Goal: Task Accomplishment & Management: Manage account settings

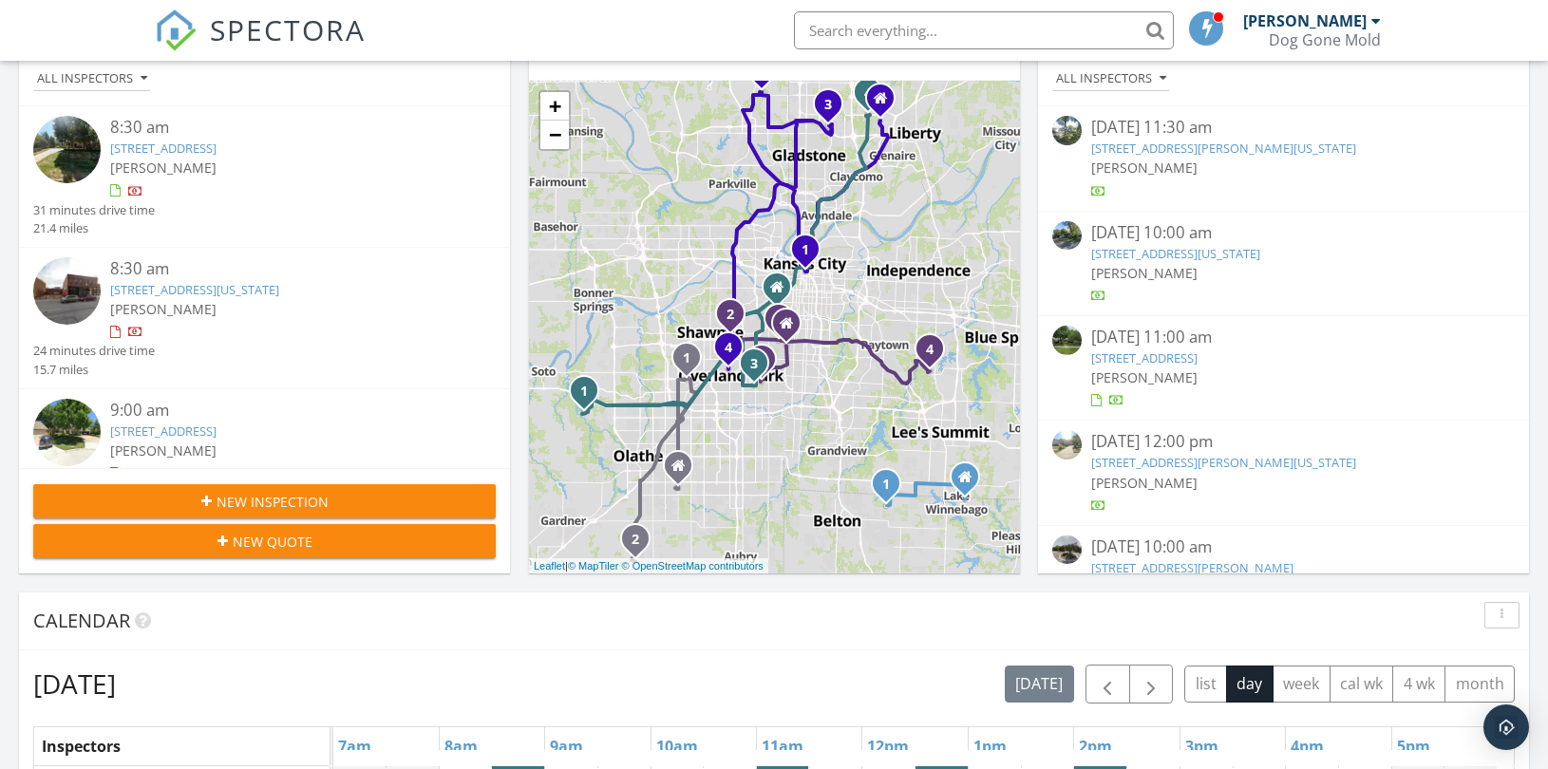
scroll to position [527, 0]
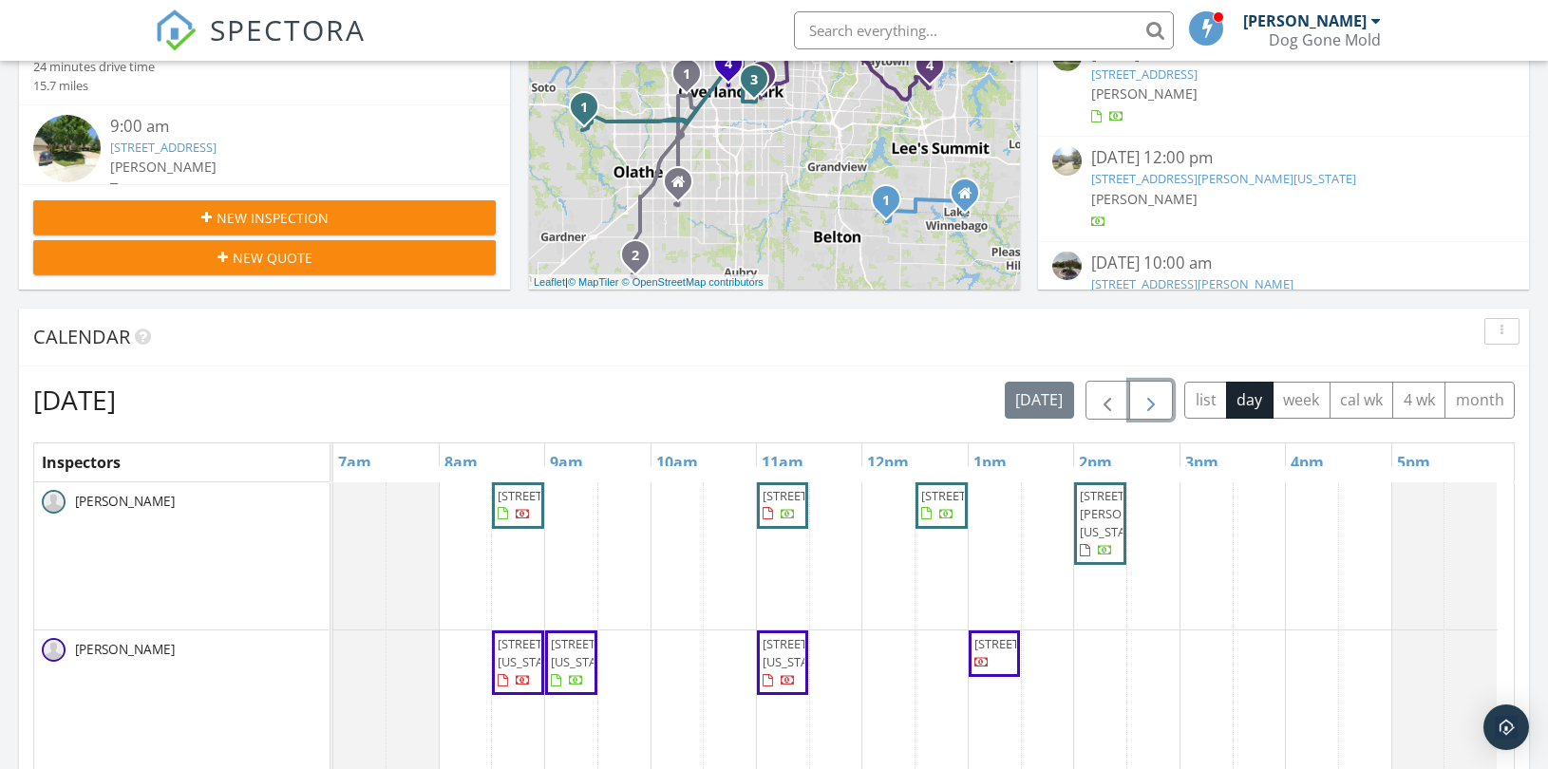
click at [1146, 402] on span "button" at bounding box center [1151, 400] width 23 height 23
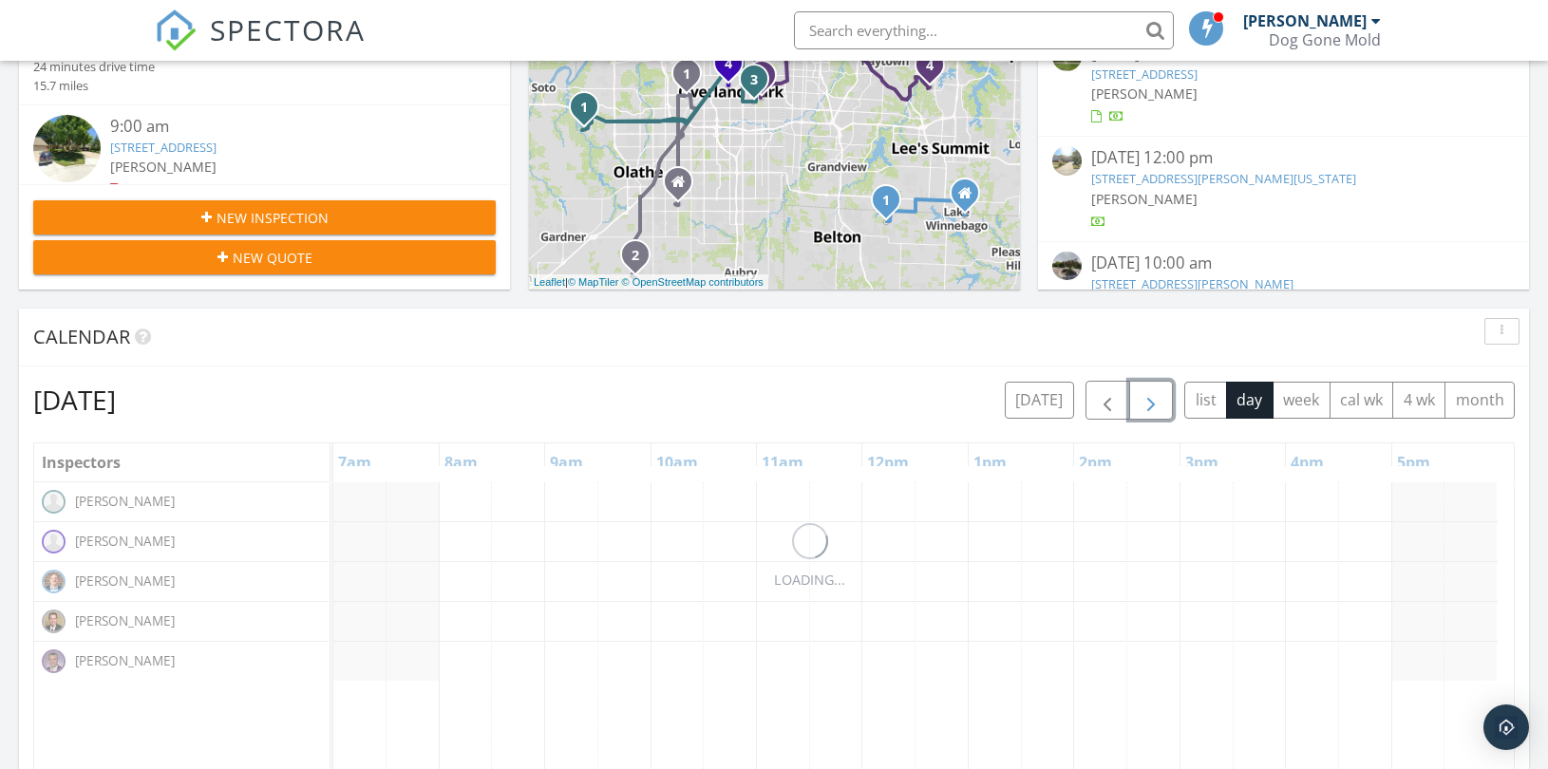
click at [1146, 402] on span "button" at bounding box center [1151, 400] width 23 height 23
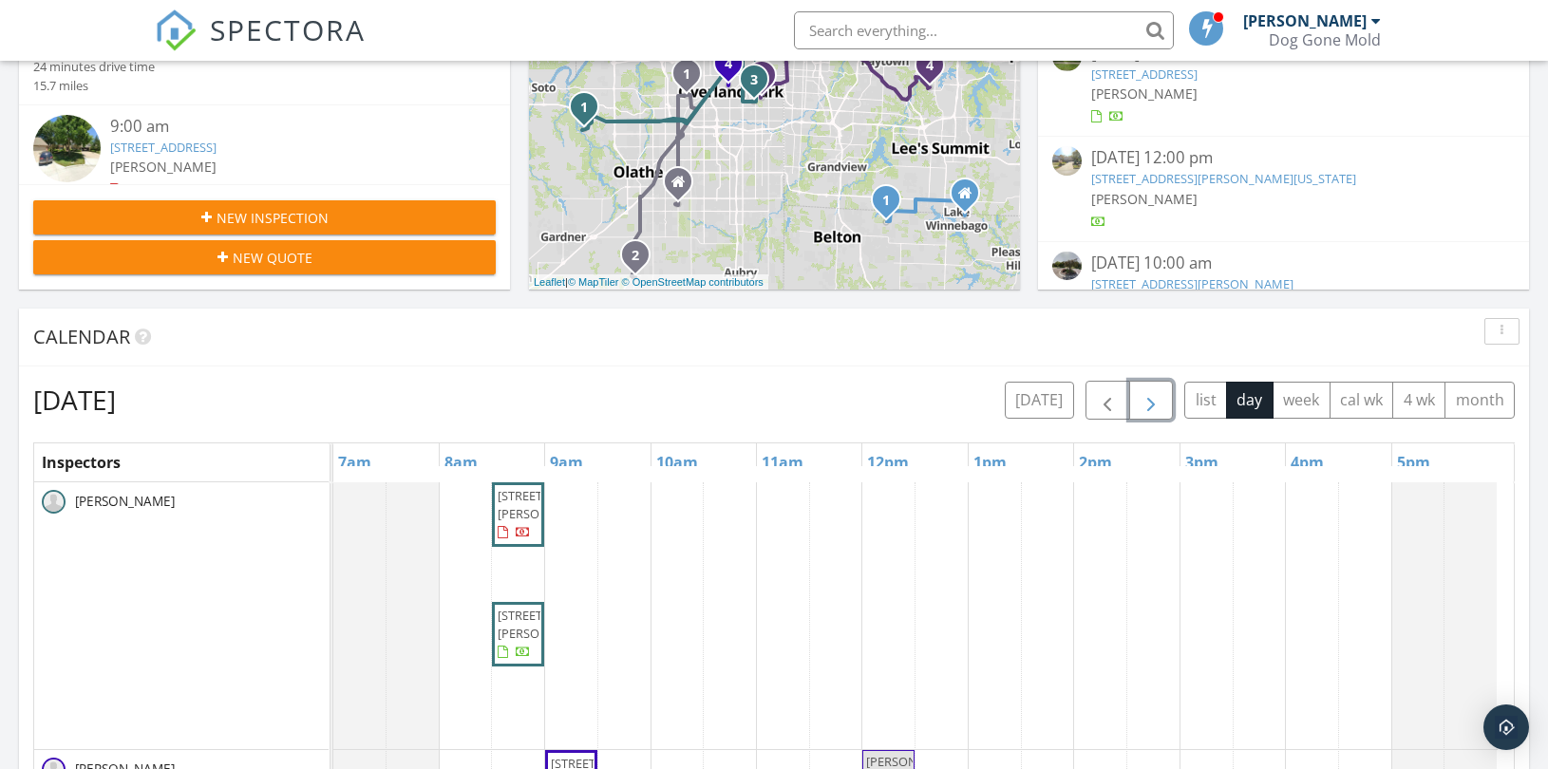
click at [1146, 402] on span "button" at bounding box center [1151, 400] width 23 height 23
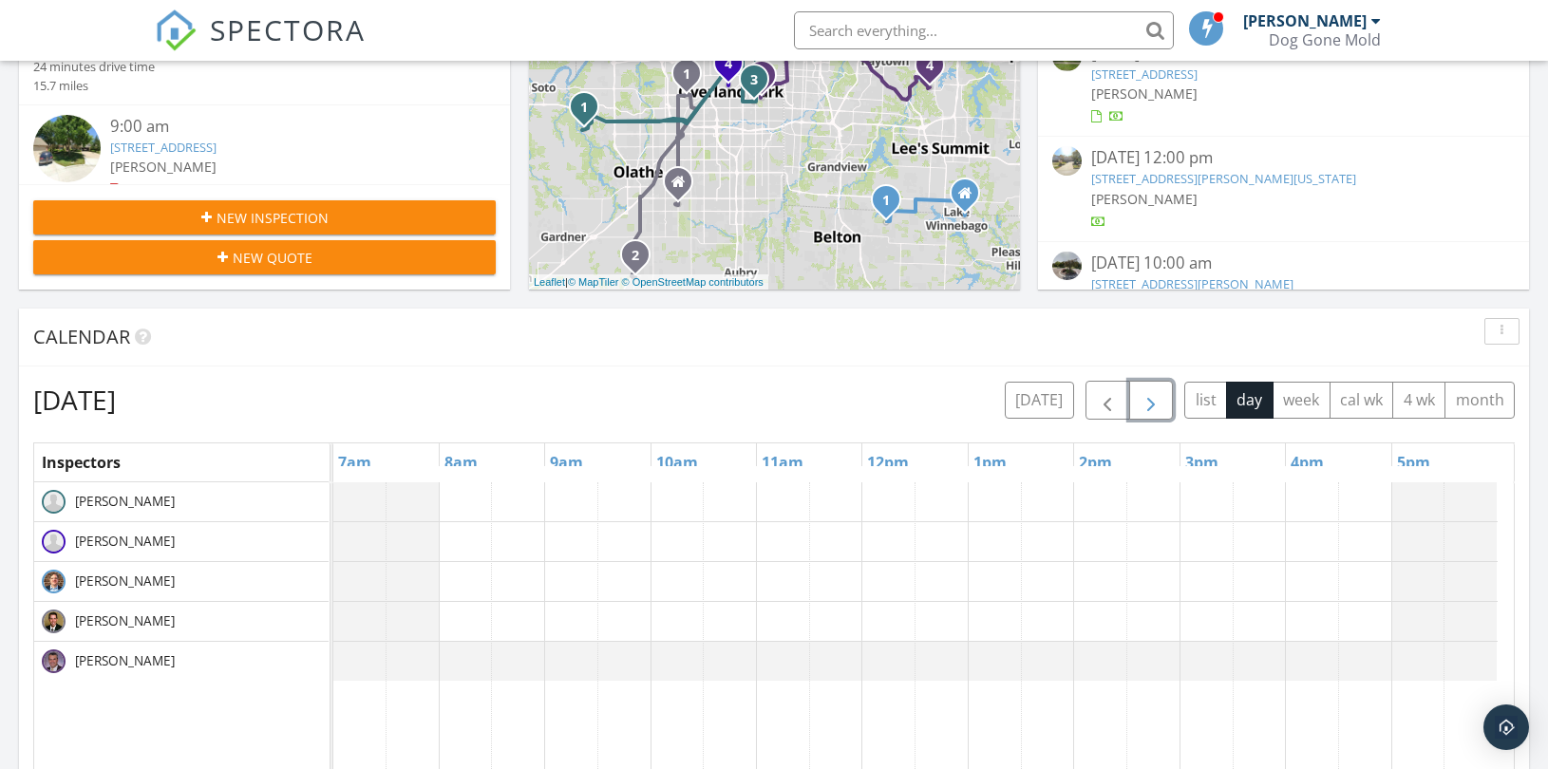
click at [1146, 402] on span "button" at bounding box center [1151, 400] width 23 height 23
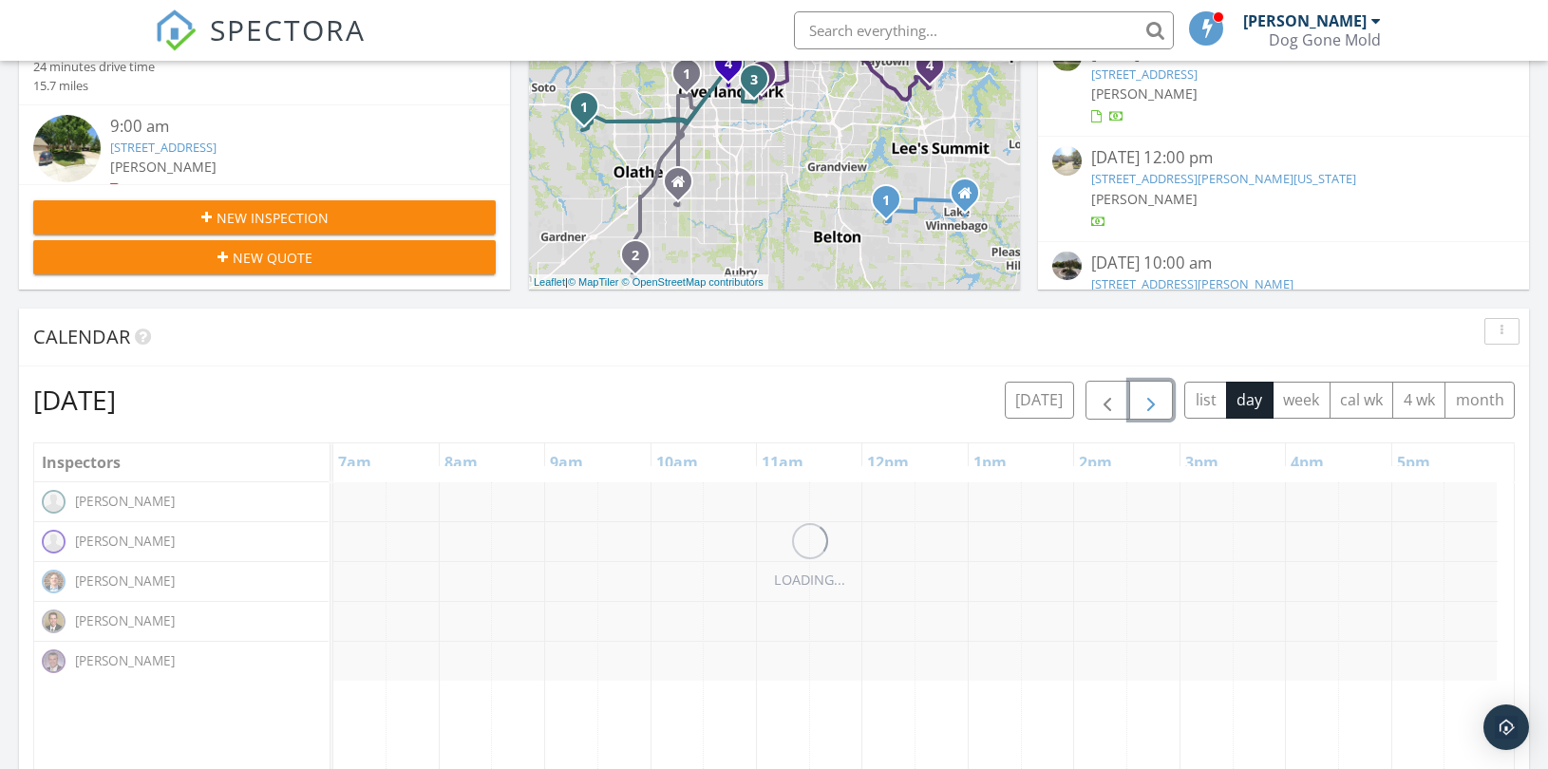
click at [1146, 402] on span "button" at bounding box center [1151, 400] width 23 height 23
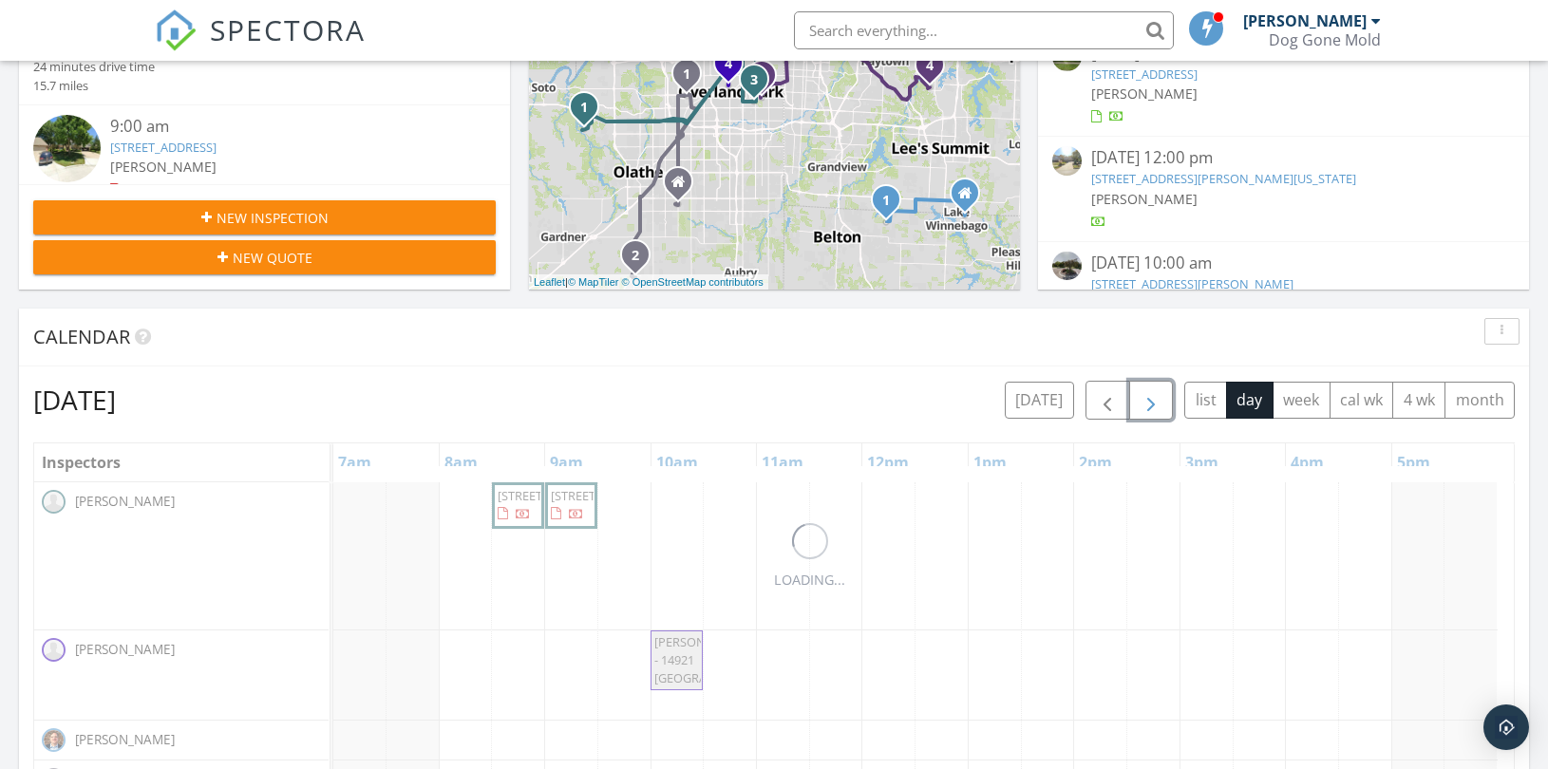
click at [1146, 402] on span "button" at bounding box center [1151, 400] width 23 height 23
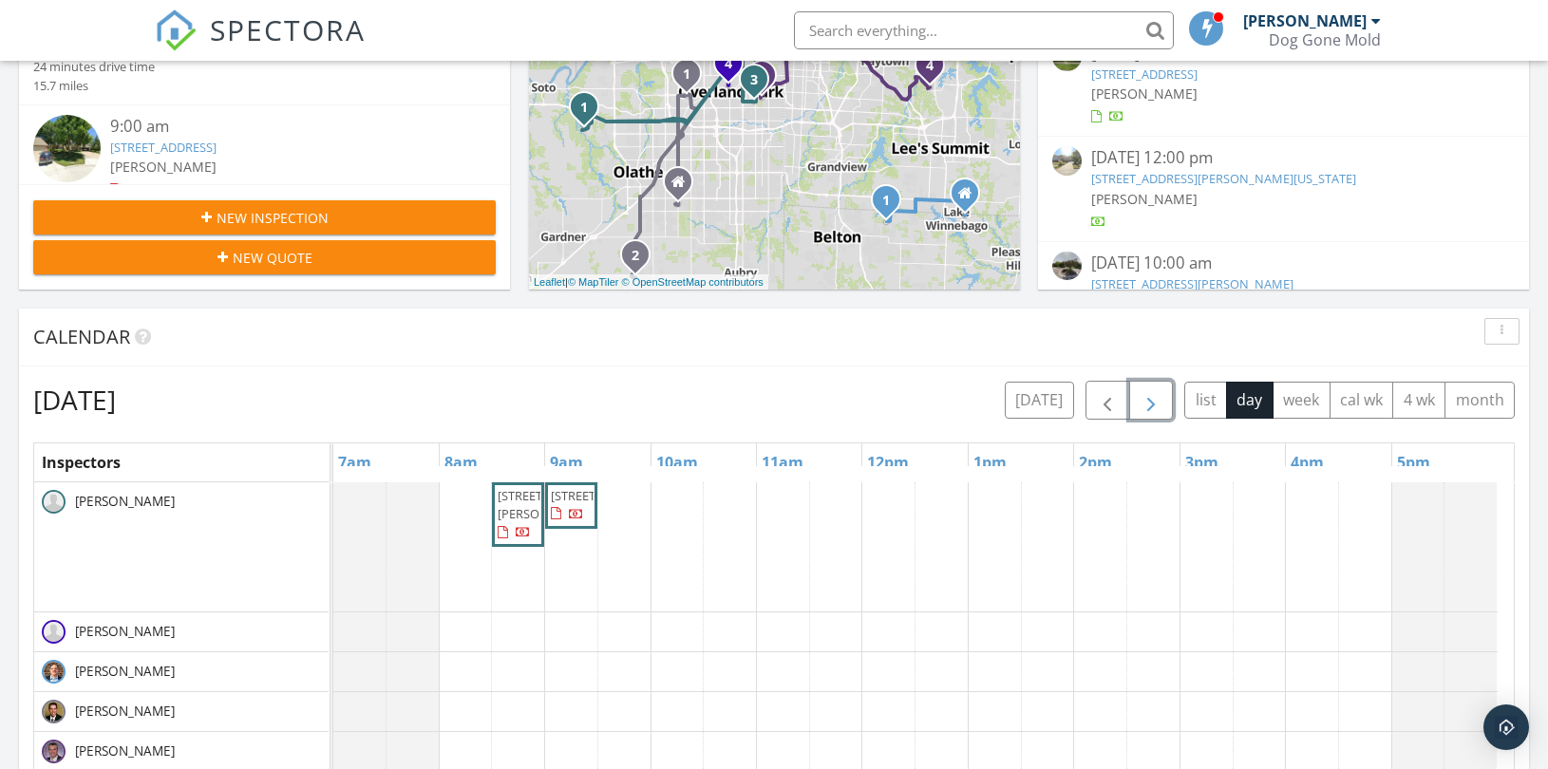
click at [1146, 402] on span "button" at bounding box center [1151, 400] width 23 height 23
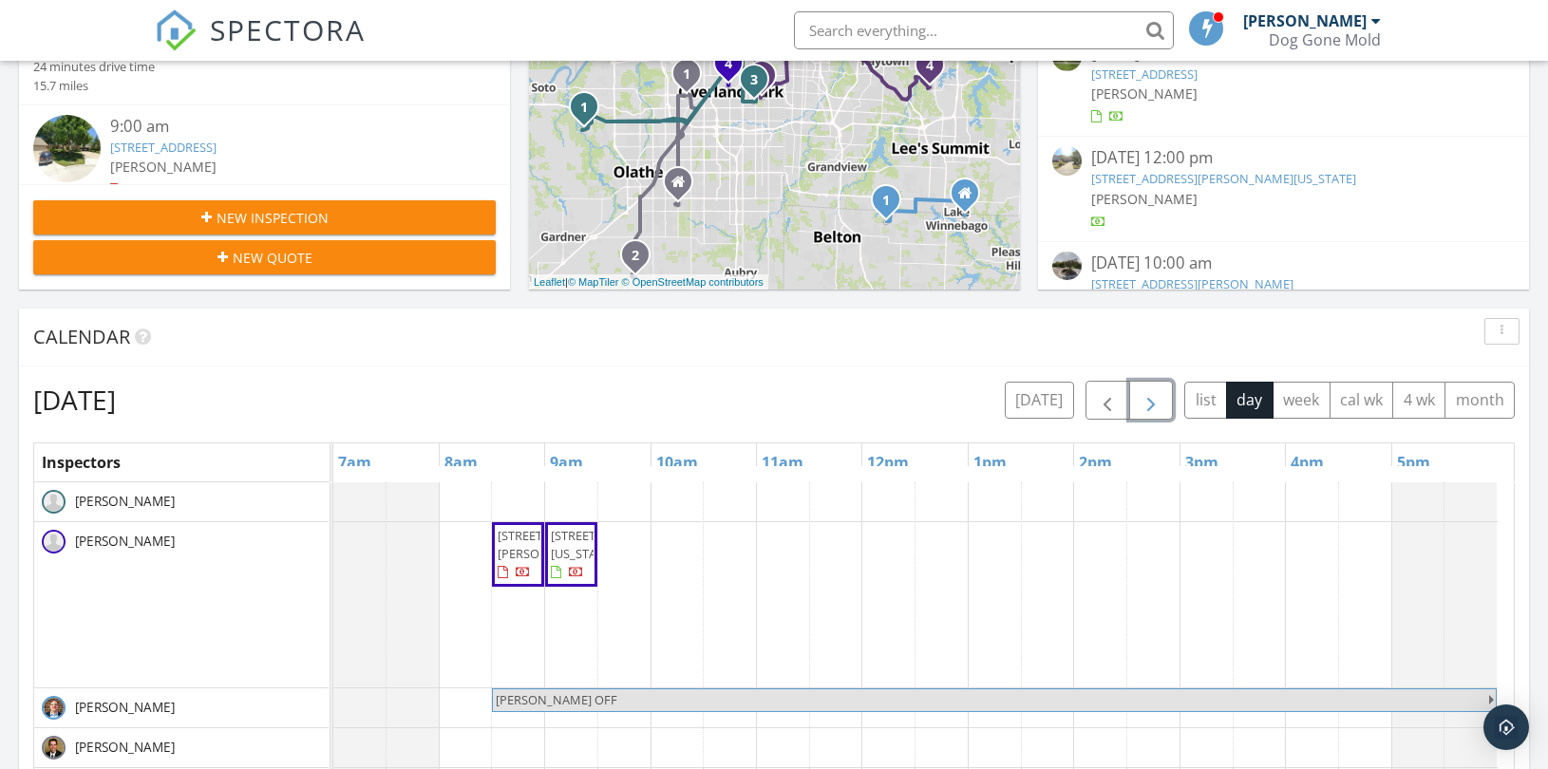
click at [1146, 402] on span "button" at bounding box center [1151, 400] width 23 height 23
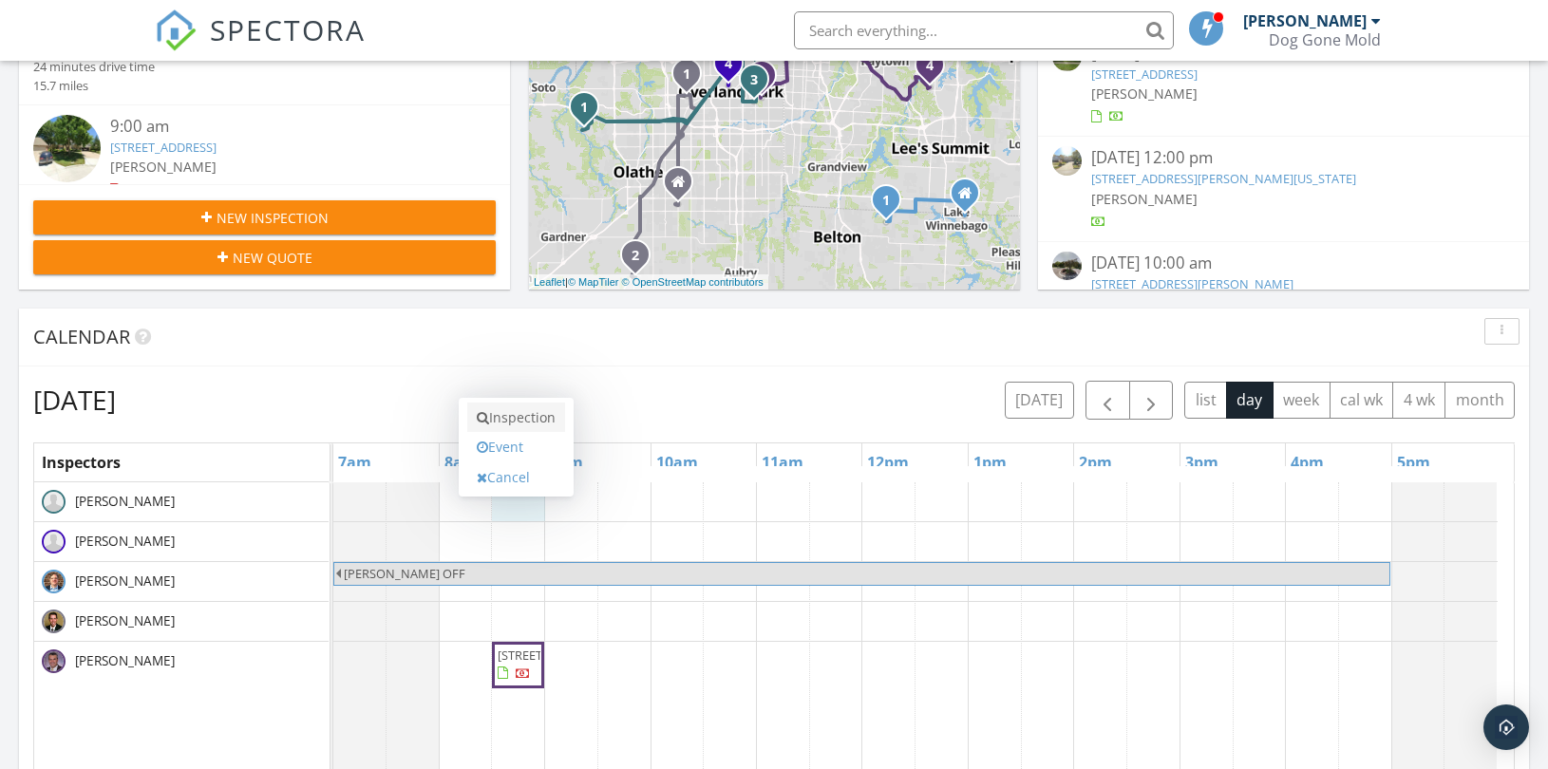
click at [516, 418] on link "Inspection" at bounding box center [516, 418] width 98 height 30
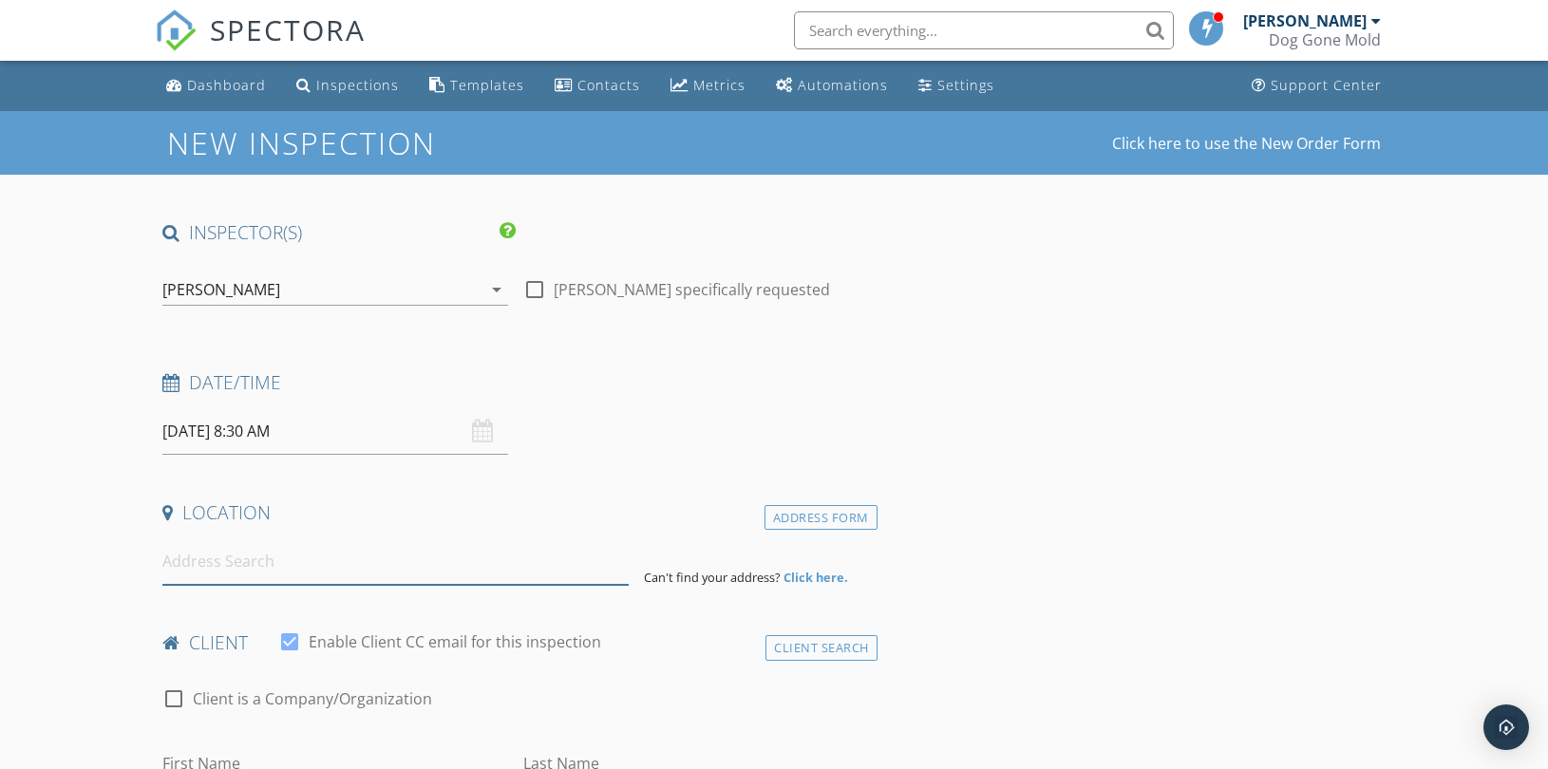
click at [302, 577] on input at bounding box center [395, 561] width 466 height 47
paste input "5933 Knox ave"
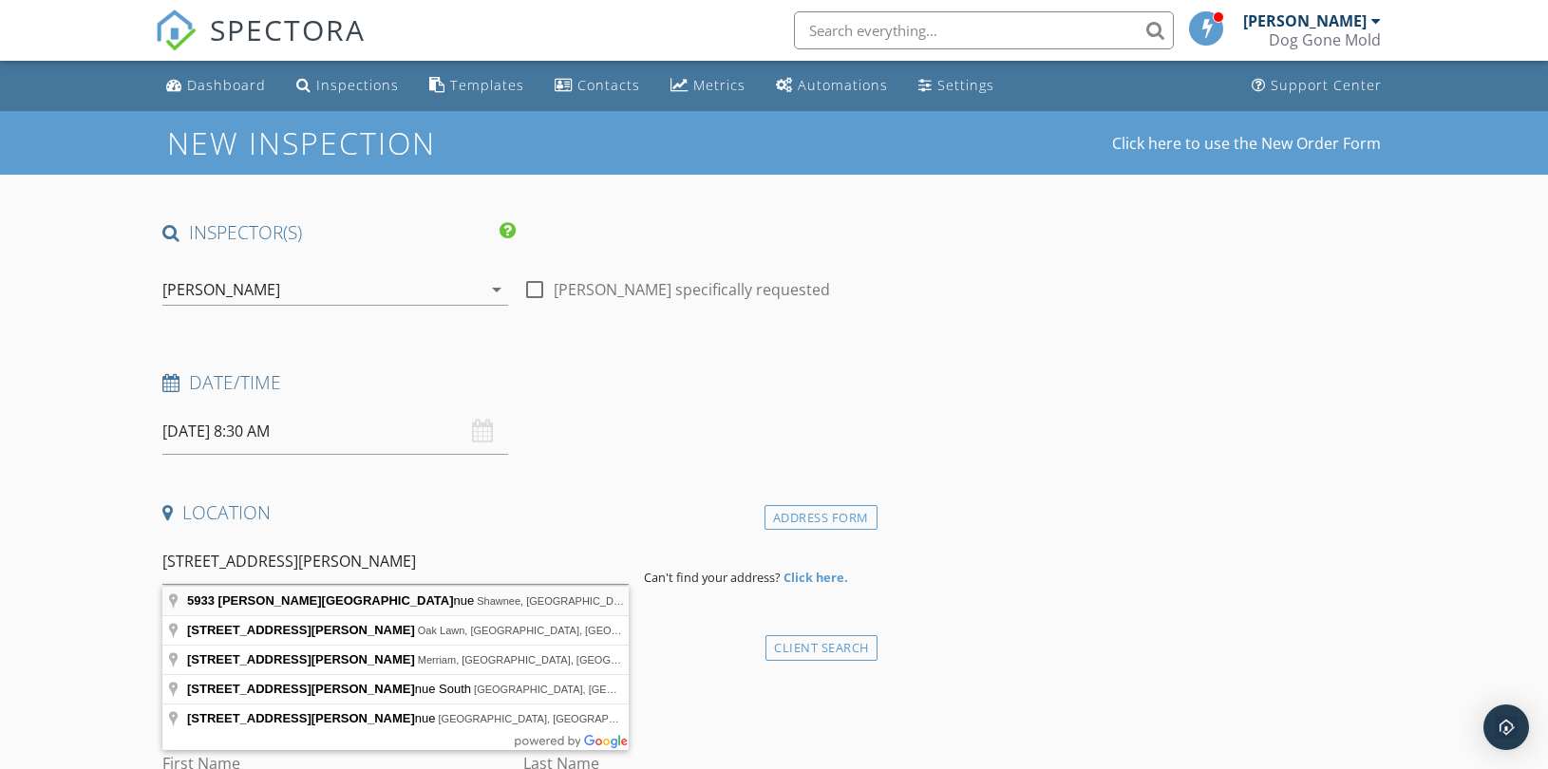
type input "5933 Knox Avenue, Shawnee, KS, USA"
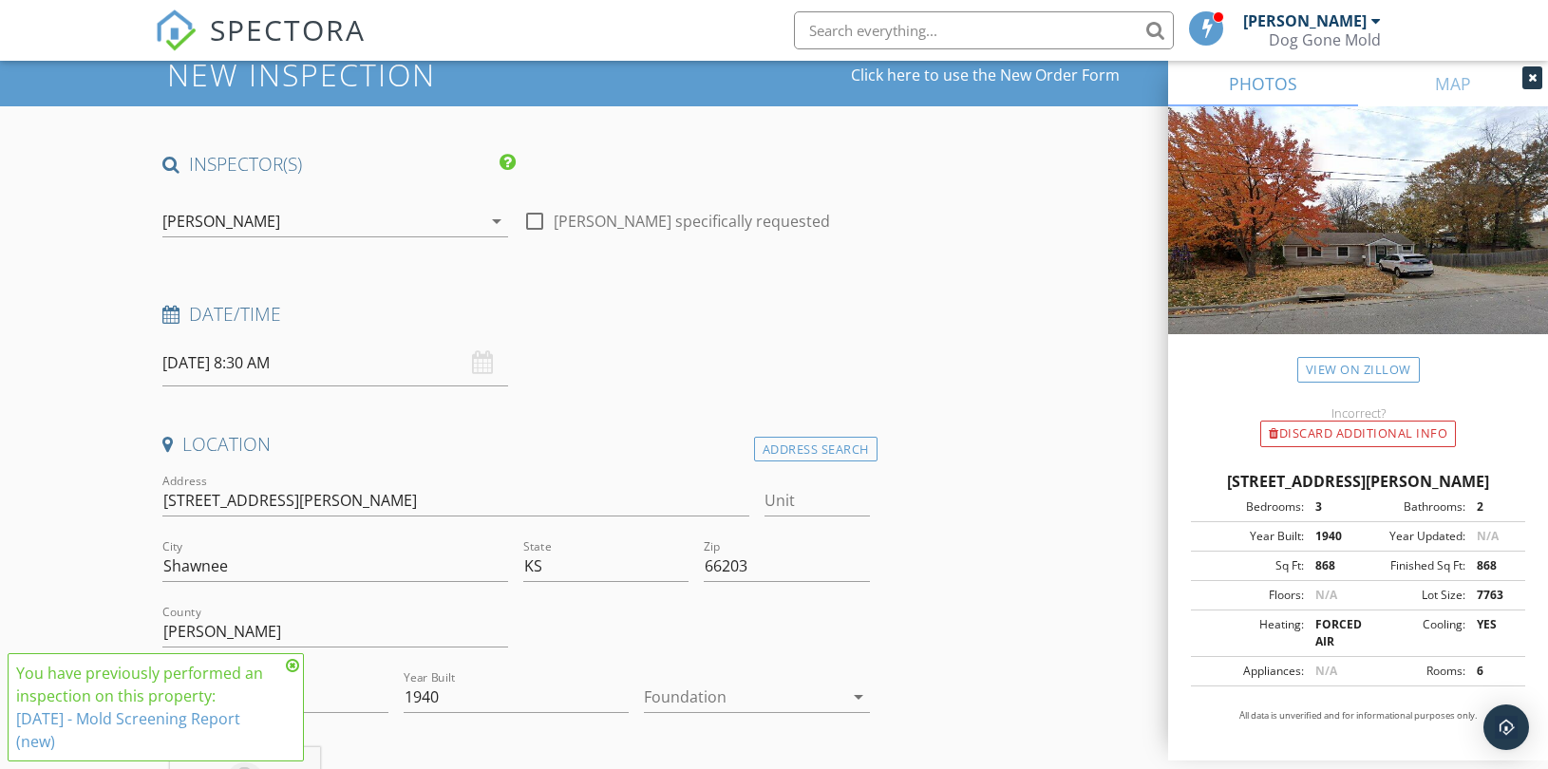
scroll to position [105, 0]
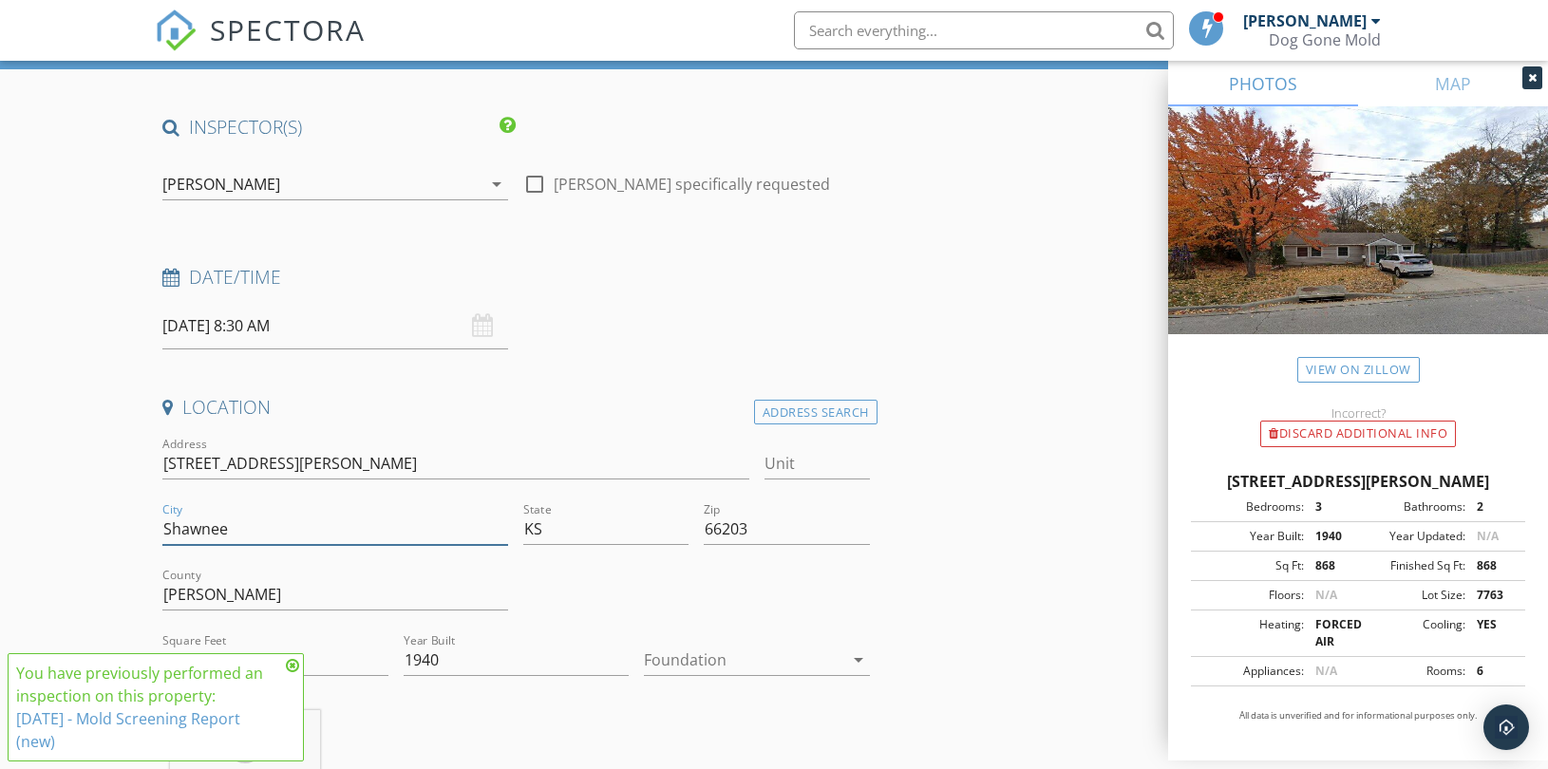
drag, startPoint x: 232, startPoint y: 536, endPoint x: 61, endPoint y: 527, distance: 171.2
type input "Merriam"
click at [865, 593] on div at bounding box center [696, 597] width 361 height 66
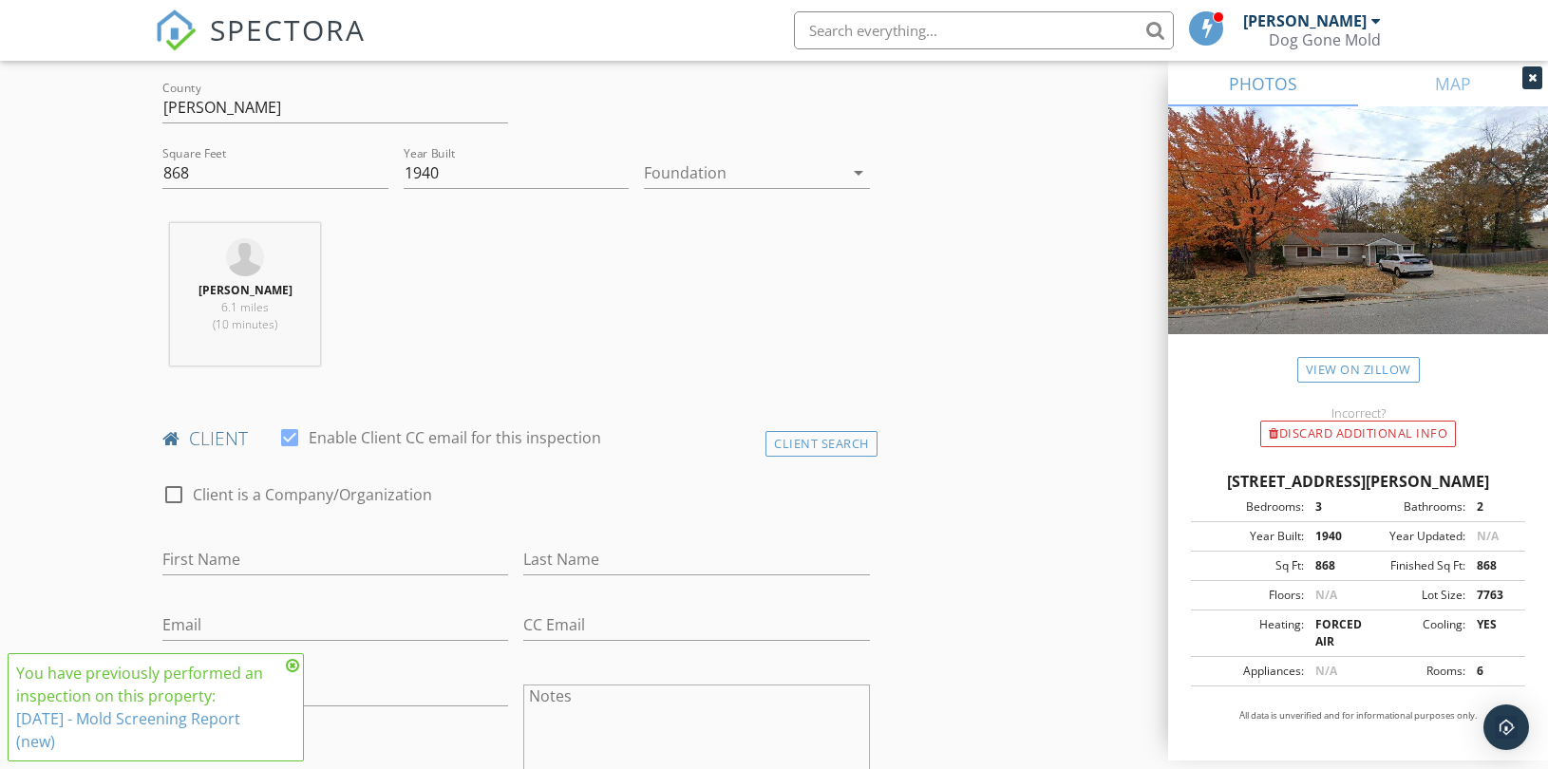
scroll to position [632, 0]
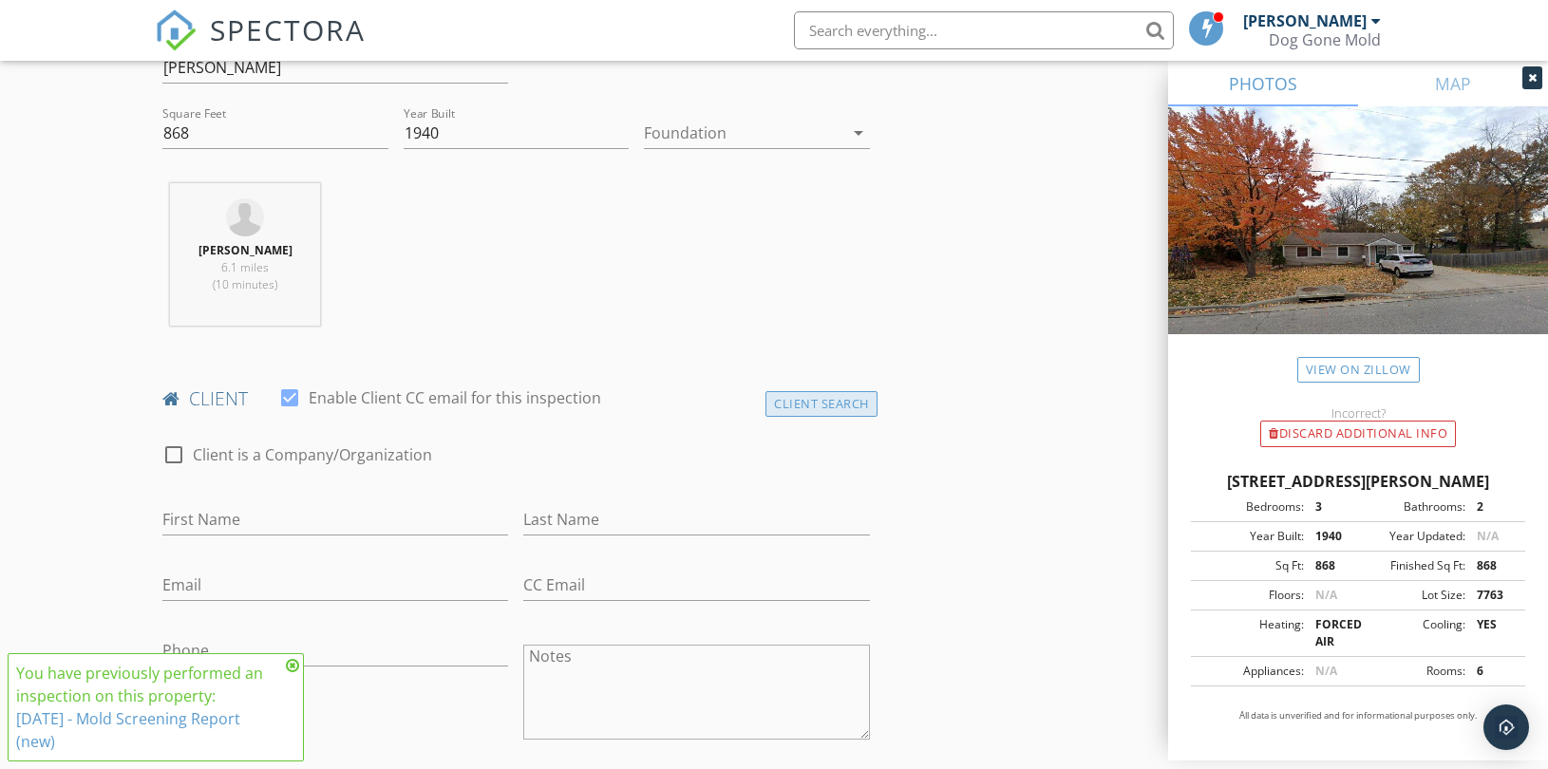
click at [798, 409] on div "Client Search" at bounding box center [821, 404] width 112 height 26
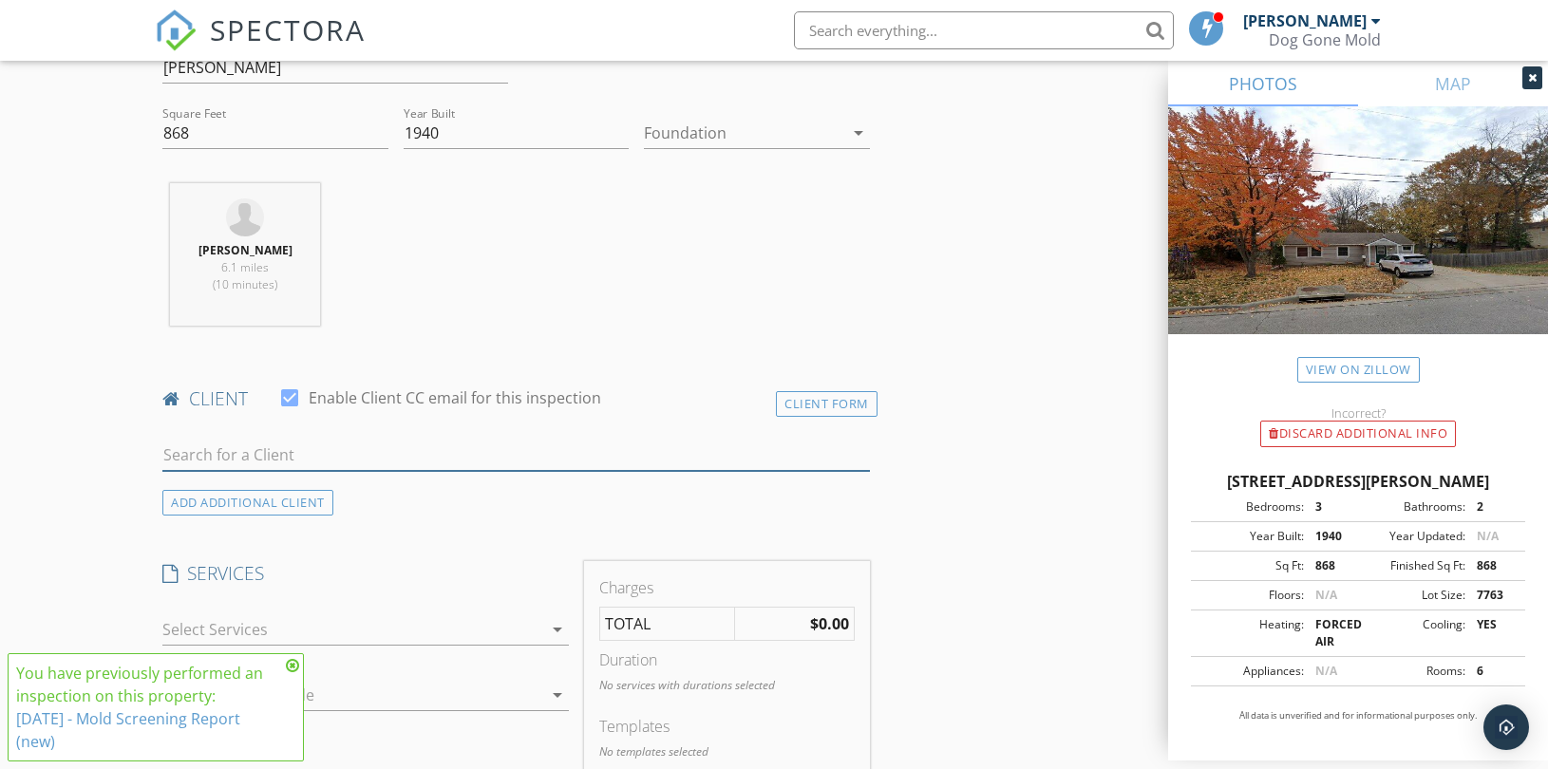
click at [311, 449] on input "text" at bounding box center [516, 455] width 708 height 31
paste input "Russ Scupa"
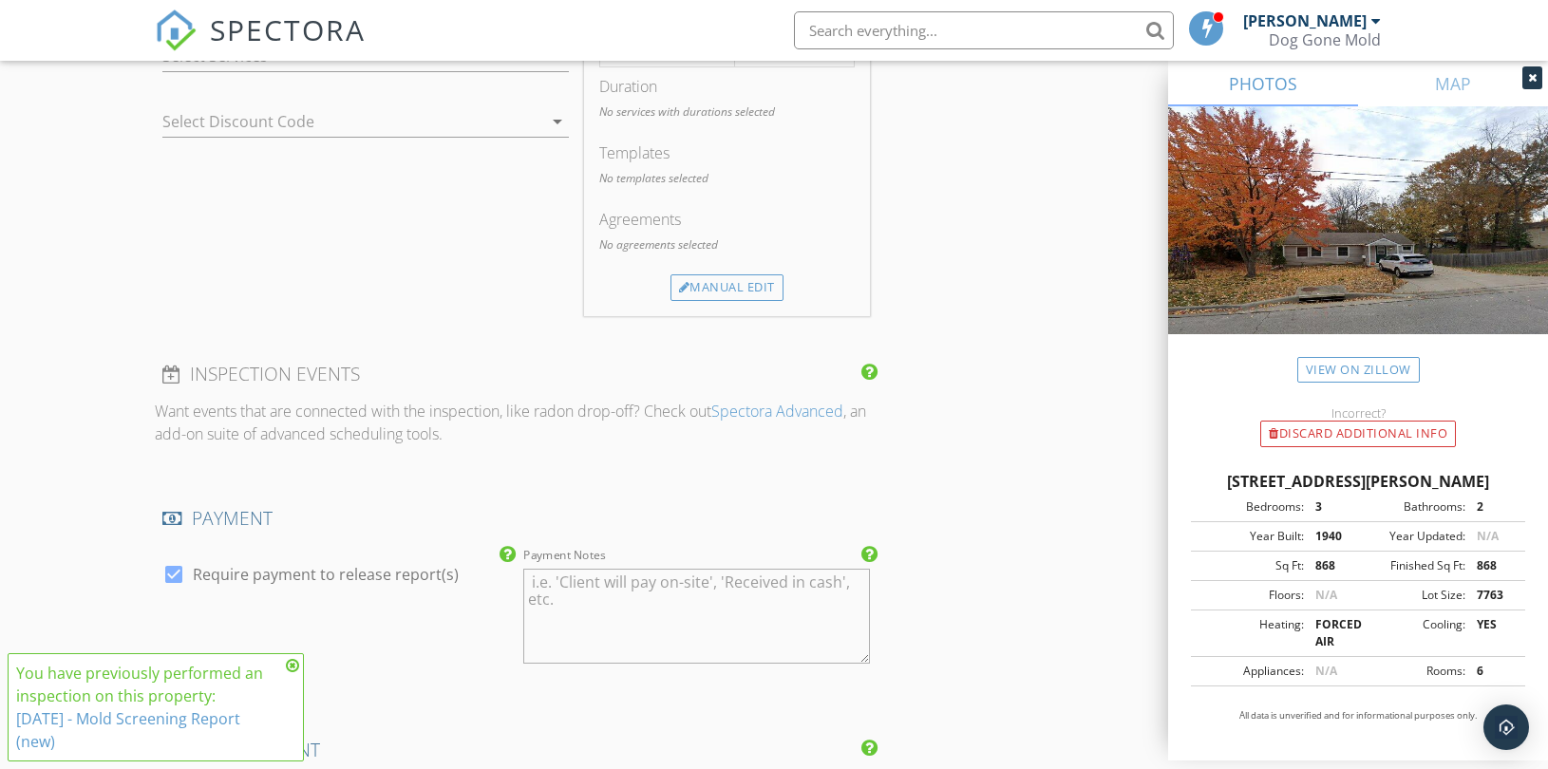
scroll to position [1371, 0]
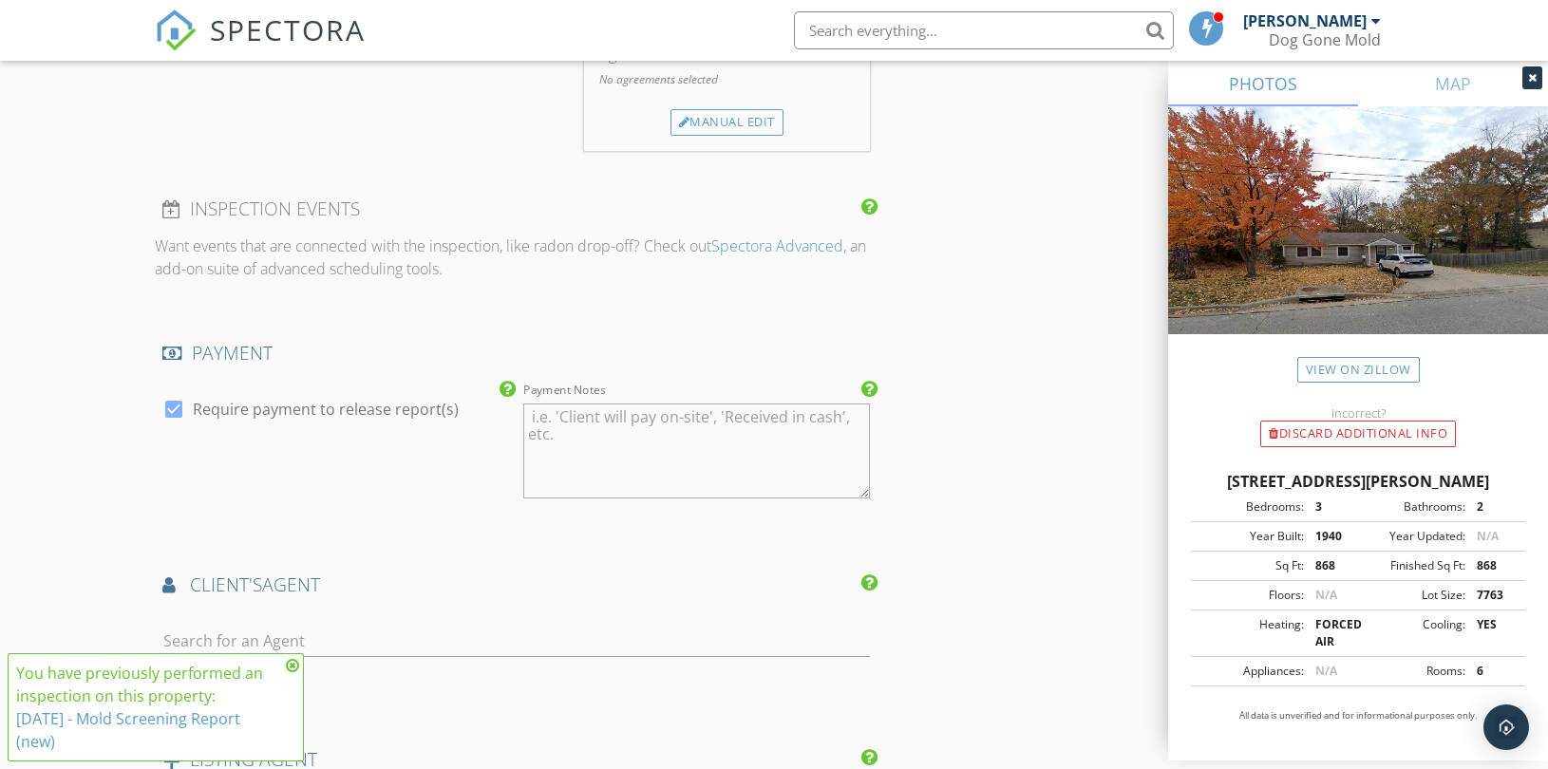
type input "Russ Scupa"
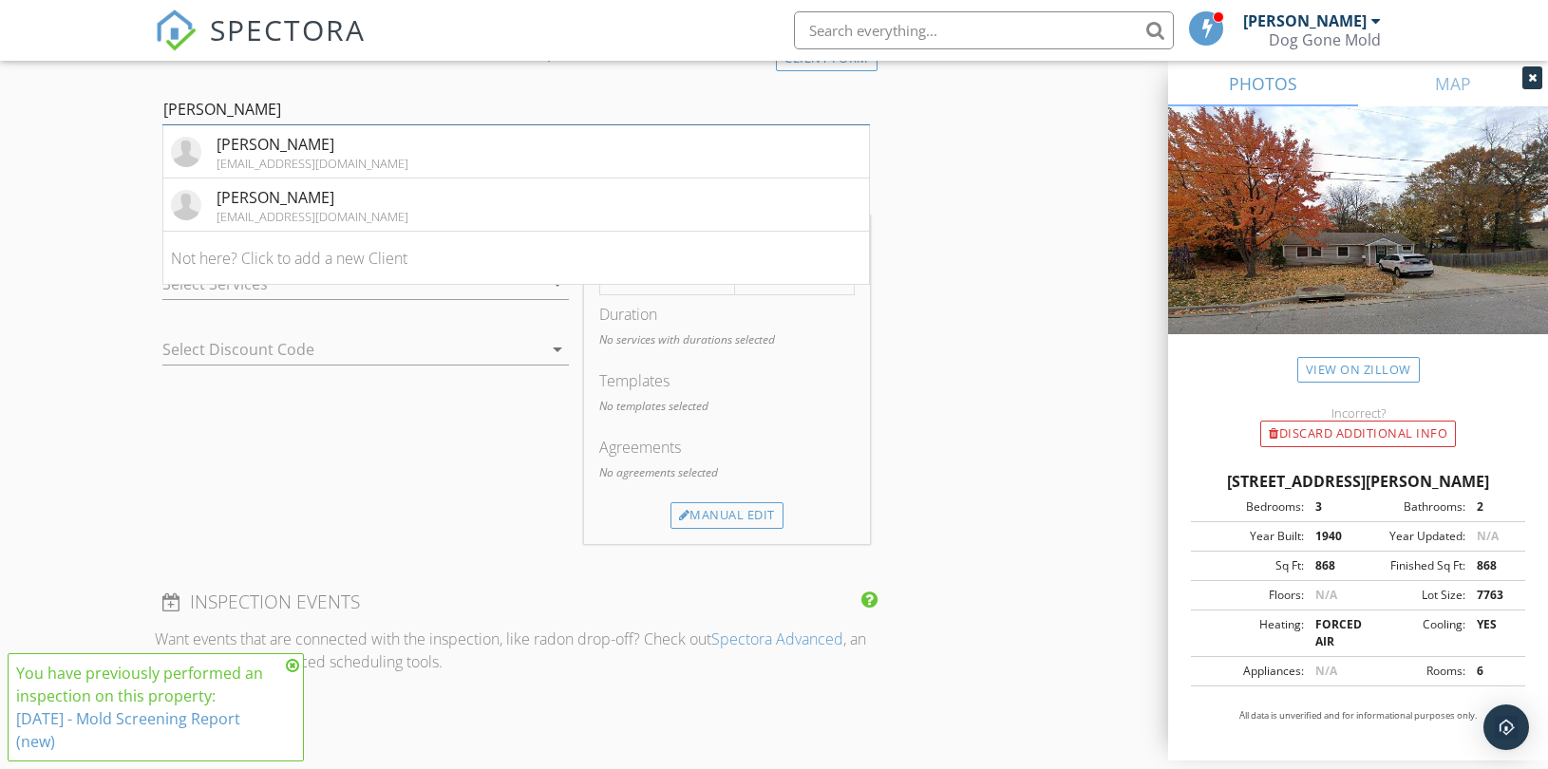
scroll to position [950, 0]
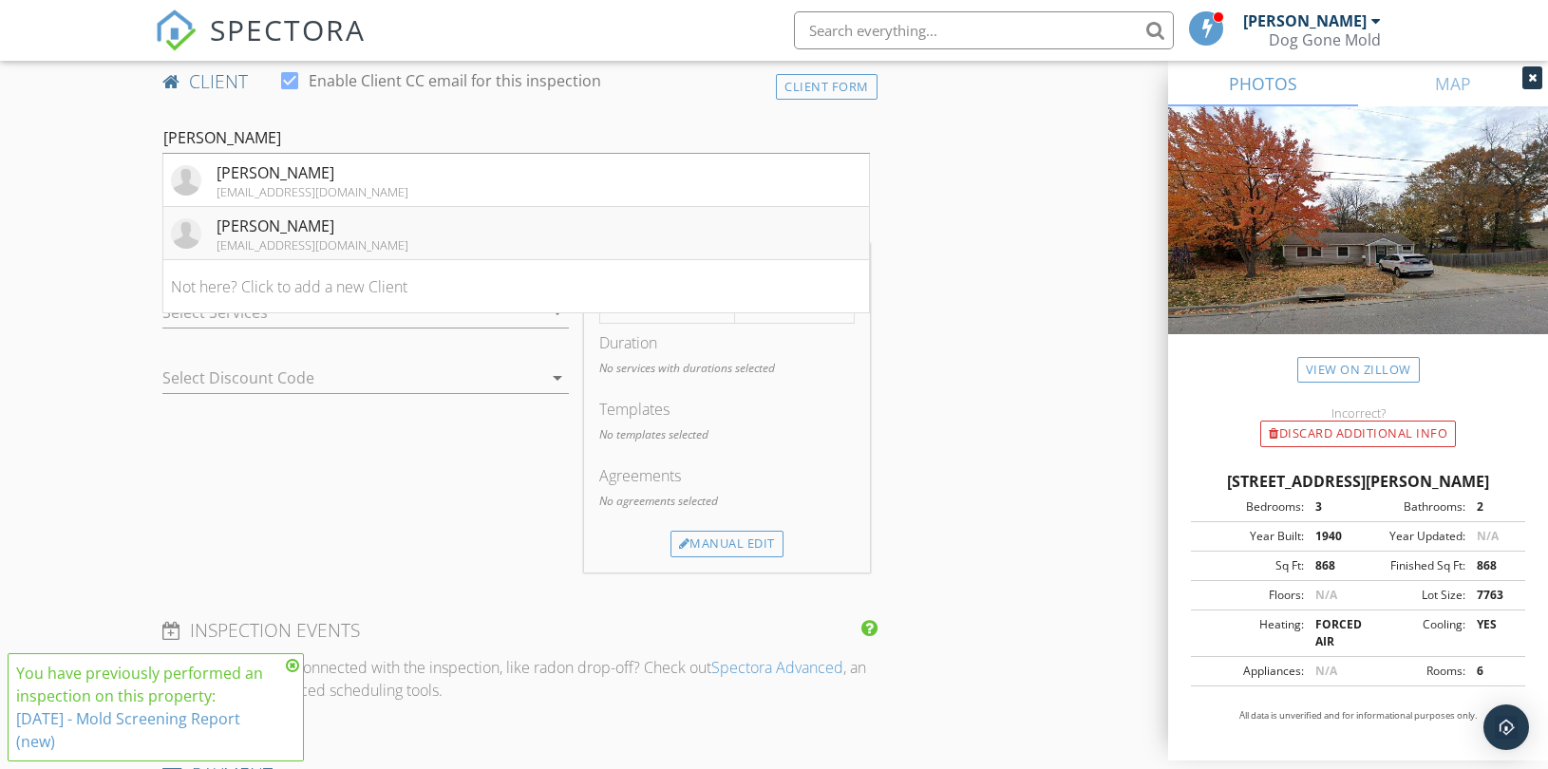
click at [338, 229] on li "Russ Scupa russscuba@gmail.com" at bounding box center [516, 233] width 706 height 53
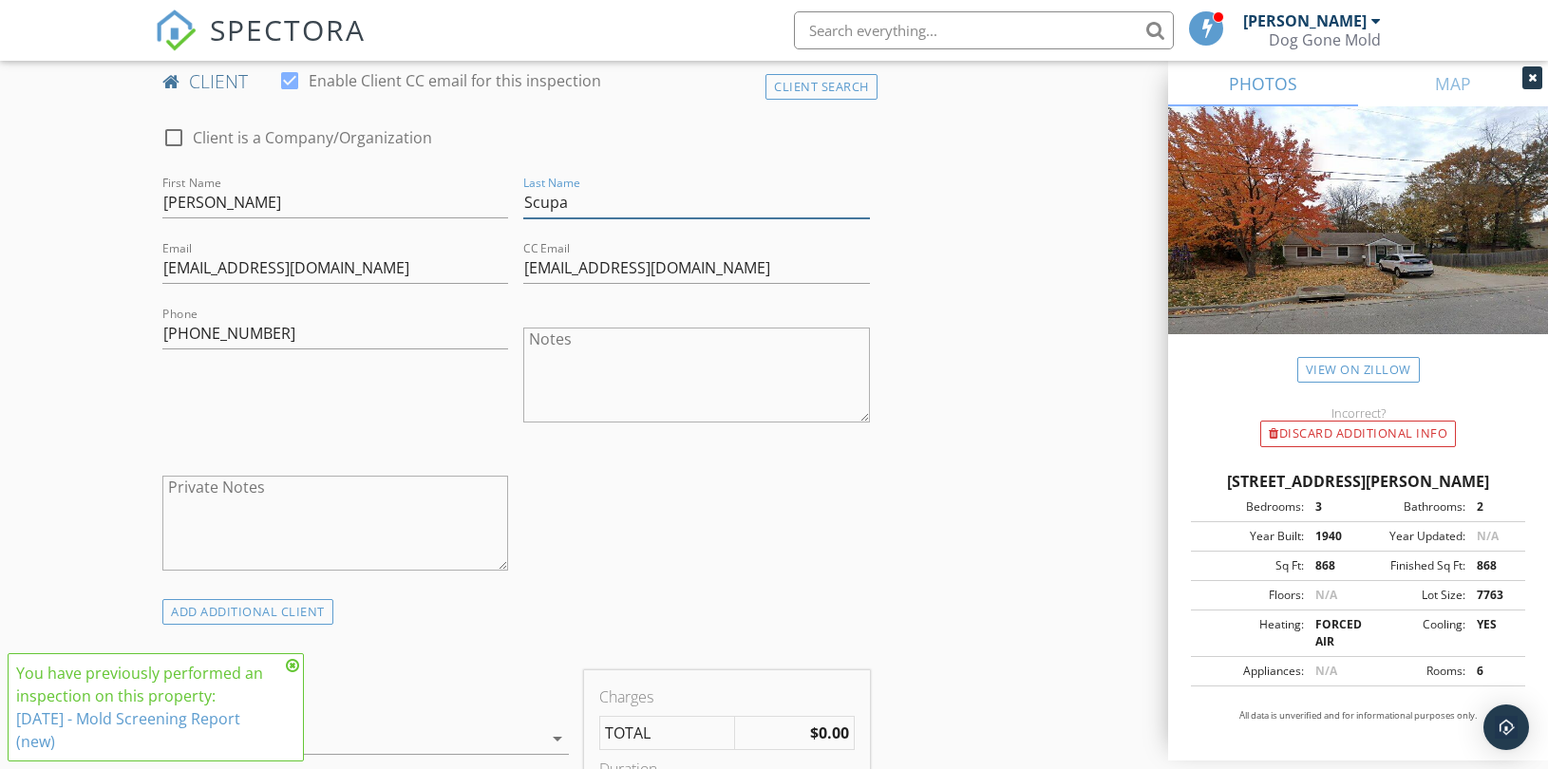
click at [557, 203] on input "Scupa" at bounding box center [696, 202] width 346 height 31
type input "Scuba"
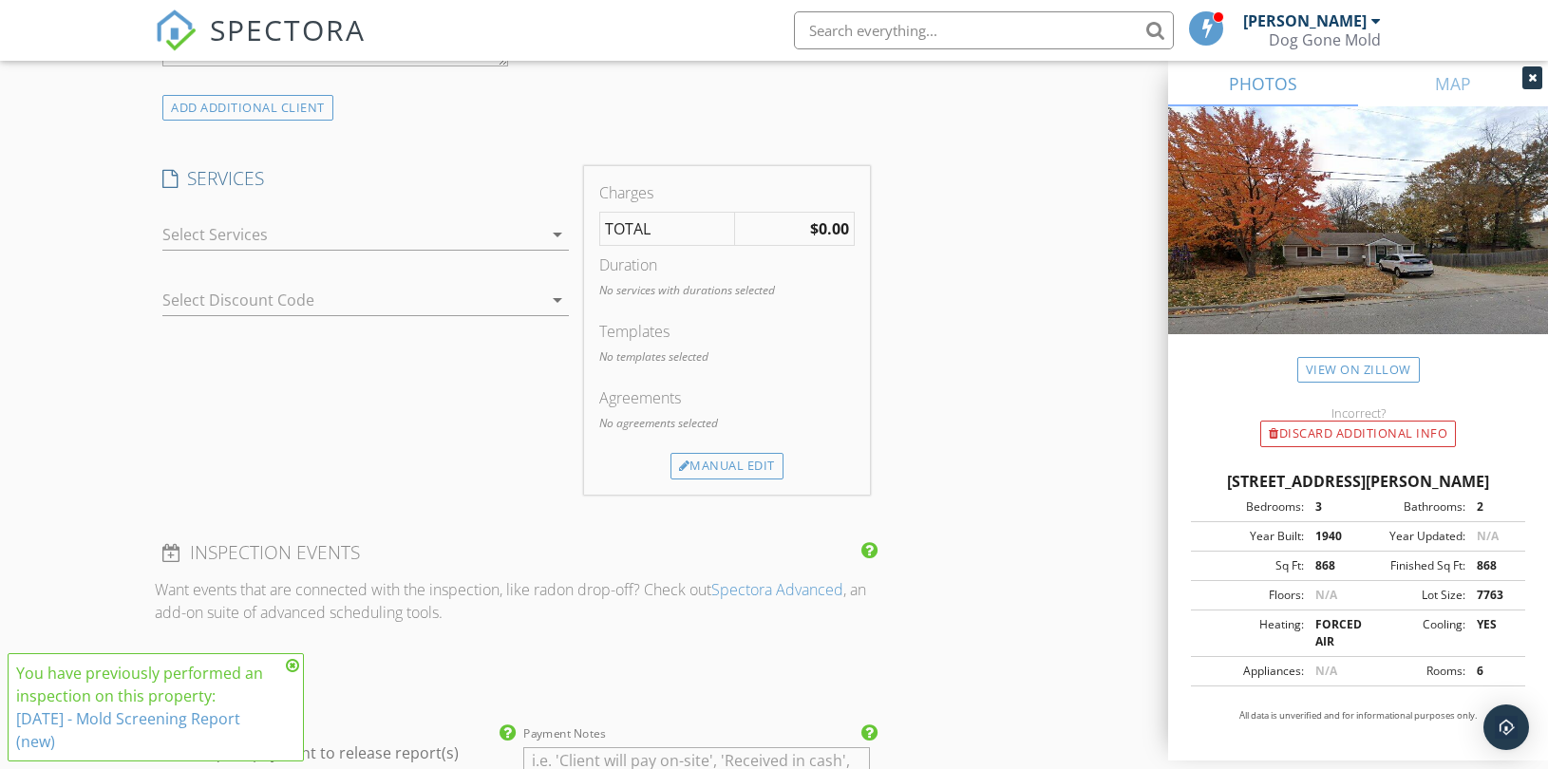
scroll to position [1477, 0]
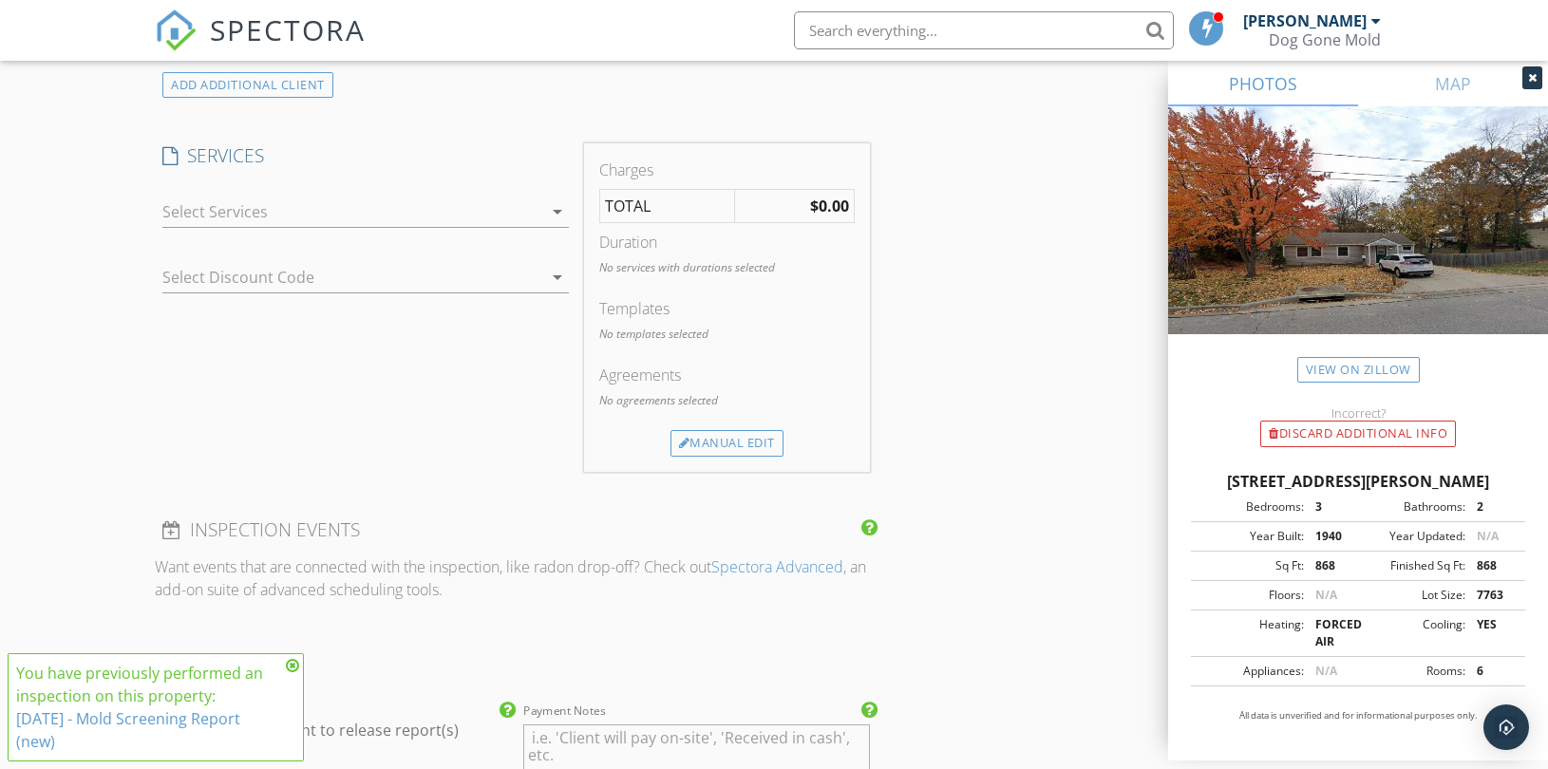
click at [547, 219] on icon "arrow_drop_down" at bounding box center [557, 211] width 23 height 23
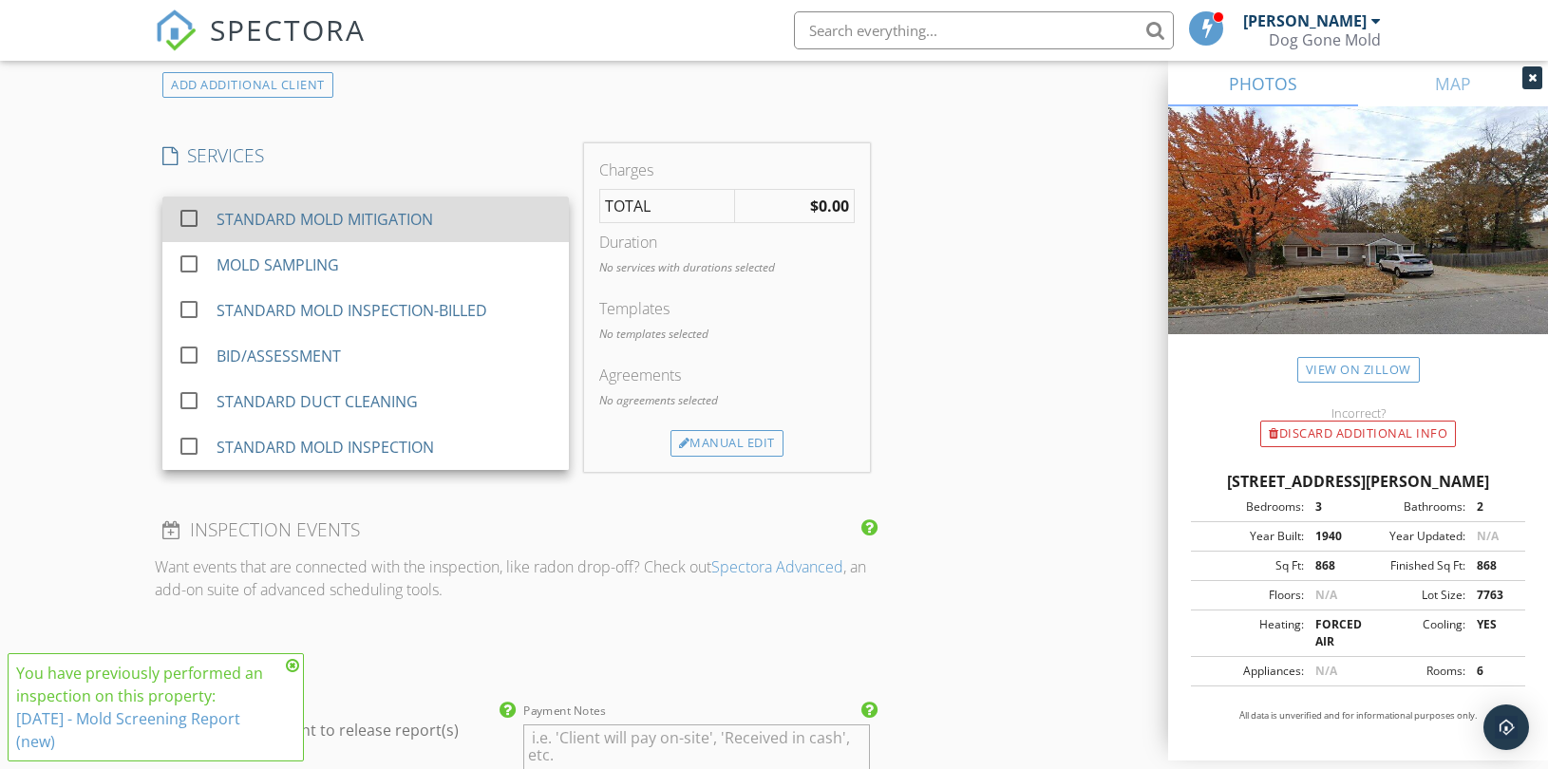
click at [416, 217] on div "STANDARD MOLD MITIGATION" at bounding box center [325, 219] width 217 height 23
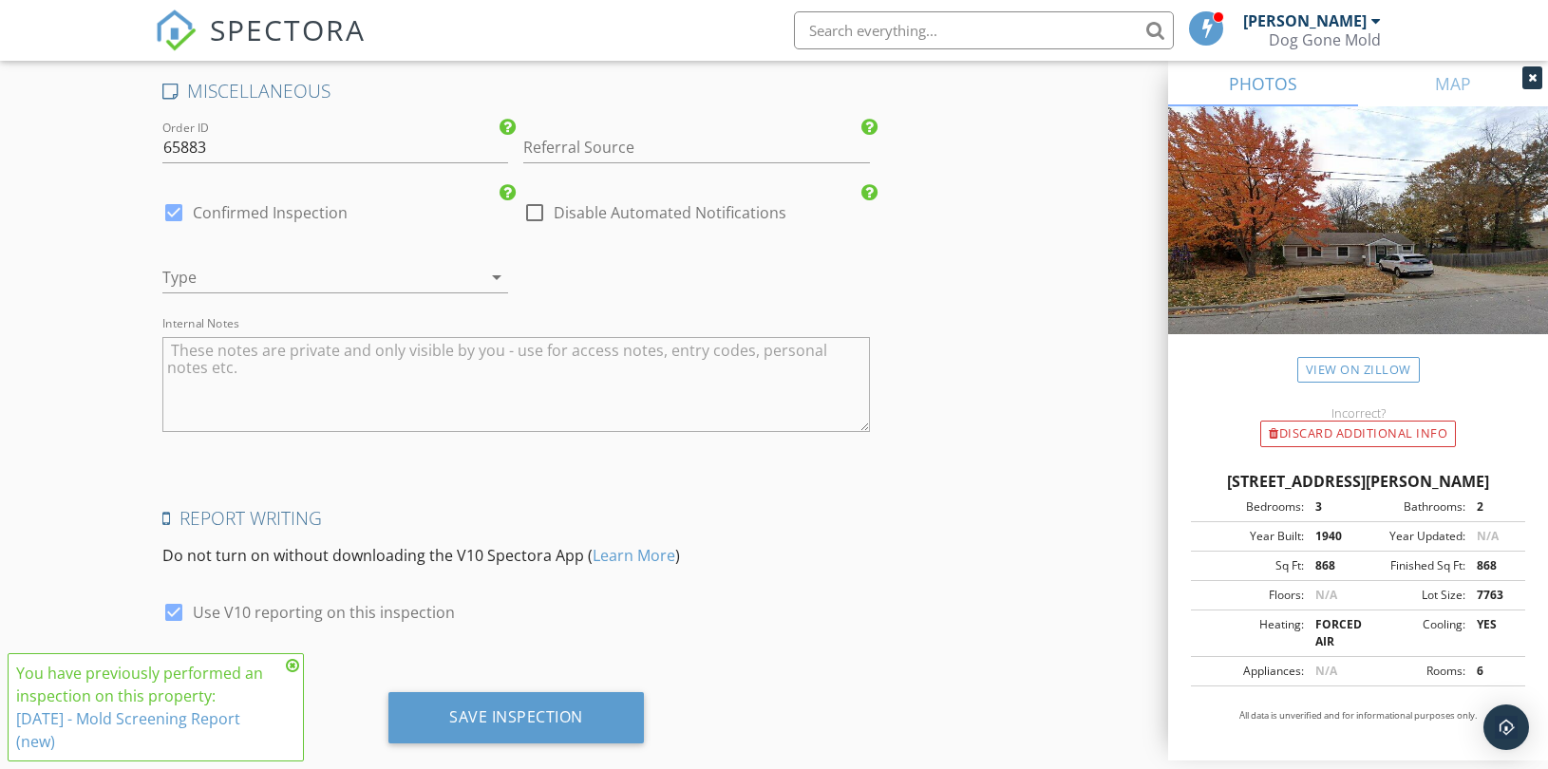
scroll to position [2690, 0]
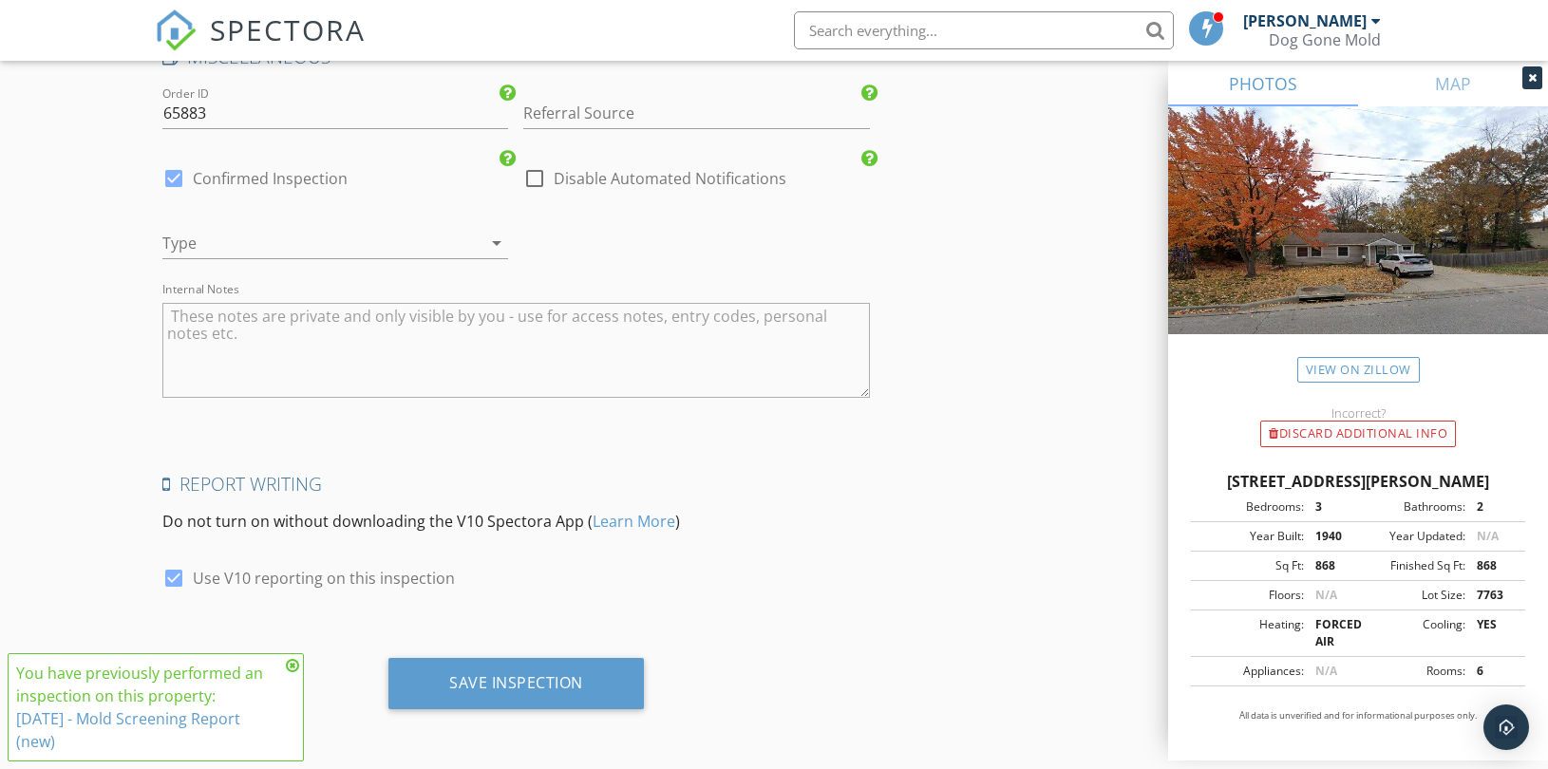
click at [259, 330] on textarea "Internal Notes" at bounding box center [516, 350] width 708 height 95
paste textarea "DUCTS DGM NO DUMP"
type textarea "DUCTS DGM NO DUMP"
click at [293, 233] on div at bounding box center [308, 243] width 293 height 30
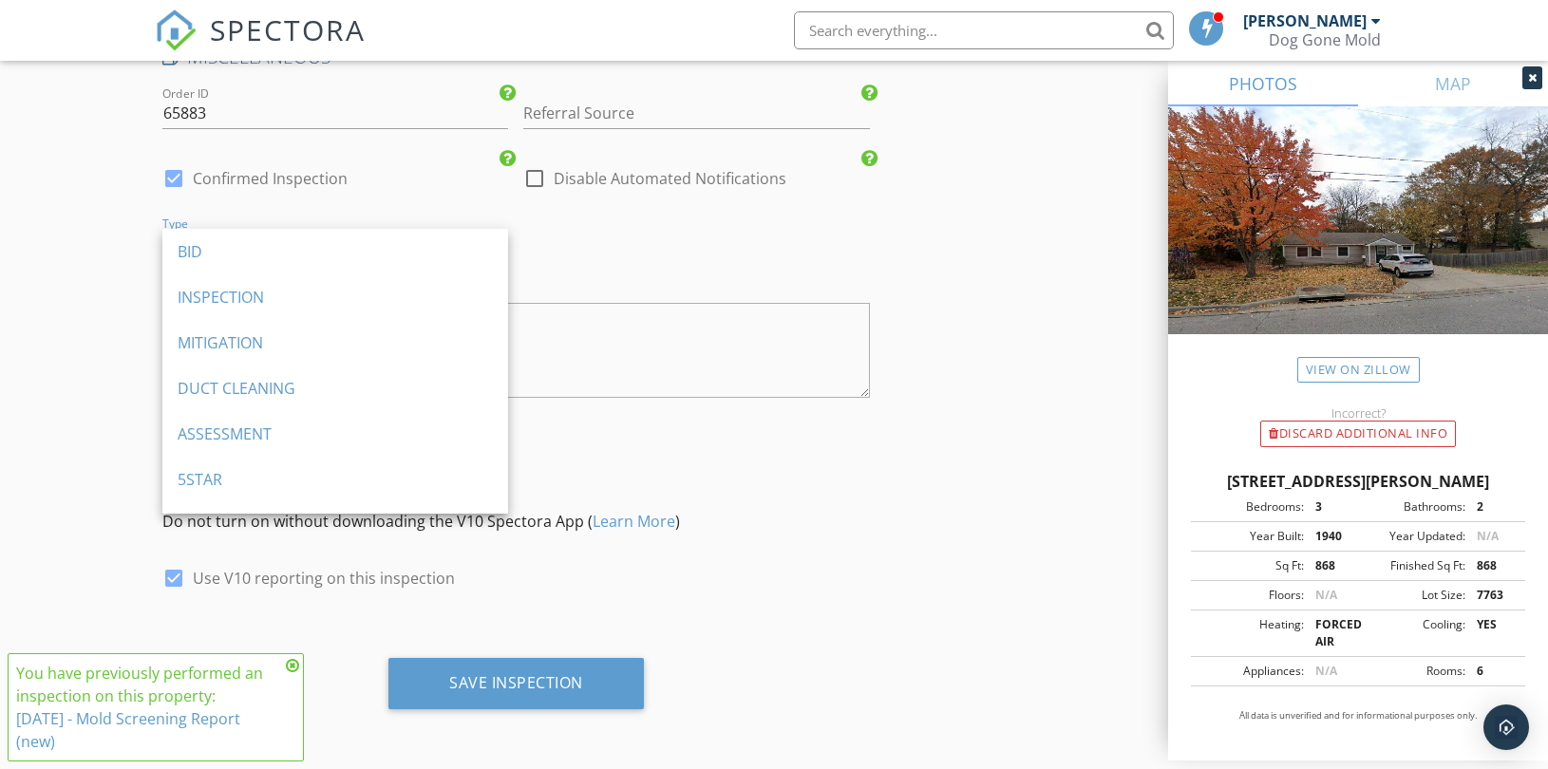
click at [242, 344] on div "MITIGATION" at bounding box center [335, 342] width 315 height 23
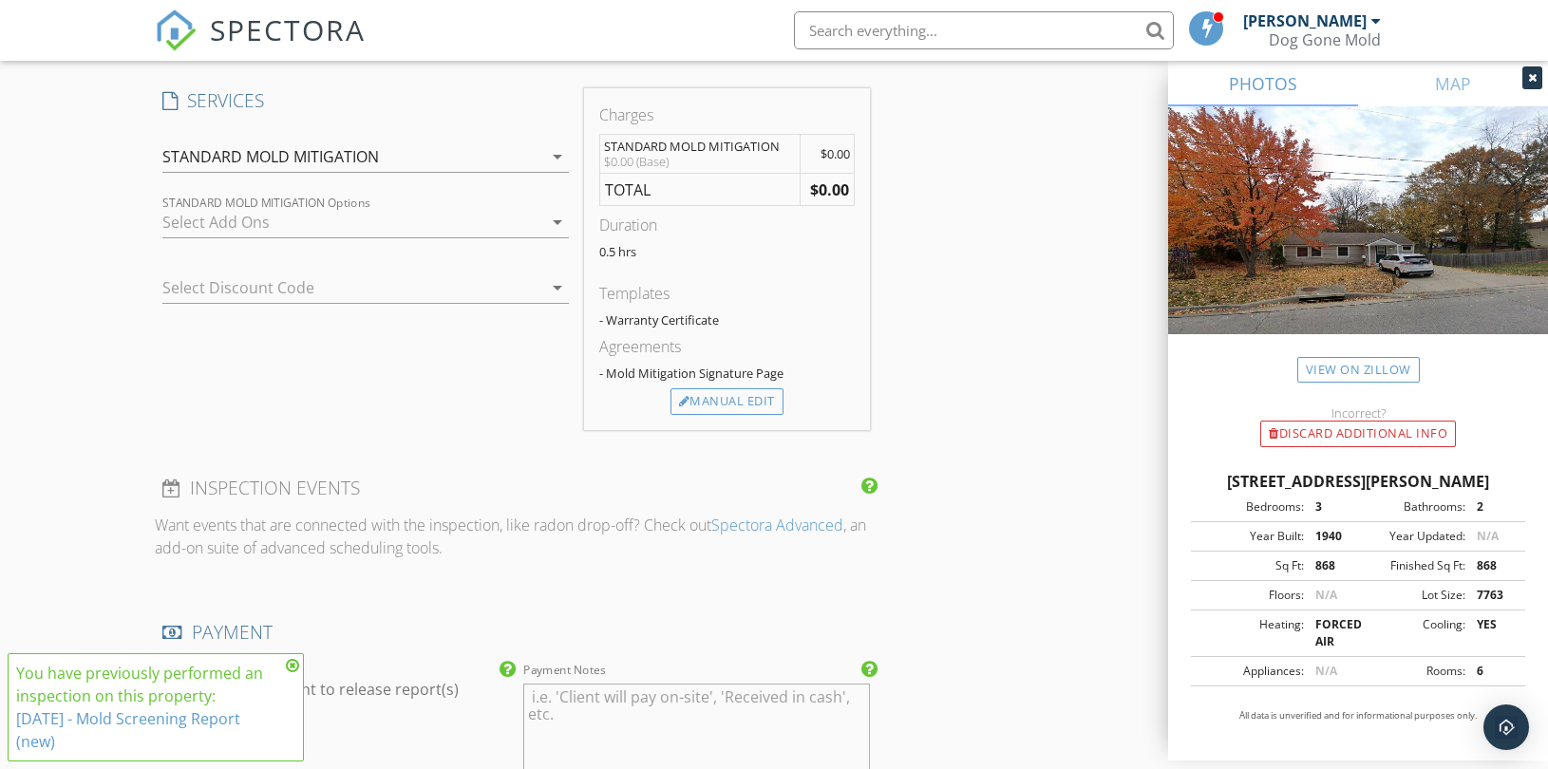
scroll to position [1530, 0]
click at [738, 402] on div "Manual Edit" at bounding box center [726, 403] width 113 height 27
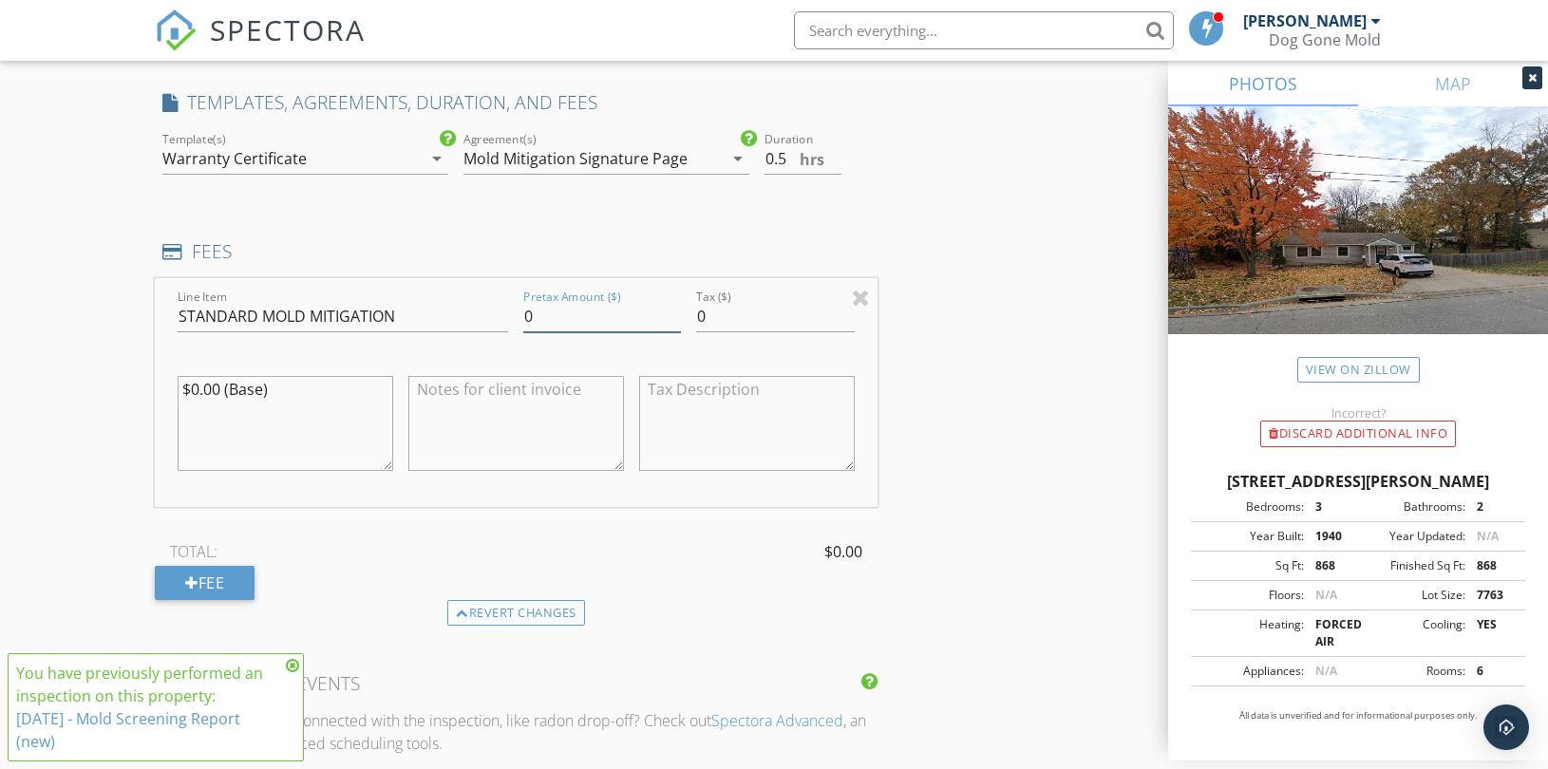
drag, startPoint x: 443, startPoint y: 318, endPoint x: 378, endPoint y: 319, distance: 64.6
click at [392, 318] on div "Line Item STANDARD MOLD MITIGATION Pretax Amount ($) 0 Tax ($) 0 $0.00 (Base)" at bounding box center [516, 392] width 723 height 229
type input "2250"
click at [82, 382] on div "New Inspection Click here to use the New Order Form INSPECTOR(S) check_box_outl…" at bounding box center [774, 351] width 1548 height 3541
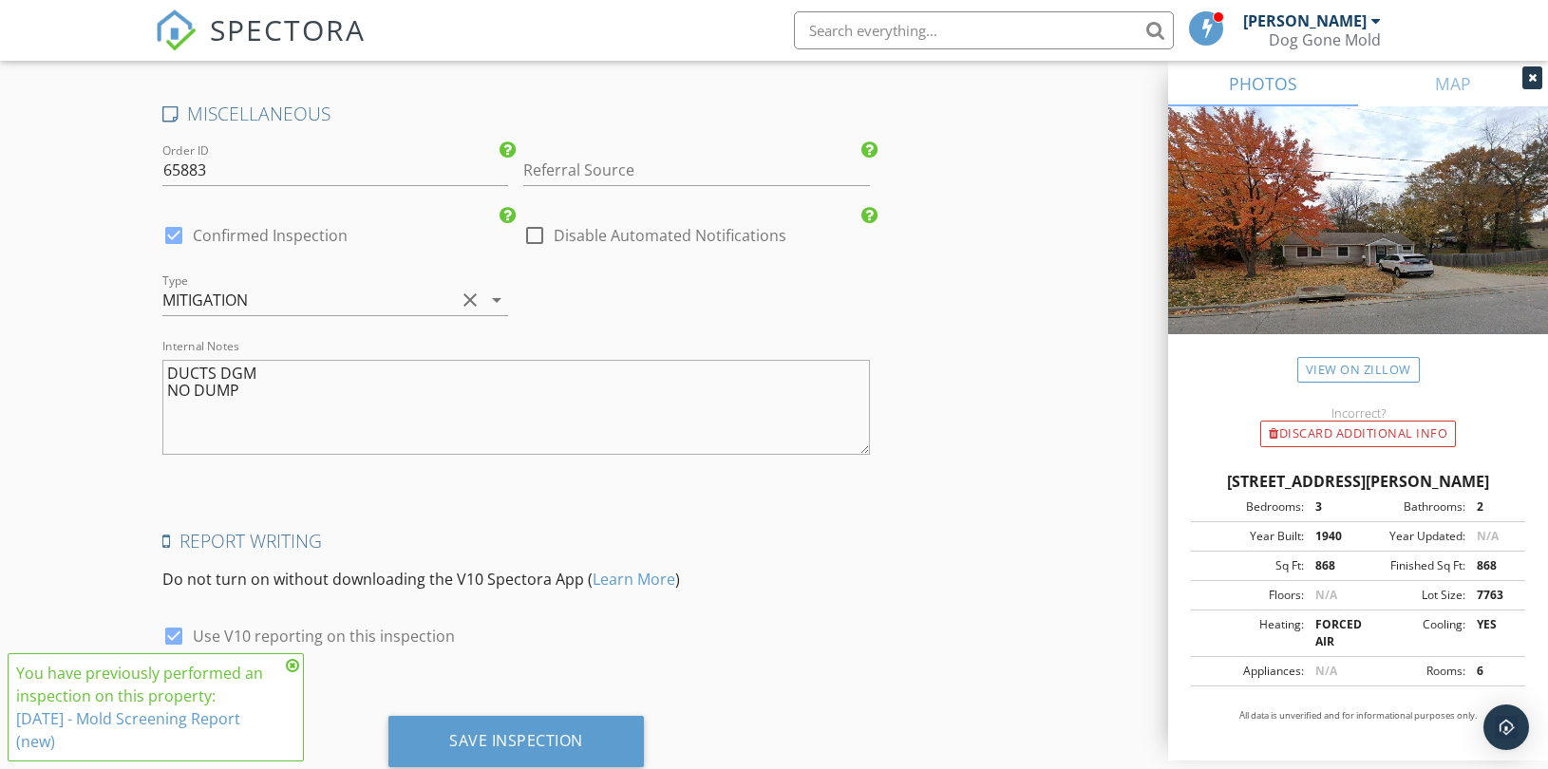
scroll to position [2884, 0]
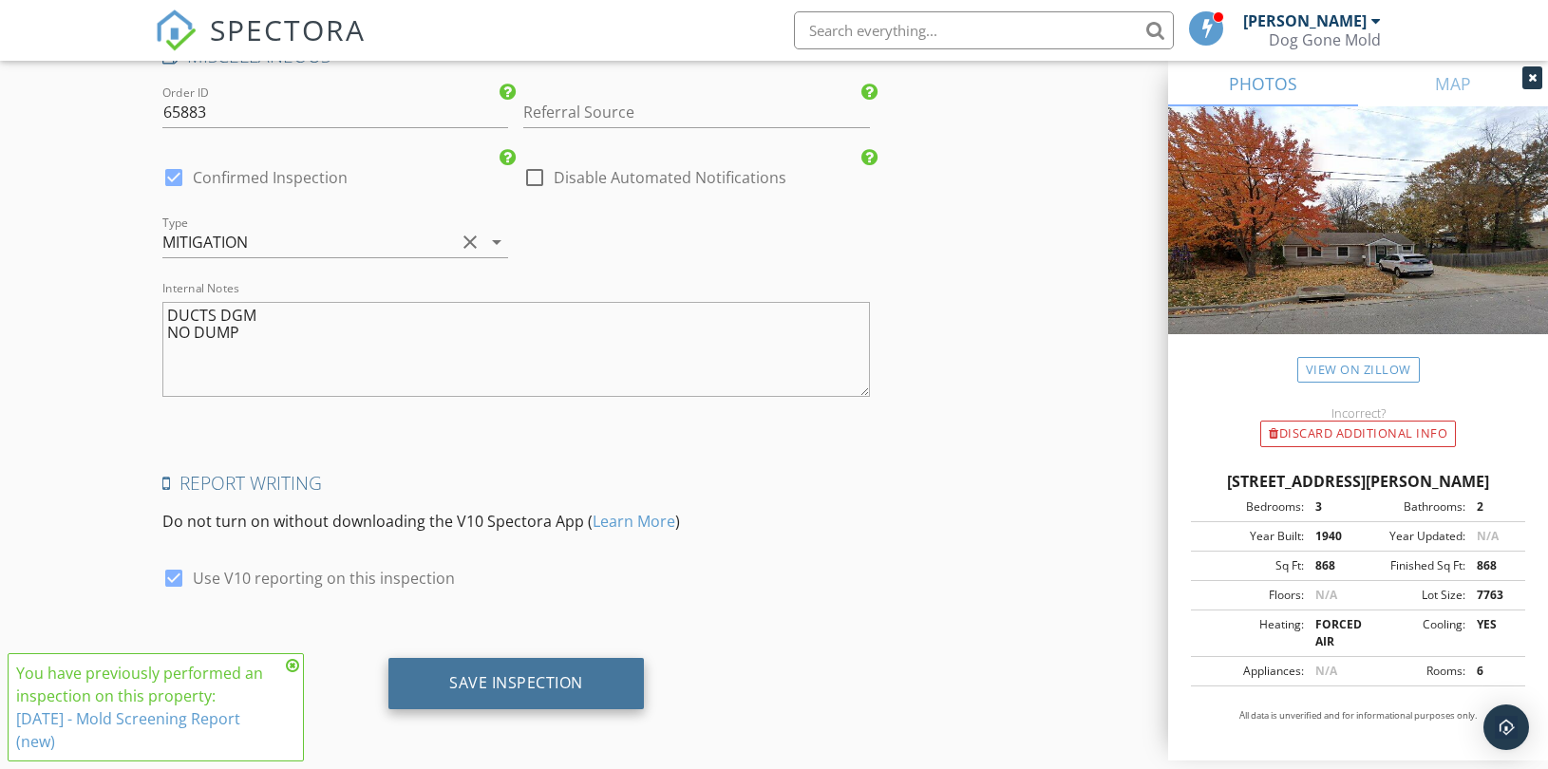
click at [525, 687] on div "Save Inspection" at bounding box center [516, 682] width 134 height 19
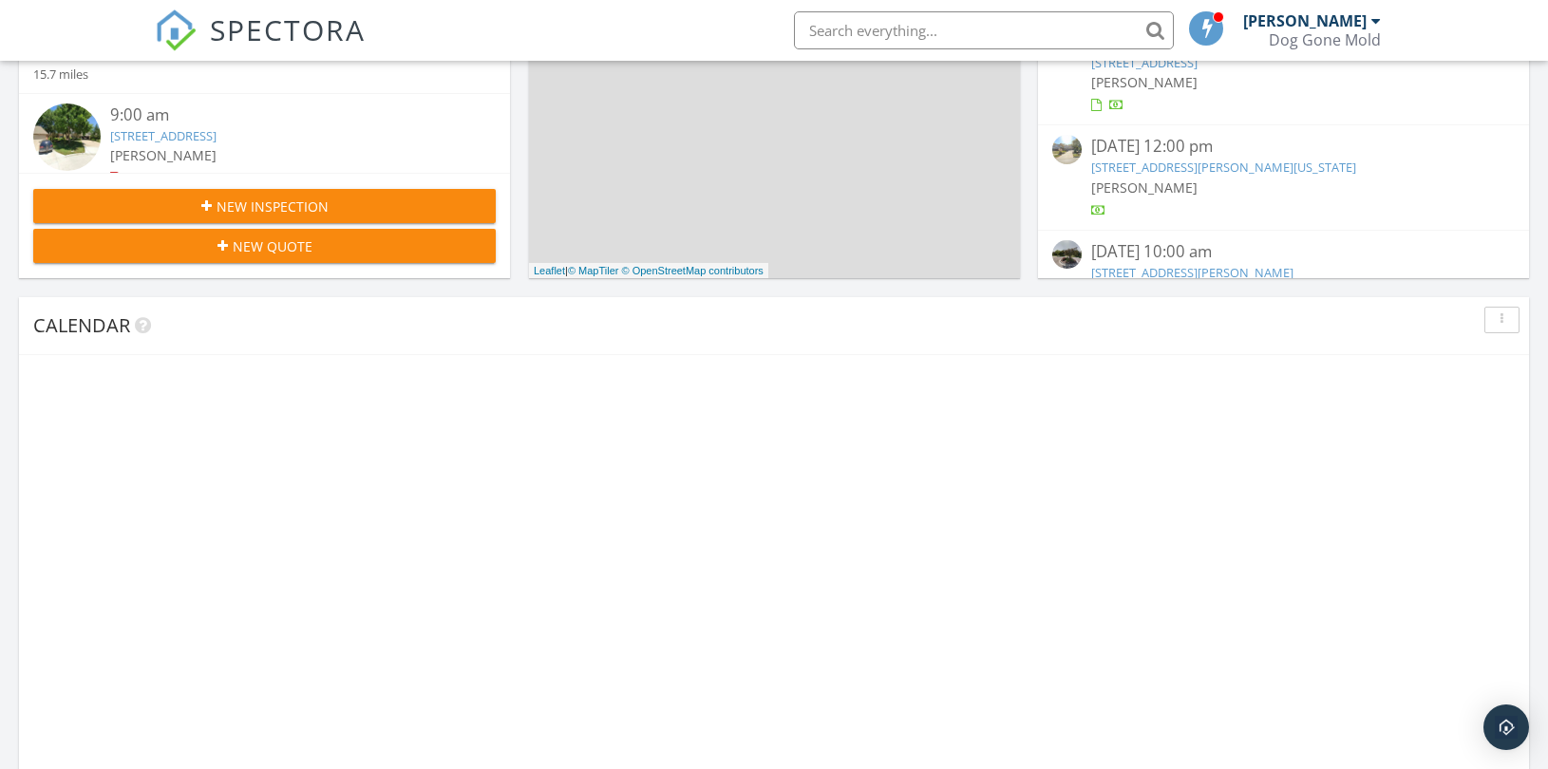
scroll to position [706, 0]
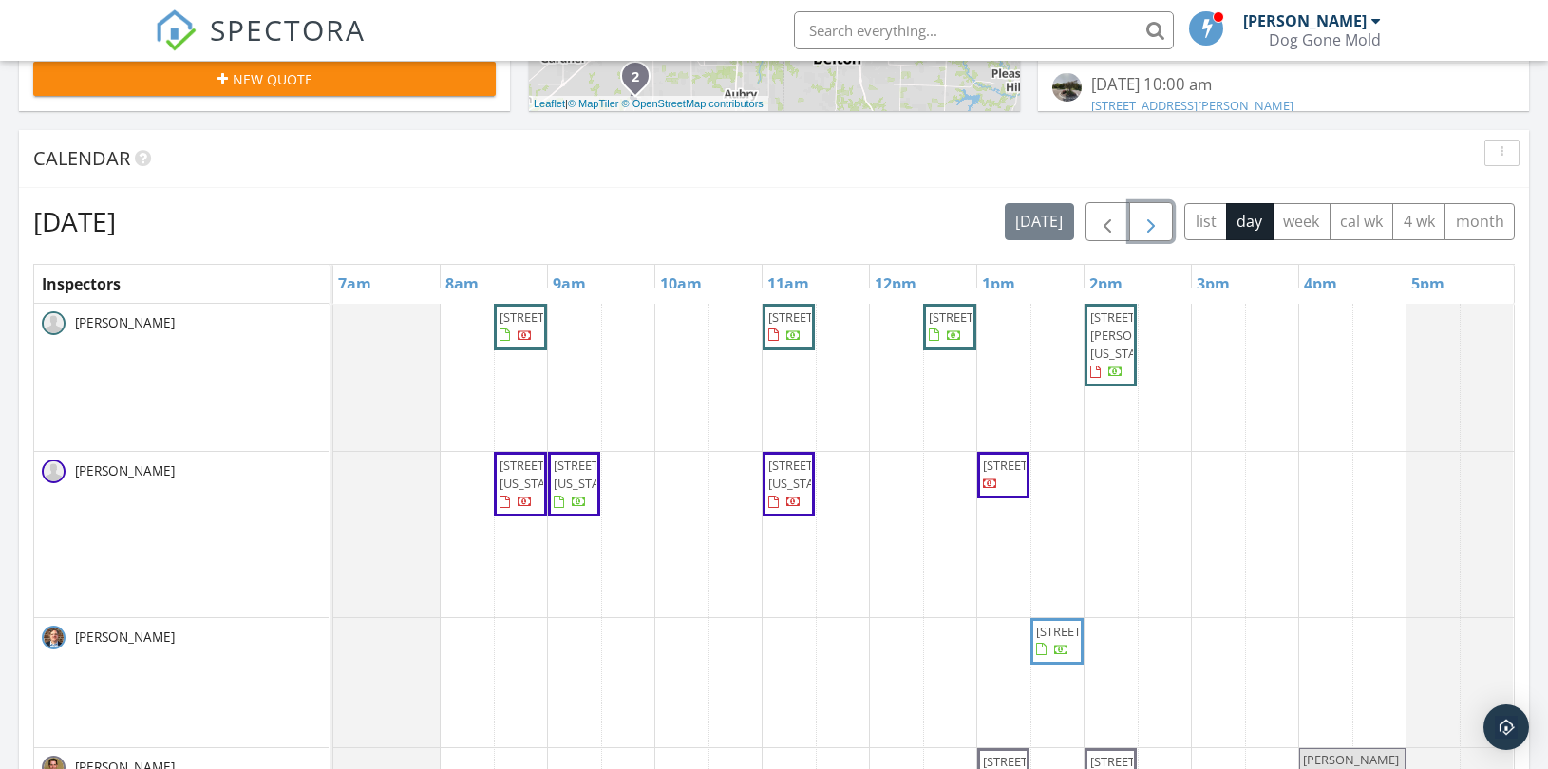
click at [1150, 218] on span "button" at bounding box center [1151, 222] width 23 height 23
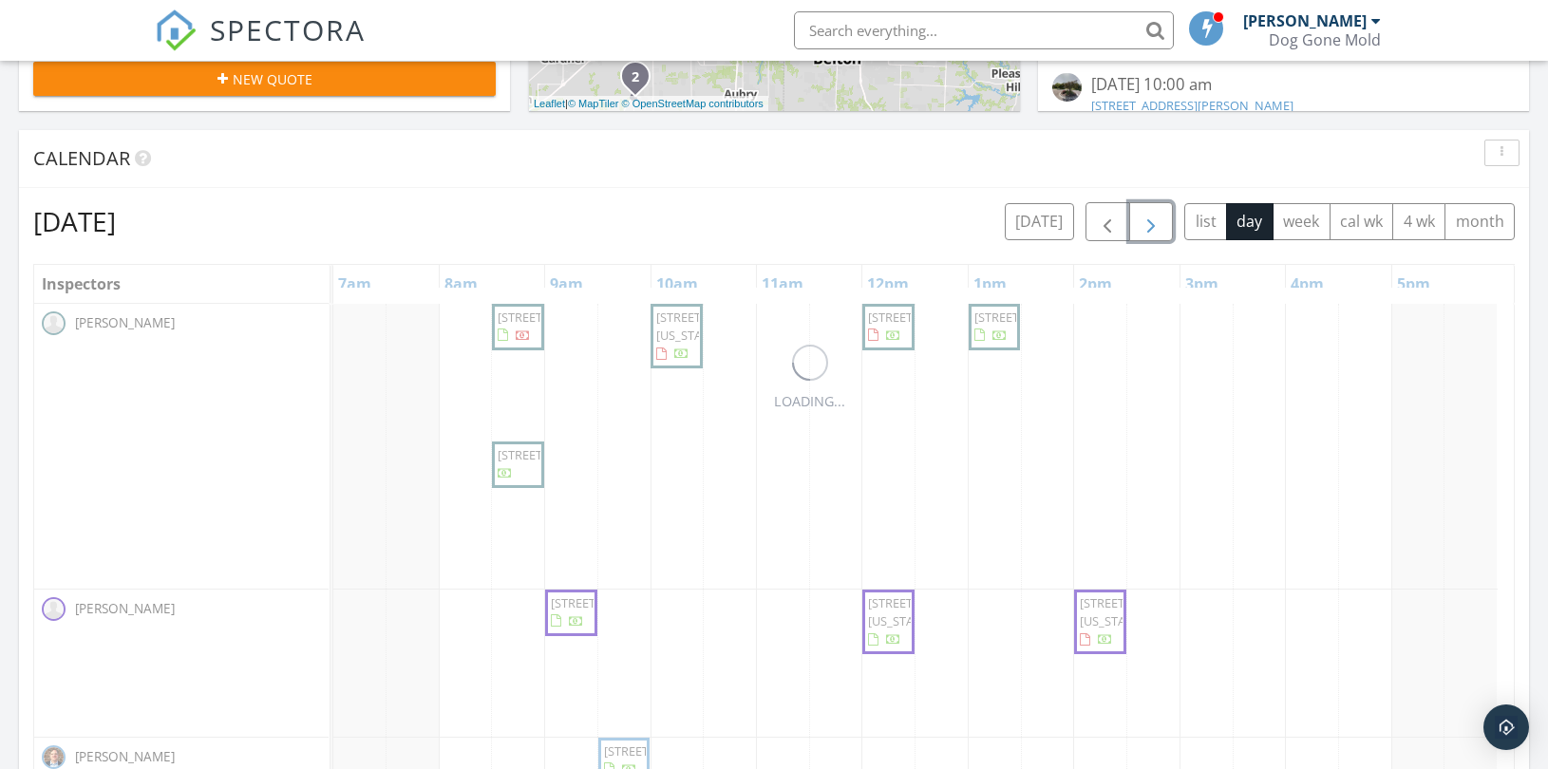
click at [1150, 218] on span "button" at bounding box center [1151, 222] width 23 height 23
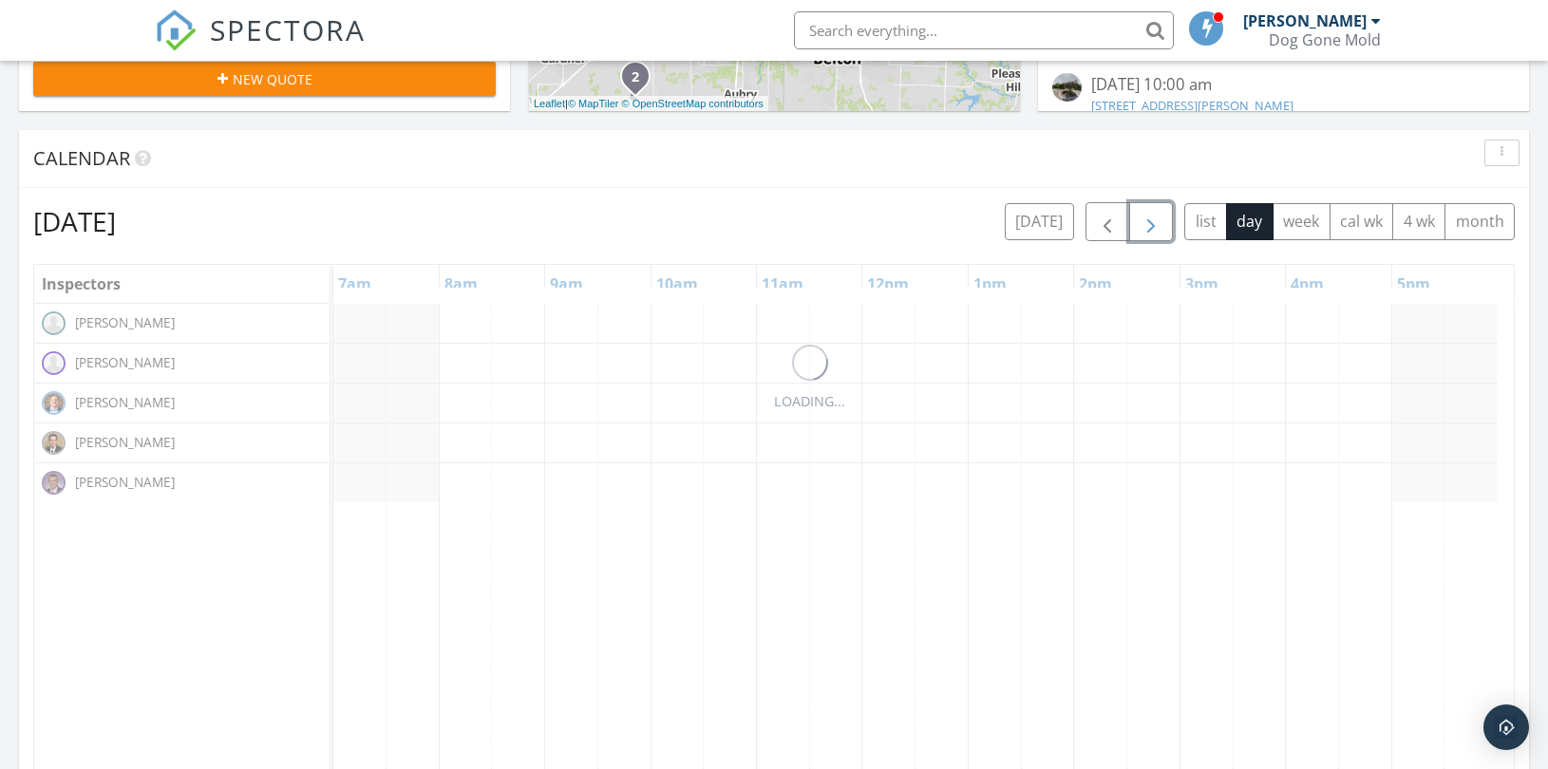
click at [1150, 218] on span "button" at bounding box center [1151, 222] width 23 height 23
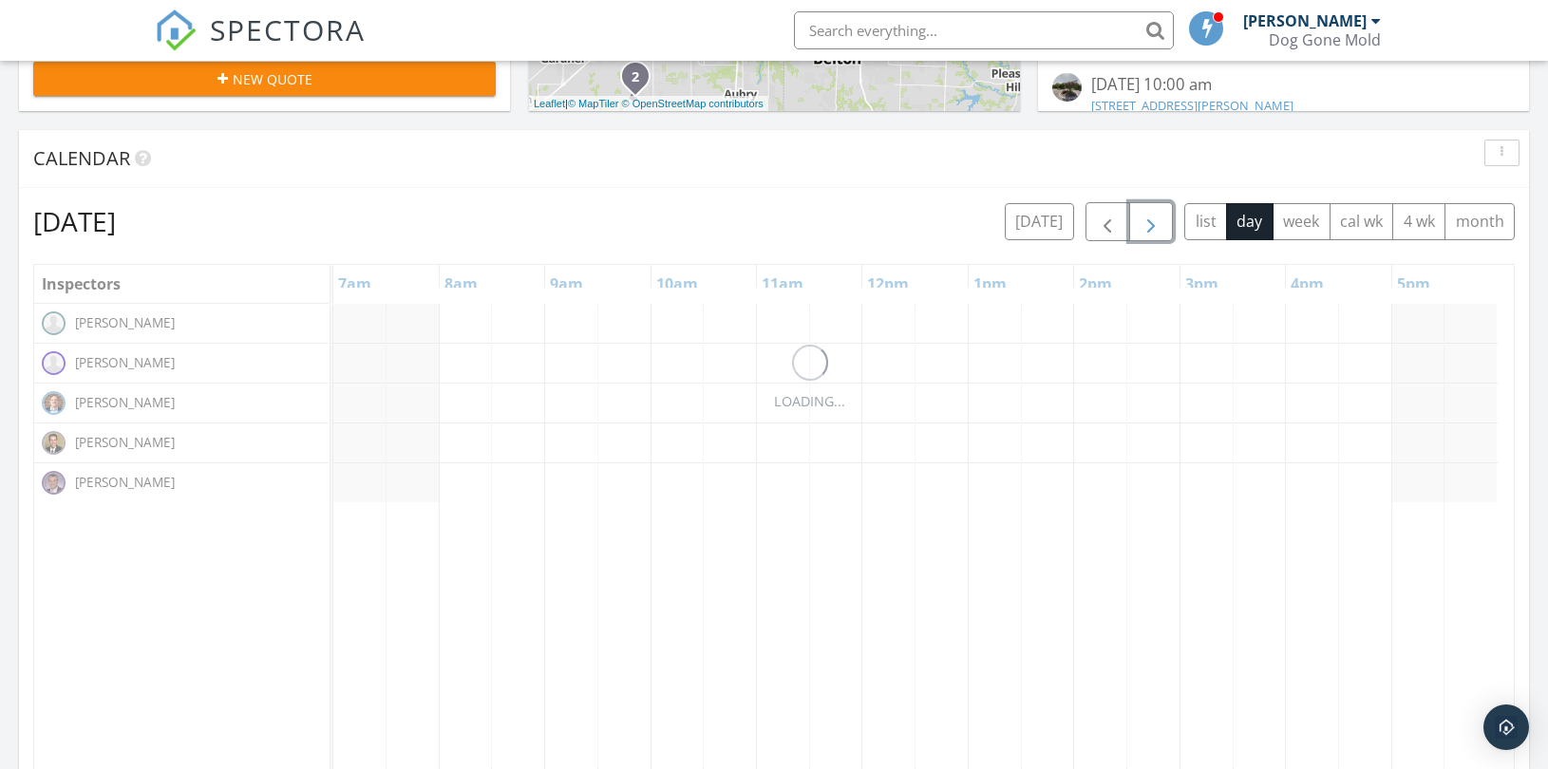
click at [1150, 218] on span "button" at bounding box center [1151, 222] width 23 height 23
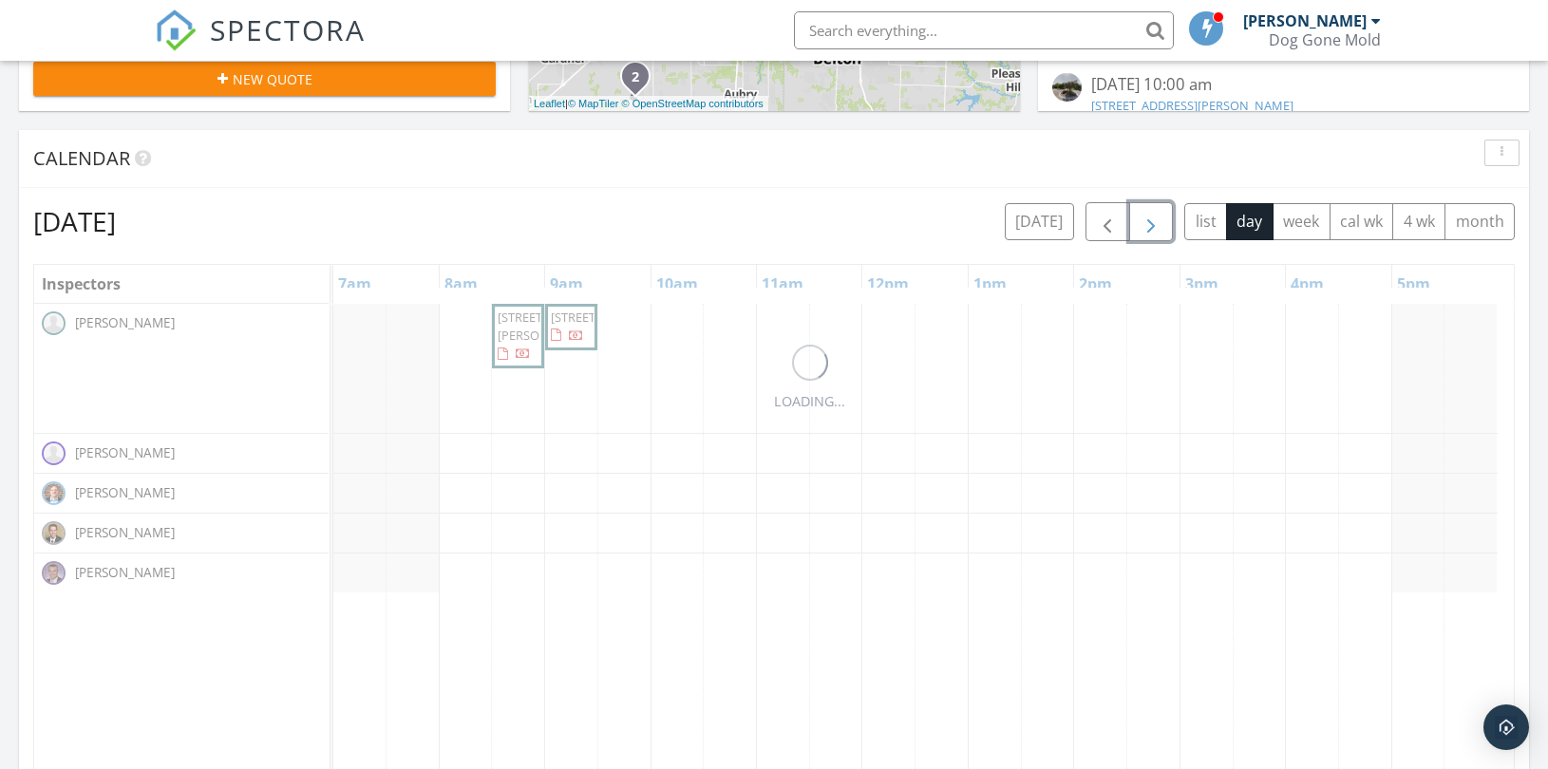
click at [1150, 218] on span "button" at bounding box center [1151, 222] width 23 height 23
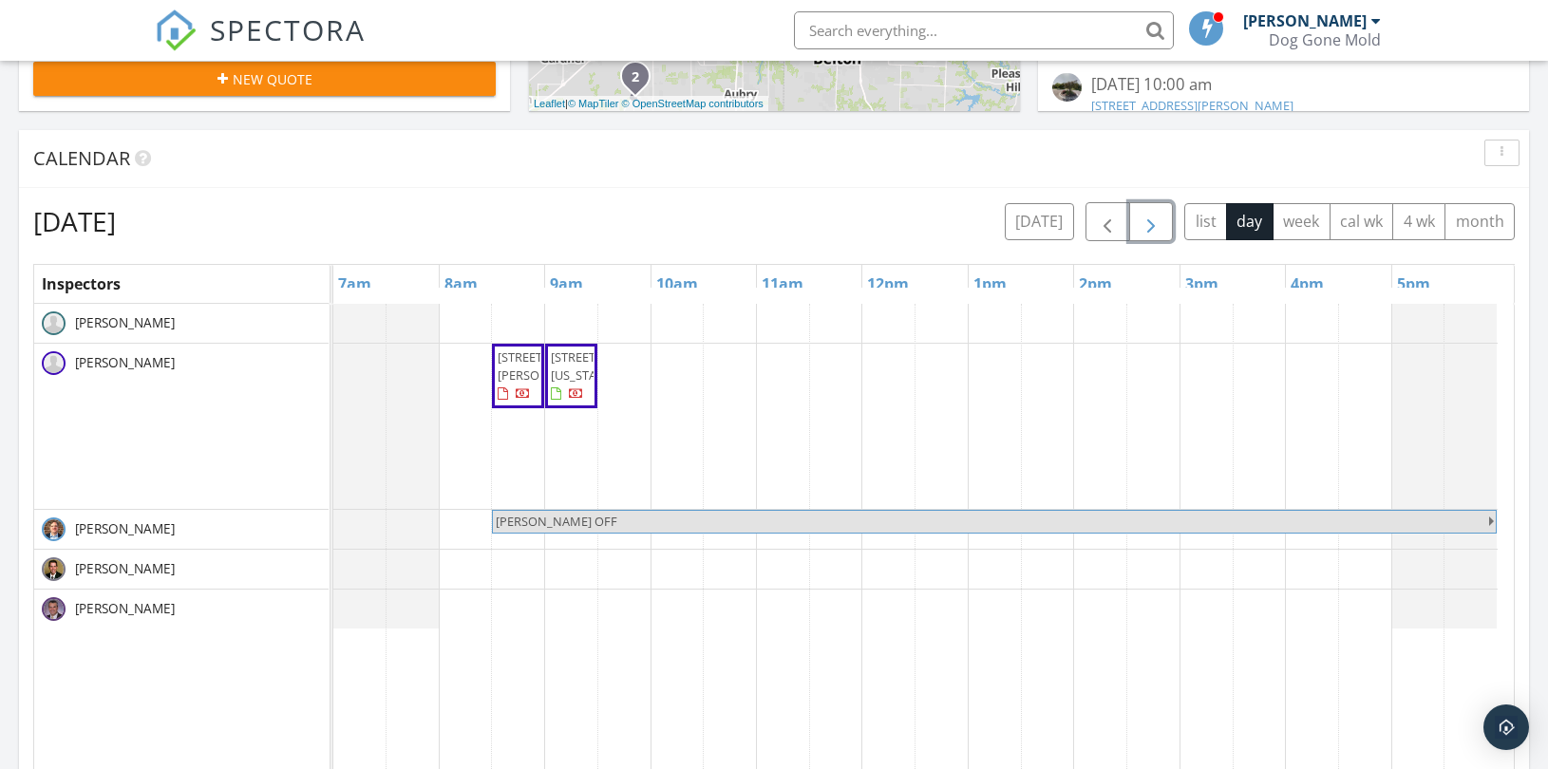
click at [1150, 218] on span "button" at bounding box center [1151, 222] width 23 height 23
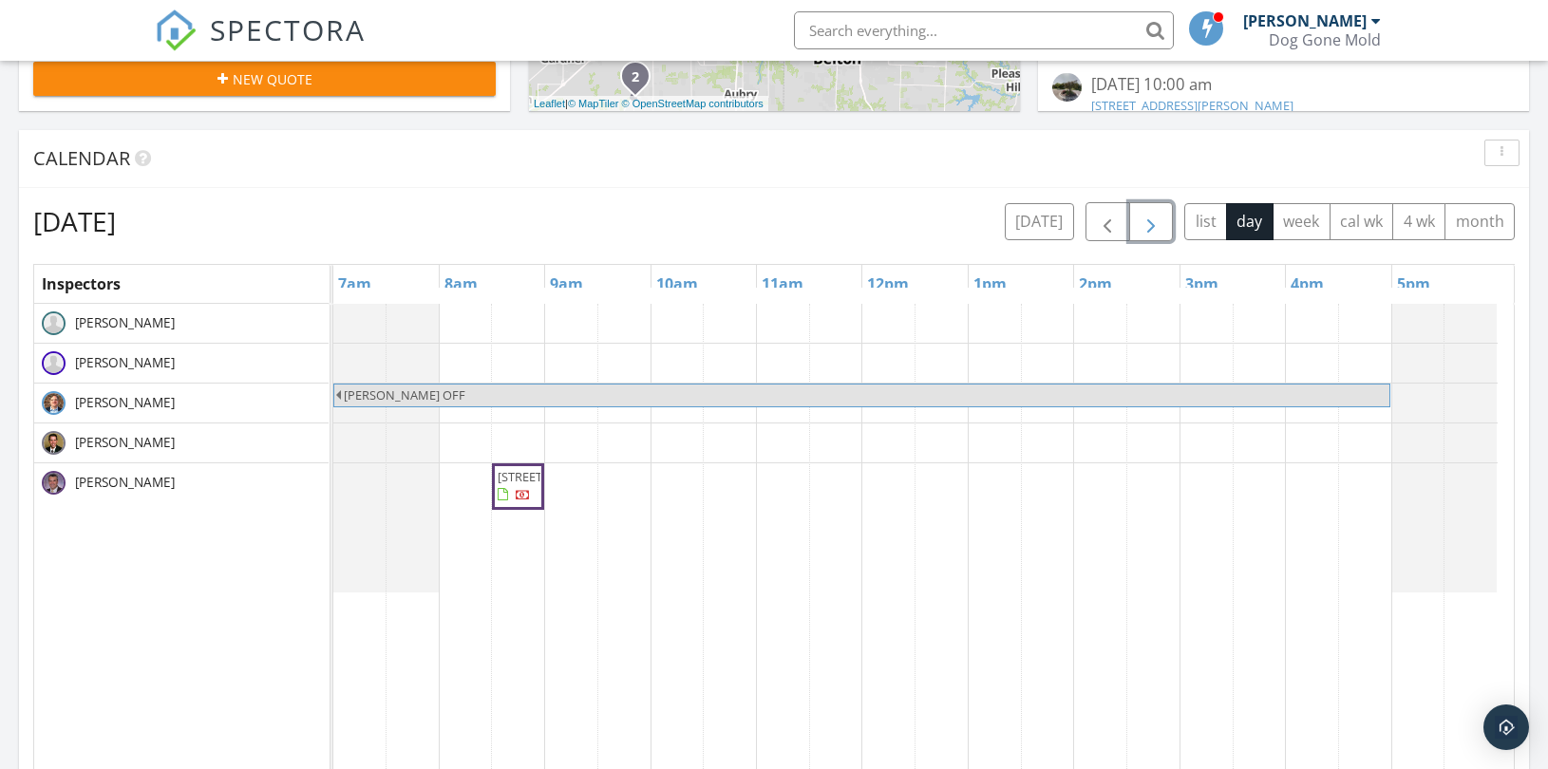
click at [775, 361] on div "BRYAN OFF 307 N College St, Richmond 64085" at bounding box center [923, 671] width 1180 height 734
click at [776, 307] on link "Event" at bounding box center [780, 310] width 98 height 30
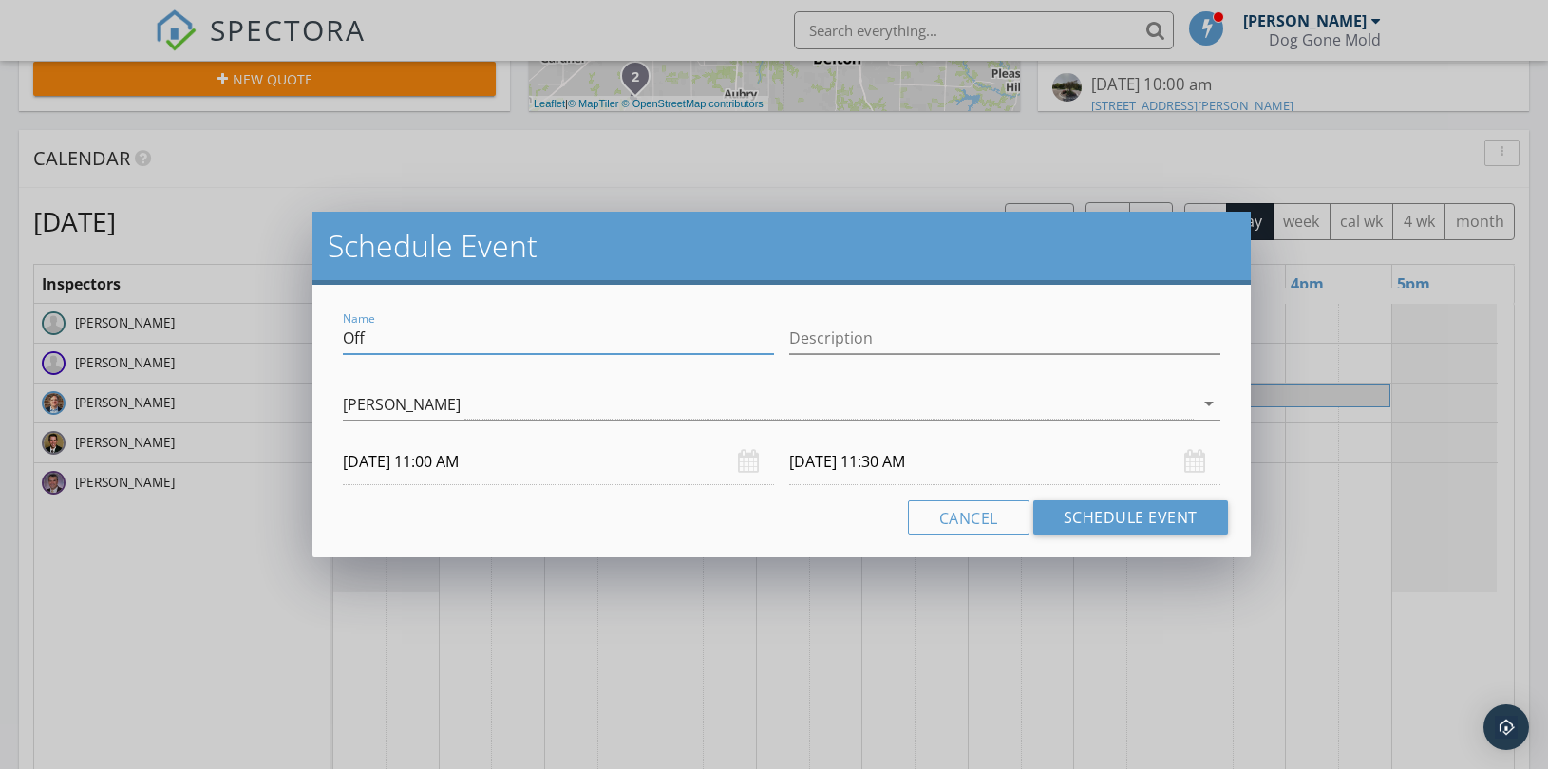
drag, startPoint x: 419, startPoint y: 340, endPoint x: 235, endPoint y: 320, distance: 185.3
click at [224, 325] on div "Schedule Event Name Off Description Michael Mooney arrow_drop_down 10/10/2025 1…" at bounding box center [774, 384] width 1548 height 769
paste input "MICHAEL DUCTS - 5933 Knox Ave"
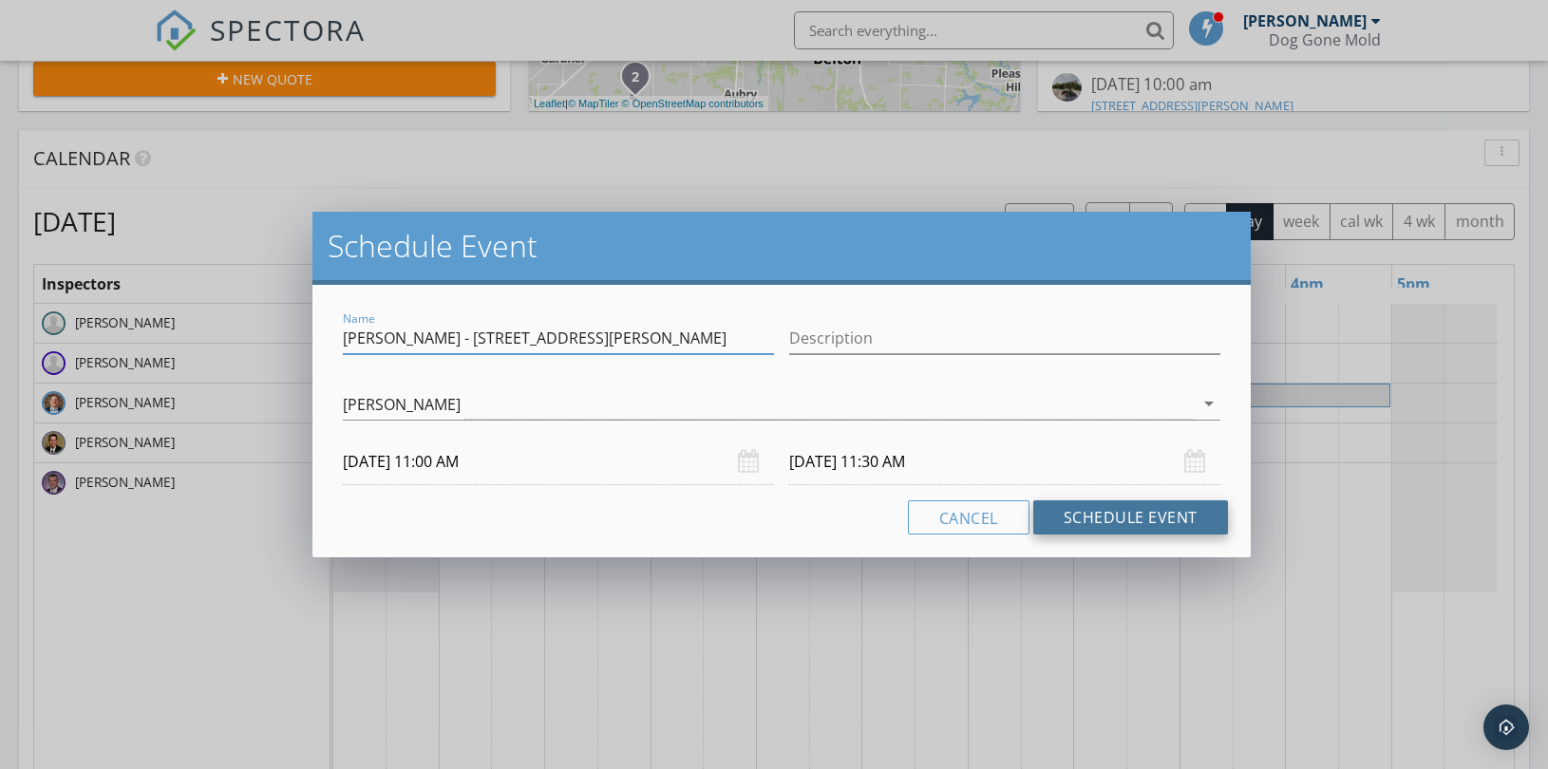
type input "MICHAEL DUCTS - 5933 Knox Ave"
click at [1123, 514] on button "Schedule Event" at bounding box center [1130, 517] width 195 height 34
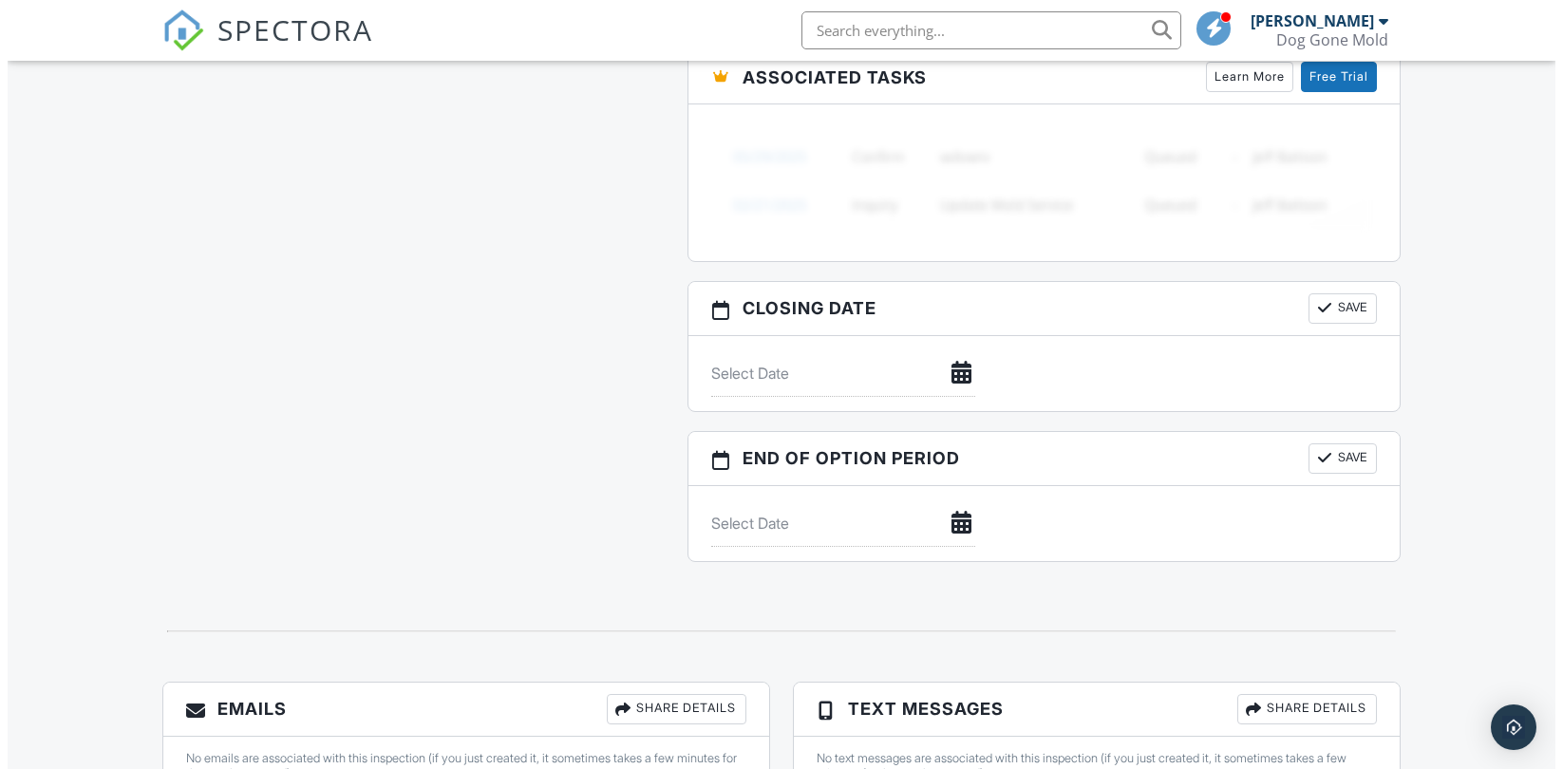
scroll to position [1806, 0]
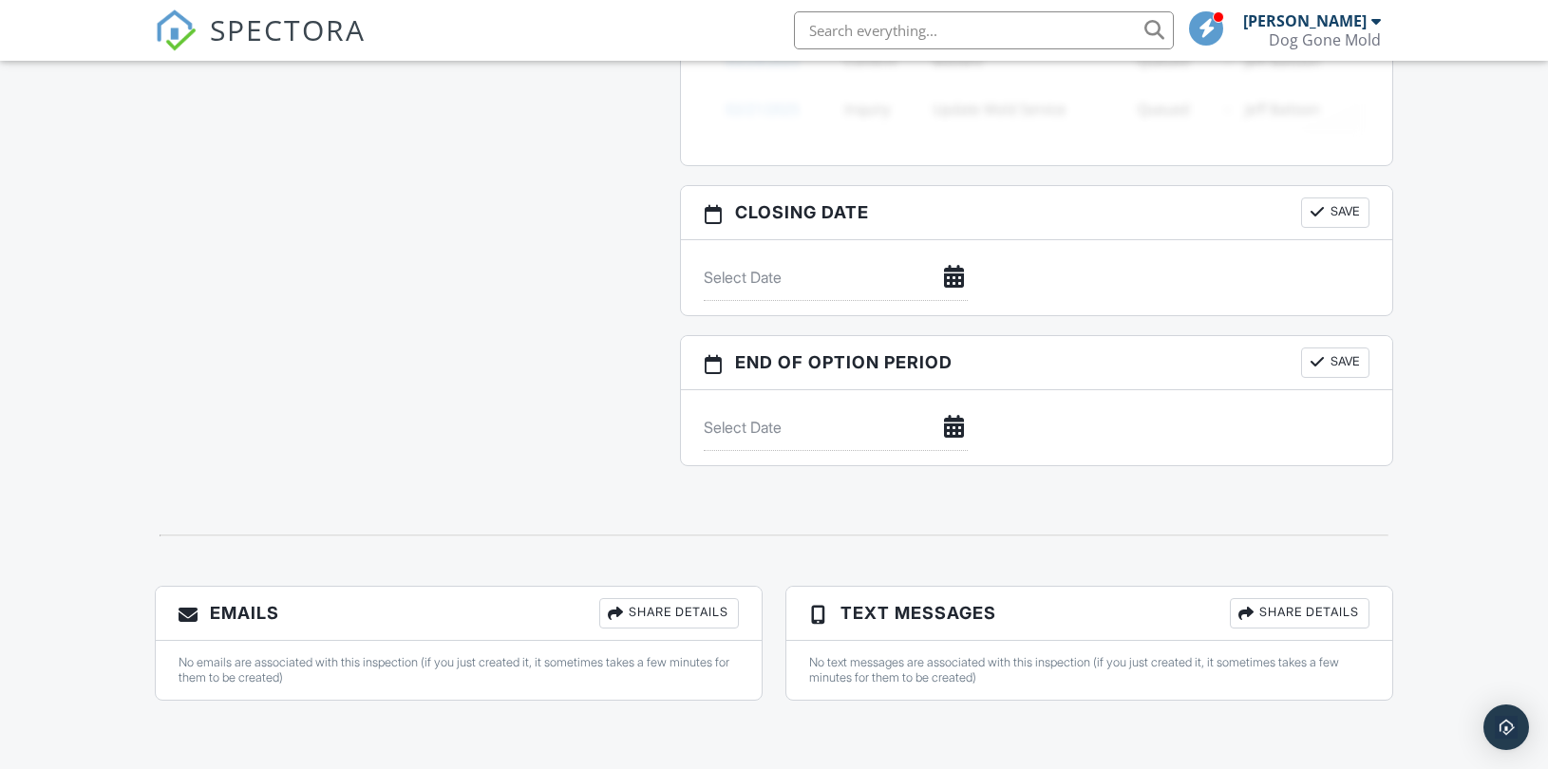
click at [667, 614] on div "Share Details" at bounding box center [669, 613] width 140 height 30
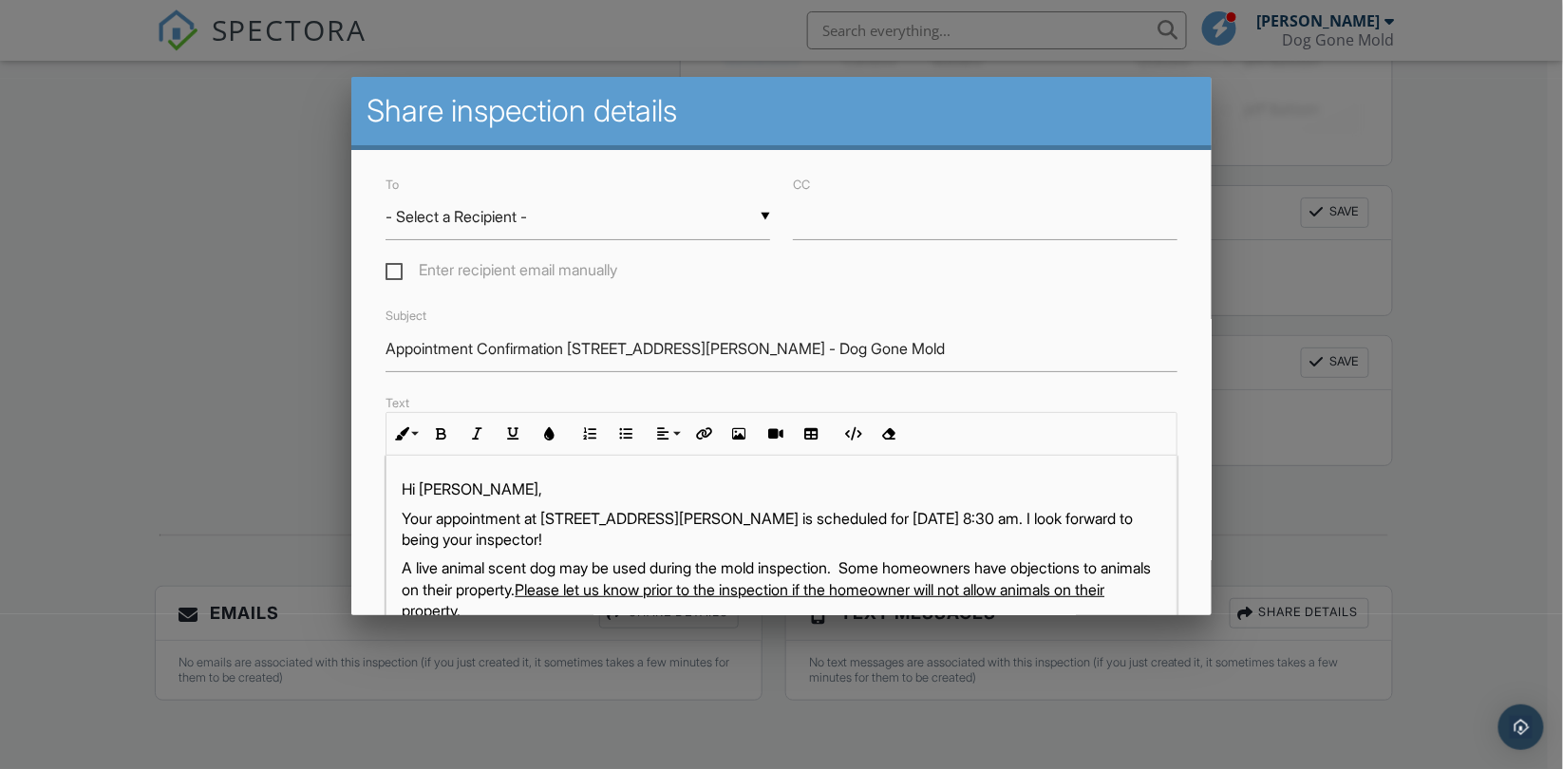
click at [401, 270] on label "Enter recipient email manually" at bounding box center [502, 273] width 232 height 24
click at [398, 270] on input "Enter recipient email manually" at bounding box center [392, 273] width 12 height 12
checkbox input "true"
click at [485, 219] on input "To" at bounding box center [578, 217] width 385 height 47
paste input "[EMAIL_ADDRESS][DOMAIN_NAME]"
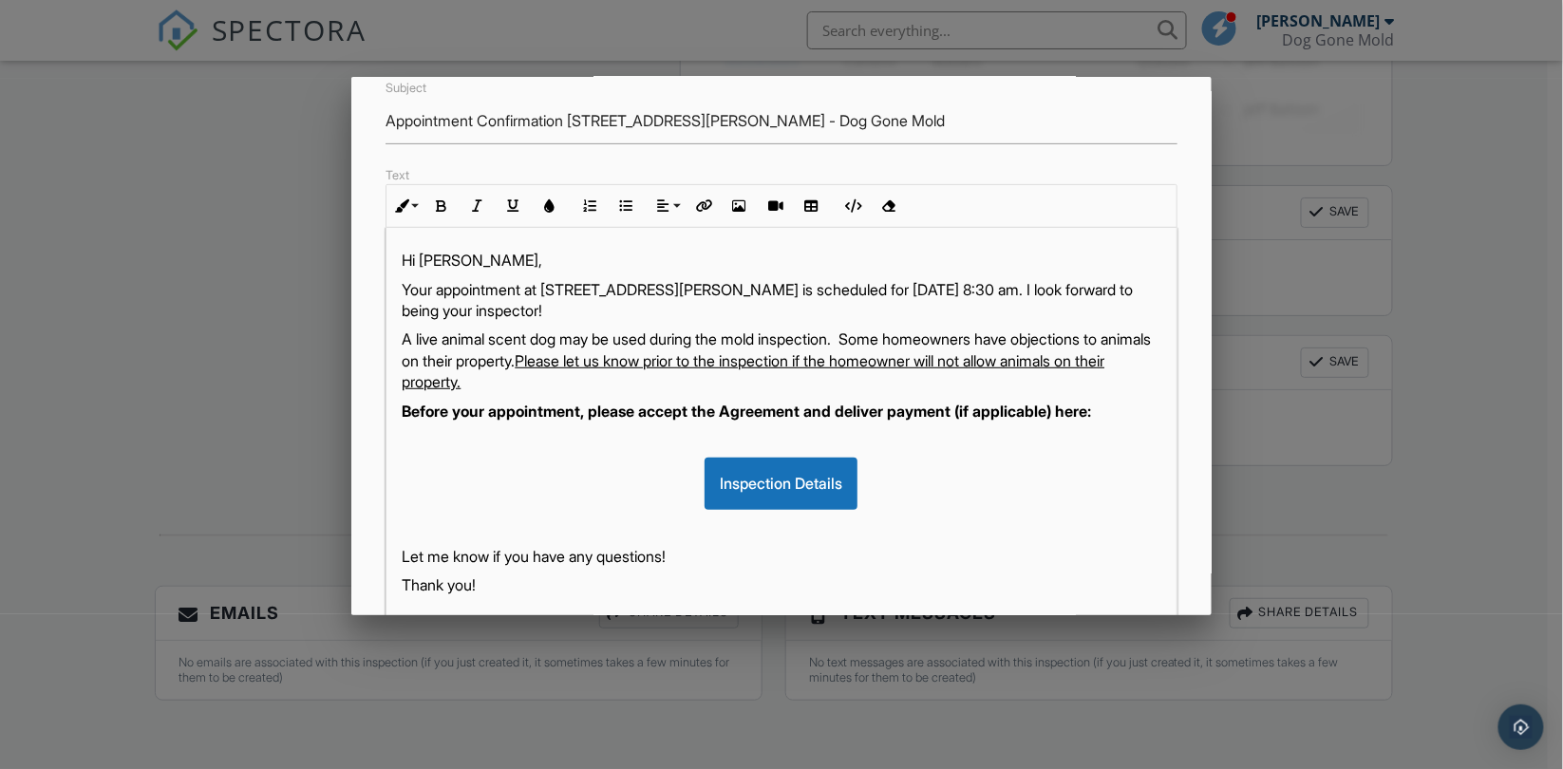
scroll to position [439, 0]
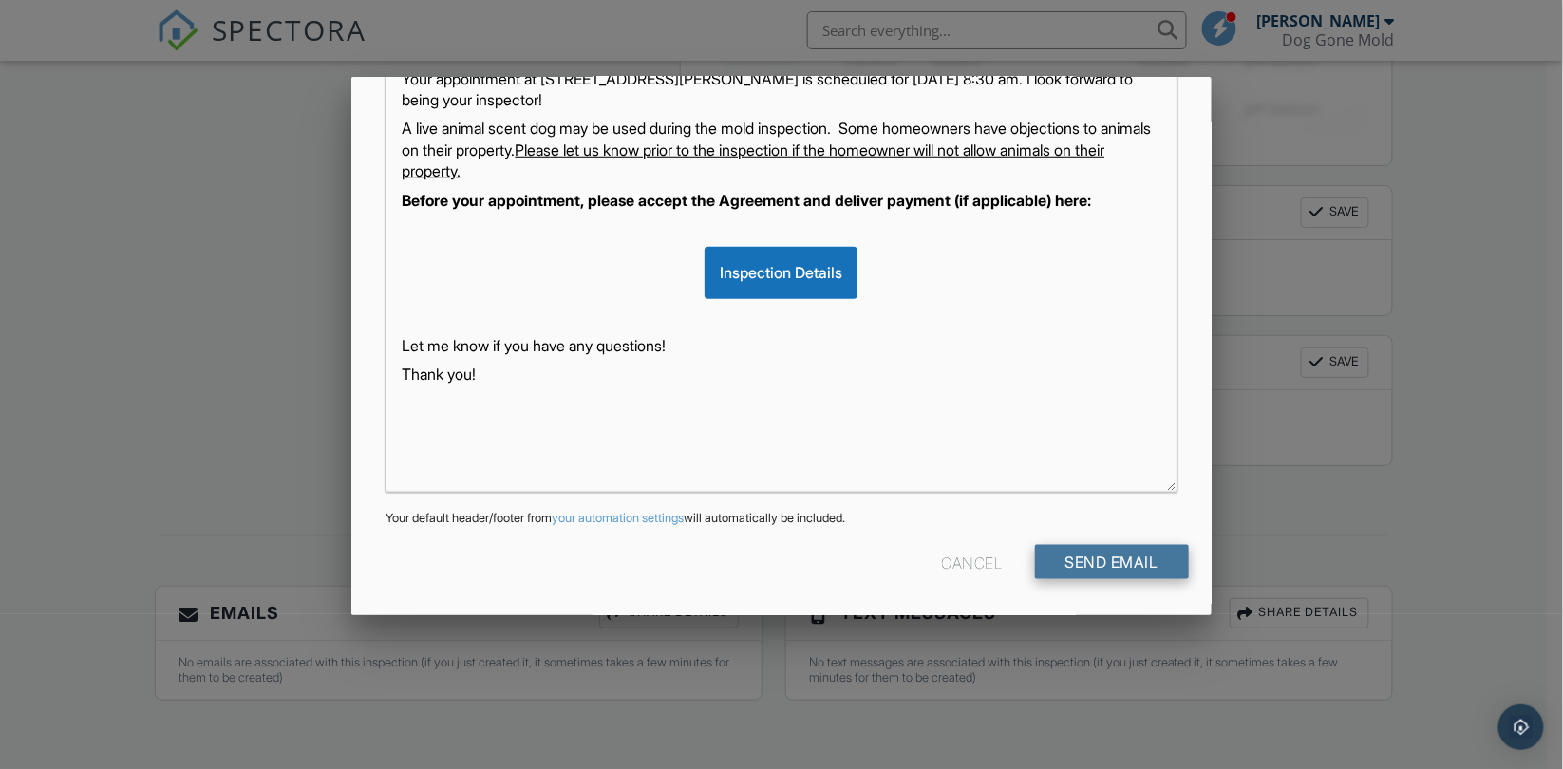
type input "[EMAIL_ADDRESS][DOMAIN_NAME]"
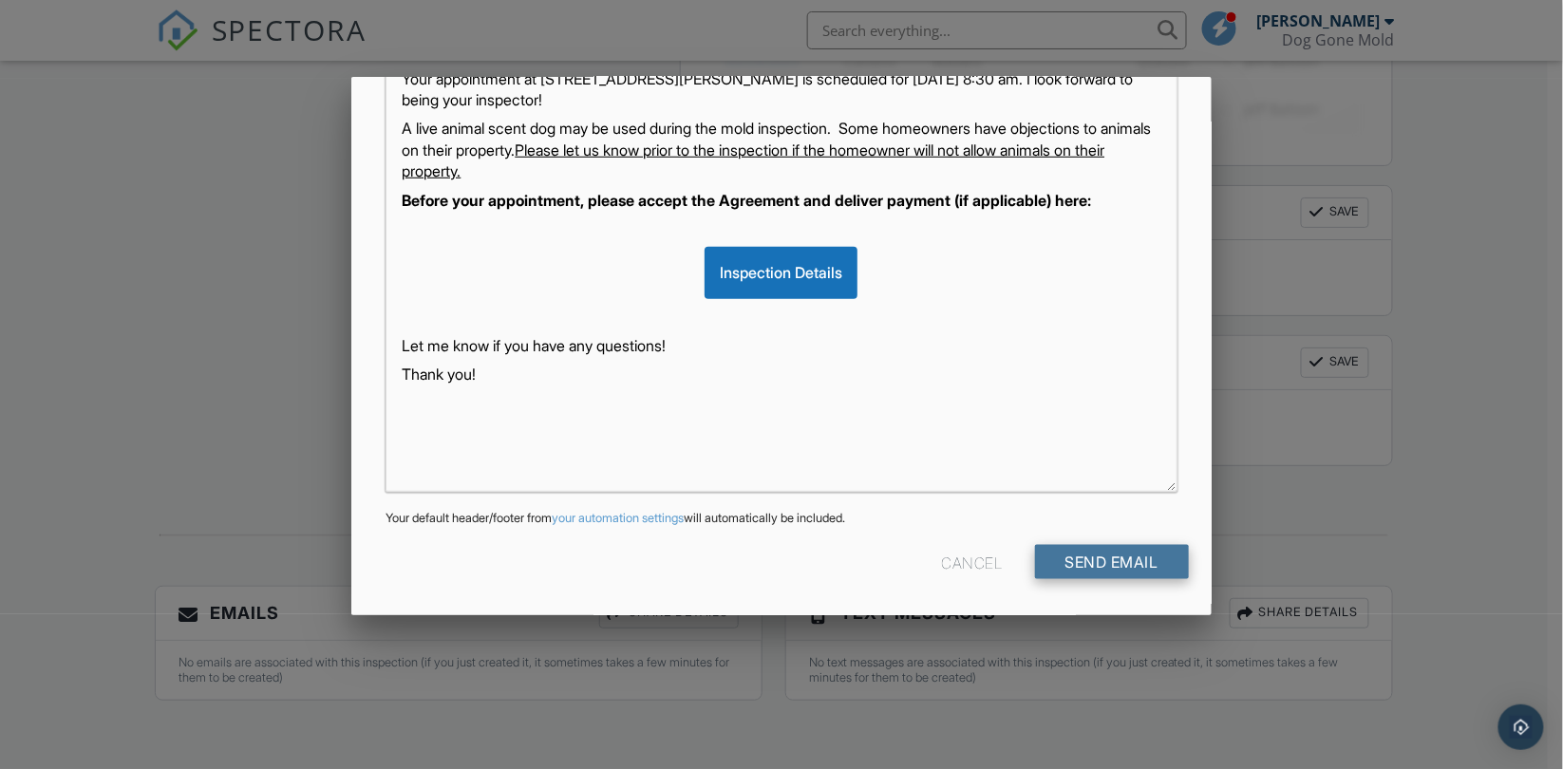
click at [1099, 557] on input "Send Email" at bounding box center [1112, 562] width 154 height 34
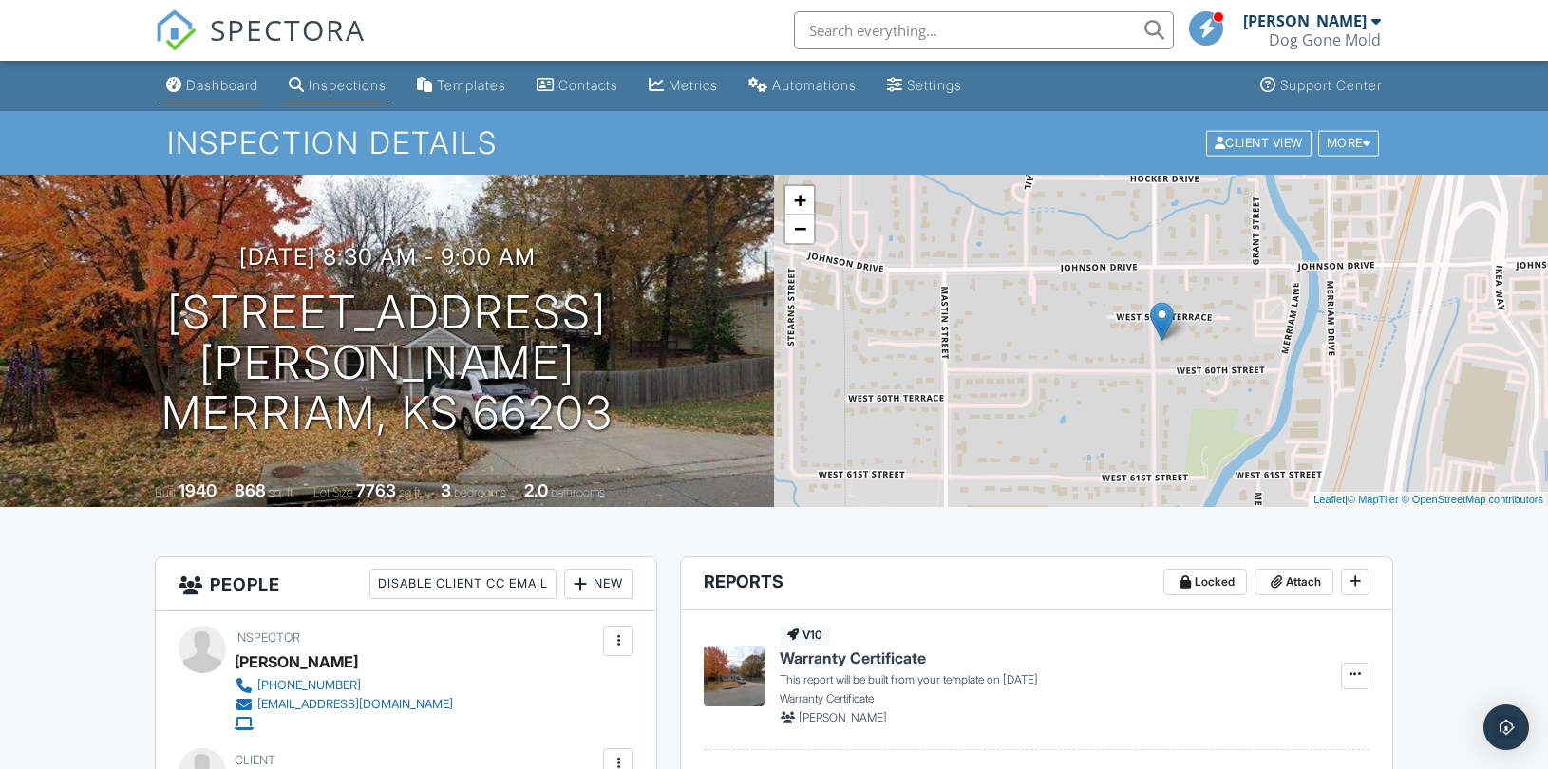
click at [213, 89] on div "Dashboard" at bounding box center [222, 85] width 72 height 16
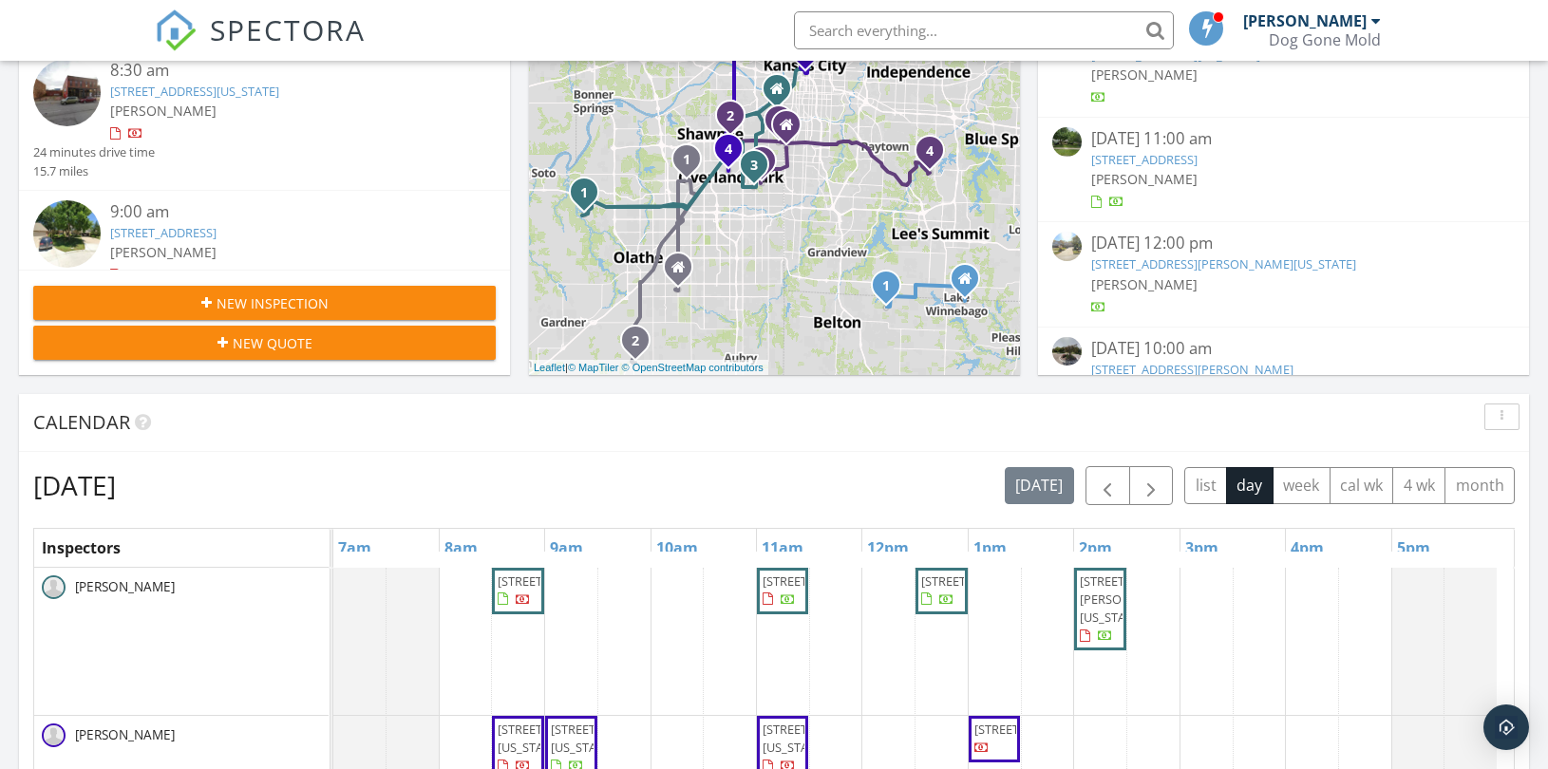
scroll to position [527, 0]
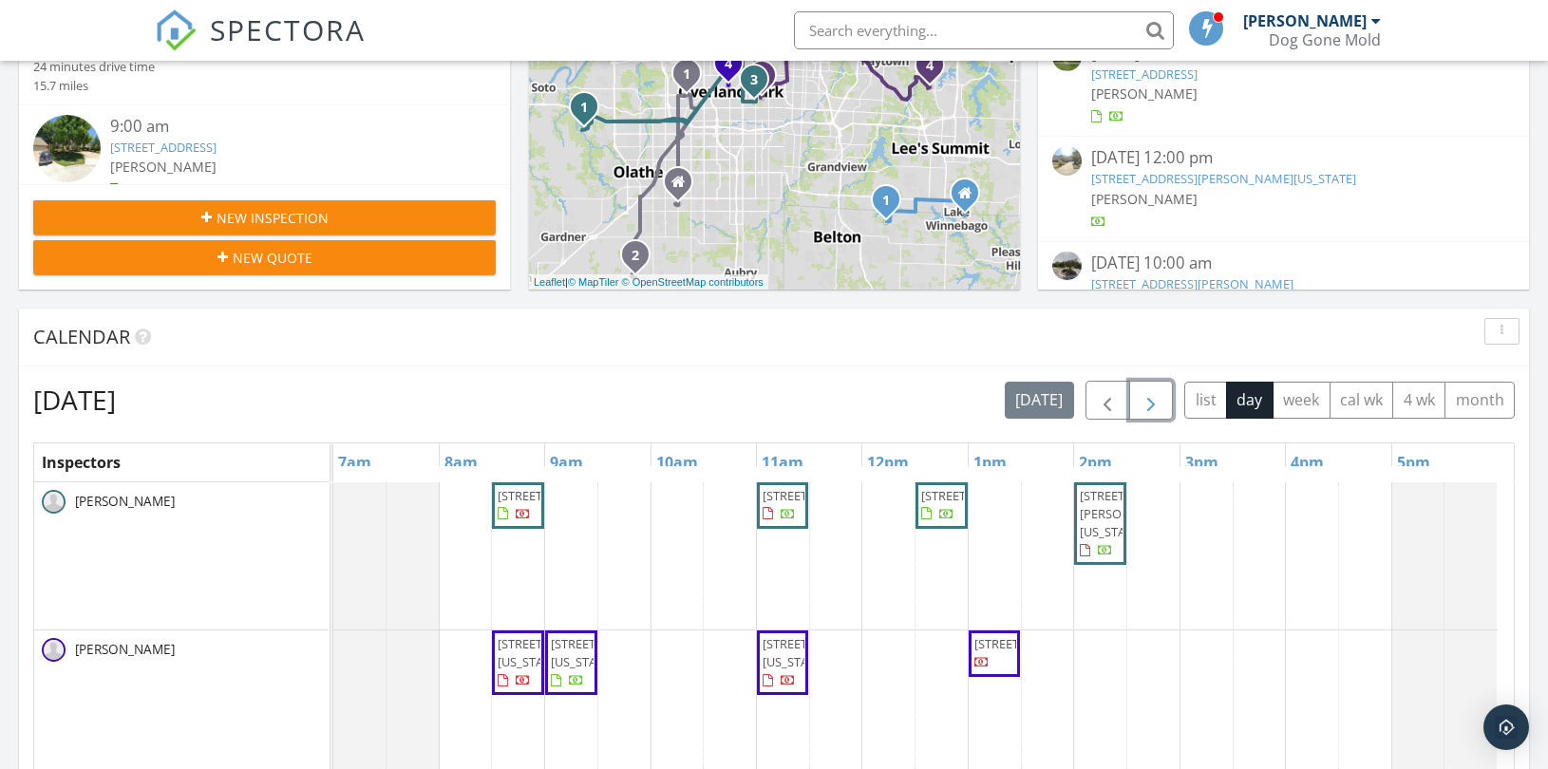
click at [1146, 401] on span "button" at bounding box center [1151, 400] width 23 height 23
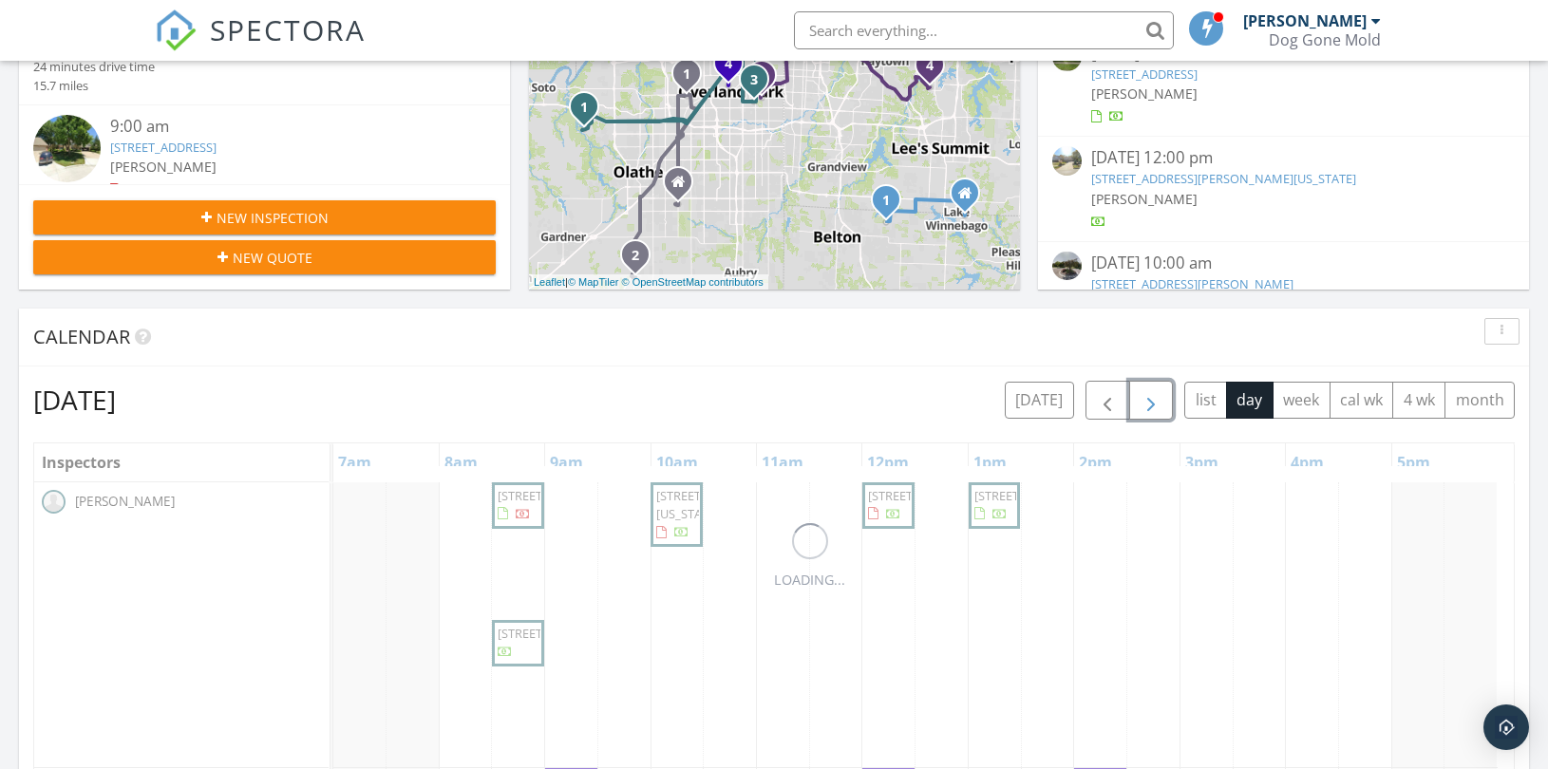
click at [1146, 401] on span "button" at bounding box center [1151, 400] width 23 height 23
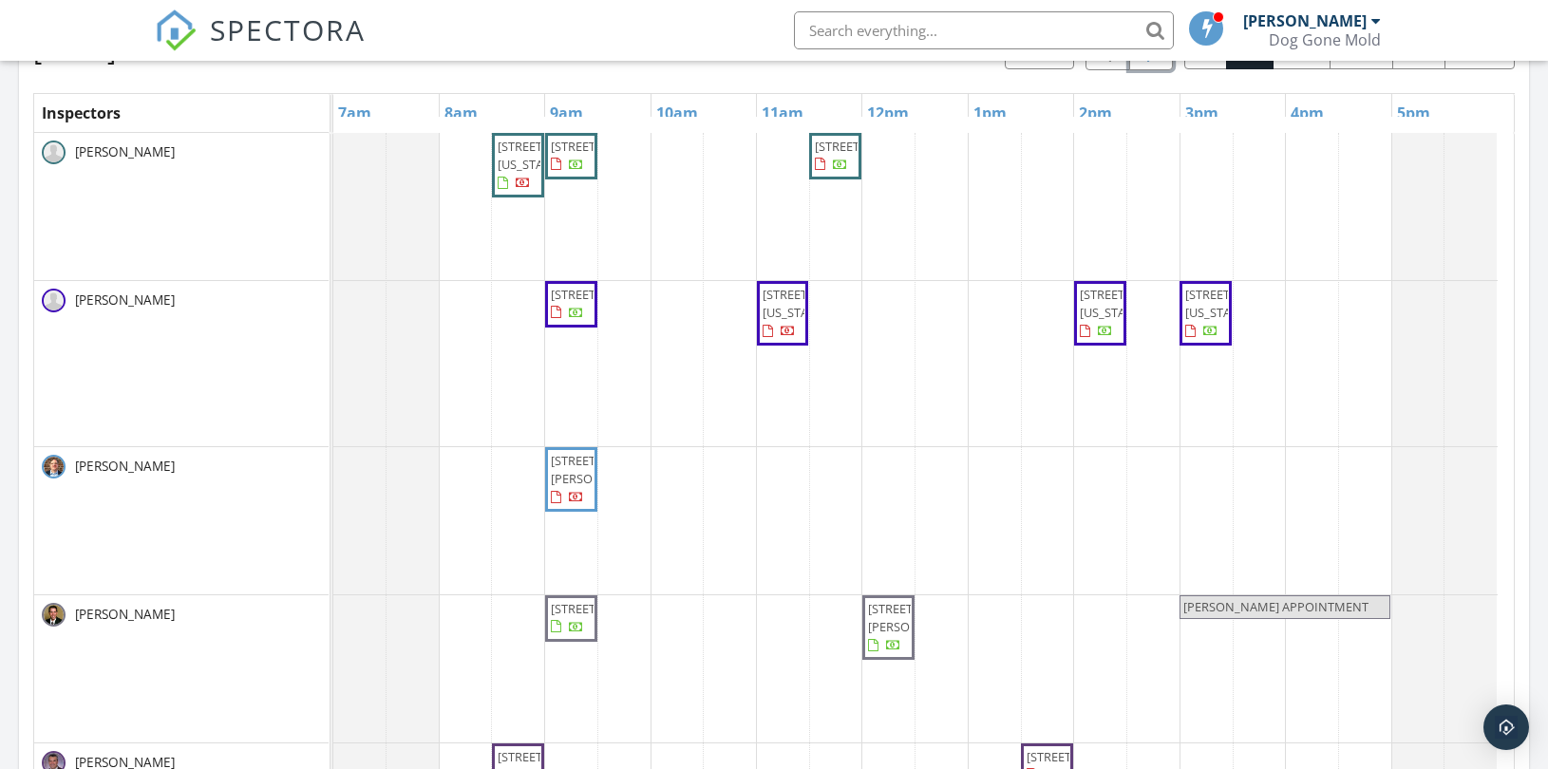
scroll to position [632, 0]
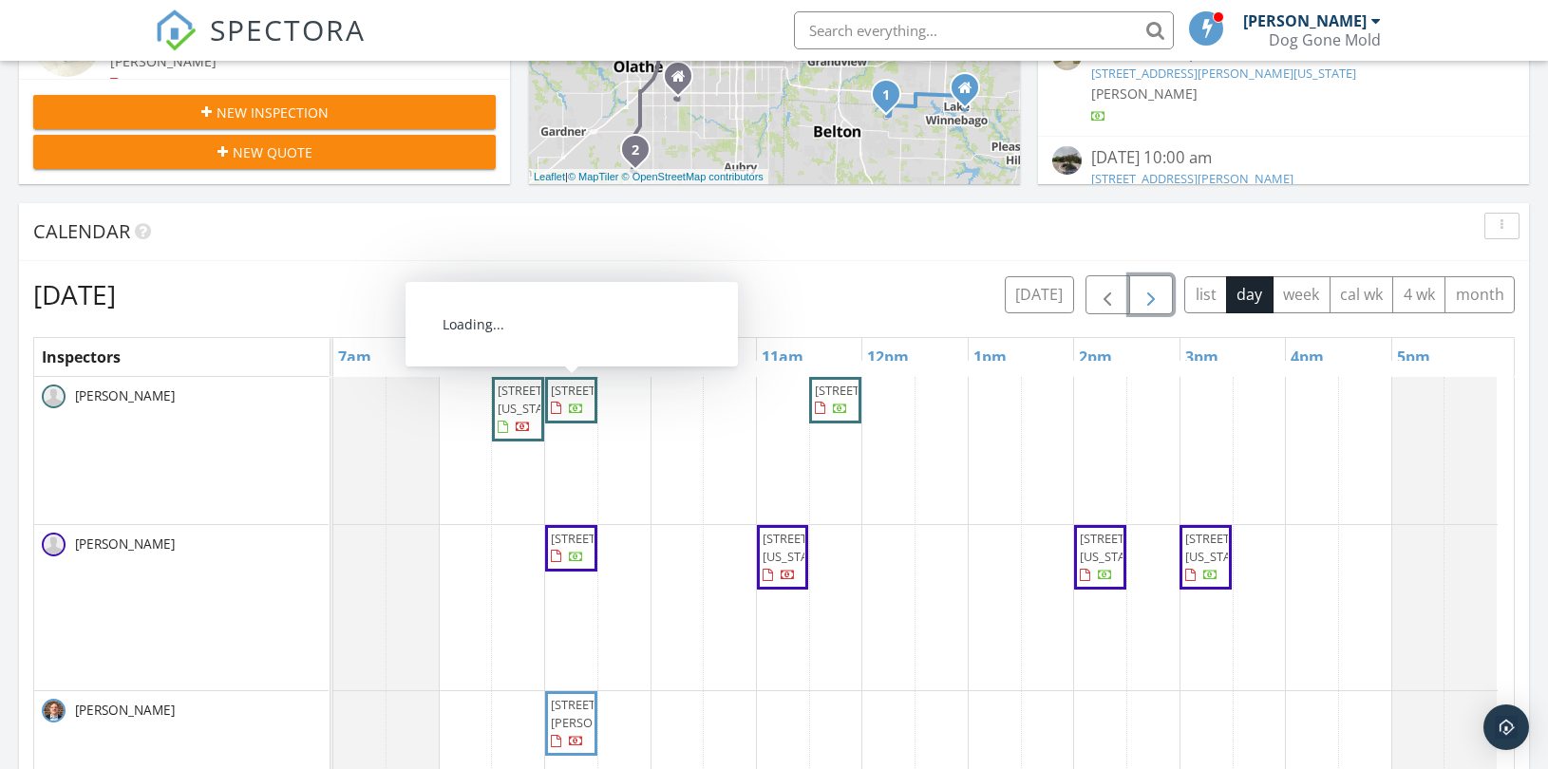
click at [567, 414] on span "11602 S Lennox Cir, Olathe 66061" at bounding box center [571, 400] width 45 height 37
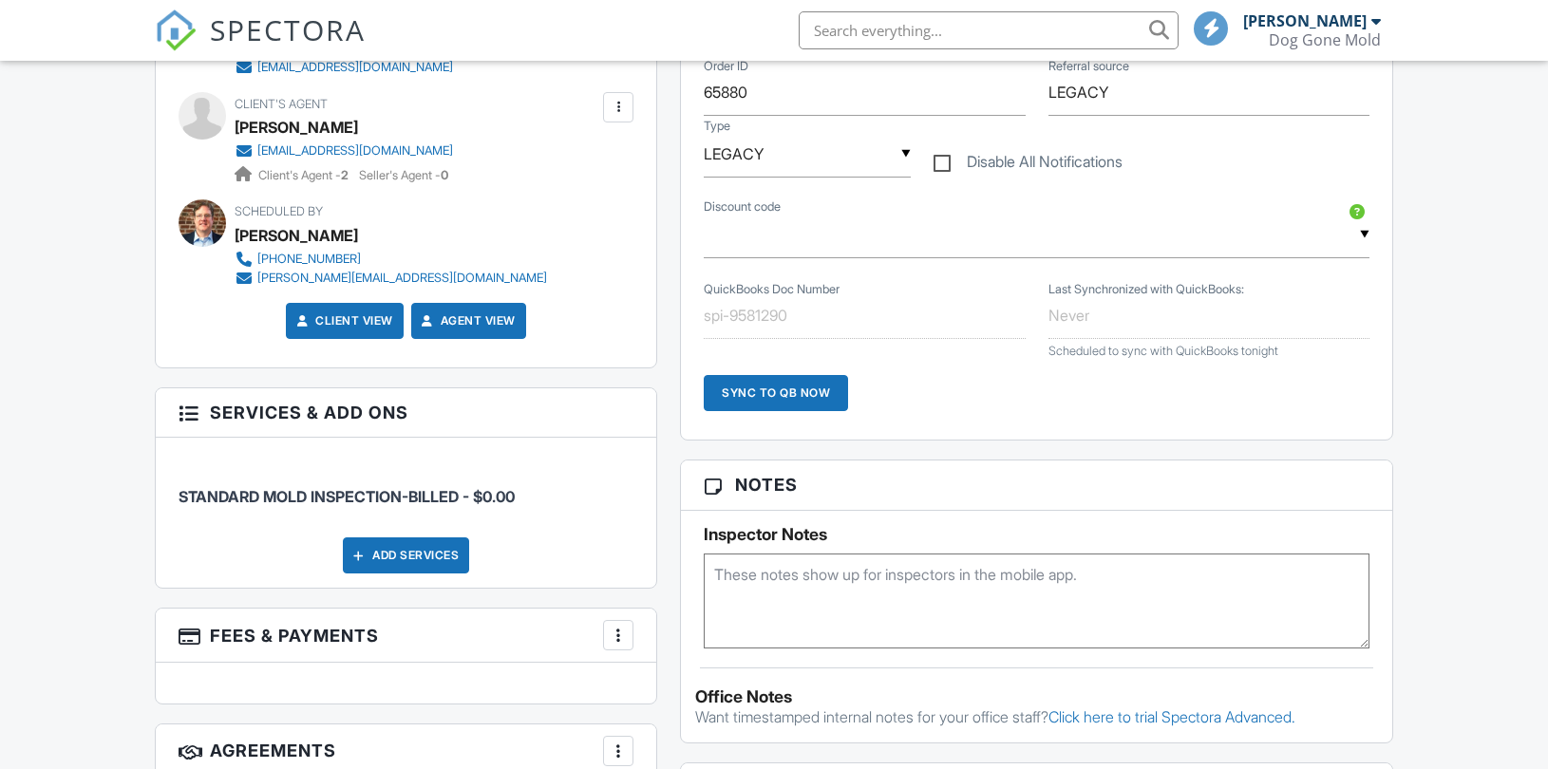
click at [891, 580] on textarea at bounding box center [1037, 601] width 666 height 95
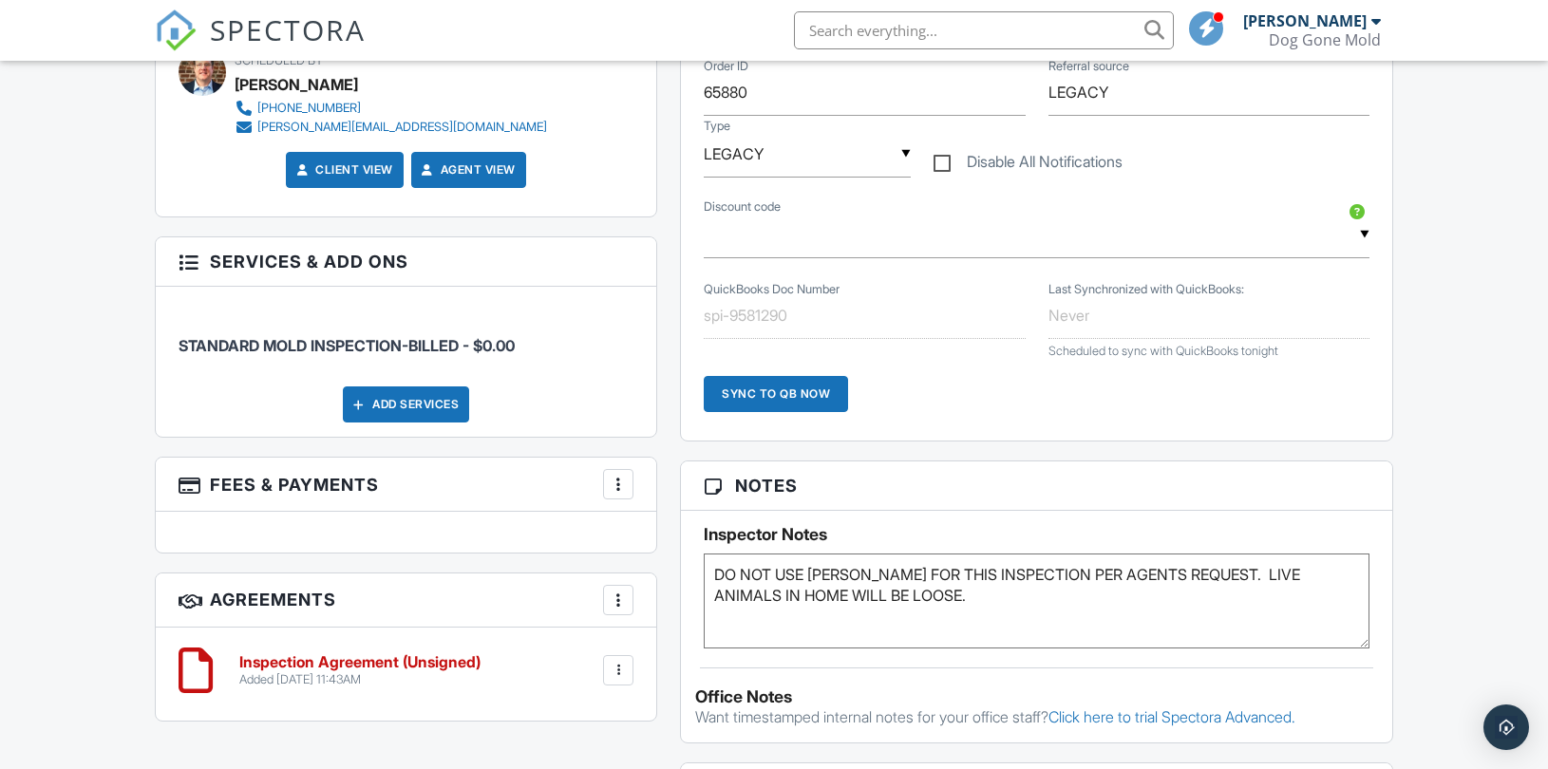
drag, startPoint x: 904, startPoint y: 601, endPoint x: 634, endPoint y: 557, distance: 273.2
click at [641, 557] on div "All emails and texts are disabled for this inspection! All emails and texts hav…" at bounding box center [773, 427] width 1261 height 1731
type textarea "DO NOT USE [PERSON_NAME] FOR THIS INSPECTION PER AGENTS REQUEST. LIVE ANIMALS I…"
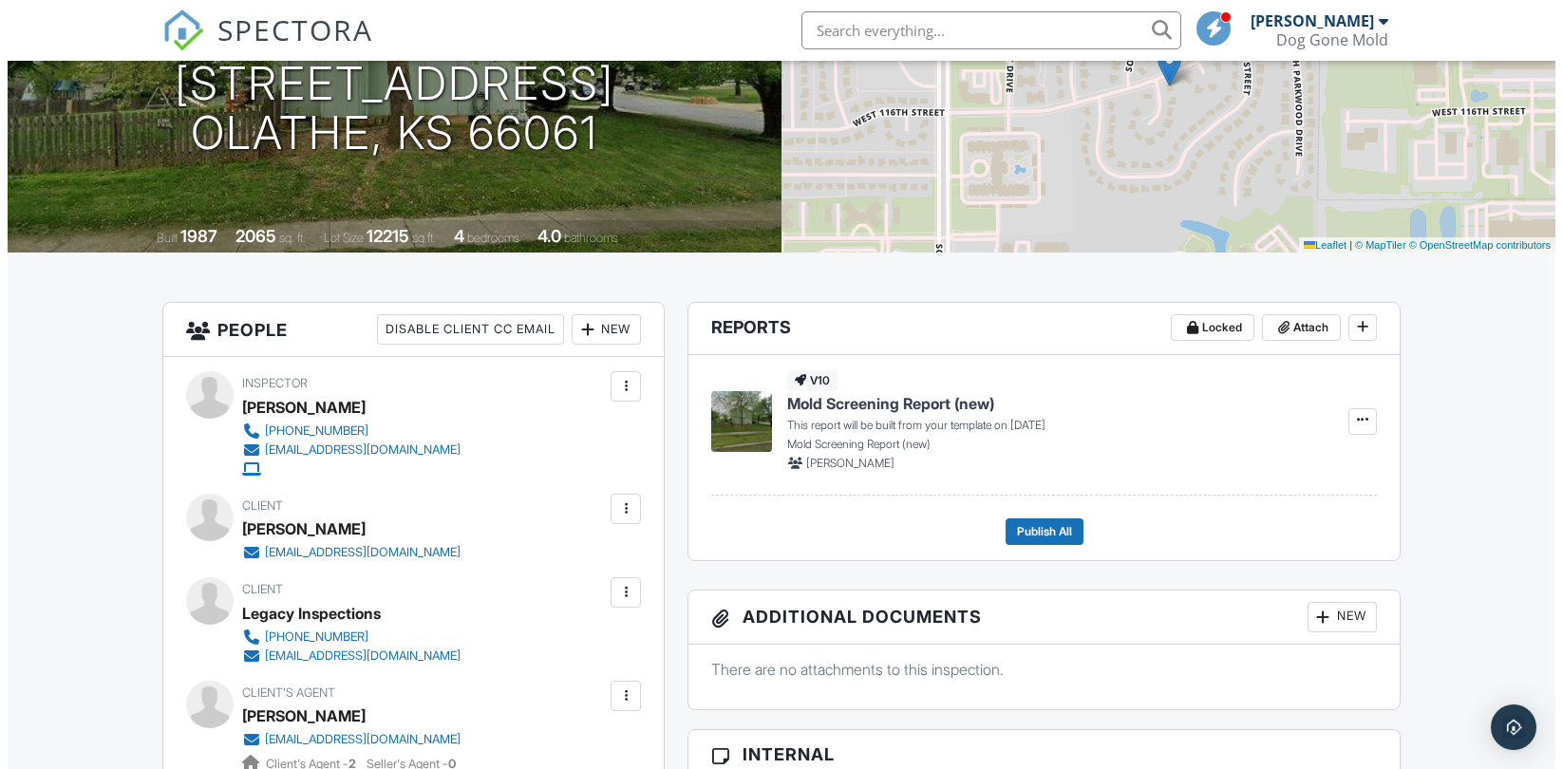
scroll to position [467, 0]
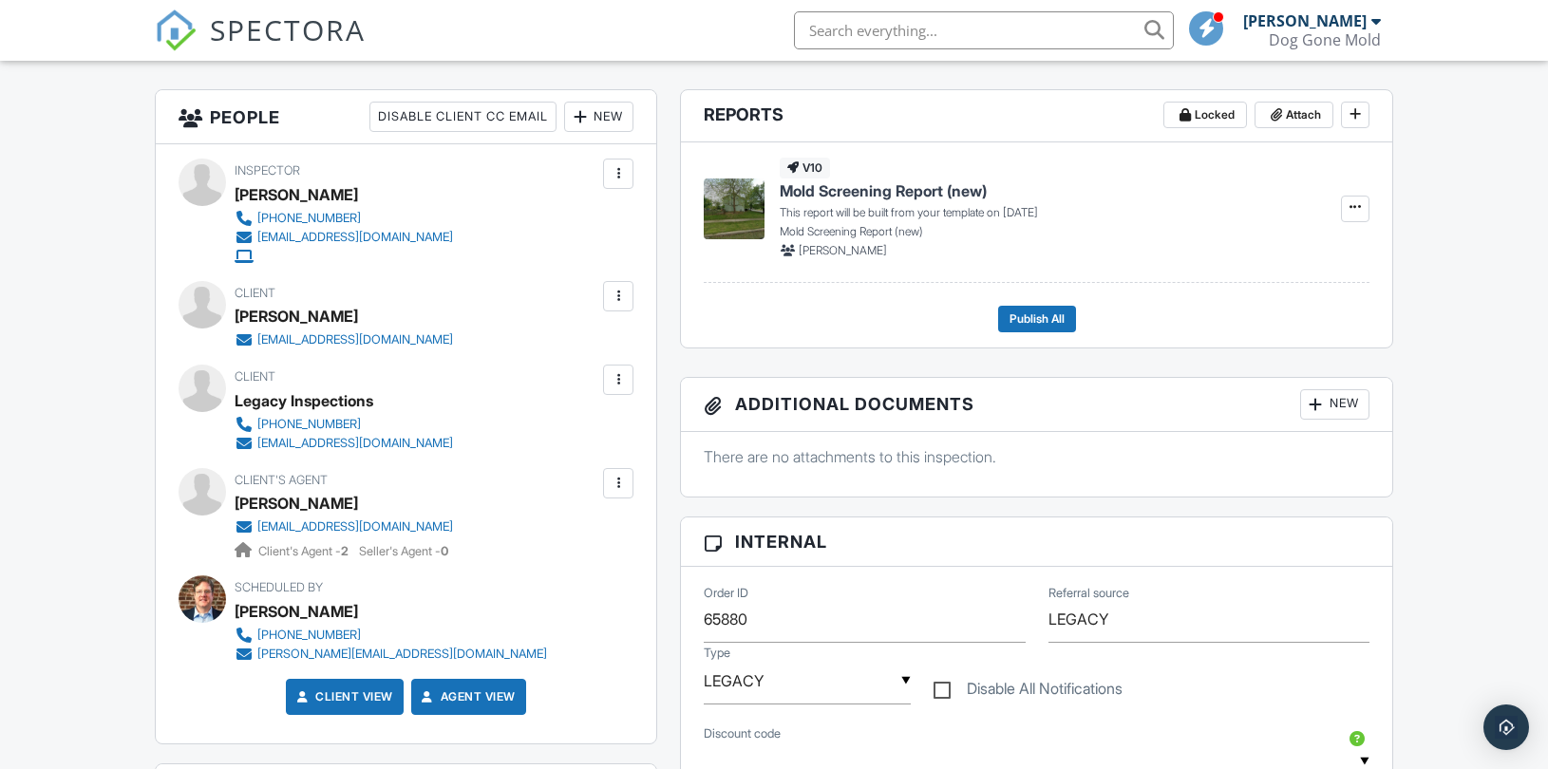
click at [611, 481] on div at bounding box center [618, 483] width 19 height 19
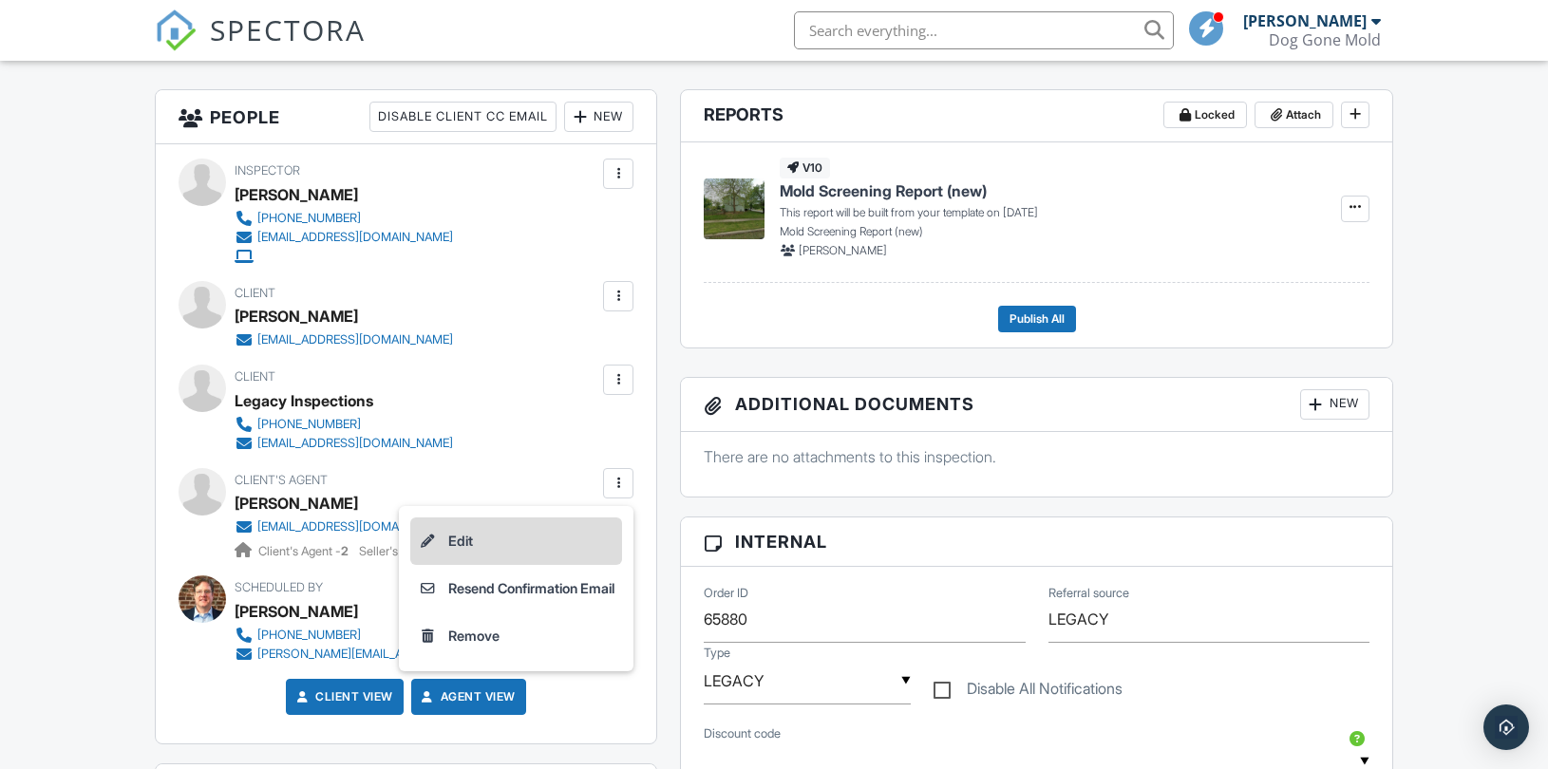
click at [457, 538] on li "Edit" at bounding box center [516, 541] width 212 height 47
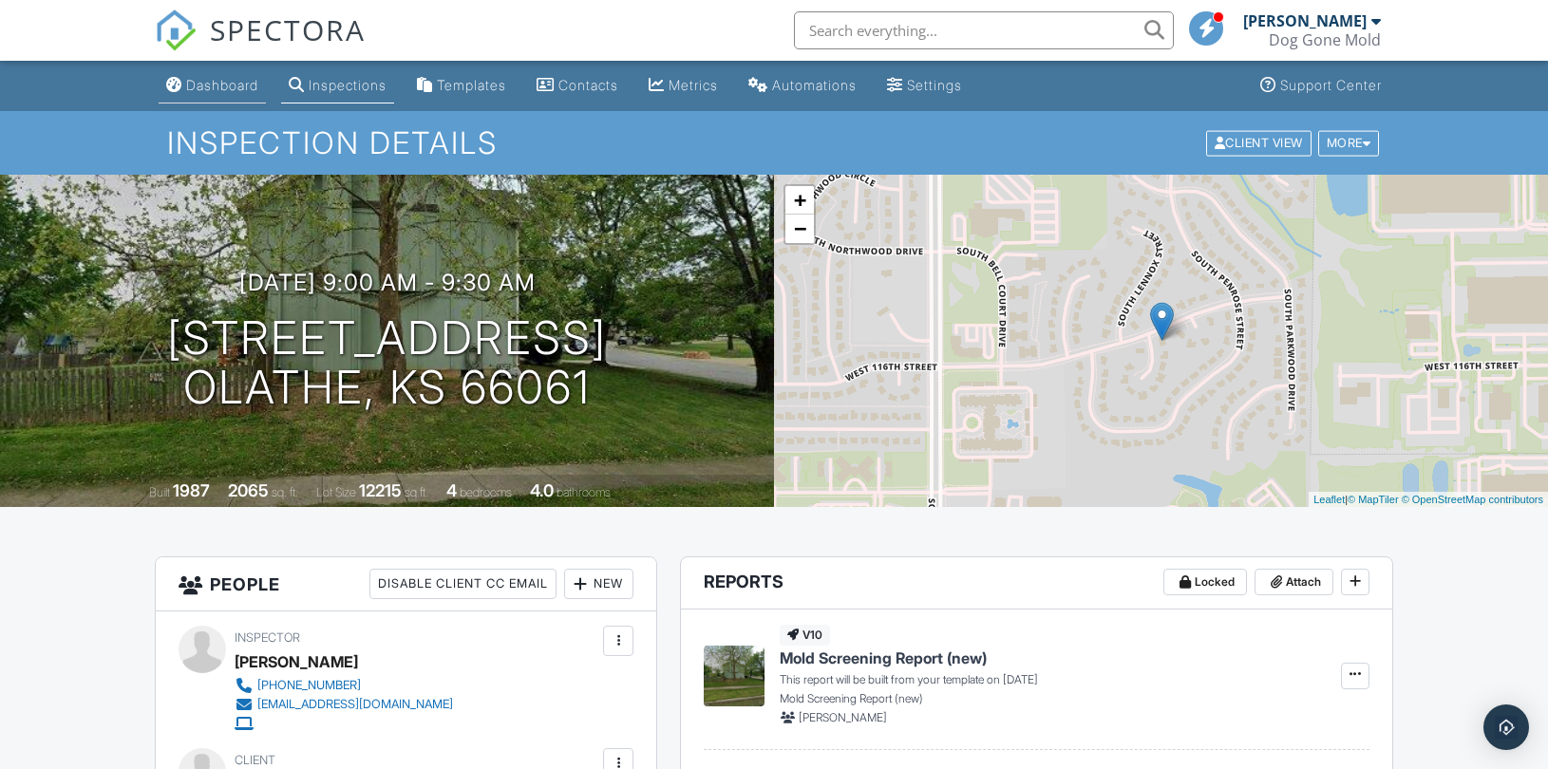
click at [223, 91] on div "Dashboard" at bounding box center [222, 85] width 72 height 16
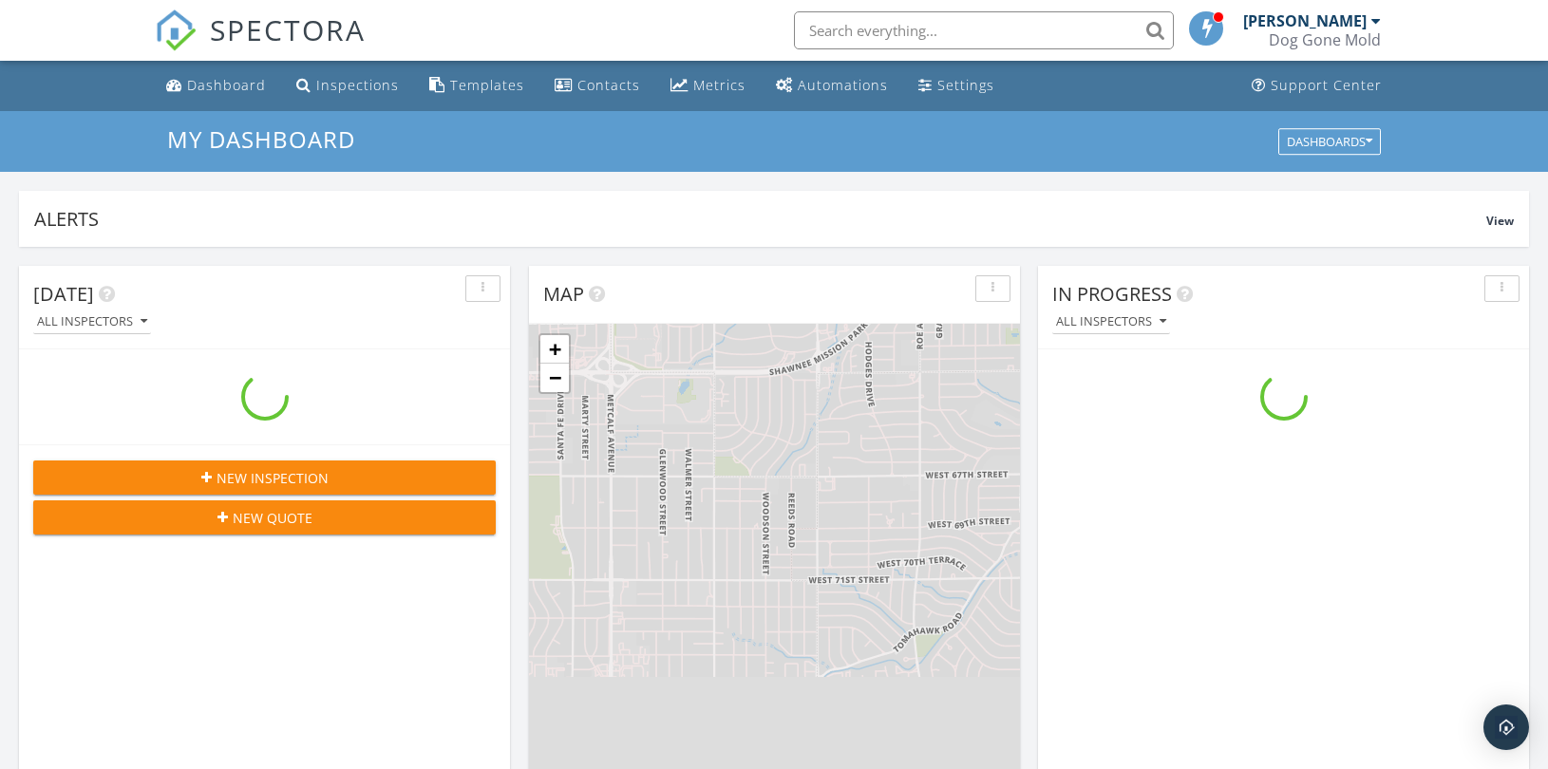
scroll to position [1762, 1581]
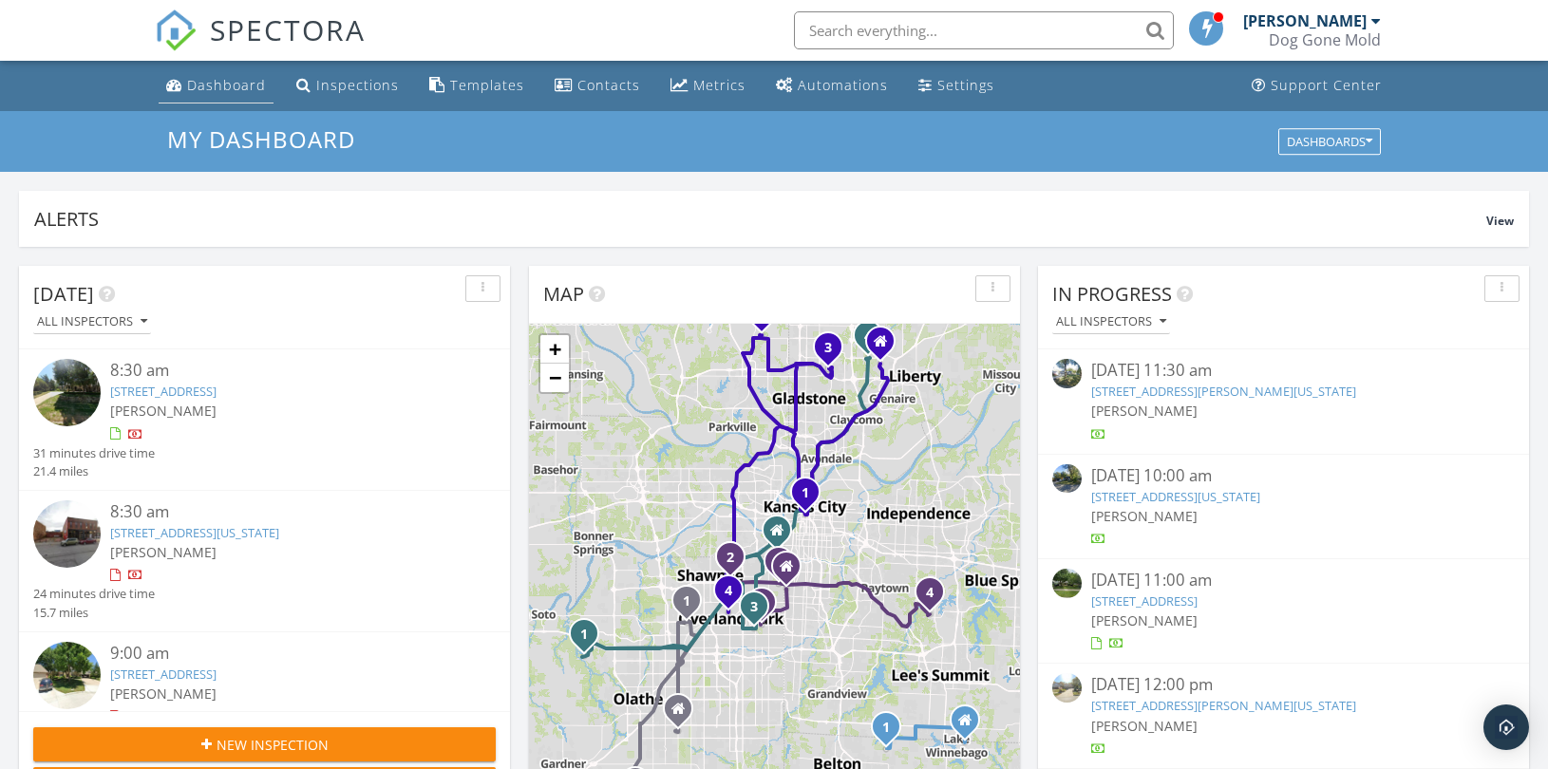
click at [234, 77] on div "Dashboard" at bounding box center [226, 85] width 79 height 18
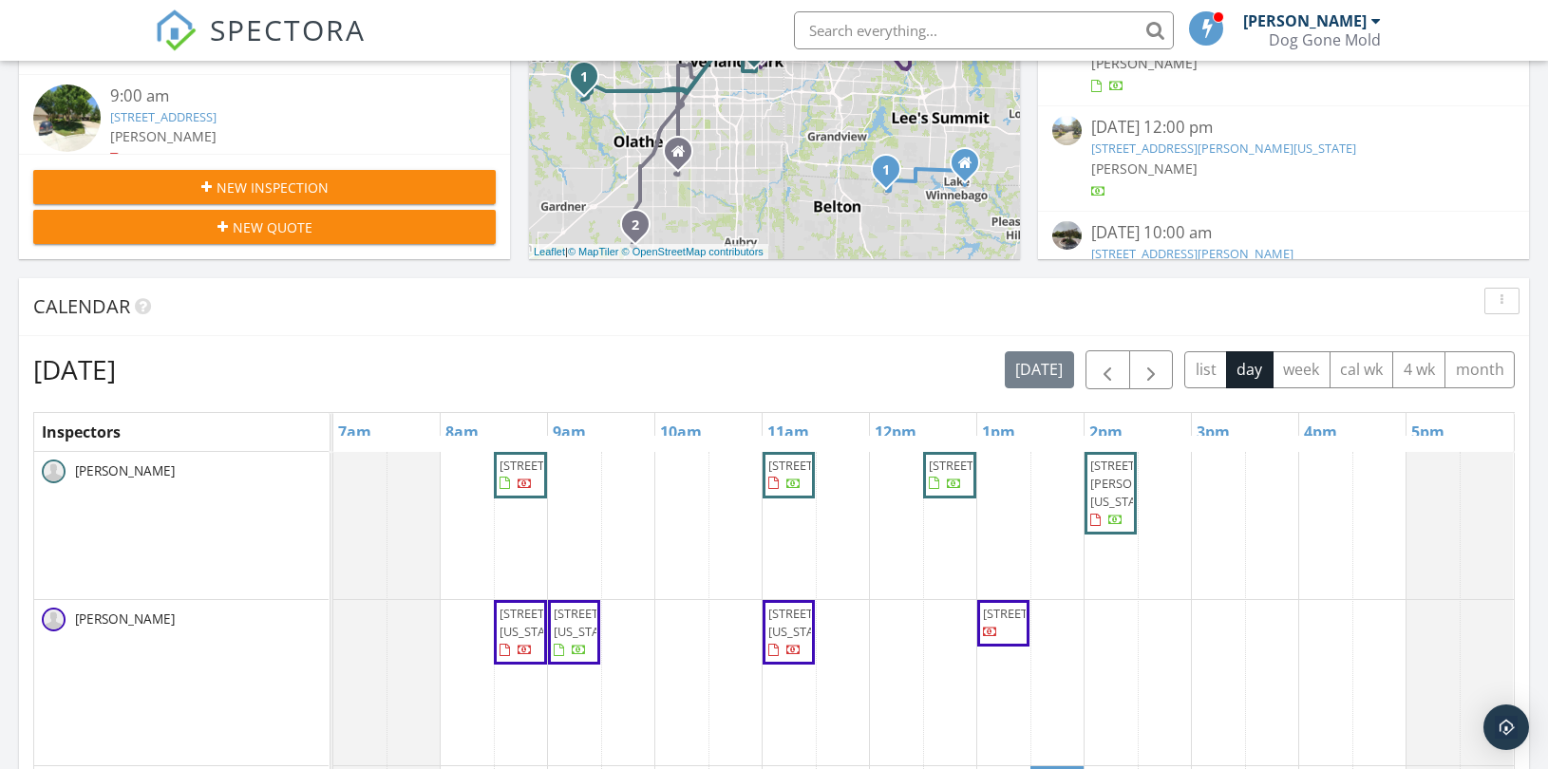
scroll to position [632, 0]
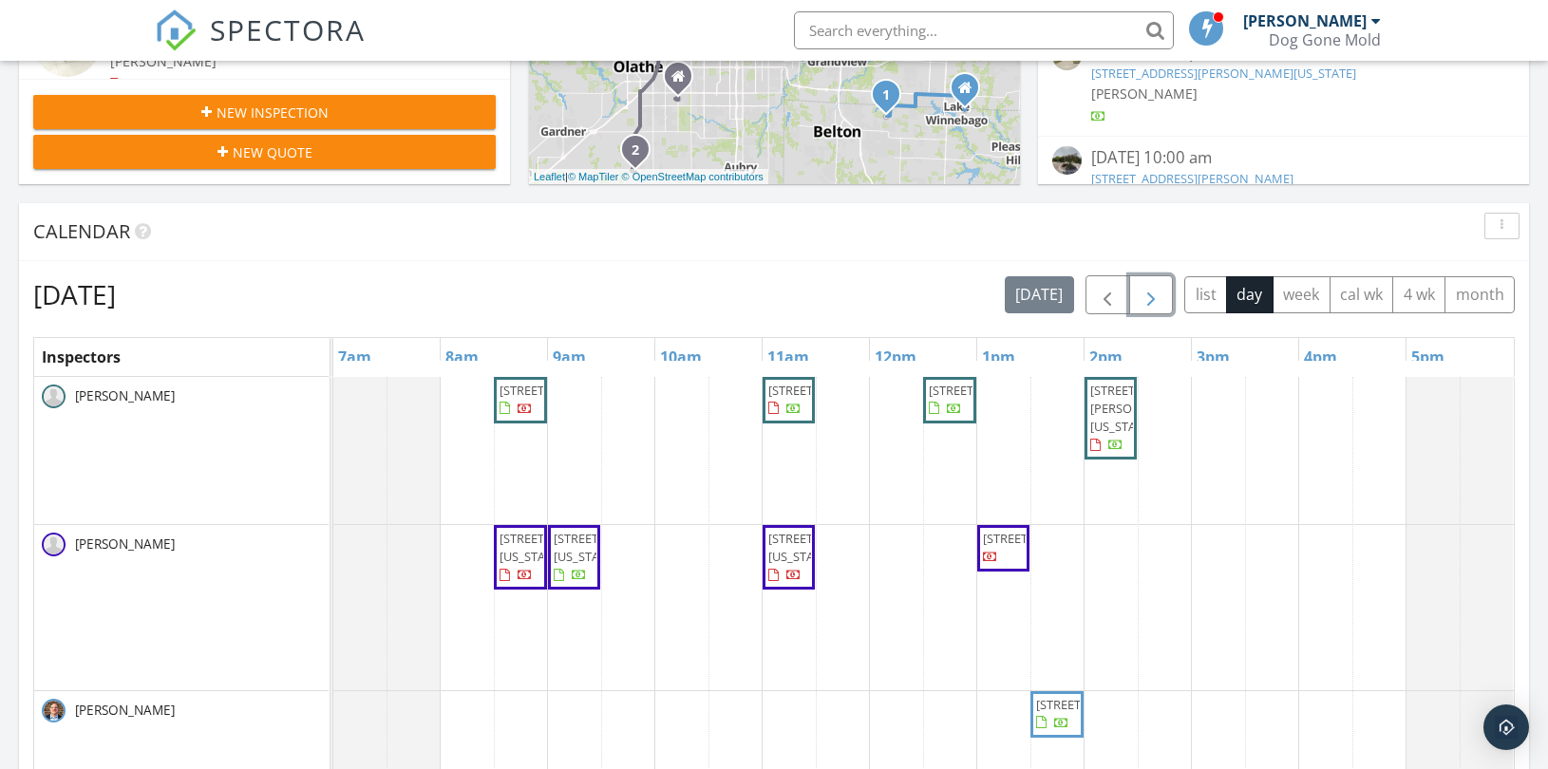
click at [1164, 285] on button "button" at bounding box center [1151, 294] width 45 height 39
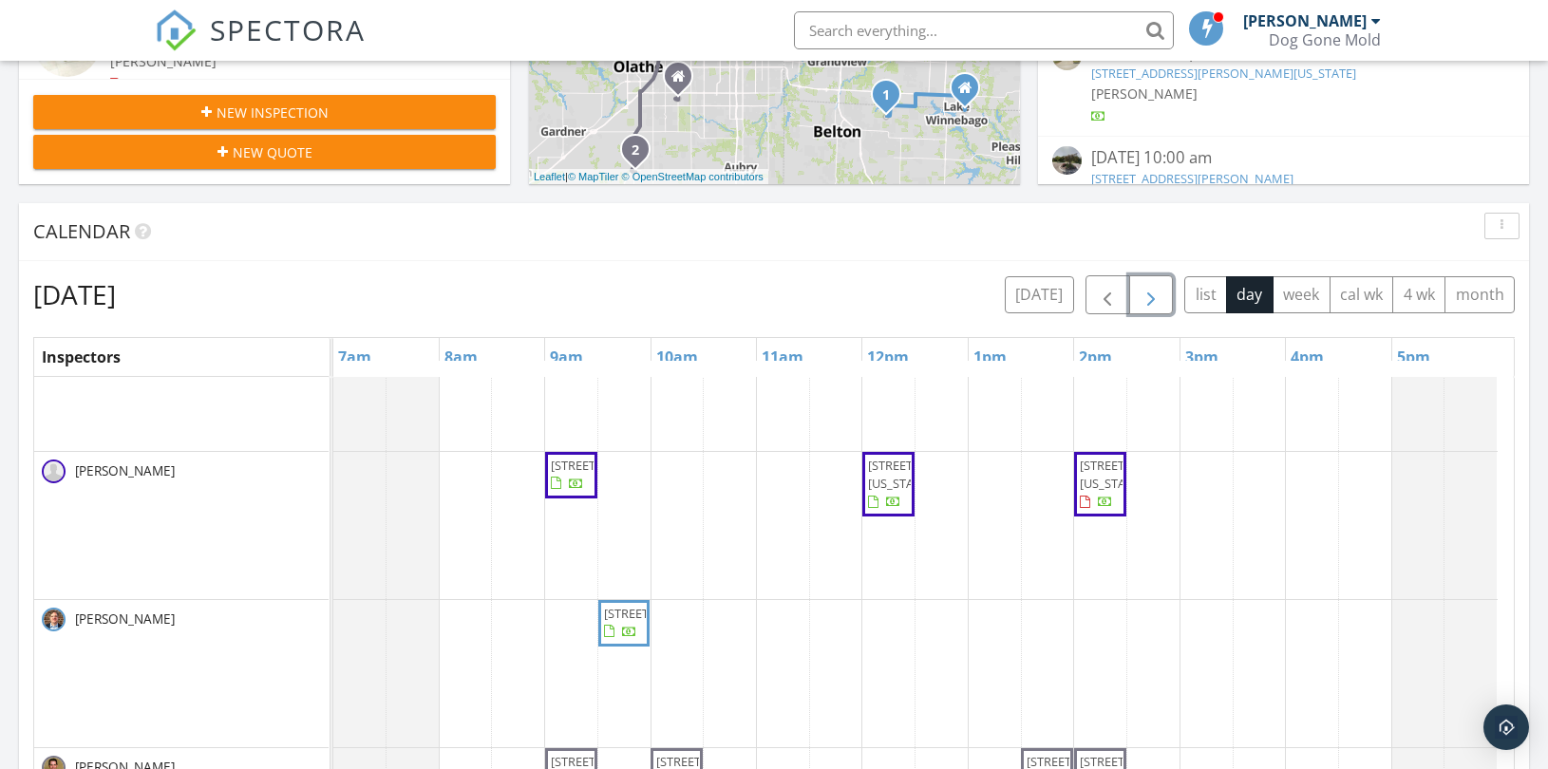
scroll to position [105, 0]
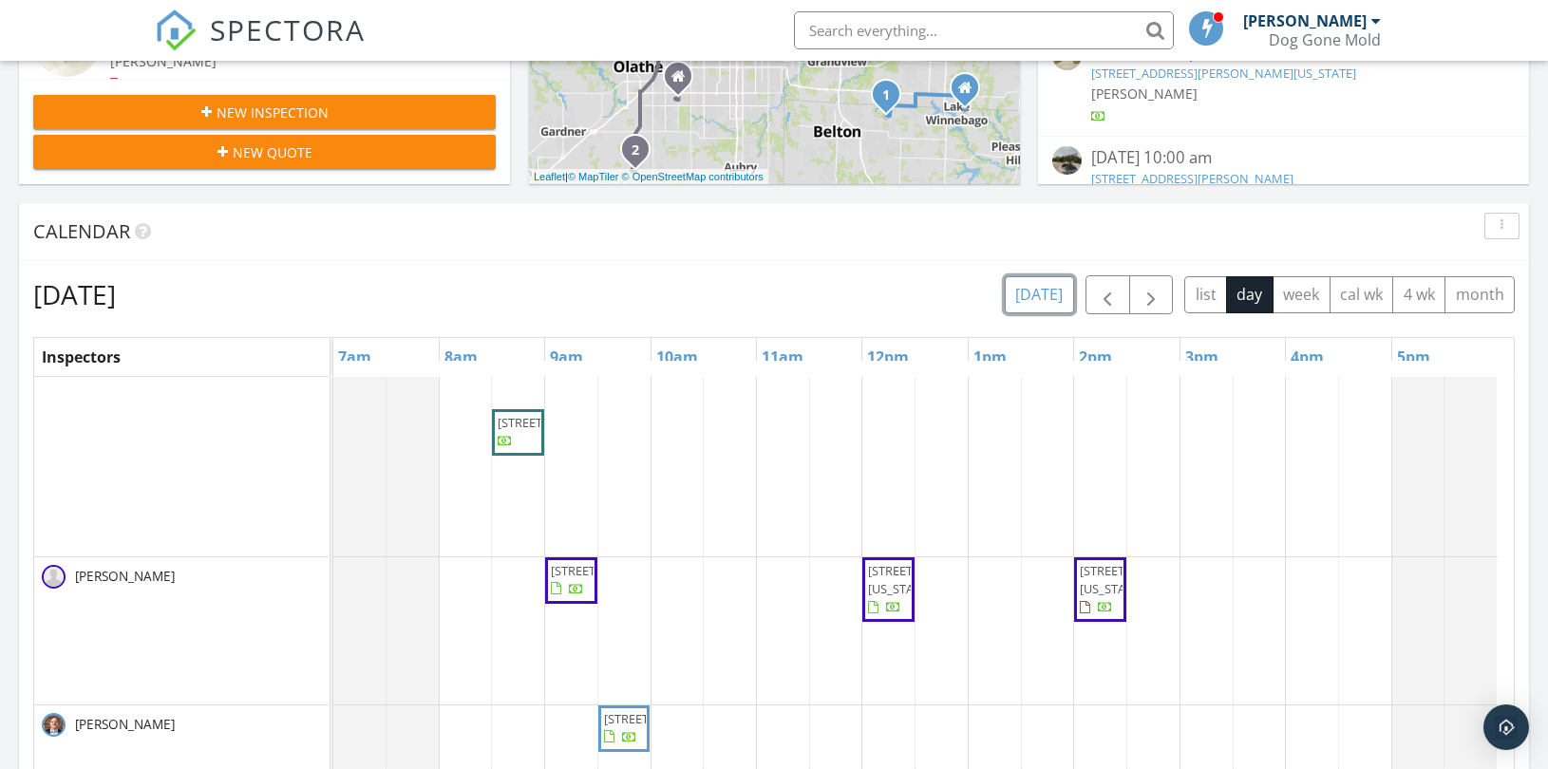
click at [1054, 294] on button "today" at bounding box center [1039, 294] width 69 height 37
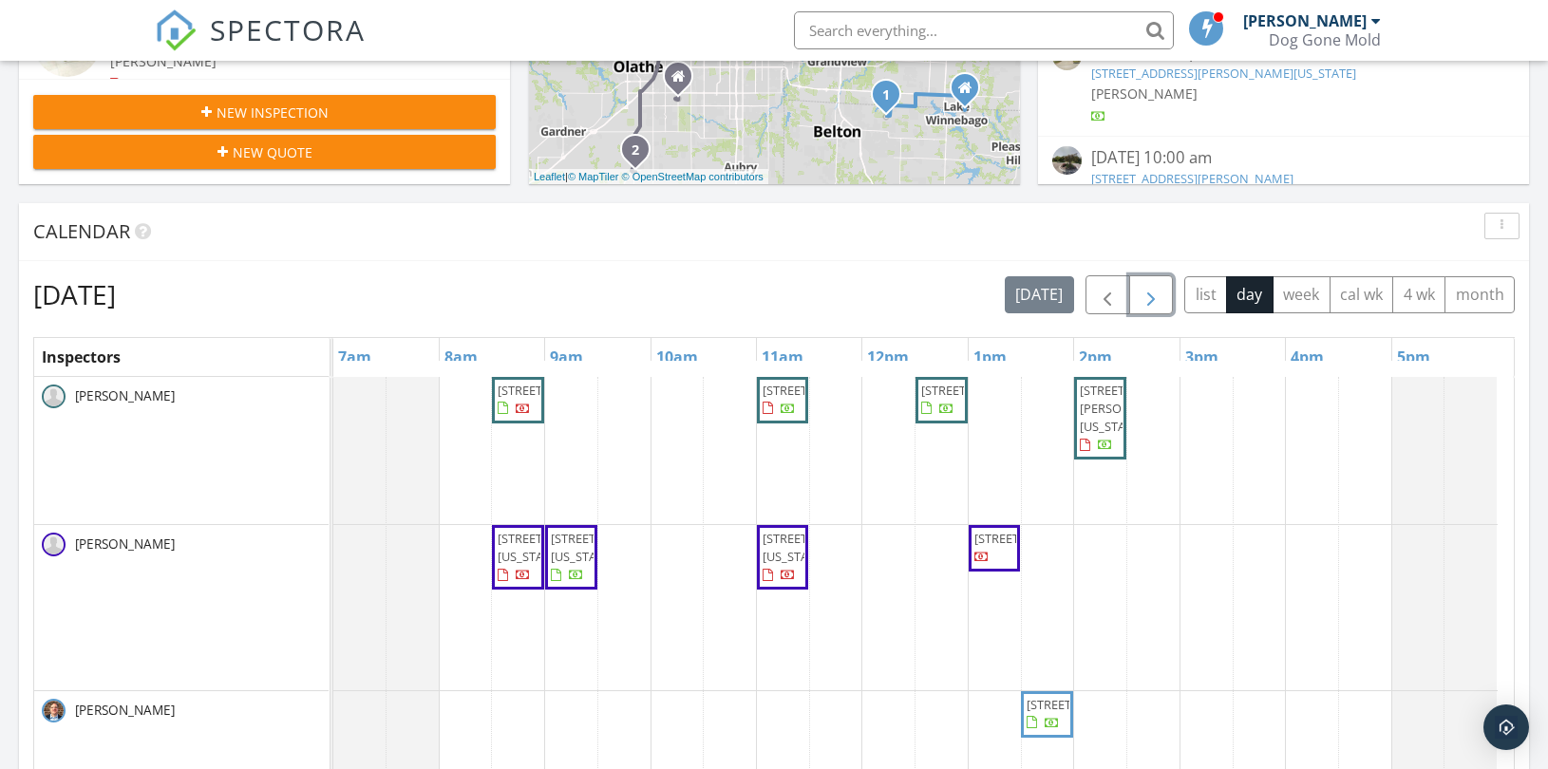
click at [1150, 291] on span "button" at bounding box center [1151, 295] width 23 height 23
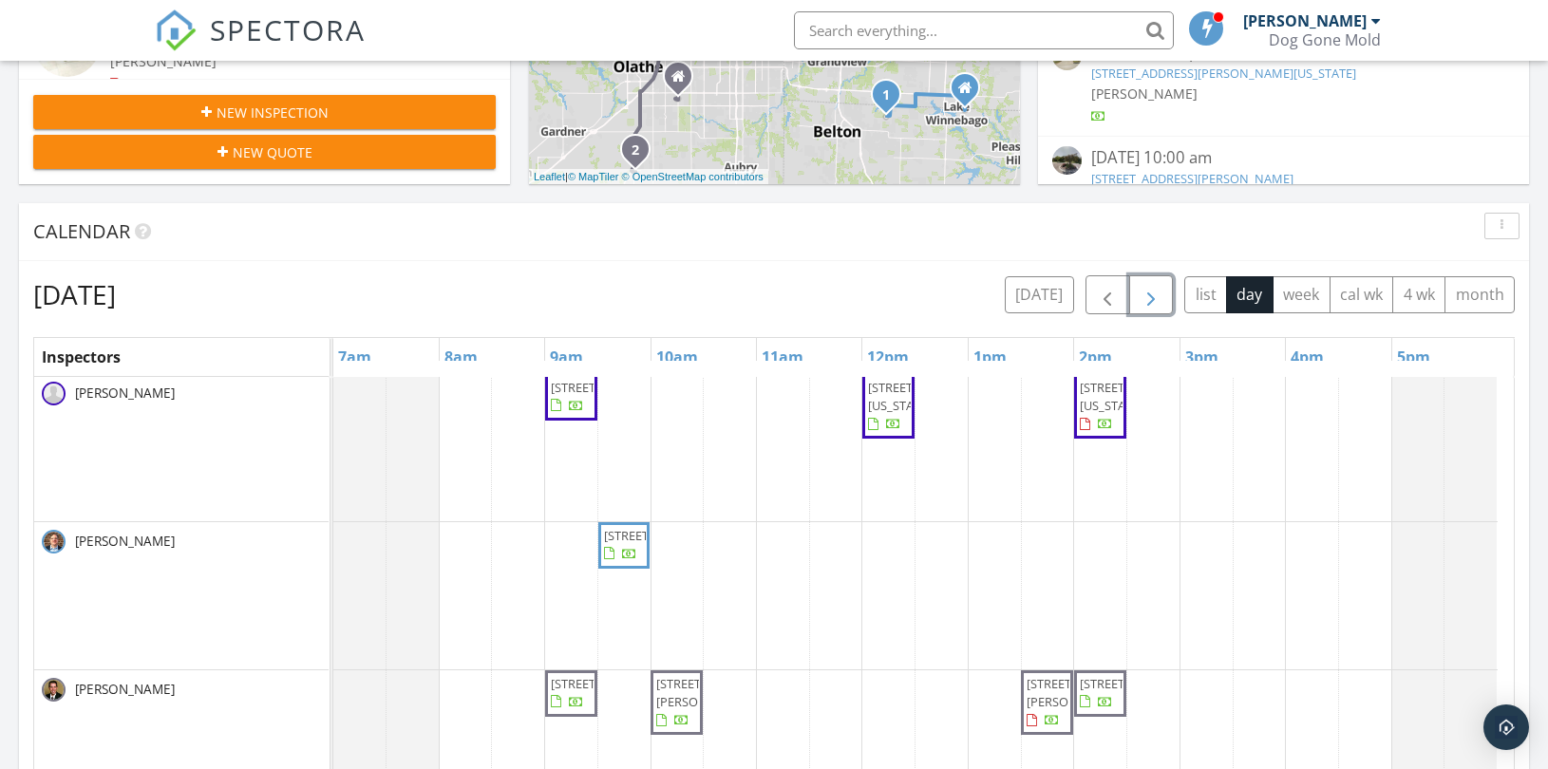
scroll to position [316, 0]
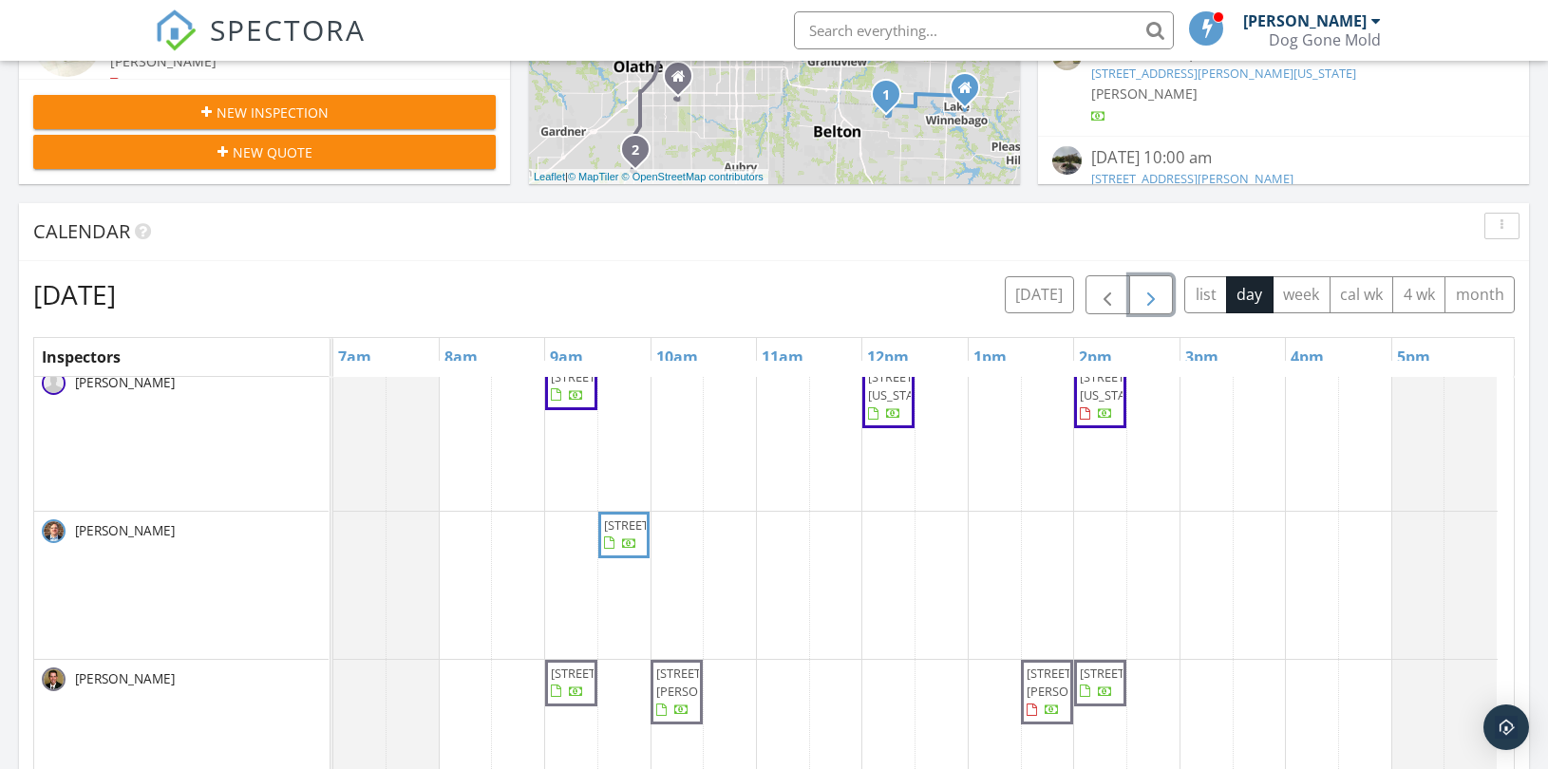
click at [1143, 295] on span "button" at bounding box center [1151, 295] width 23 height 23
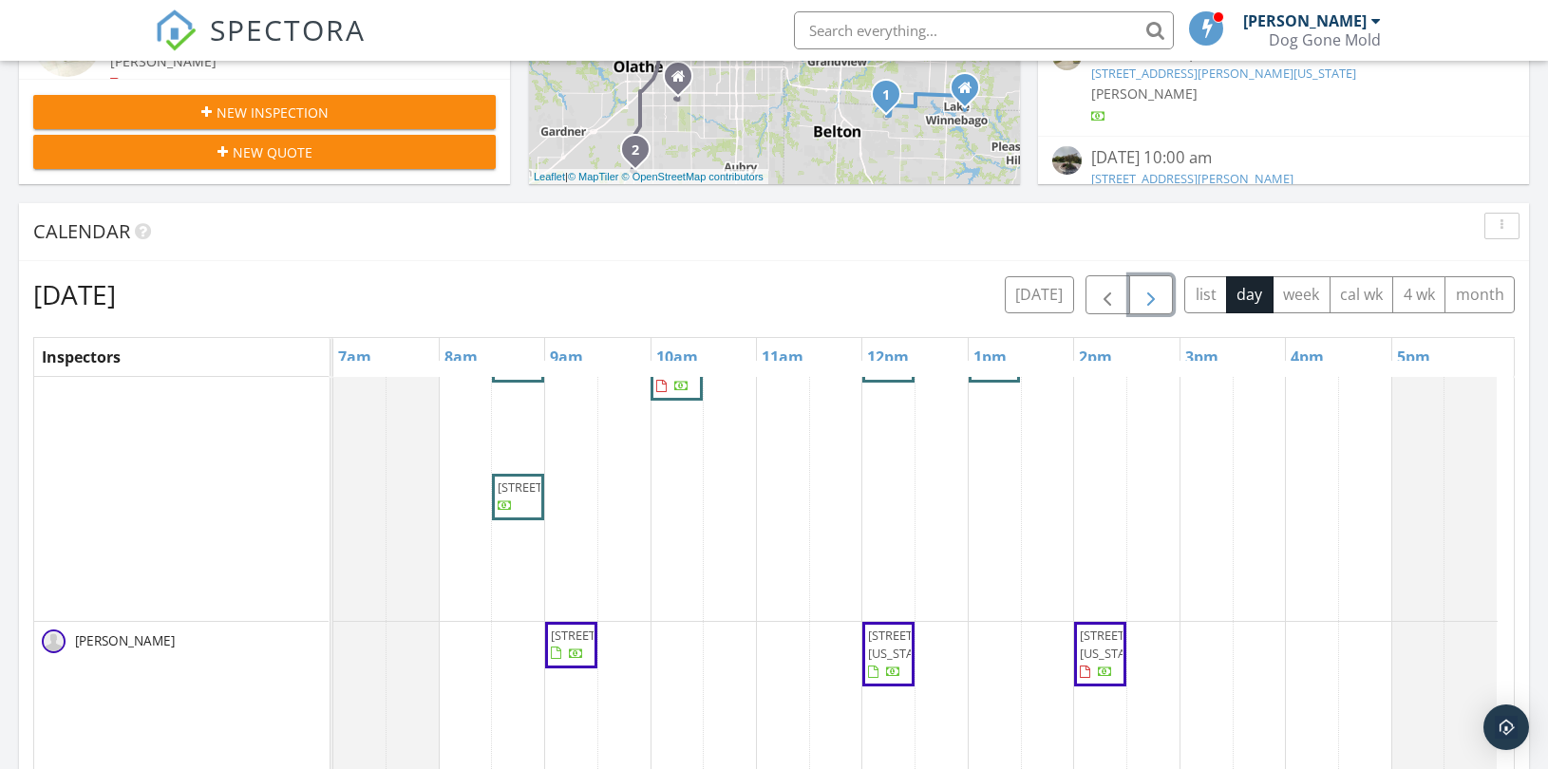
click at [1143, 295] on span "button" at bounding box center [1151, 295] width 23 height 23
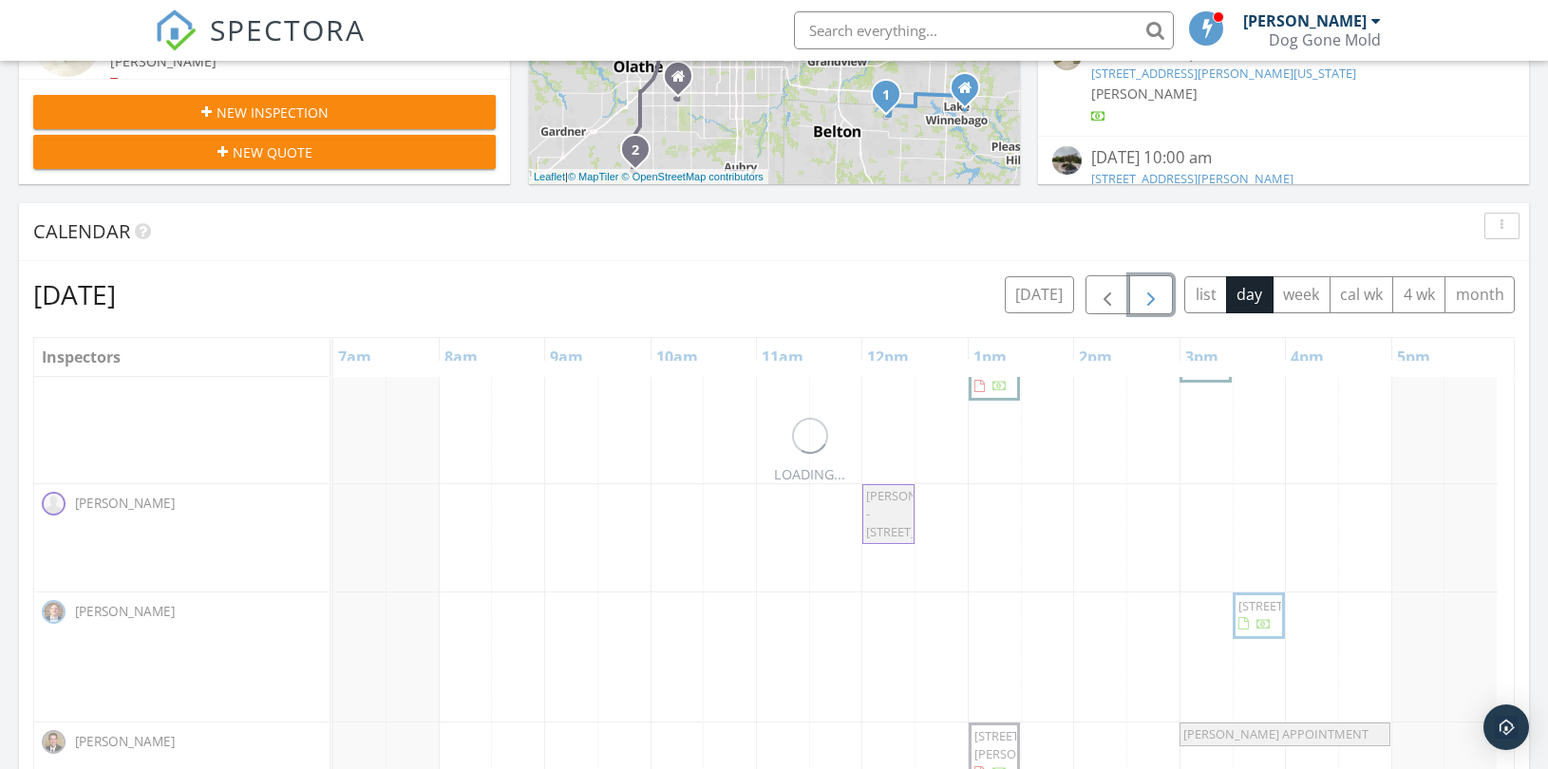
scroll to position [66, 0]
click at [1143, 295] on span "button" at bounding box center [1151, 295] width 23 height 23
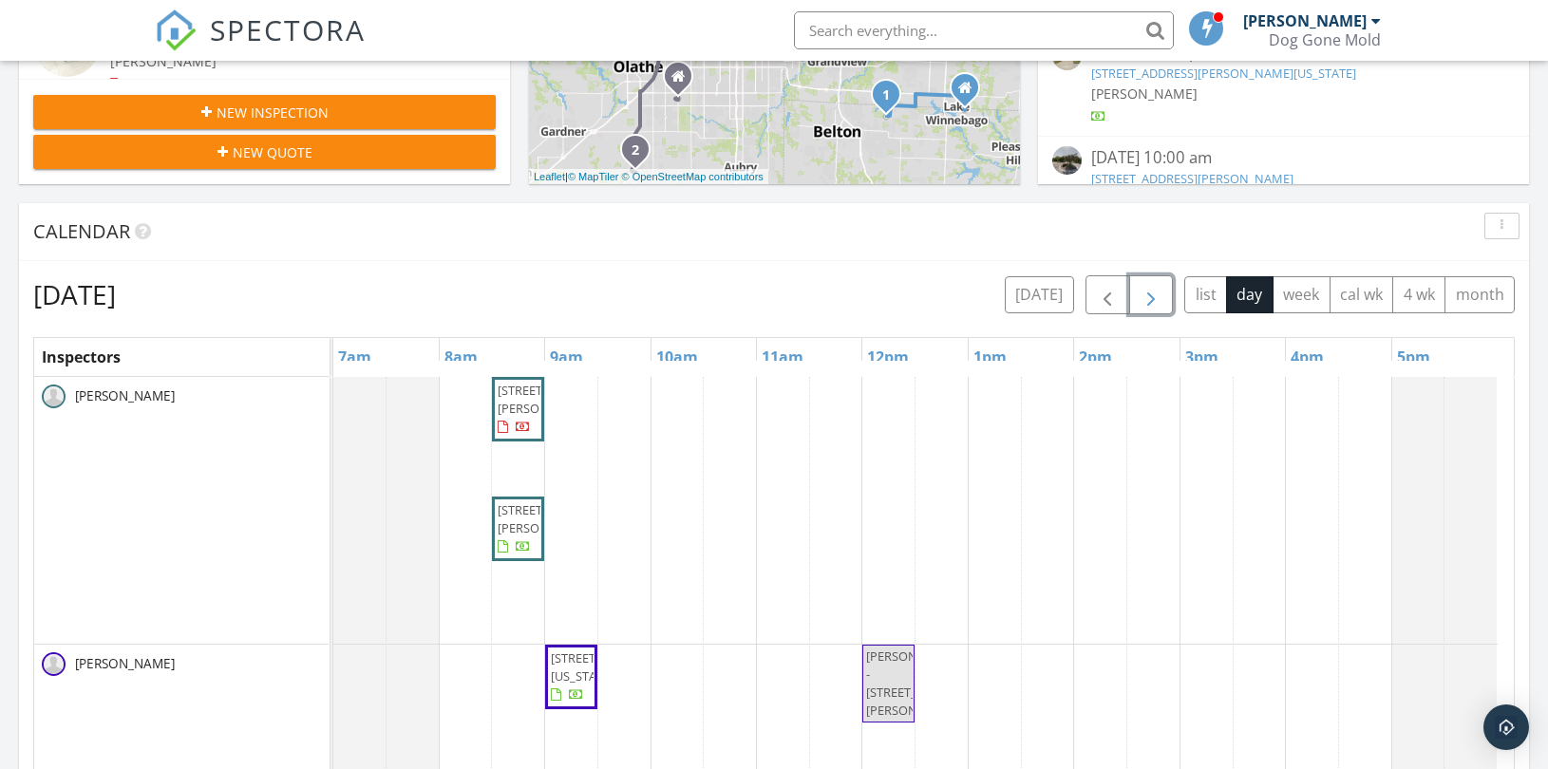
scroll to position [0, 0]
click at [1143, 295] on span "button" at bounding box center [1151, 295] width 23 height 23
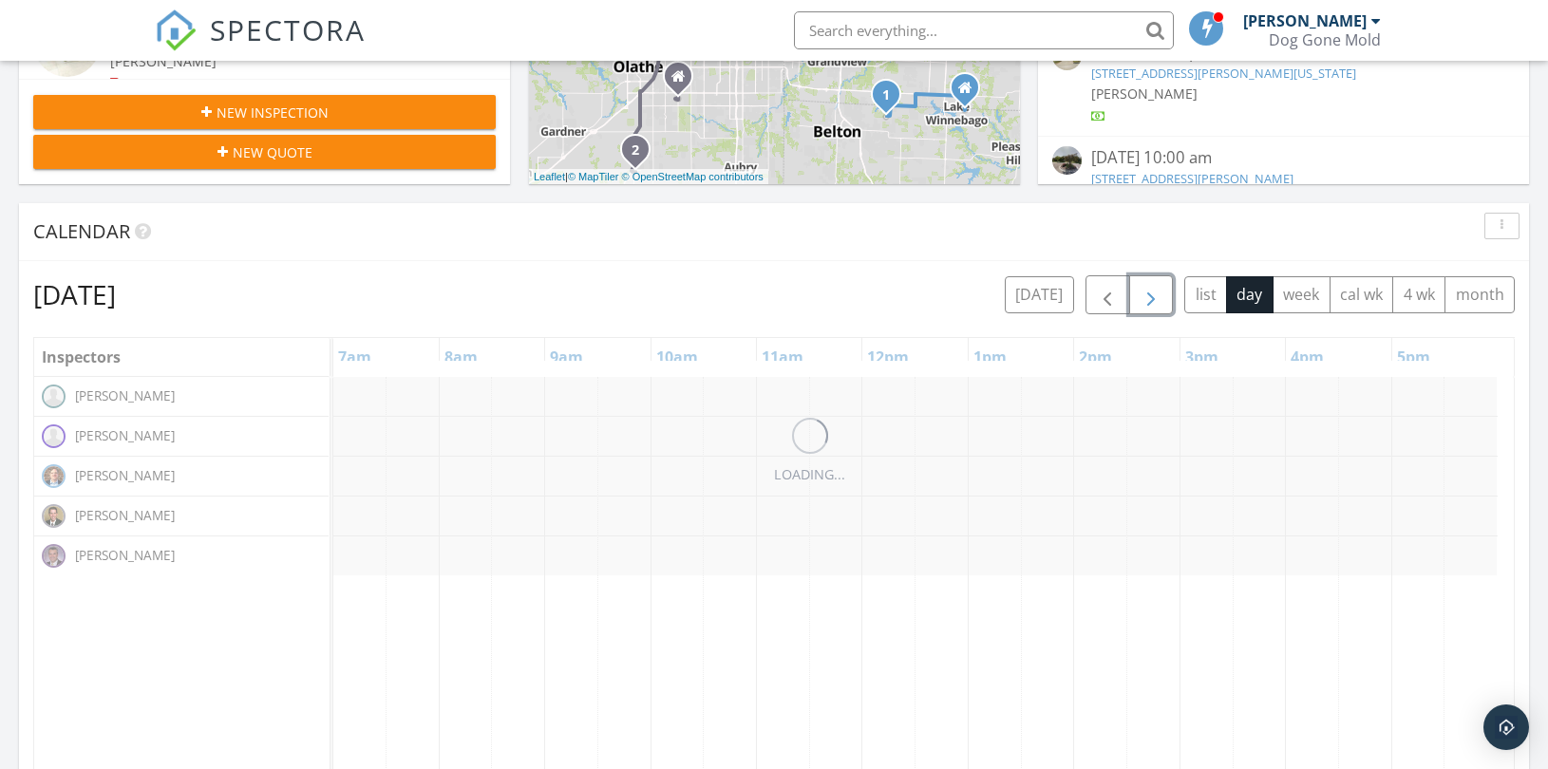
click at [1143, 295] on span "button" at bounding box center [1151, 295] width 23 height 23
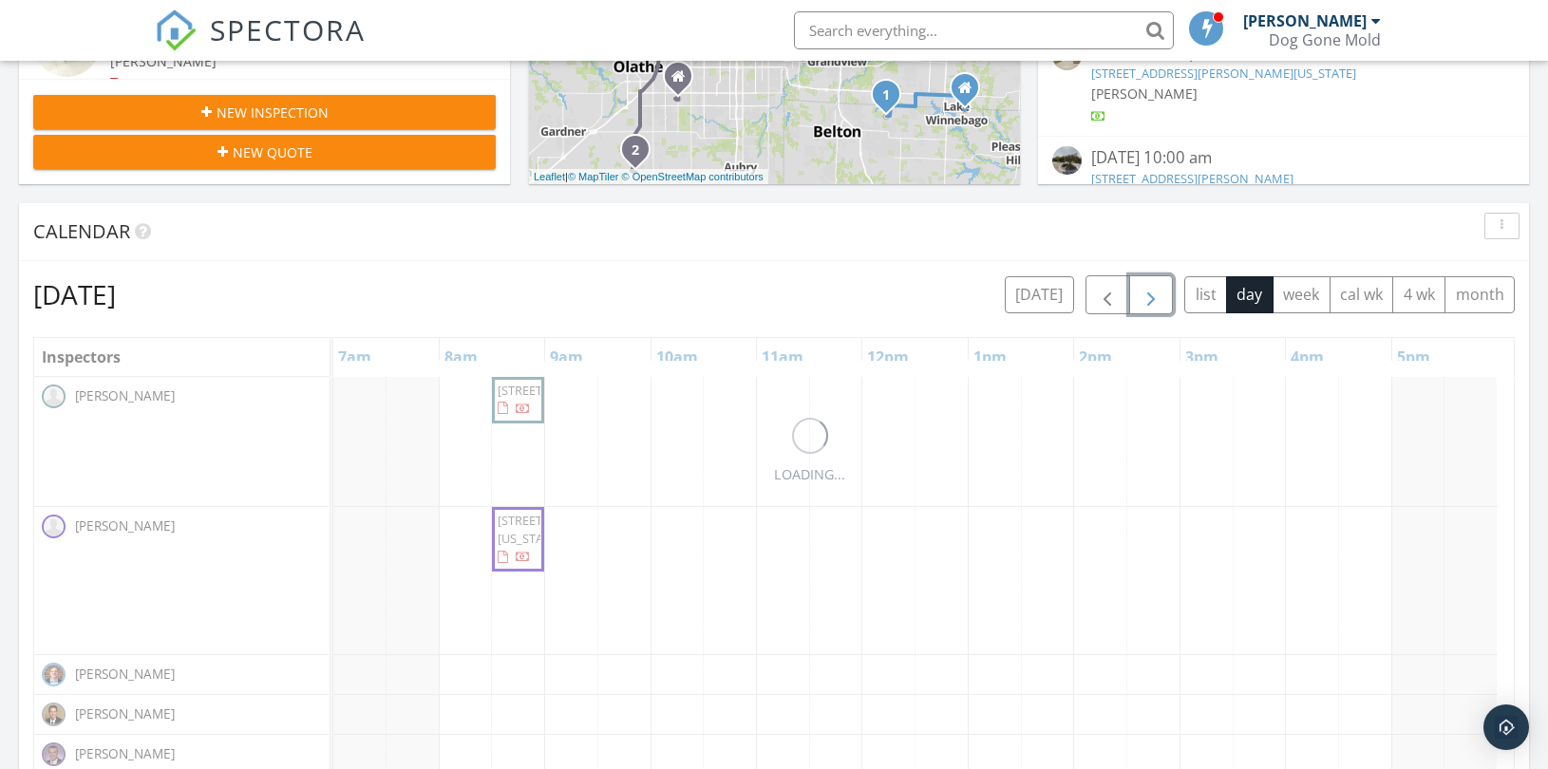
click at [1143, 295] on span "button" at bounding box center [1151, 295] width 23 height 23
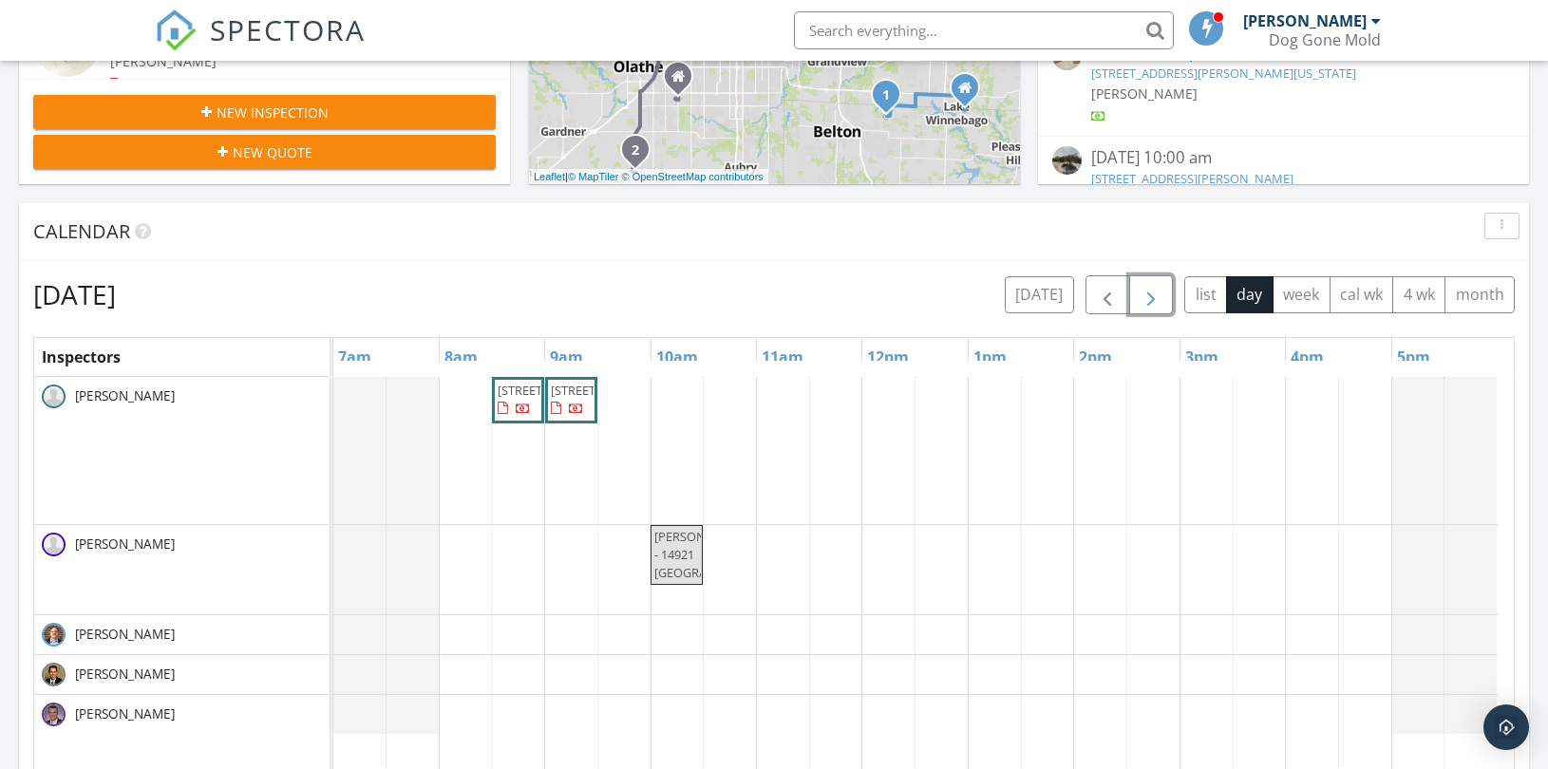
click at [1143, 295] on span "button" at bounding box center [1151, 295] width 23 height 23
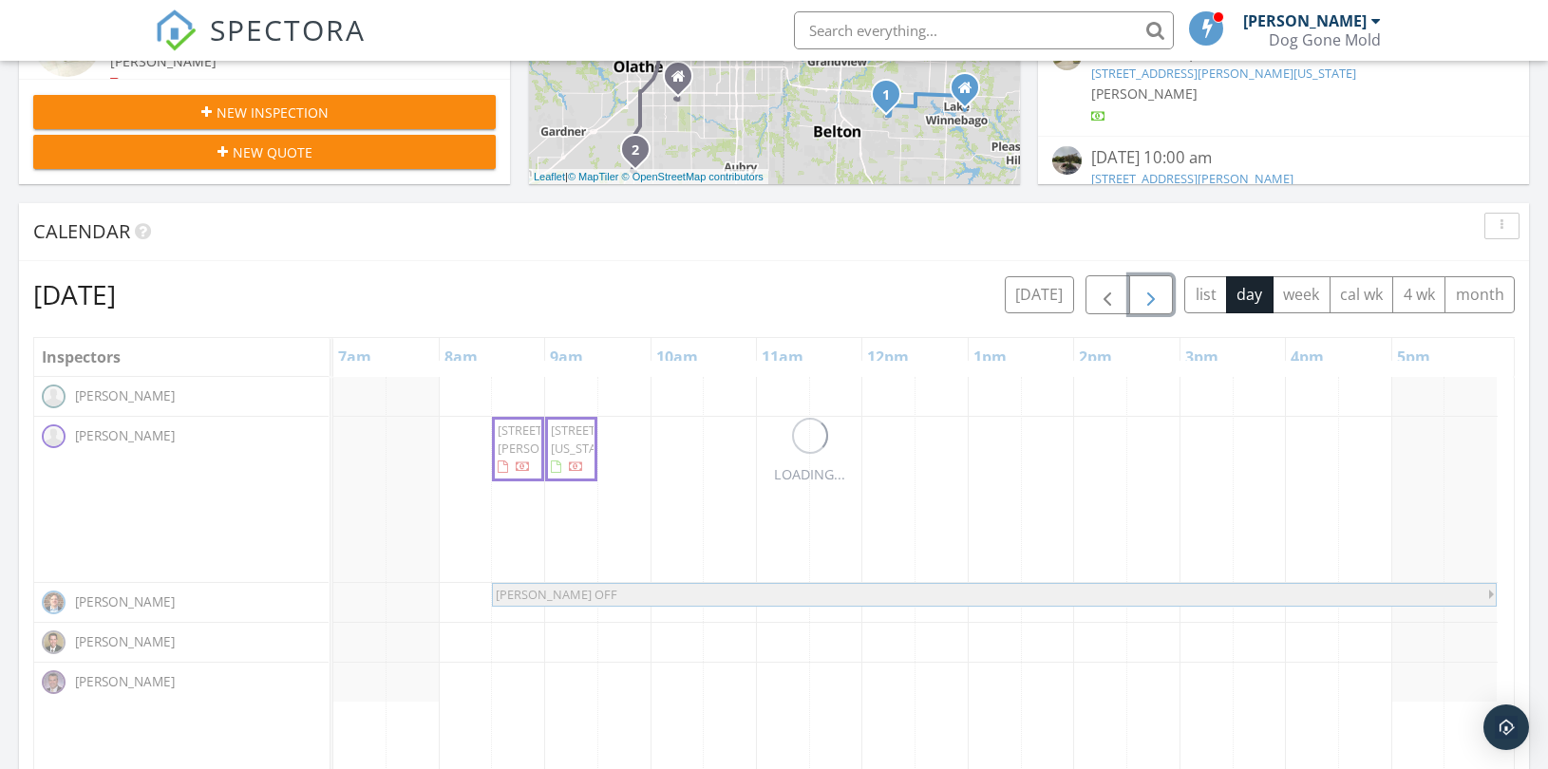
click at [1143, 295] on span "button" at bounding box center [1151, 295] width 23 height 23
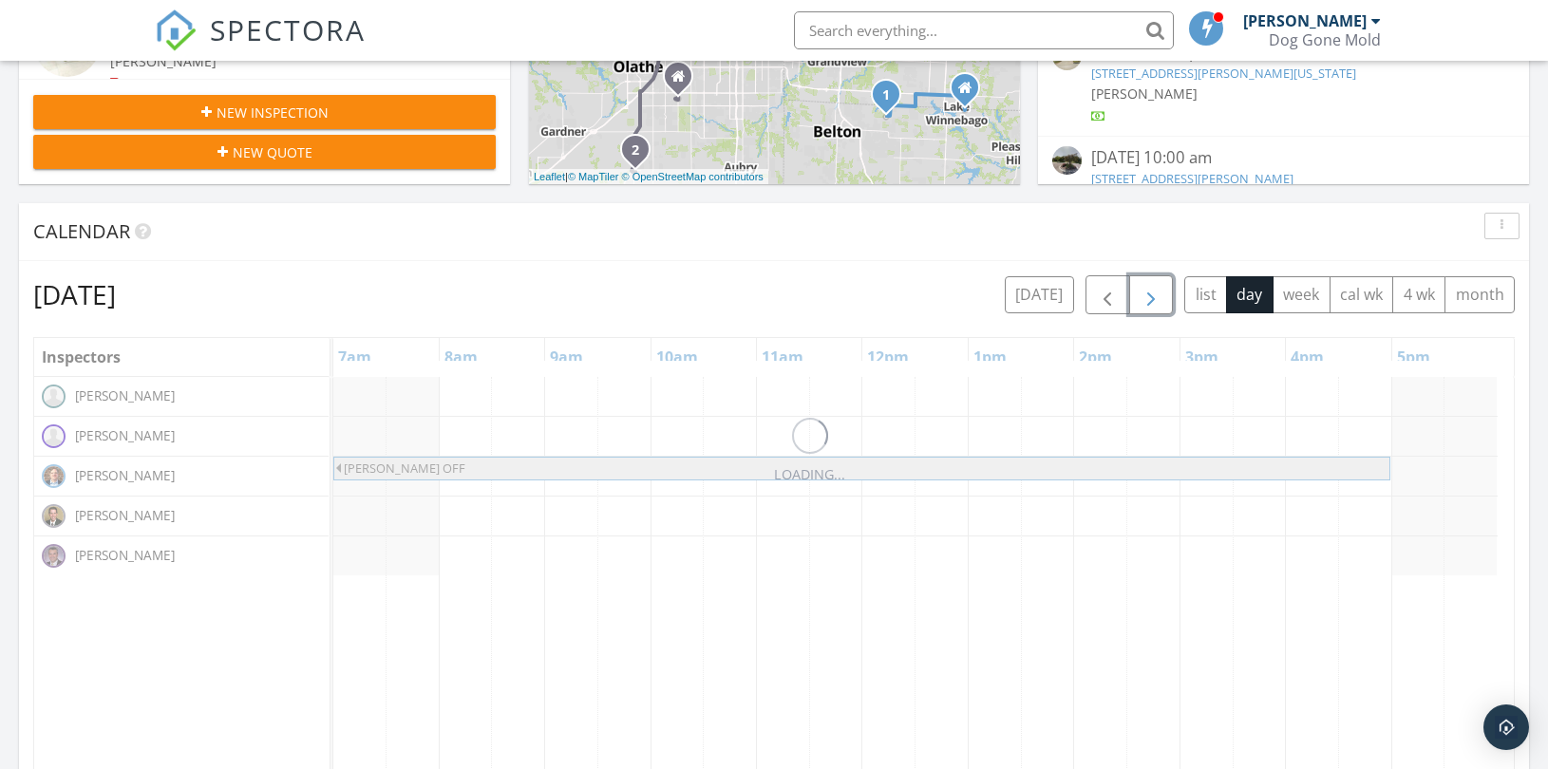
click at [1143, 295] on span "button" at bounding box center [1151, 295] width 23 height 23
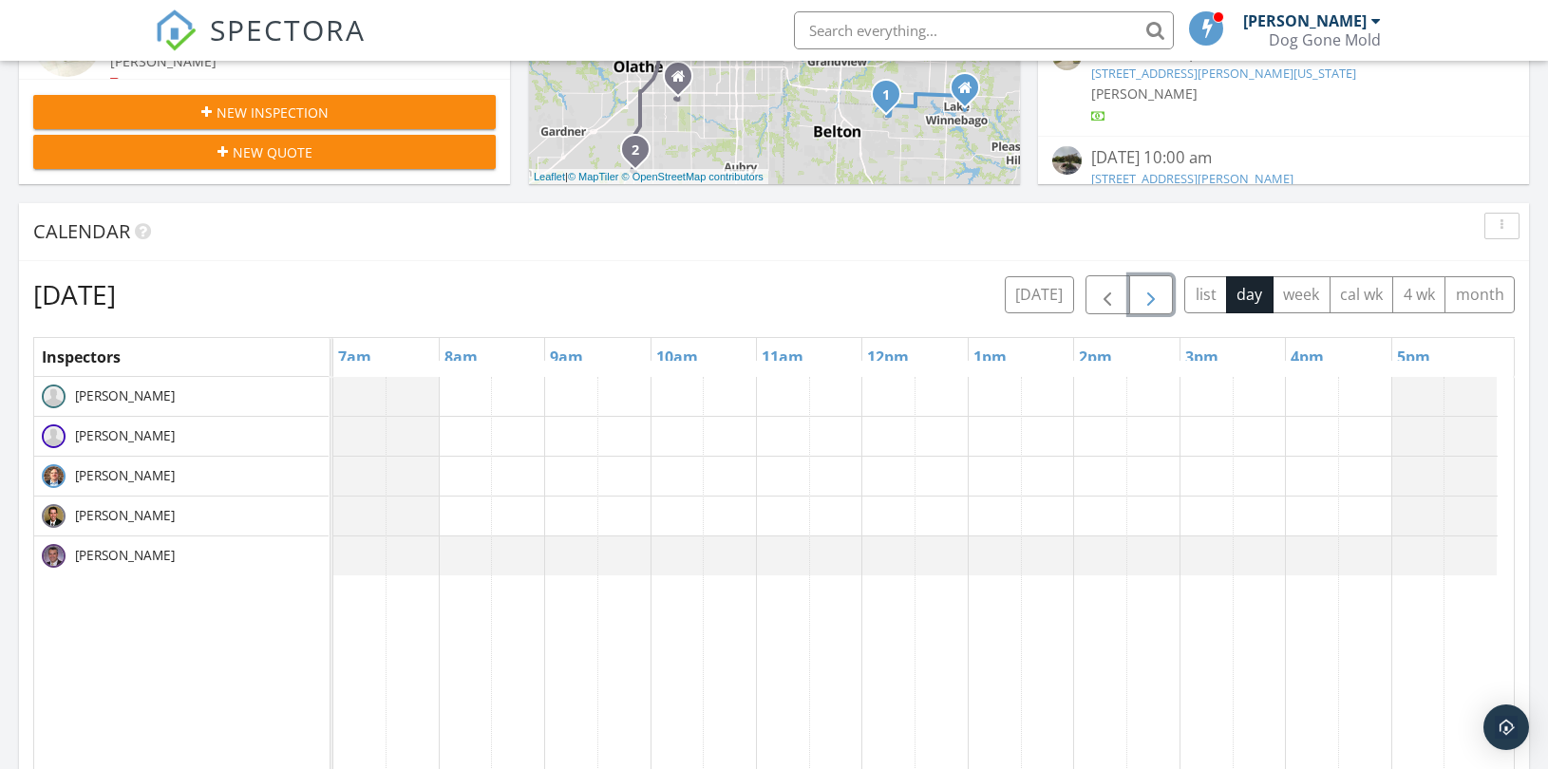
click at [1143, 295] on span "button" at bounding box center [1151, 295] width 23 height 23
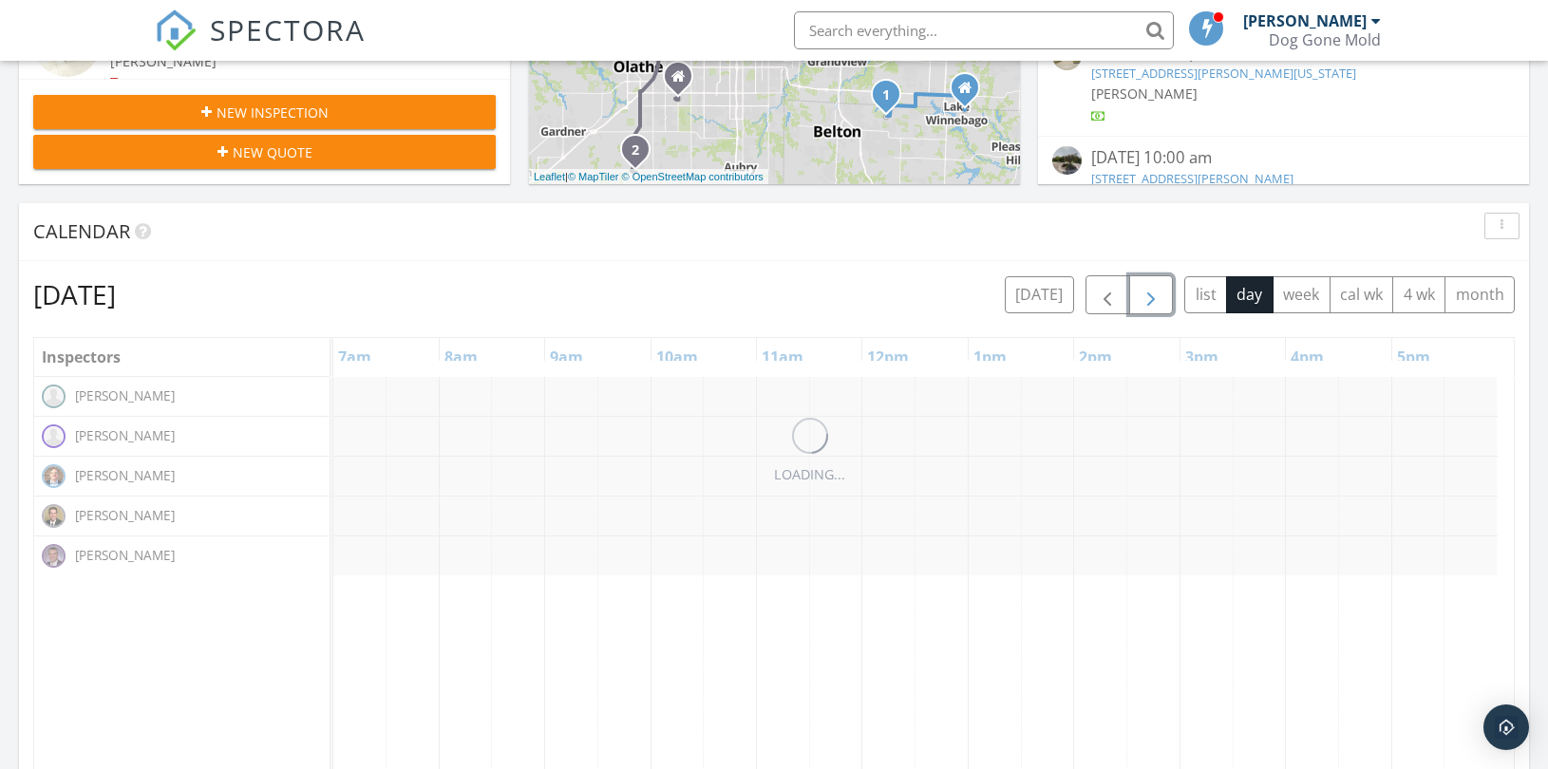
click at [1143, 295] on span "button" at bounding box center [1151, 295] width 23 height 23
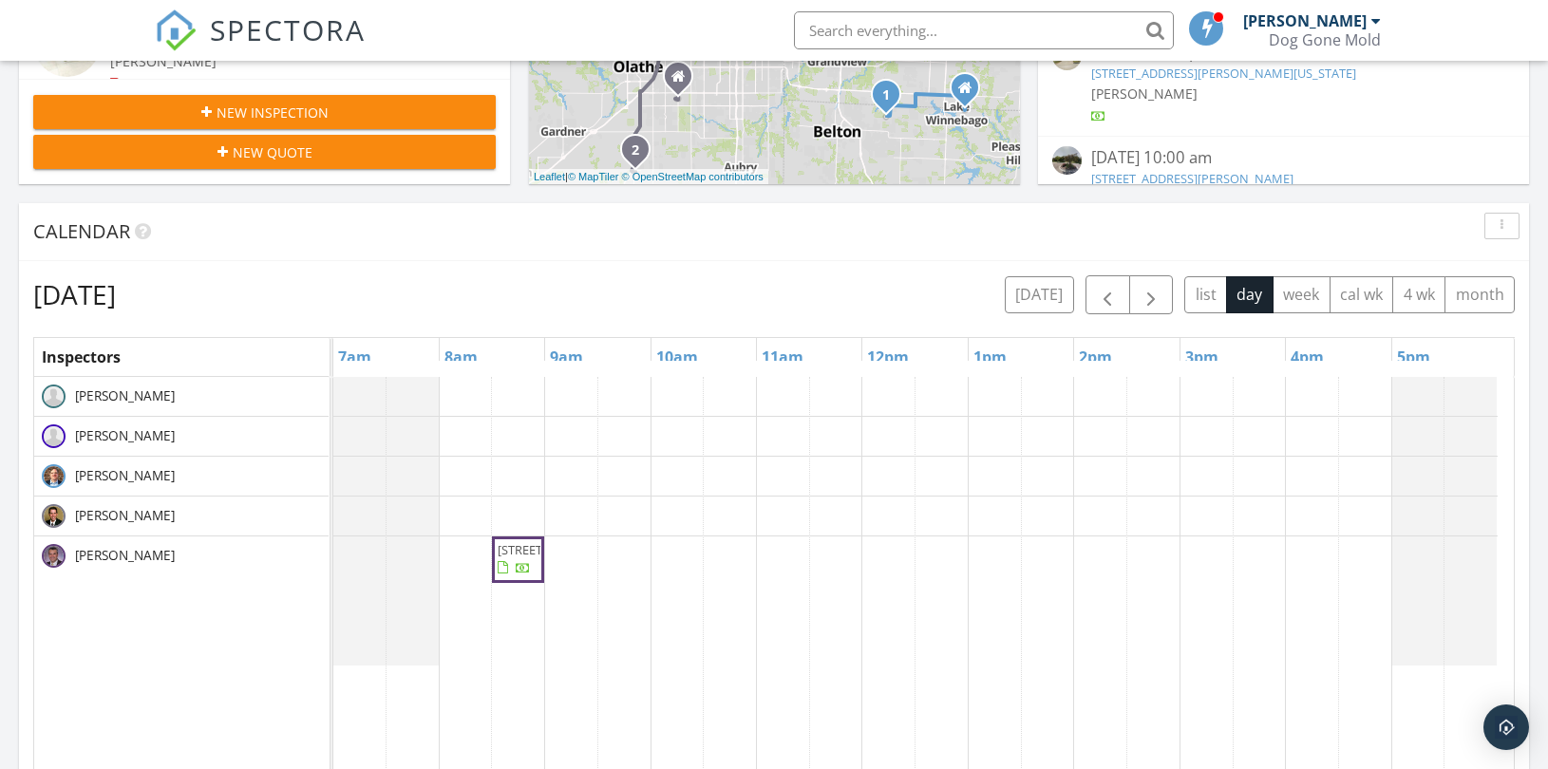
click at [731, 300] on div "Monday, October 13, 2025 today list day week cal wk 4 wk month" at bounding box center [774, 294] width 1482 height 39
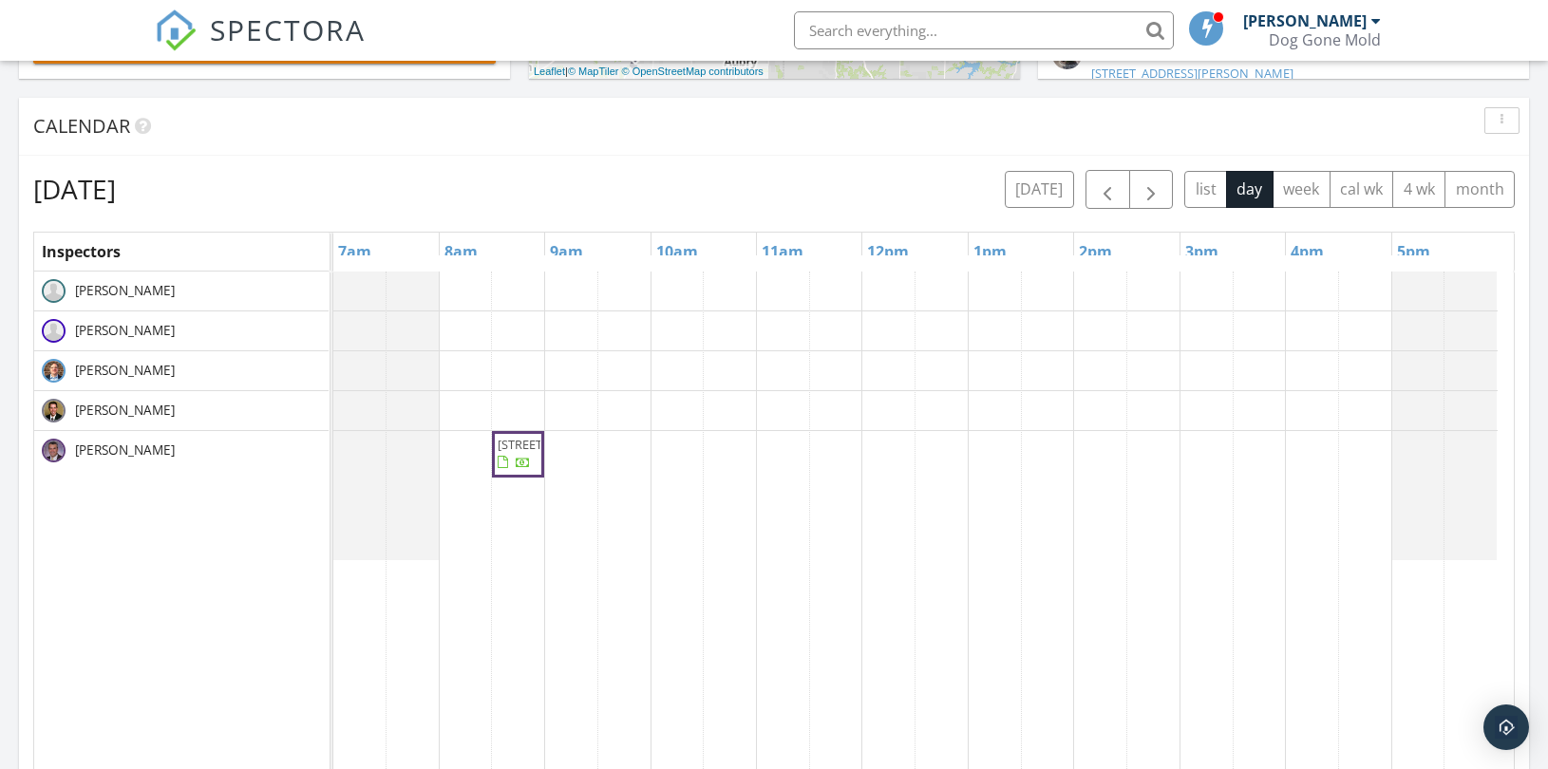
click at [619, 462] on div "923 4th Ave, Leavenworth 66048" at bounding box center [923, 639] width 1180 height 734
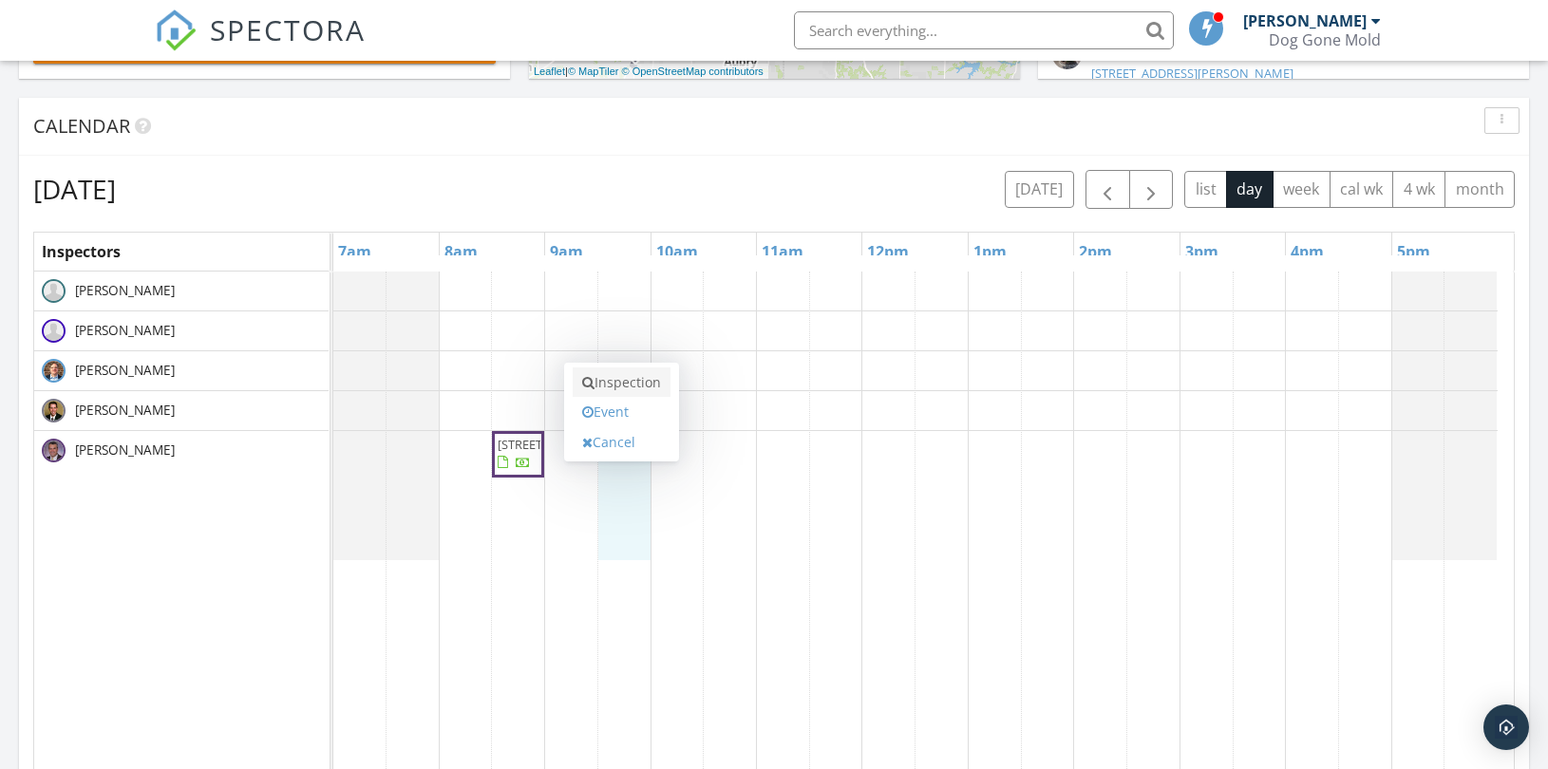
click at [621, 378] on link "Inspection" at bounding box center [622, 383] width 98 height 30
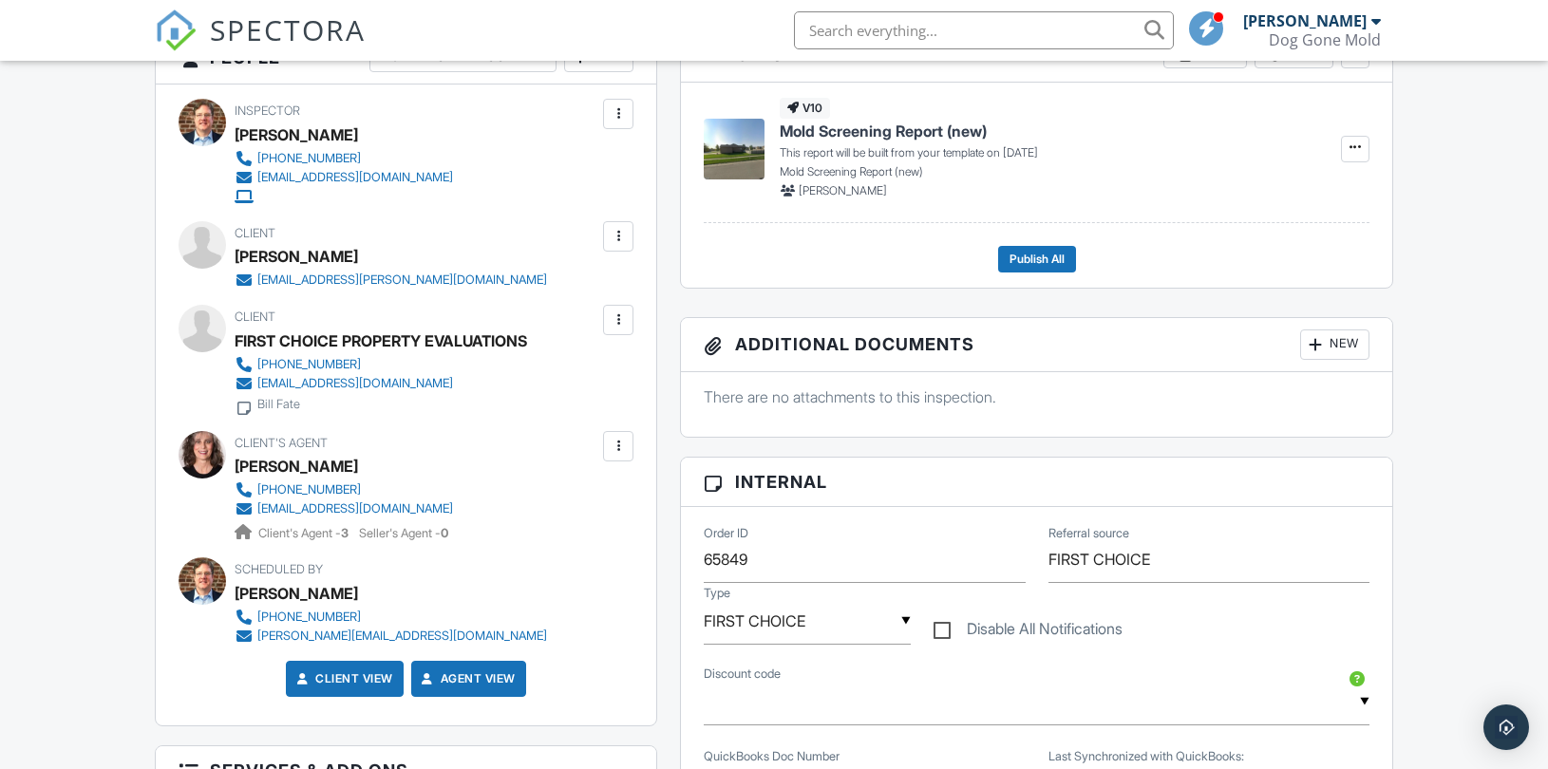
click at [612, 239] on div at bounding box center [618, 236] width 19 height 19
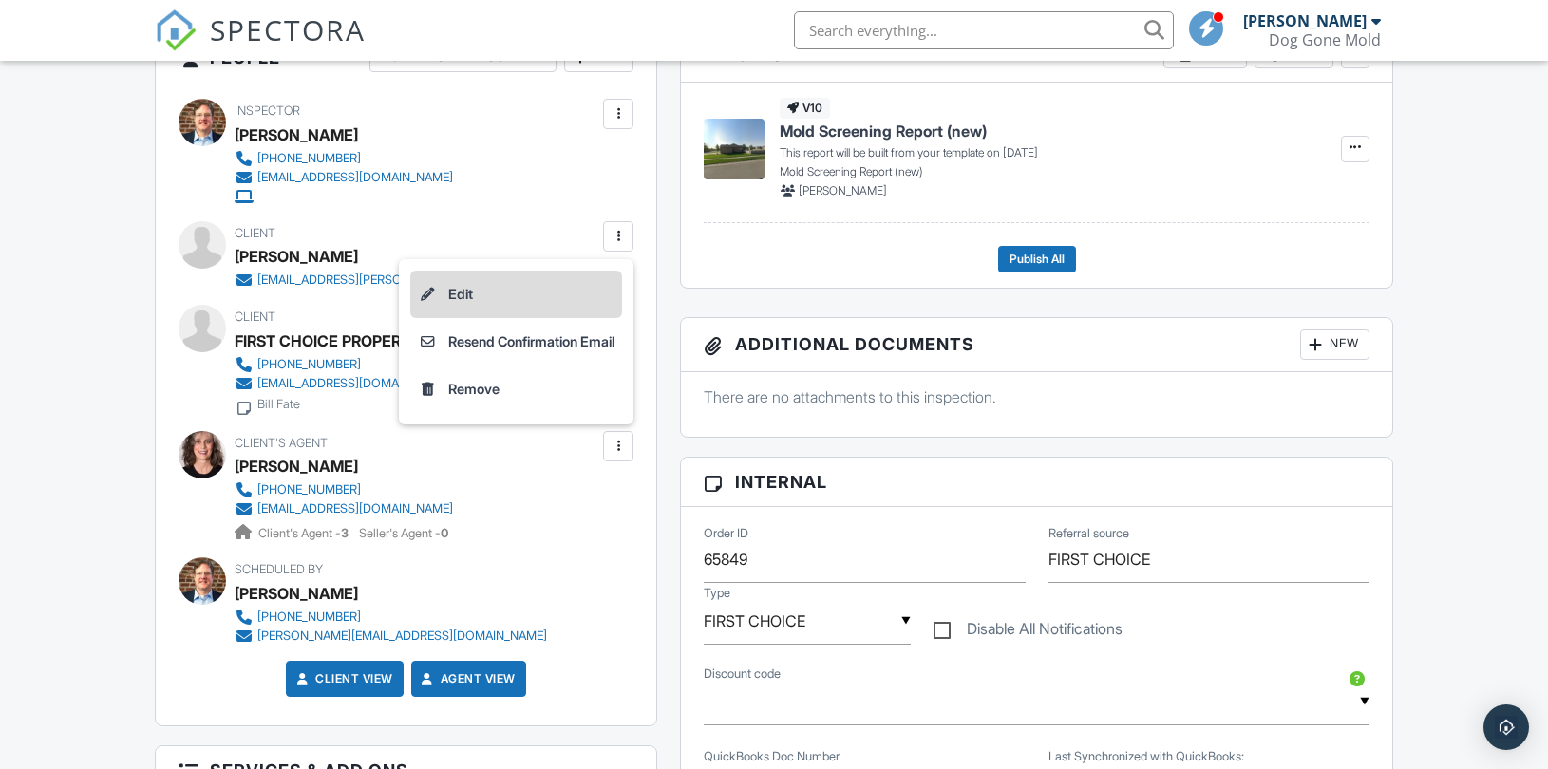
click at [462, 288] on li "Edit" at bounding box center [516, 294] width 212 height 47
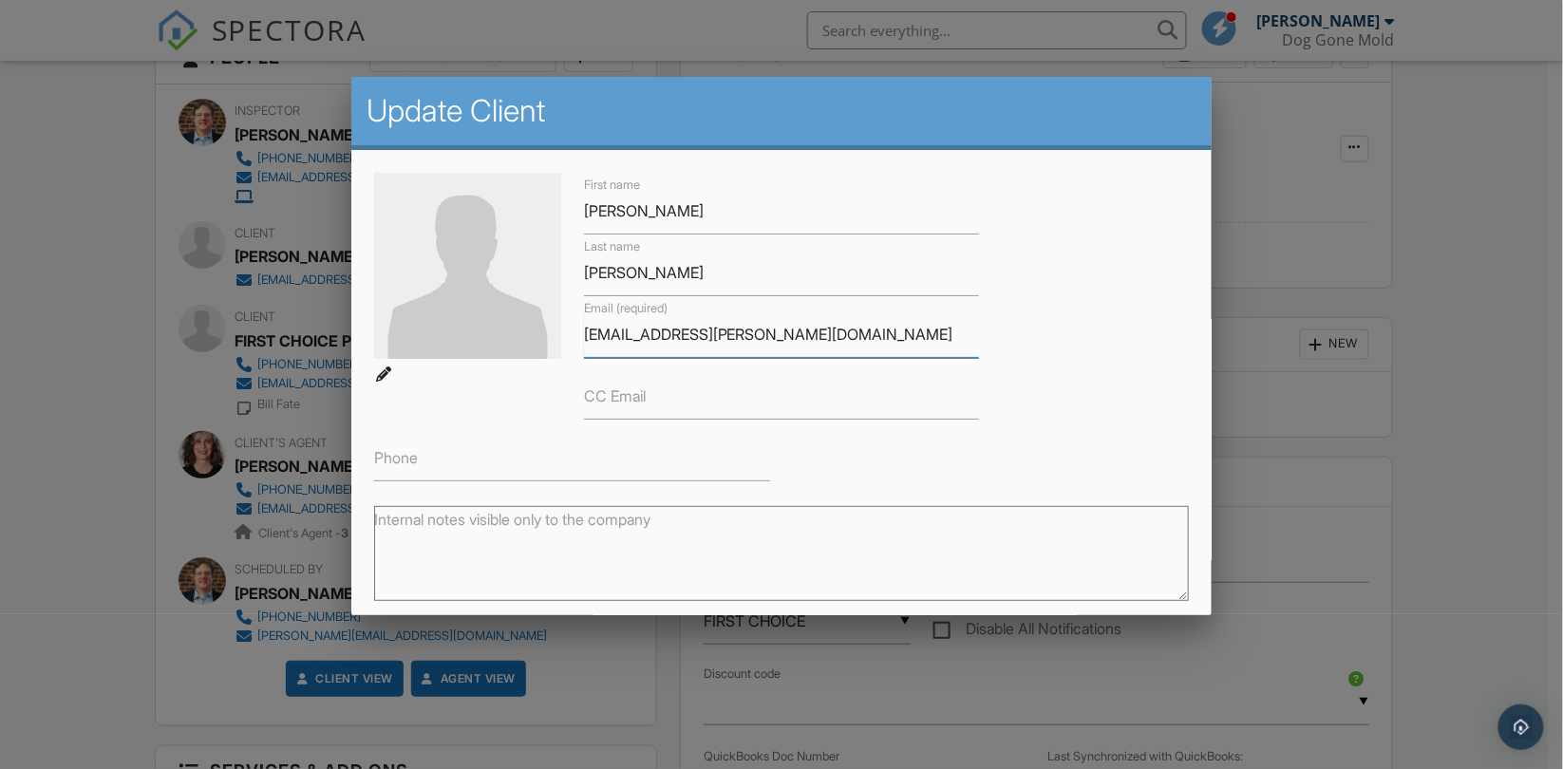
drag, startPoint x: 813, startPoint y: 335, endPoint x: 475, endPoint y: 338, distance: 338.1
click at [475, 338] on div "First name Kyle Last name Osweiler Email (required) ksofweiler@mccarthy.com CC …" at bounding box center [781, 327] width 837 height 309
paste input "s"
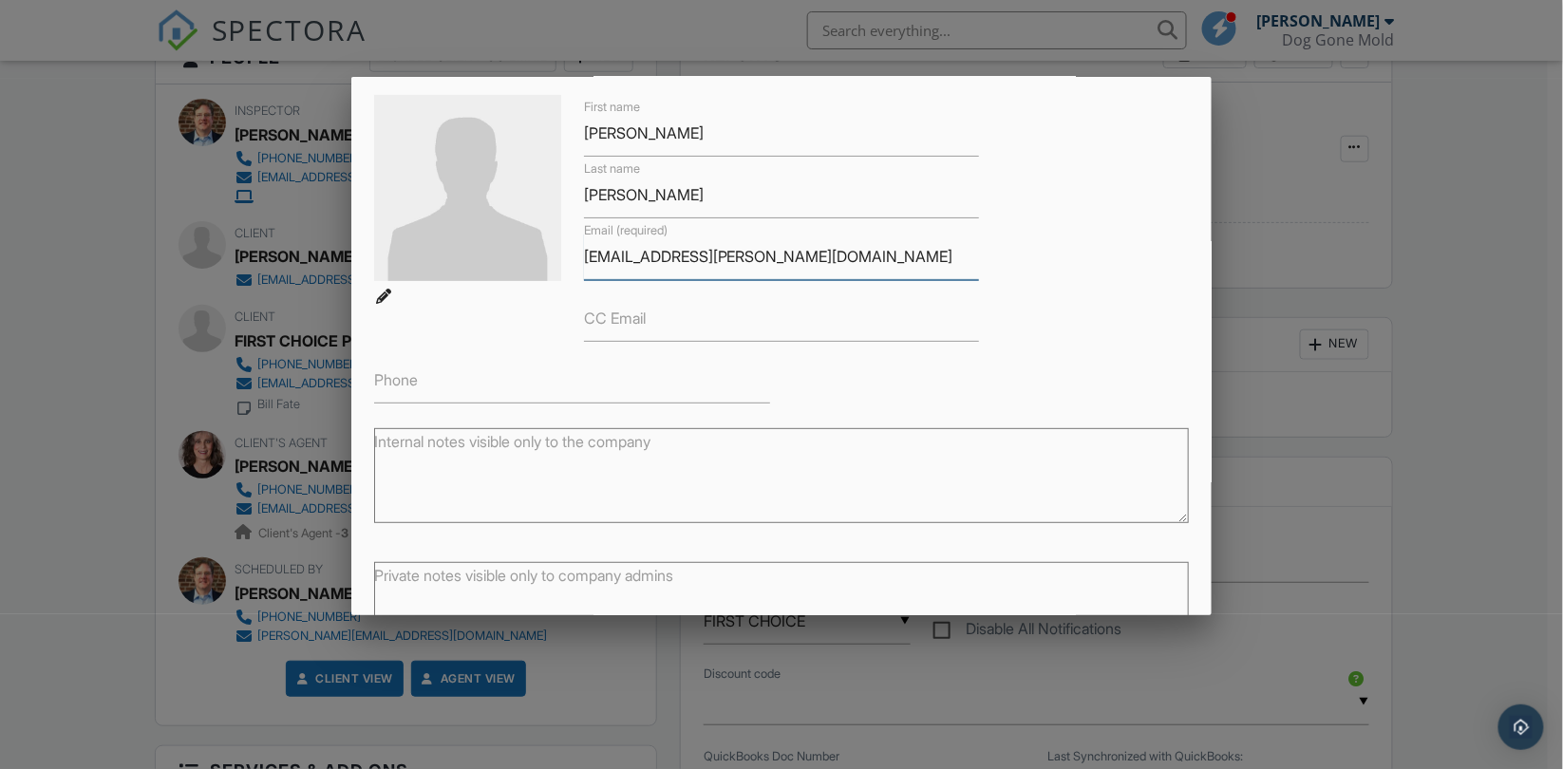
scroll to position [206, 0]
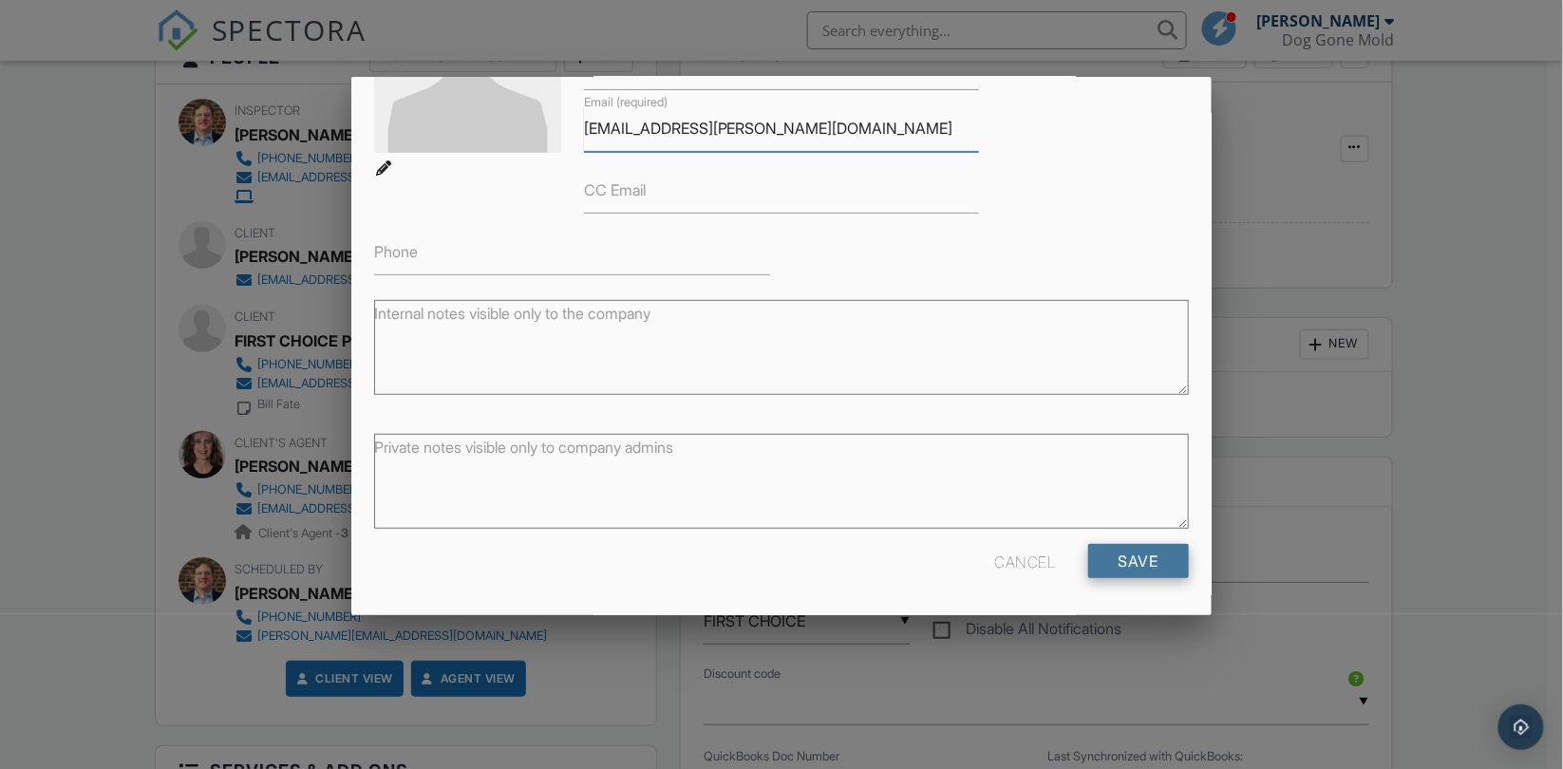
type input "ksosweiler@mccarthy.com"
click at [1131, 561] on input "Save" at bounding box center [1138, 561] width 101 height 34
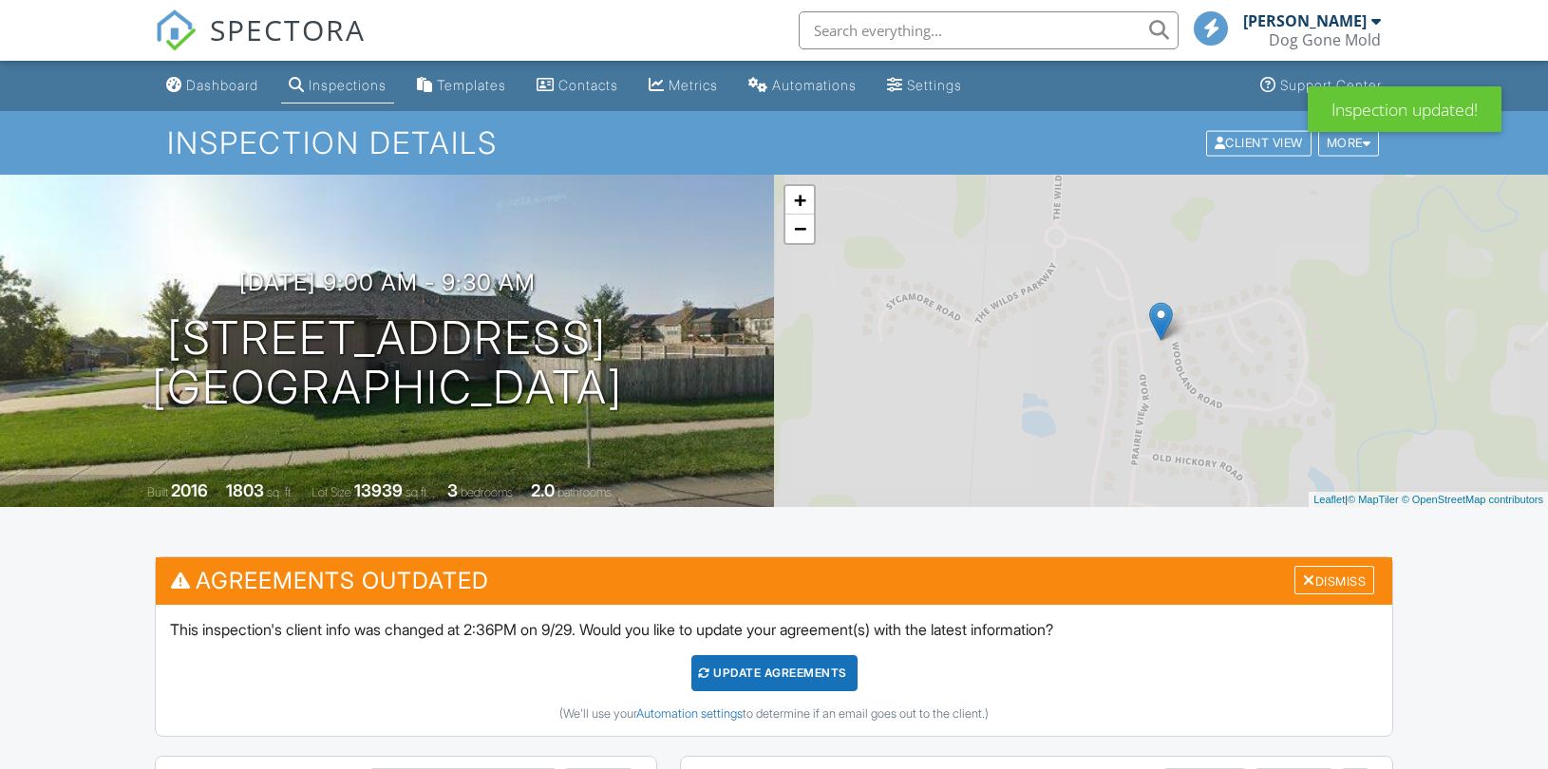
scroll to position [1685, 0]
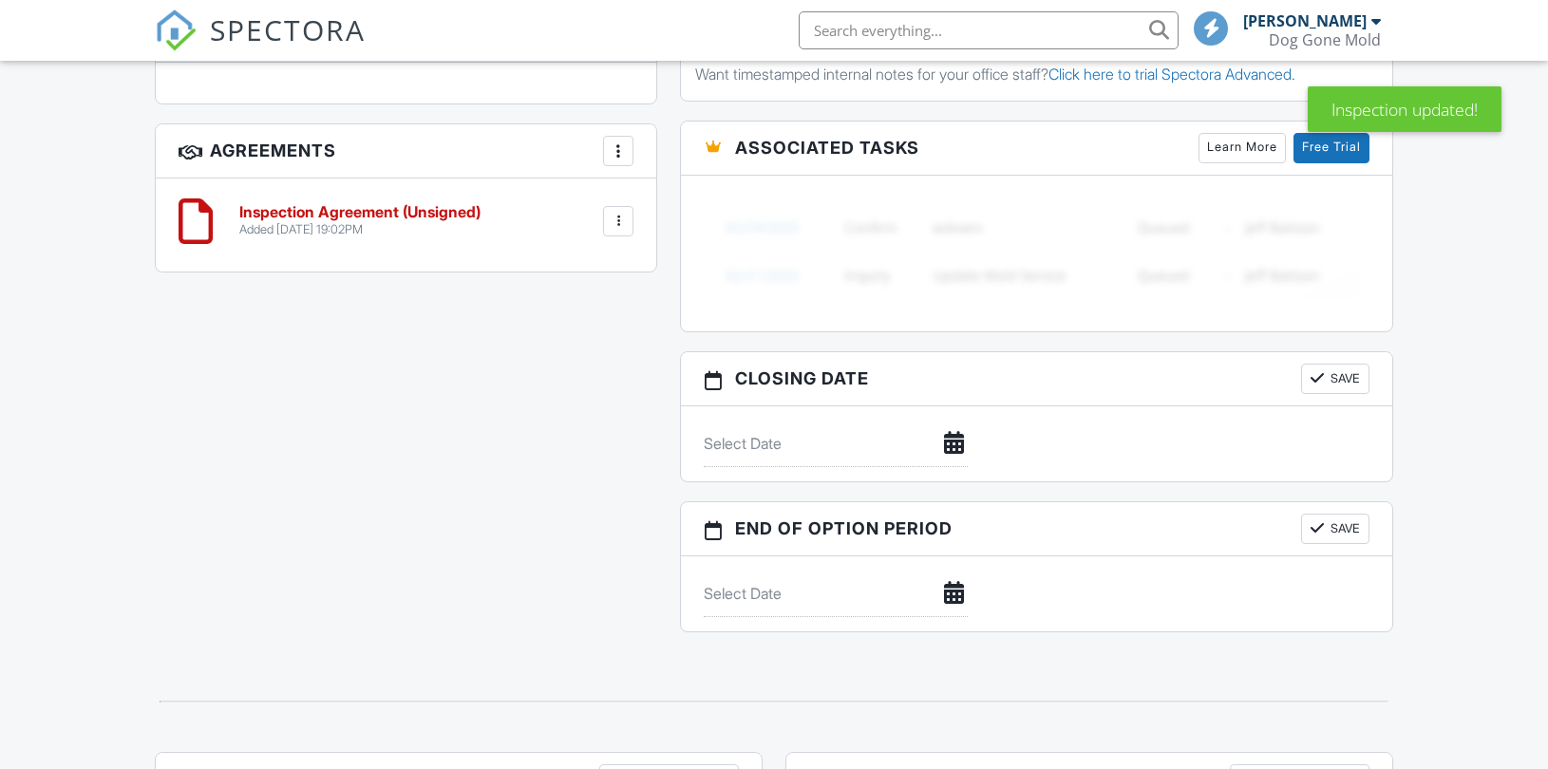
click at [670, 765] on div "Share Details" at bounding box center [669, 780] width 140 height 30
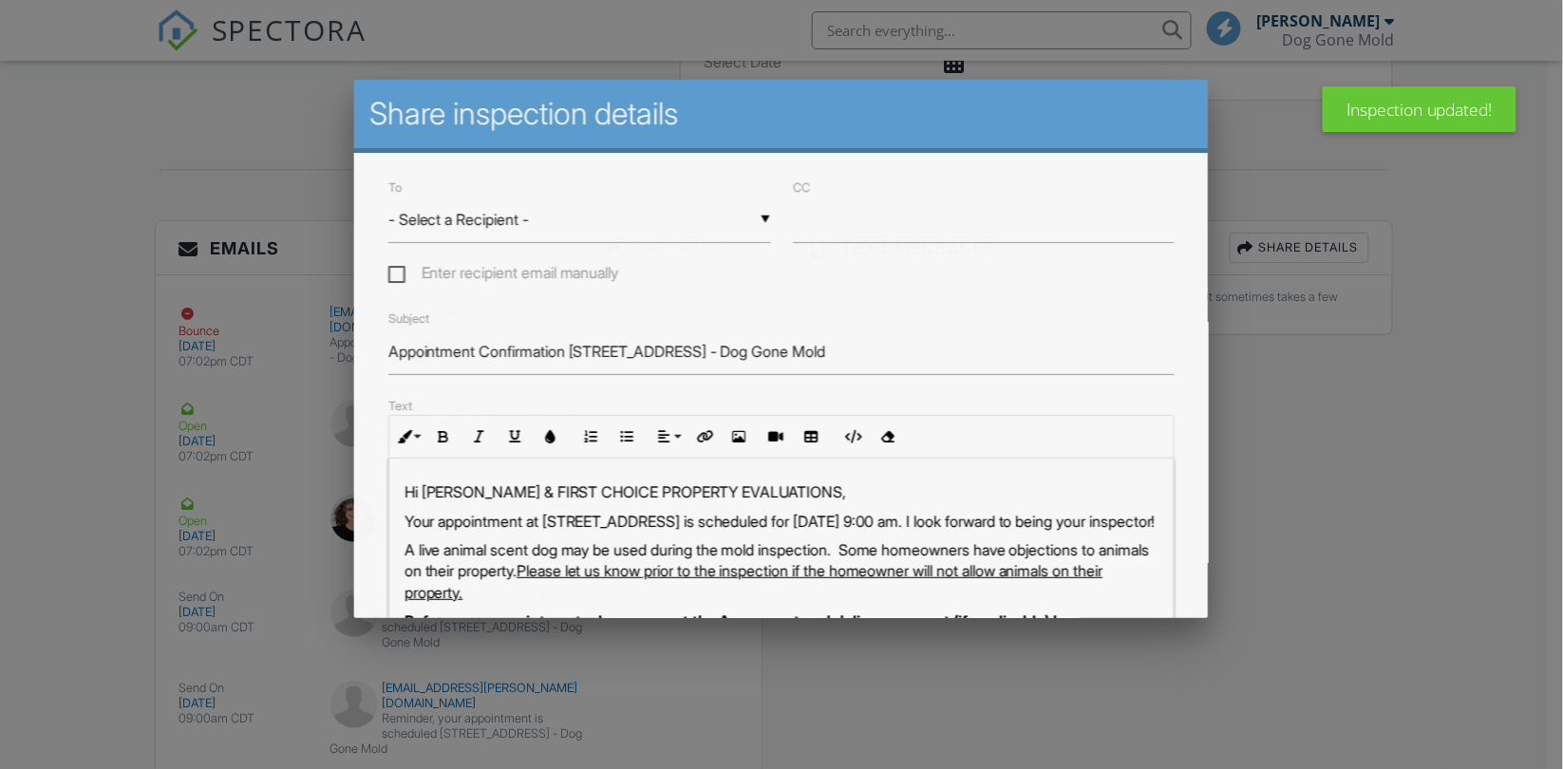
scroll to position [0, 0]
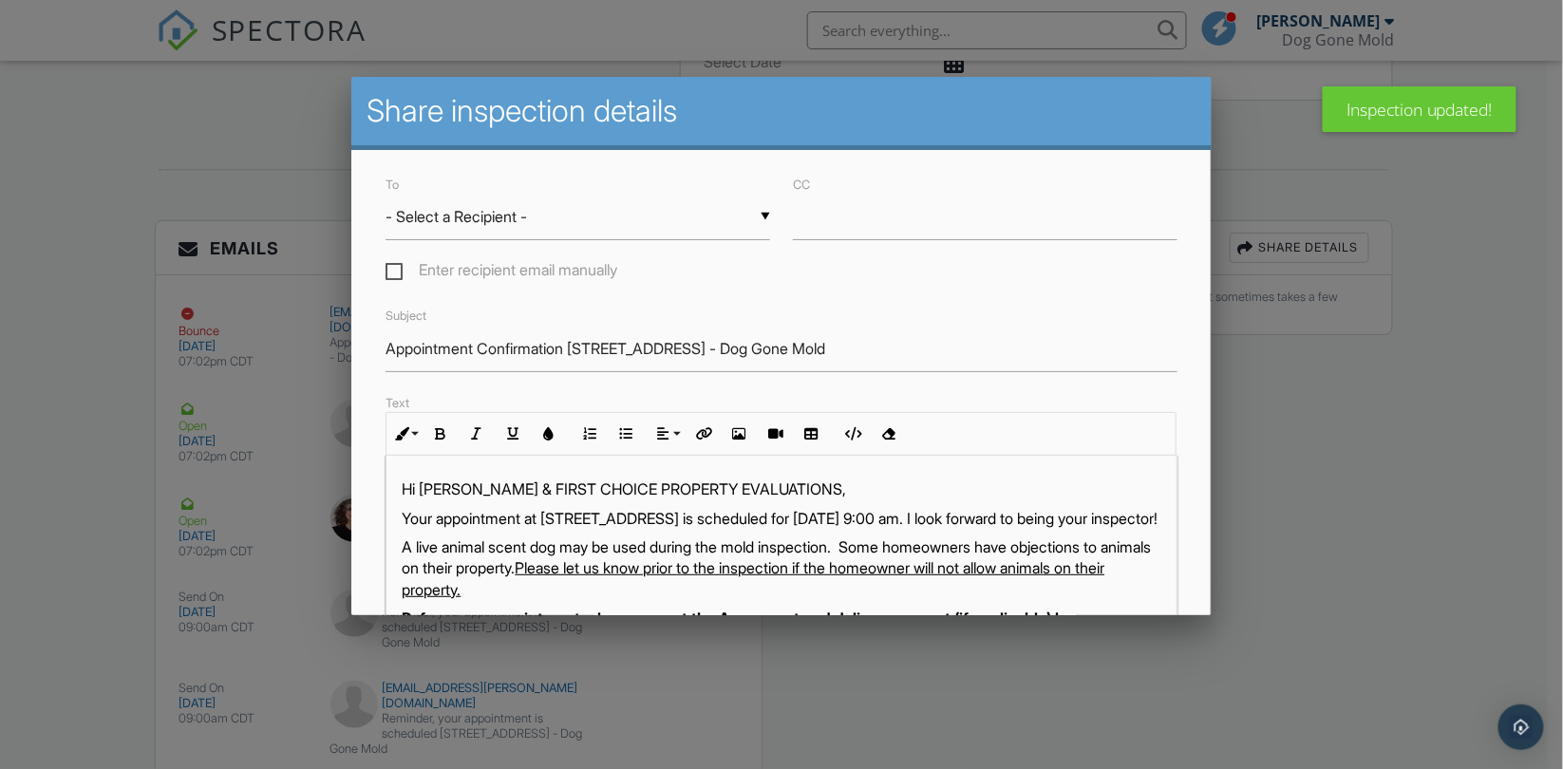
click at [434, 219] on div "▼ - Select a Recipient - - Select a Recipient - FIRST CHOICE PROPERTY EVALUATIO…" at bounding box center [578, 217] width 385 height 47
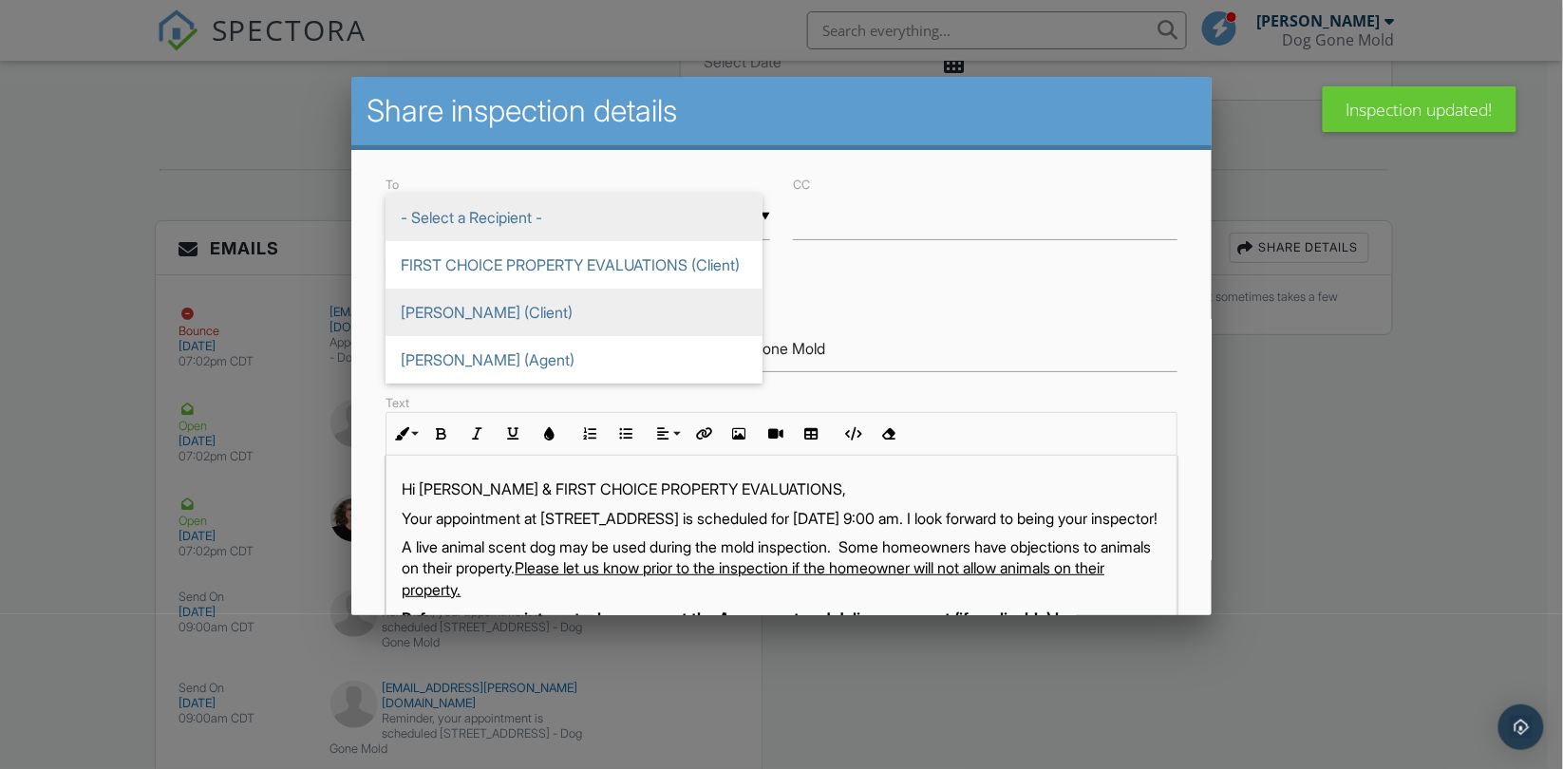
click at [444, 326] on span "Kyle Osweiler (Client)" at bounding box center [574, 312] width 377 height 47
type input "Kyle Osweiler (Client)"
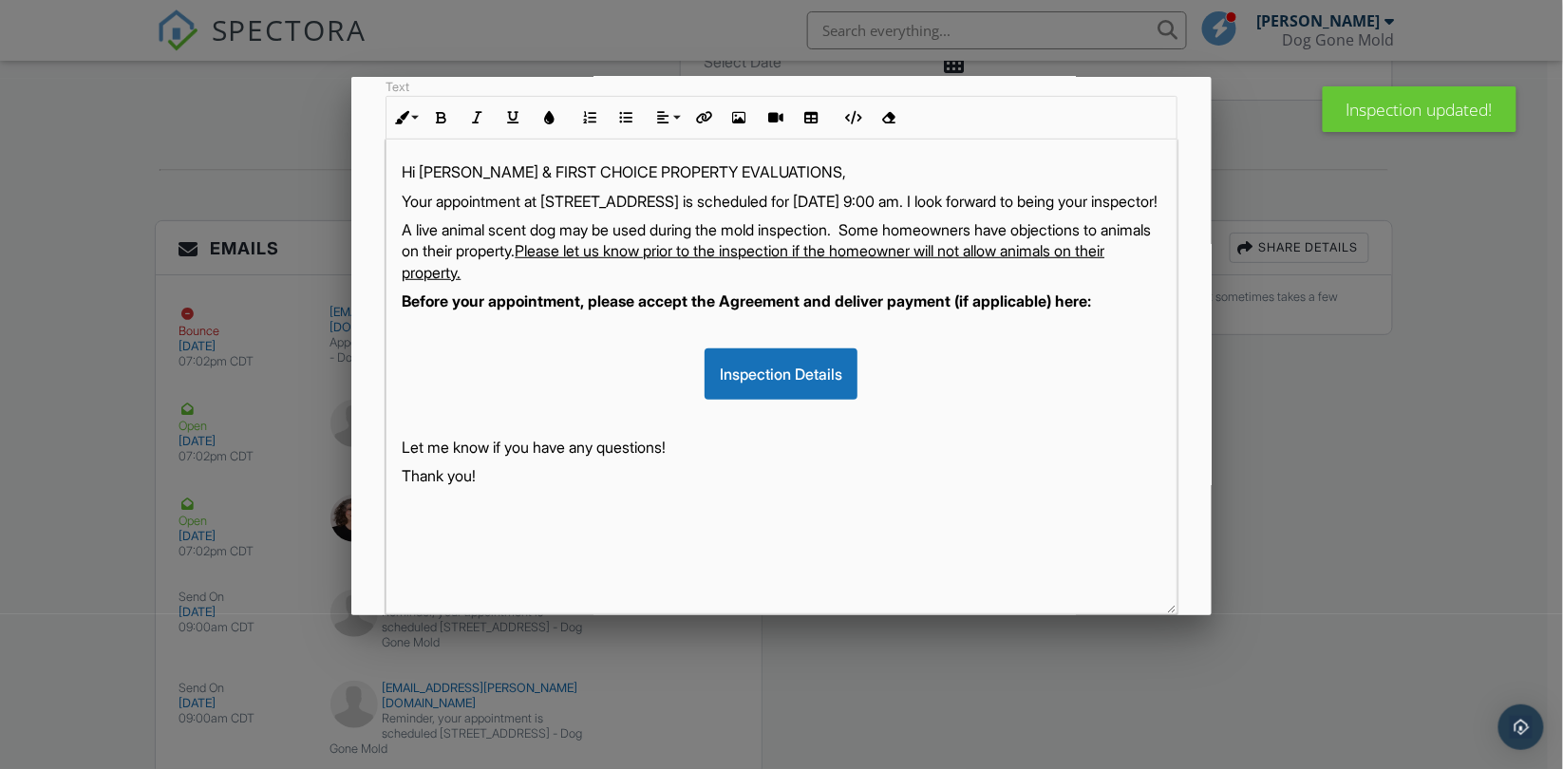
scroll to position [439, 0]
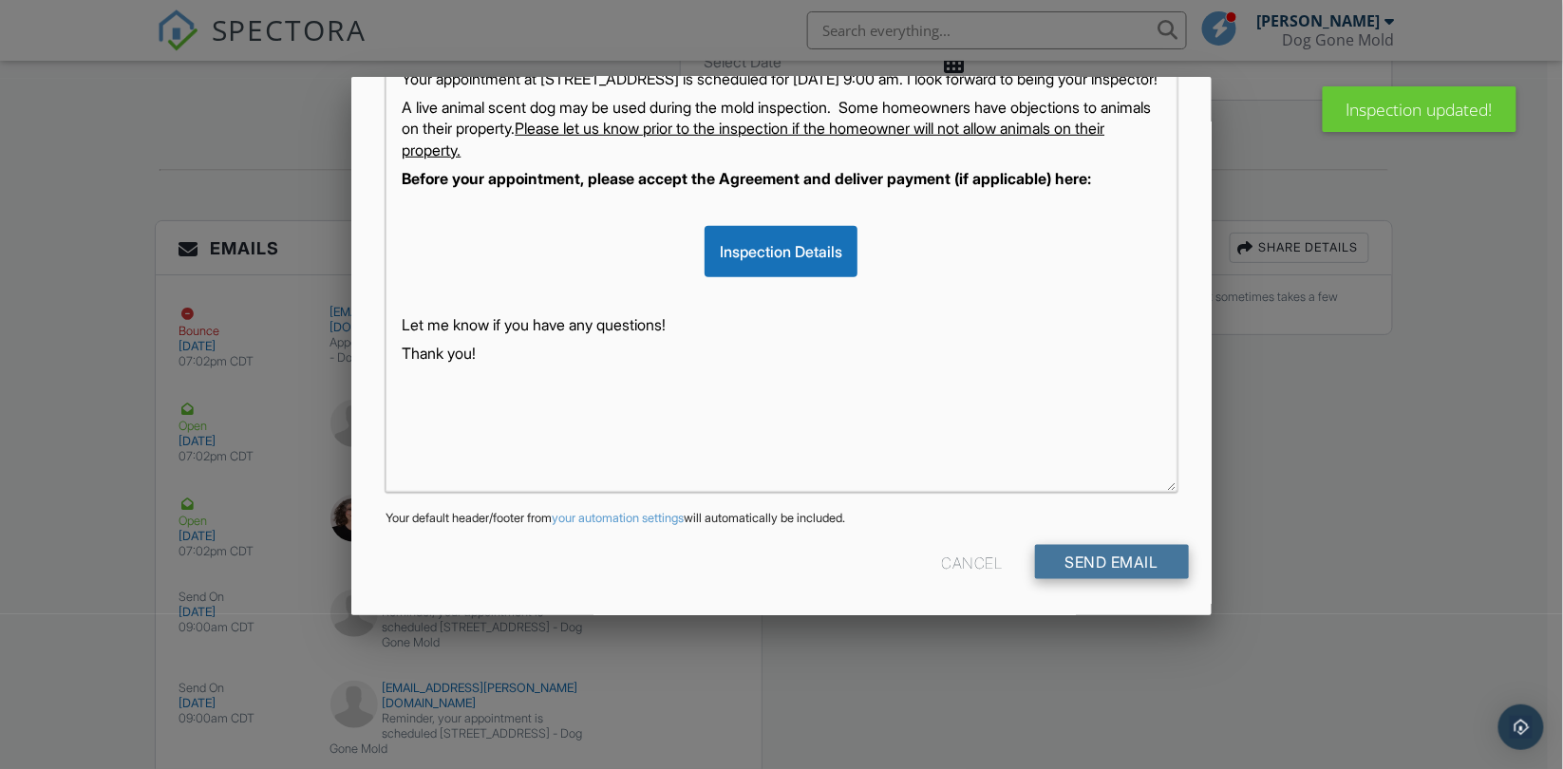
click at [1103, 555] on input "Send Email" at bounding box center [1112, 562] width 154 height 34
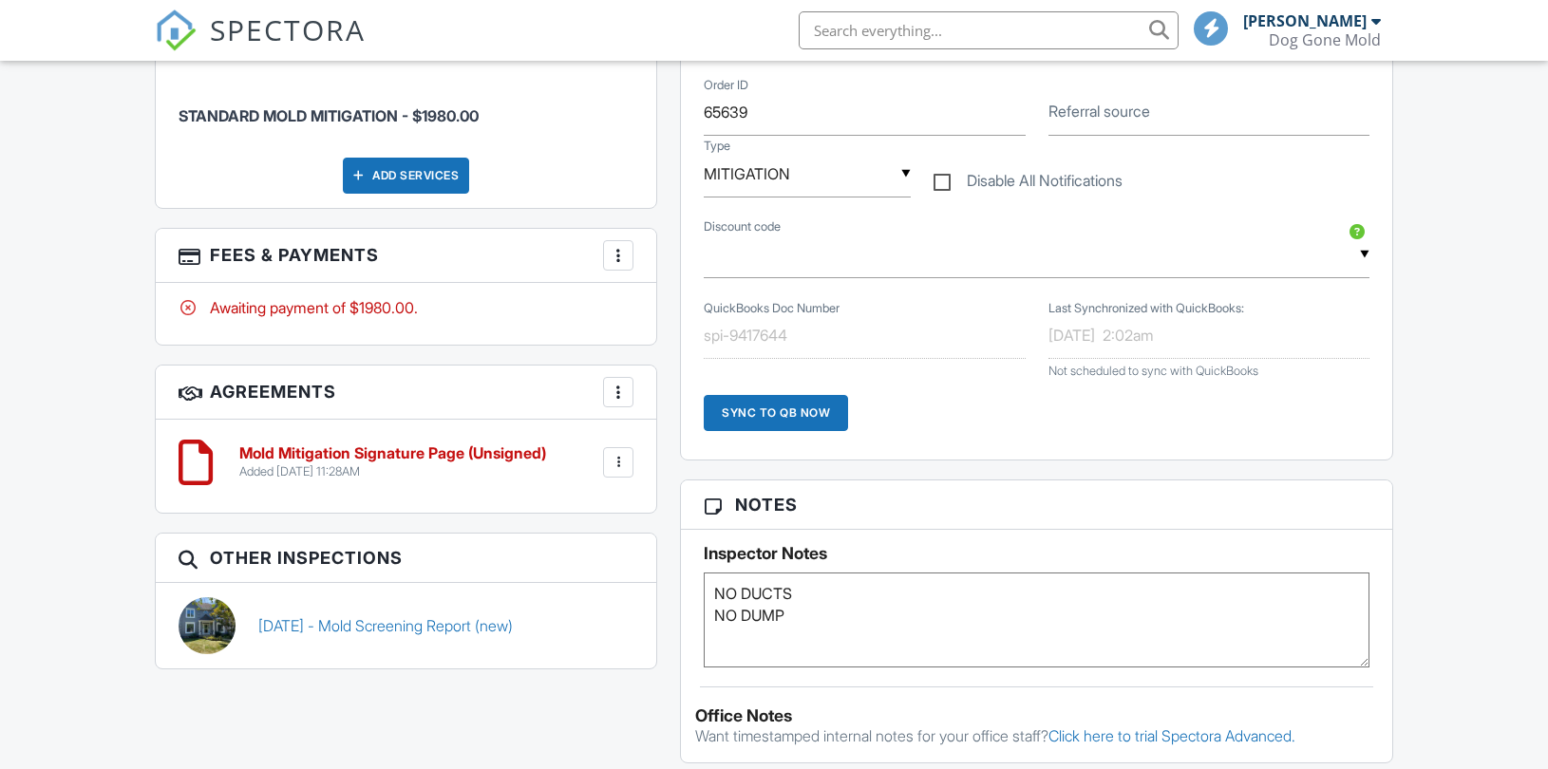
click at [614, 428] on div "Mold Mitigation Signature Page (Unsigned) Added [DATE] 11:28AM Edit File [GEOGR…" at bounding box center [406, 466] width 500 height 93
click at [628, 259] on div at bounding box center [618, 255] width 19 height 19
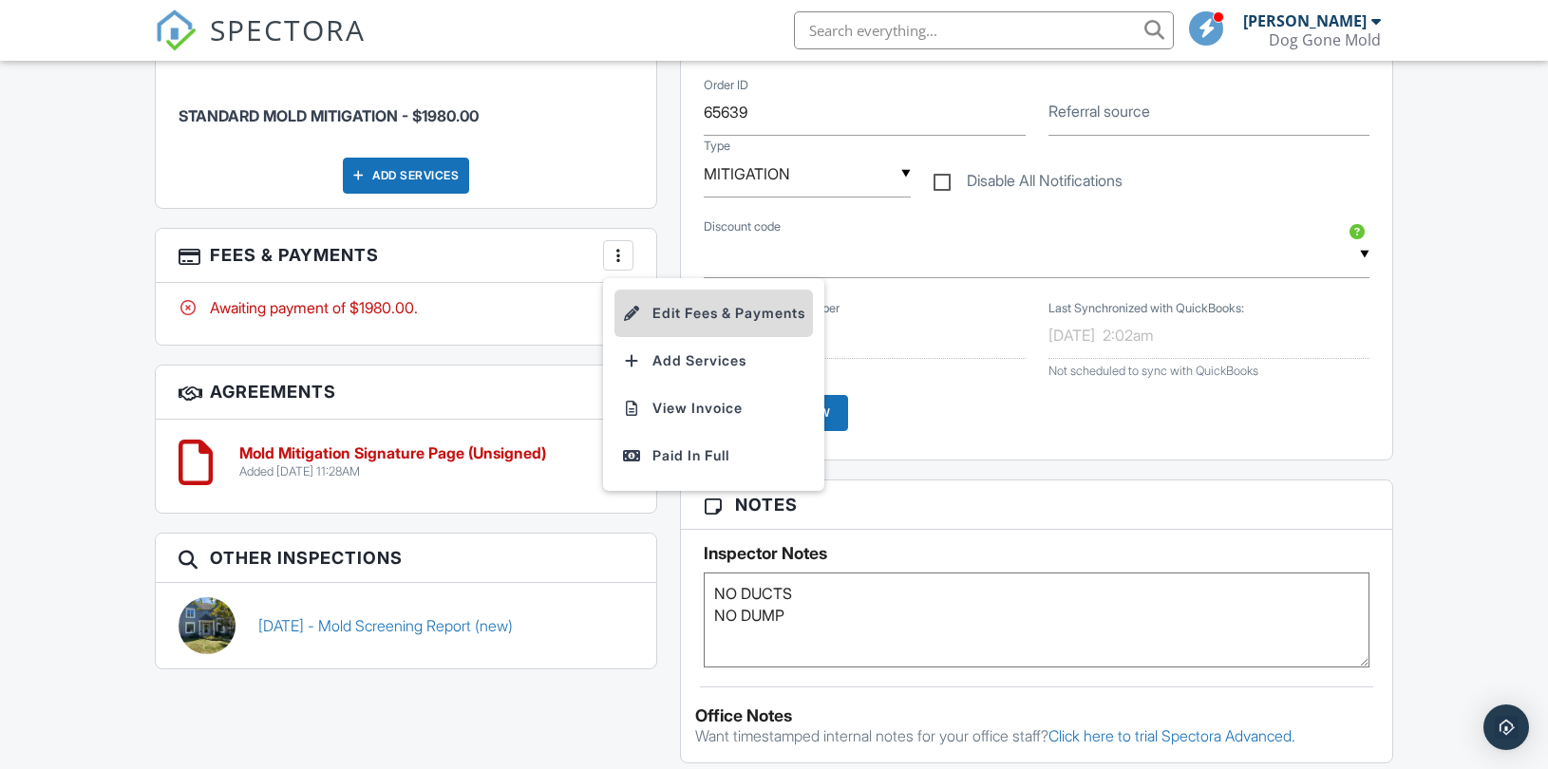
click at [681, 310] on li "Edit Fees & Payments" at bounding box center [713, 313] width 198 height 47
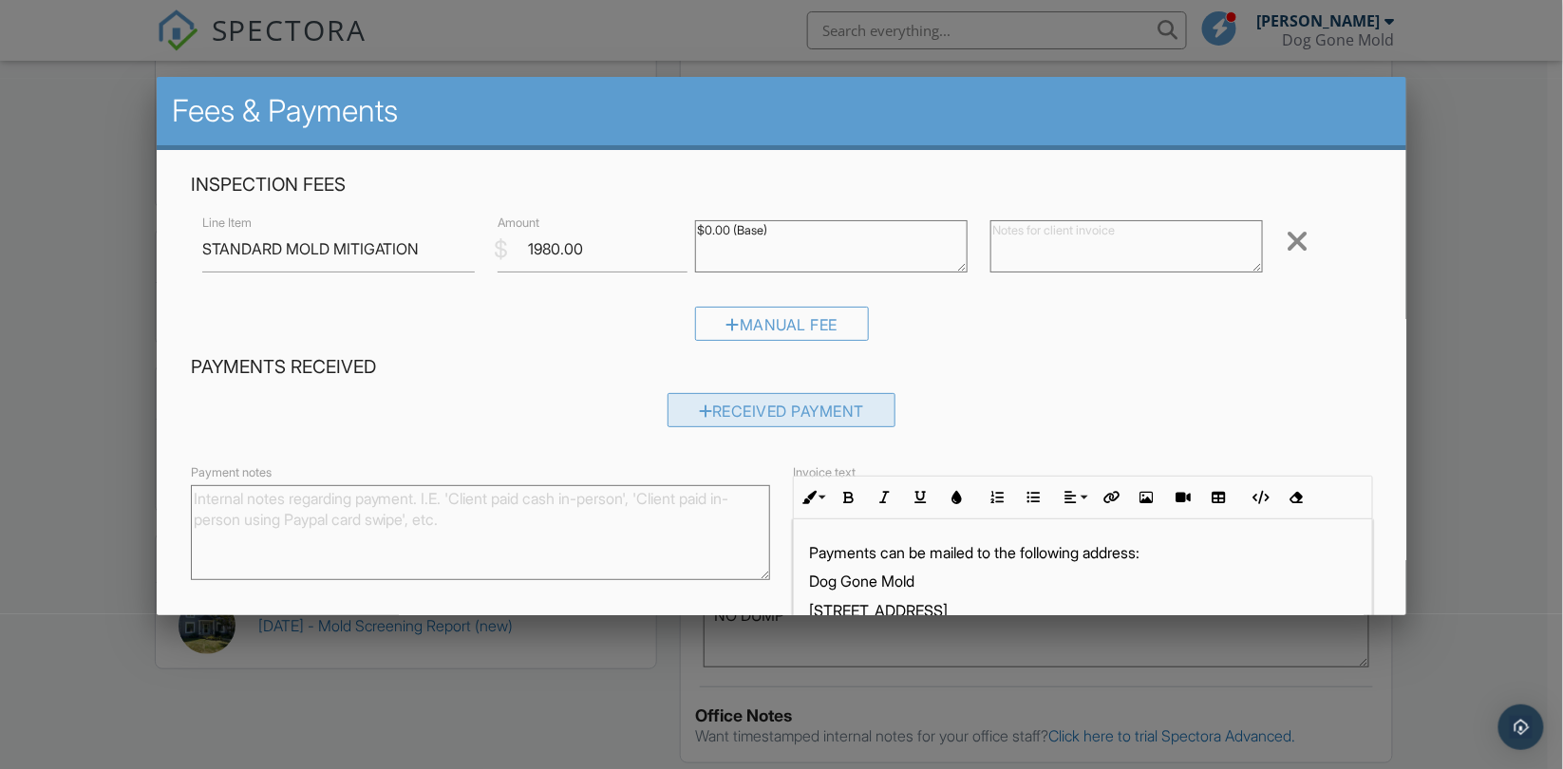
click at [716, 406] on div "Received Payment" at bounding box center [782, 410] width 229 height 34
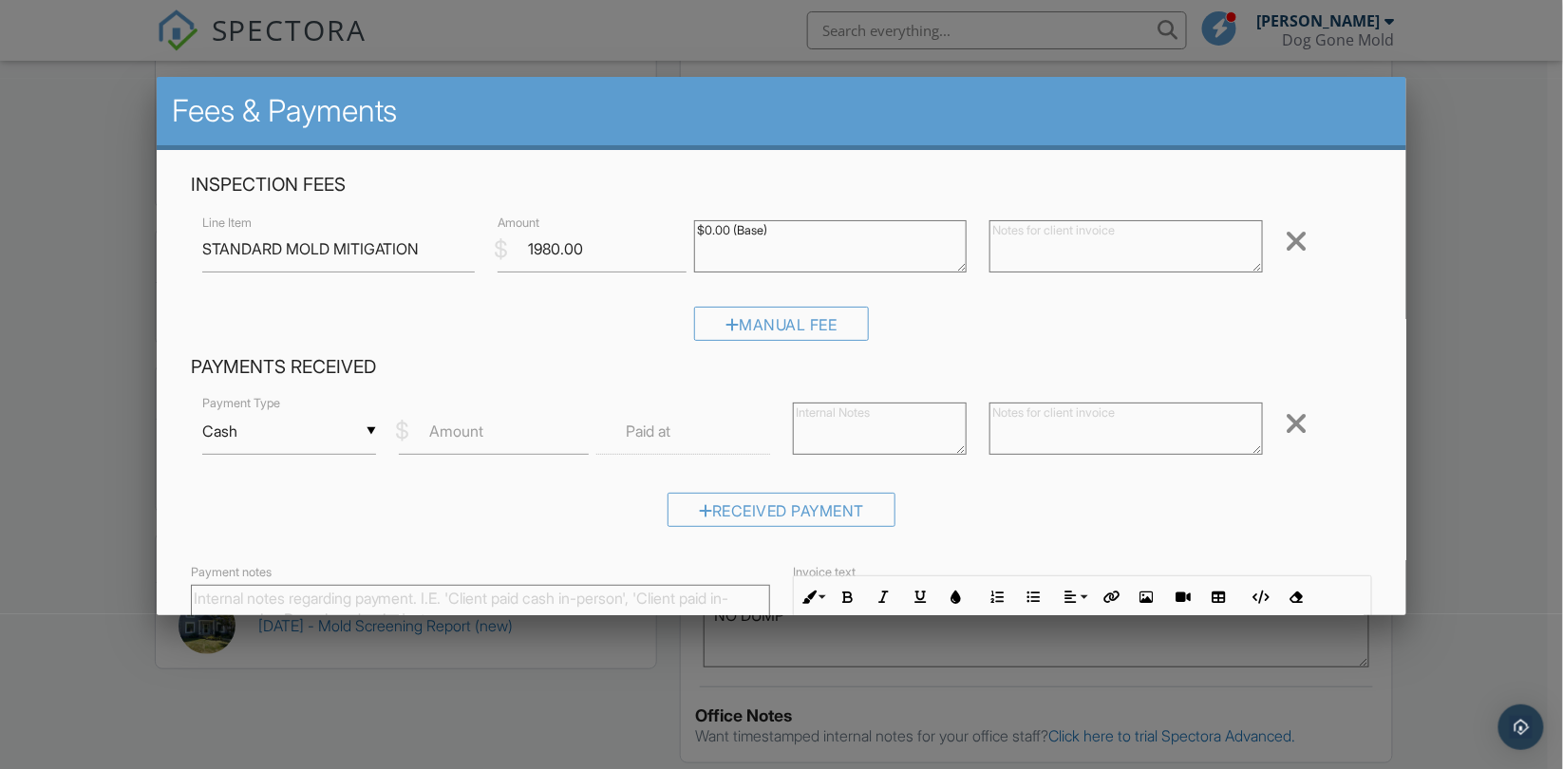
click at [815, 422] on textarea at bounding box center [880, 429] width 174 height 52
paste textarea "35030"
type textarea "35030"
click at [462, 431] on label "Amount" at bounding box center [456, 431] width 54 height 21
click at [462, 431] on input "Amount" at bounding box center [493, 431] width 189 height 47
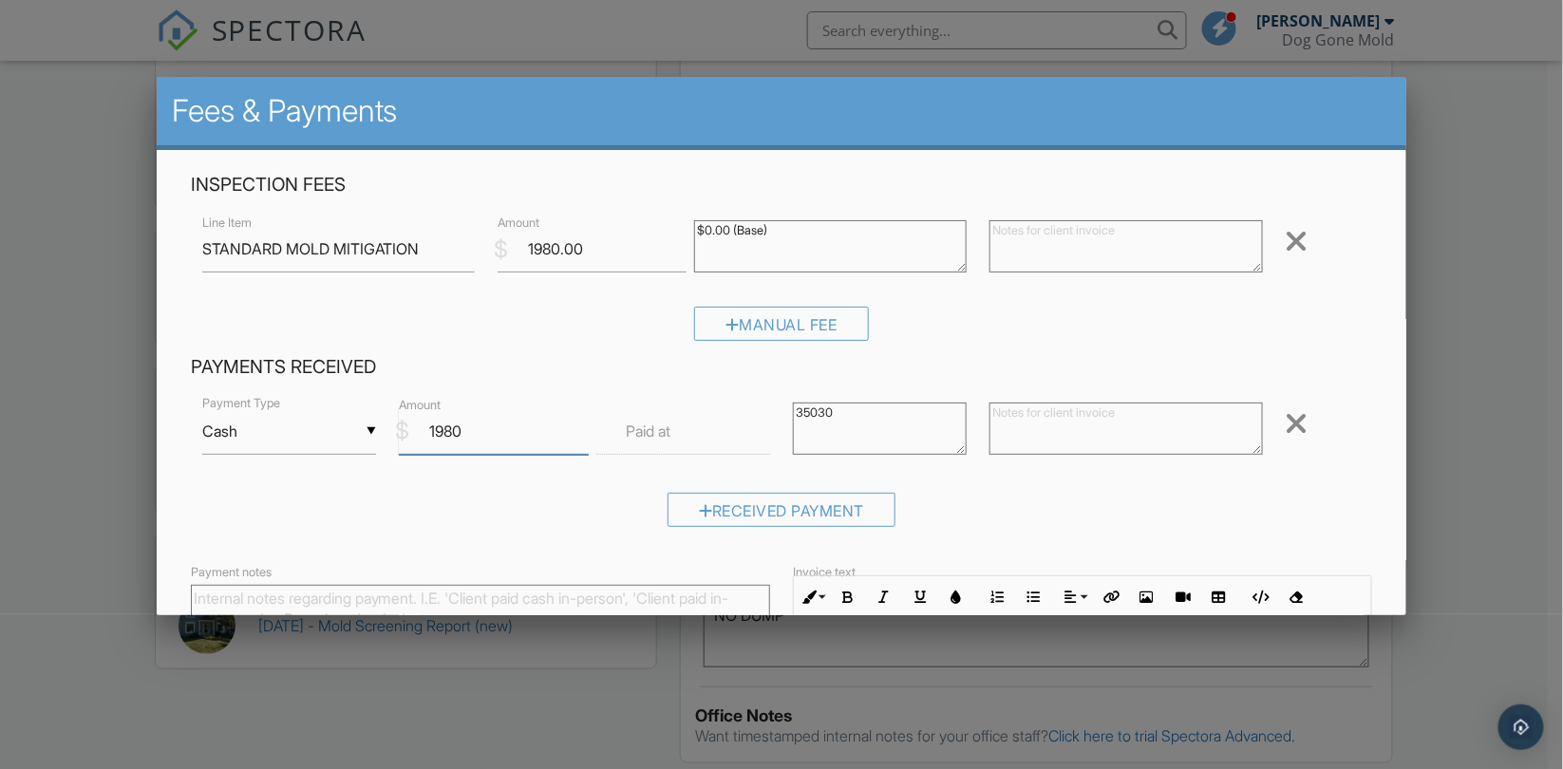
type input "1980"
click at [510, 494] on div "Received Payment" at bounding box center [782, 517] width 1182 height 48
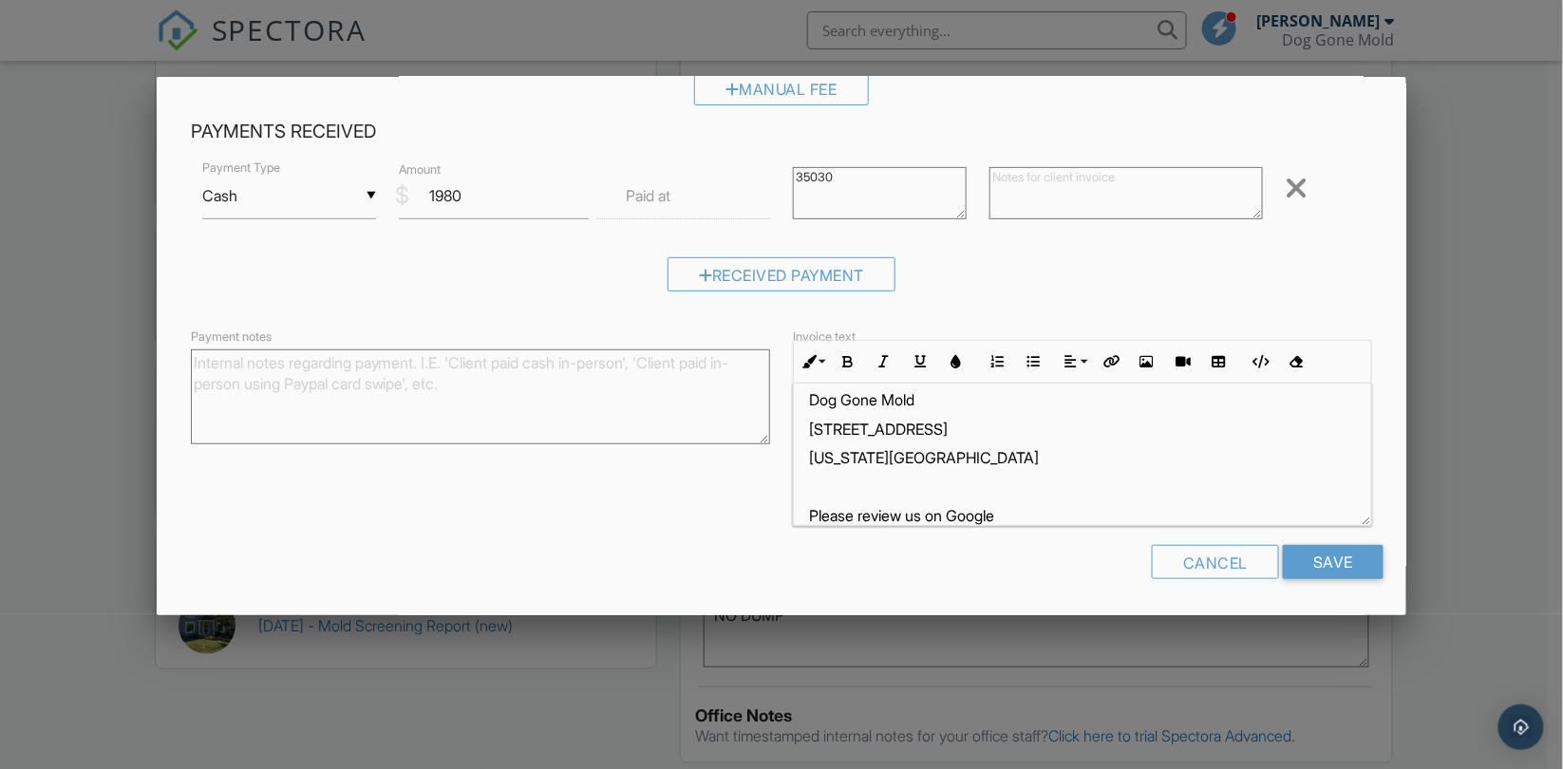
scroll to position [69, 0]
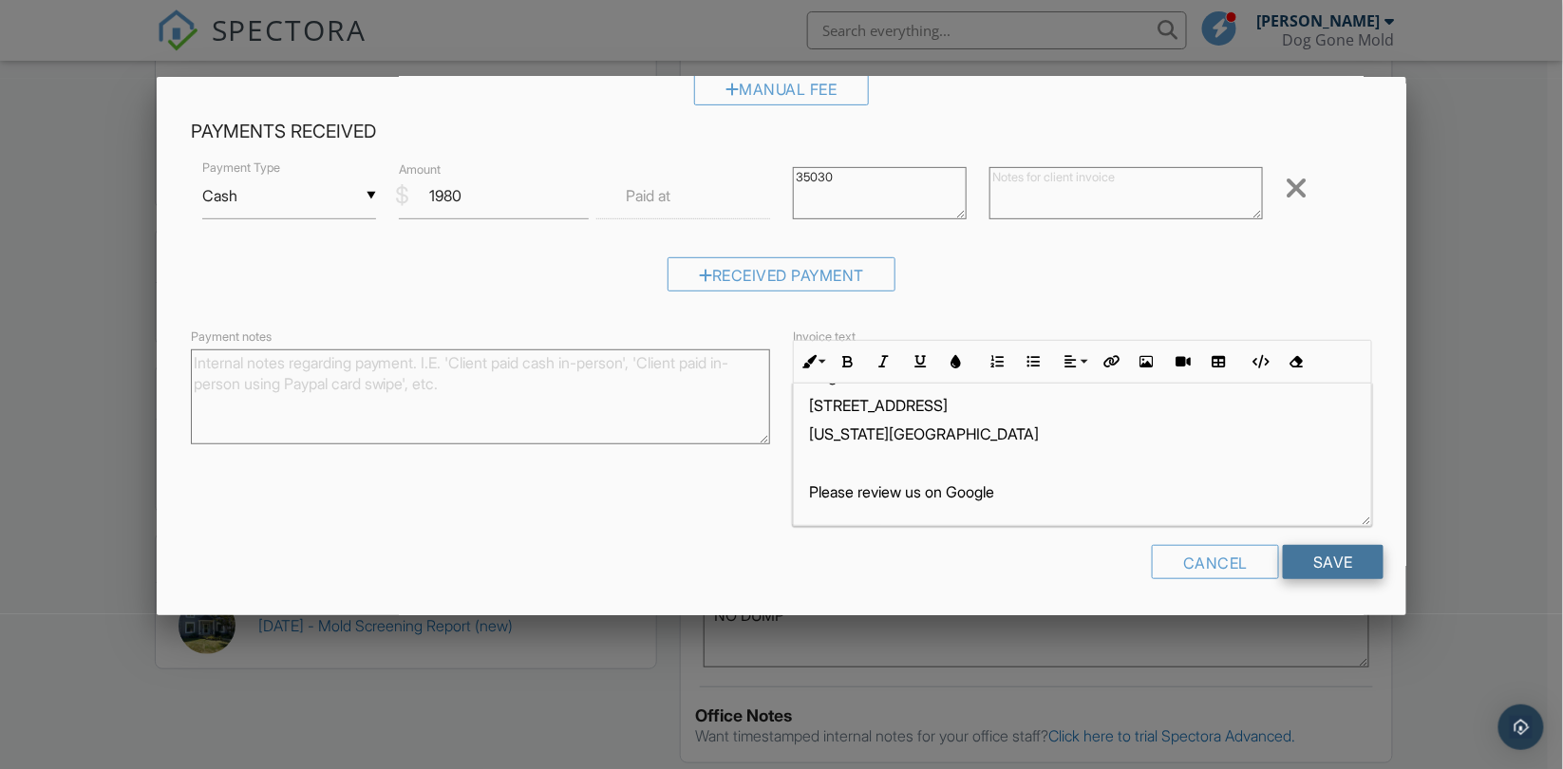
click at [1323, 556] on input "Save" at bounding box center [1333, 562] width 101 height 34
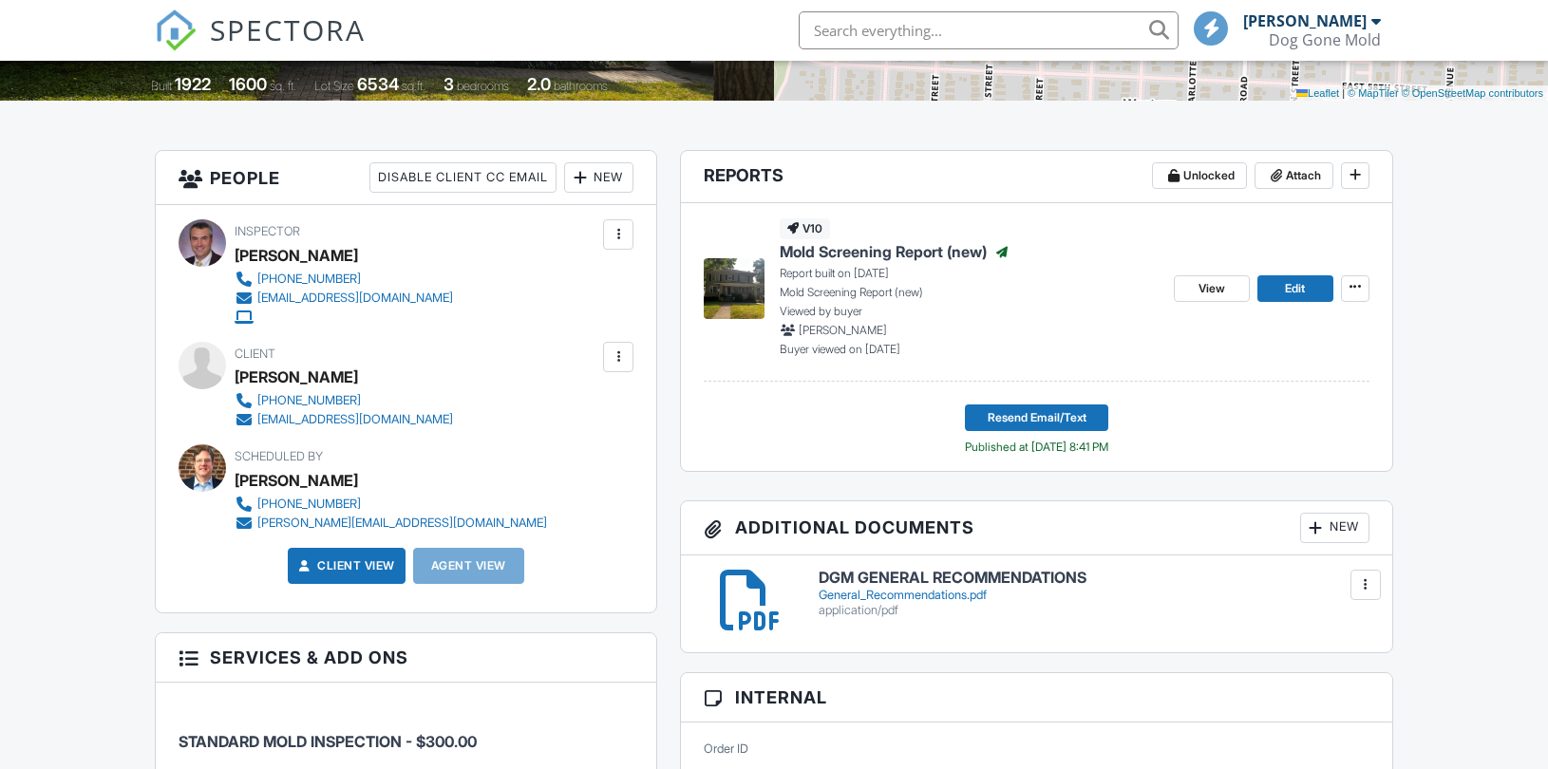
scroll to position [527, 0]
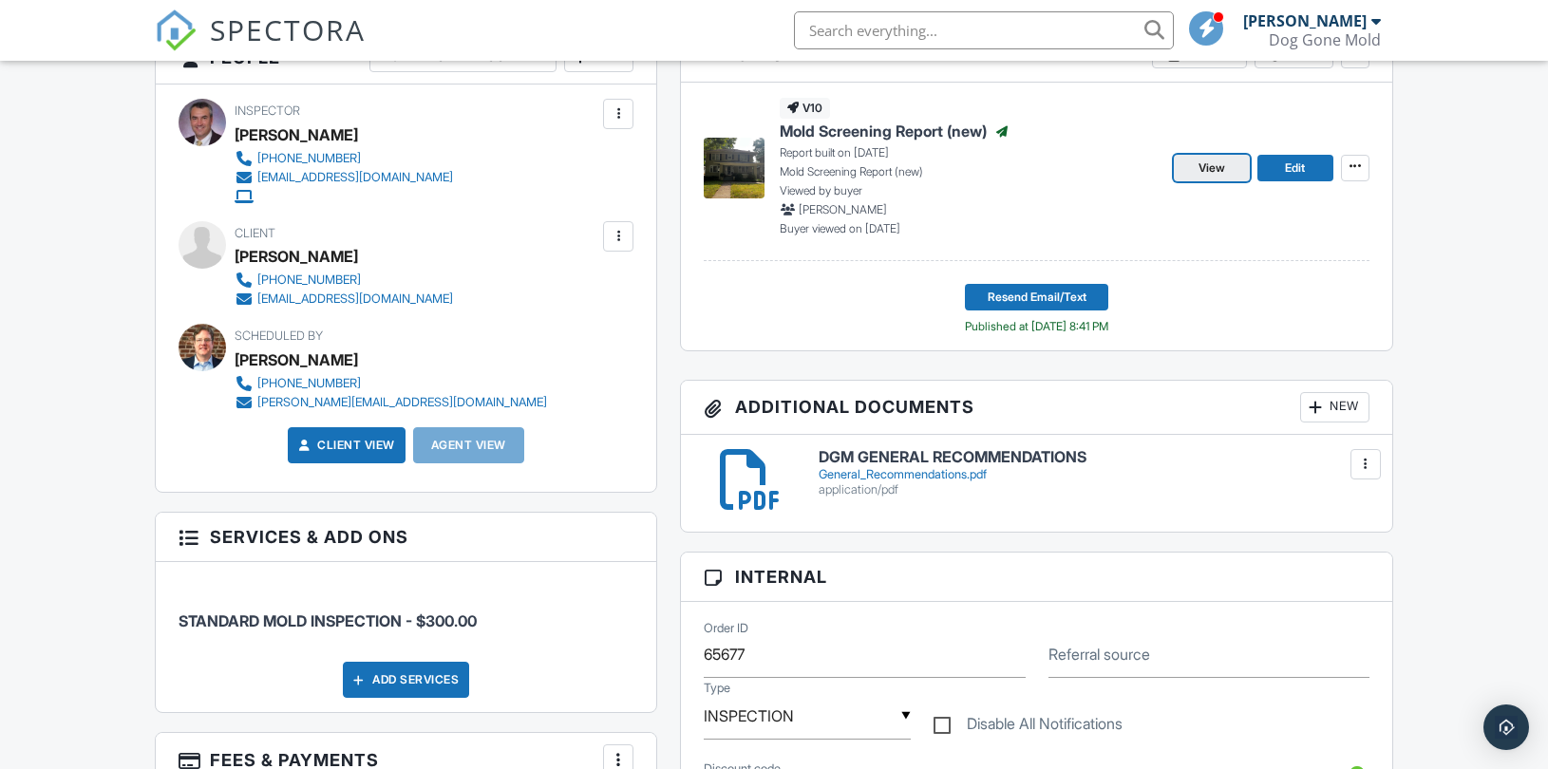
click at [1210, 164] on span "View" at bounding box center [1212, 168] width 27 height 19
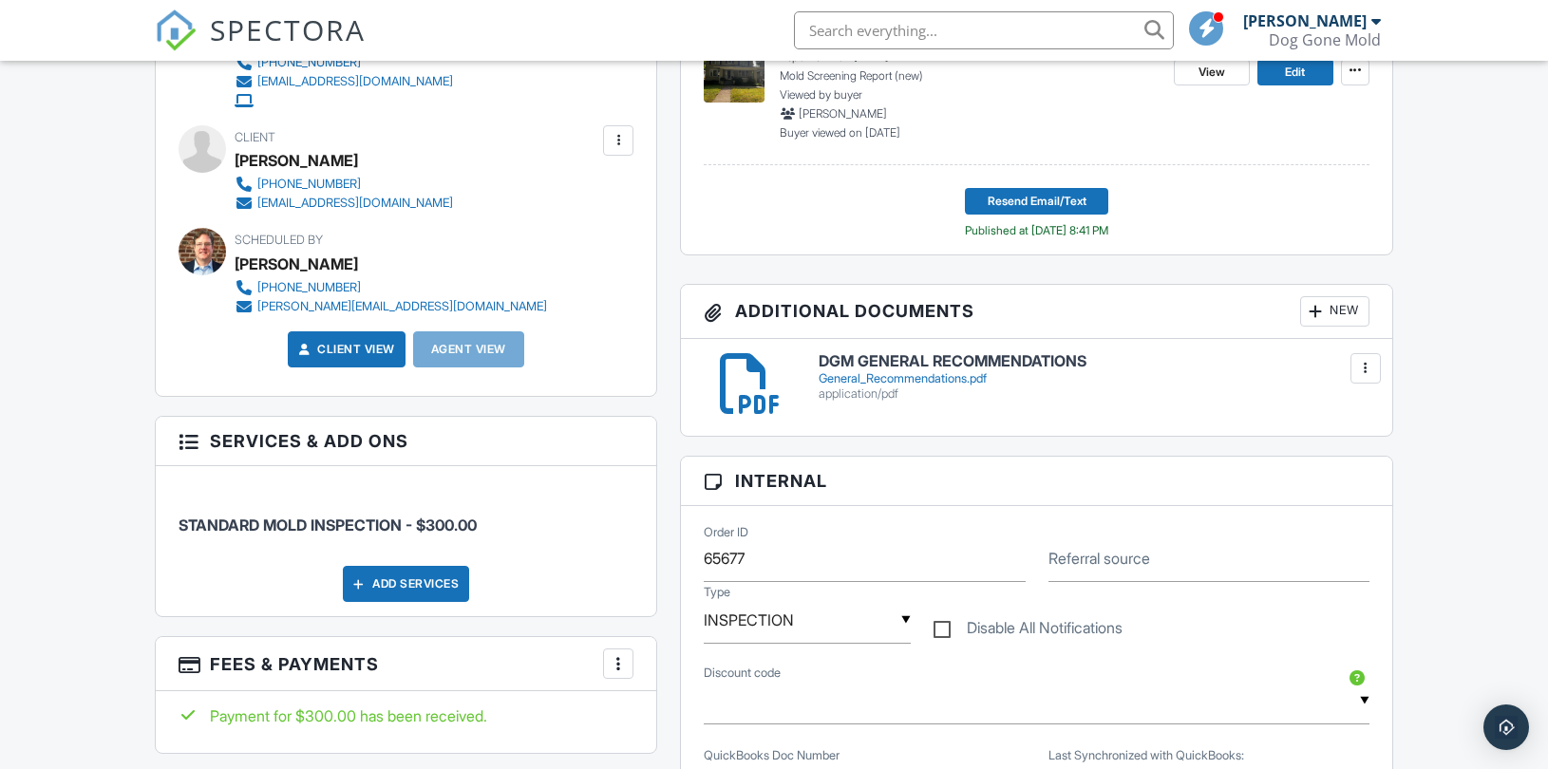
scroll to position [409, 0]
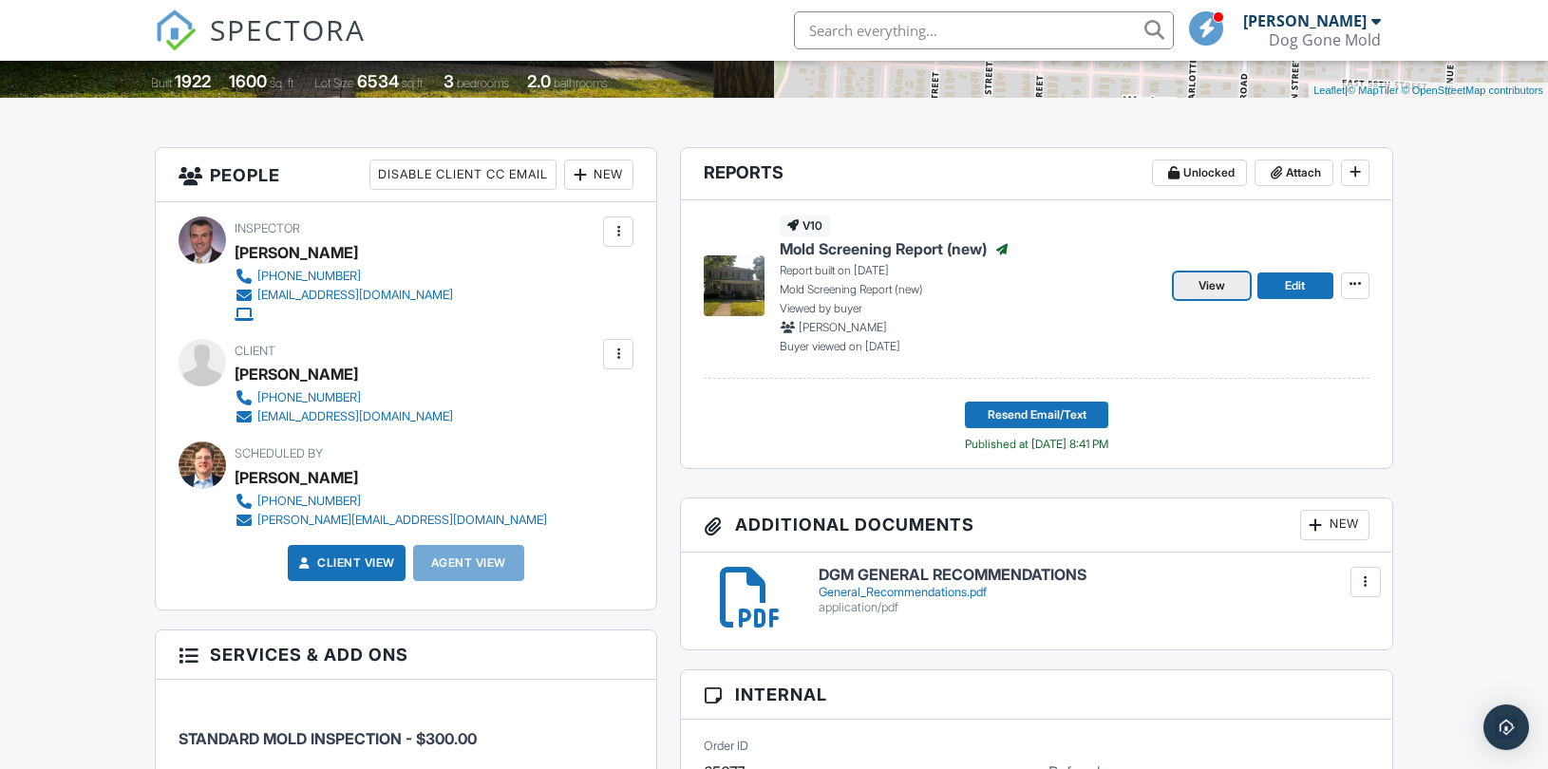
click at [1206, 276] on span "View" at bounding box center [1212, 285] width 27 height 19
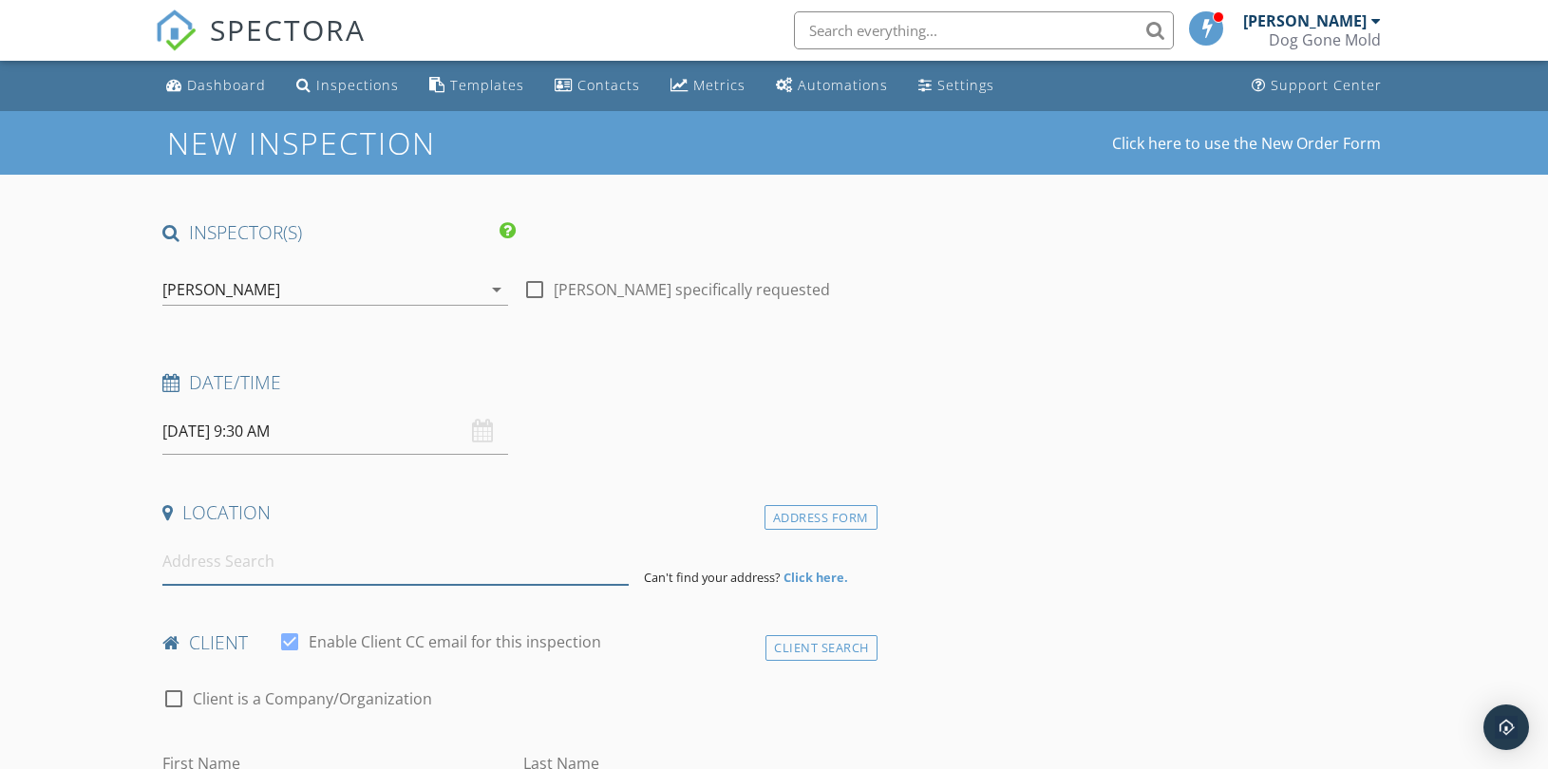
click at [392, 566] on input at bounding box center [395, 561] width 466 height 47
paste input "[STREET_ADDRESS][PERSON_NAME]"
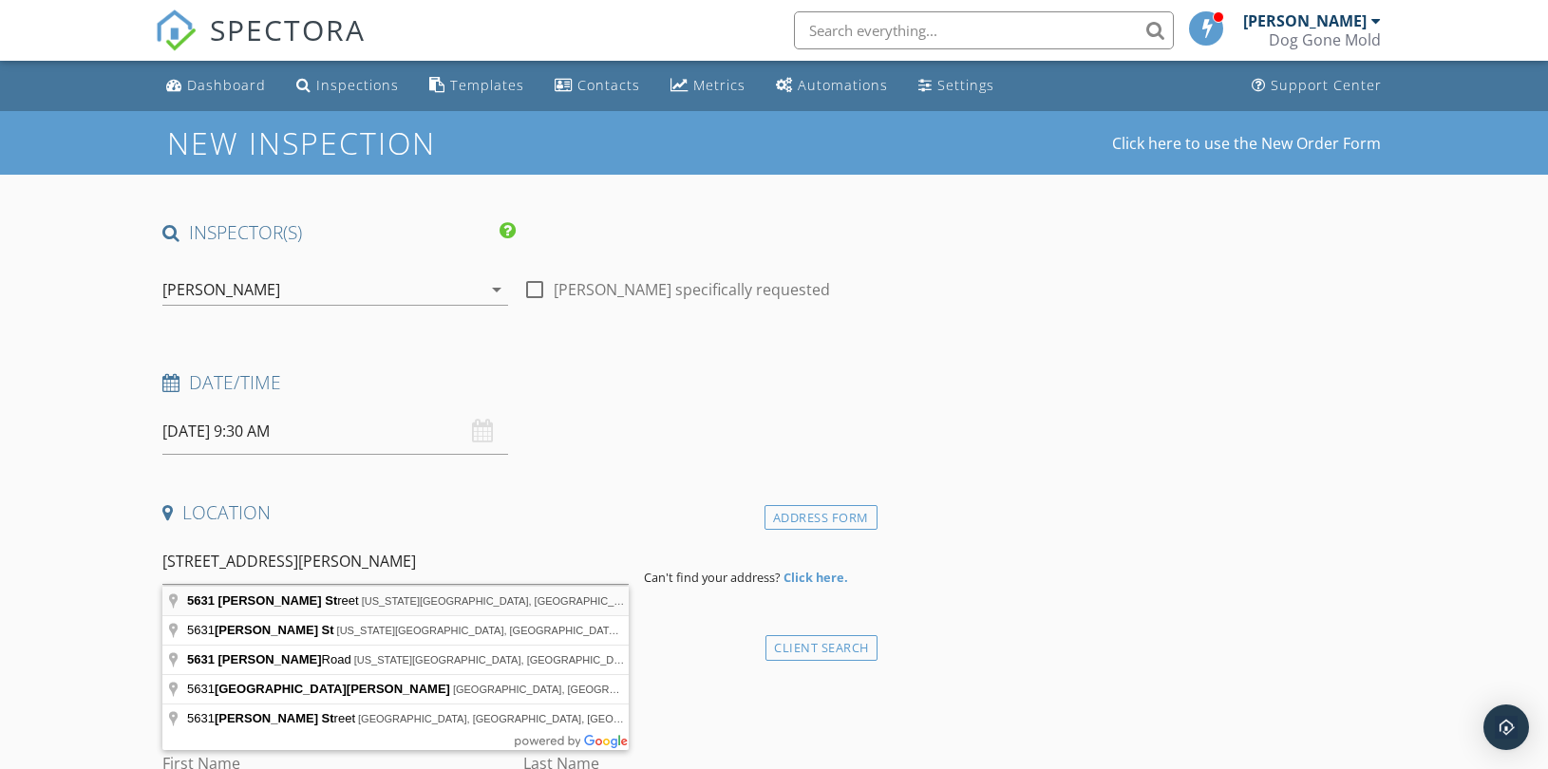
type input "5631 Holmes Street, Kansas City, MO, USA"
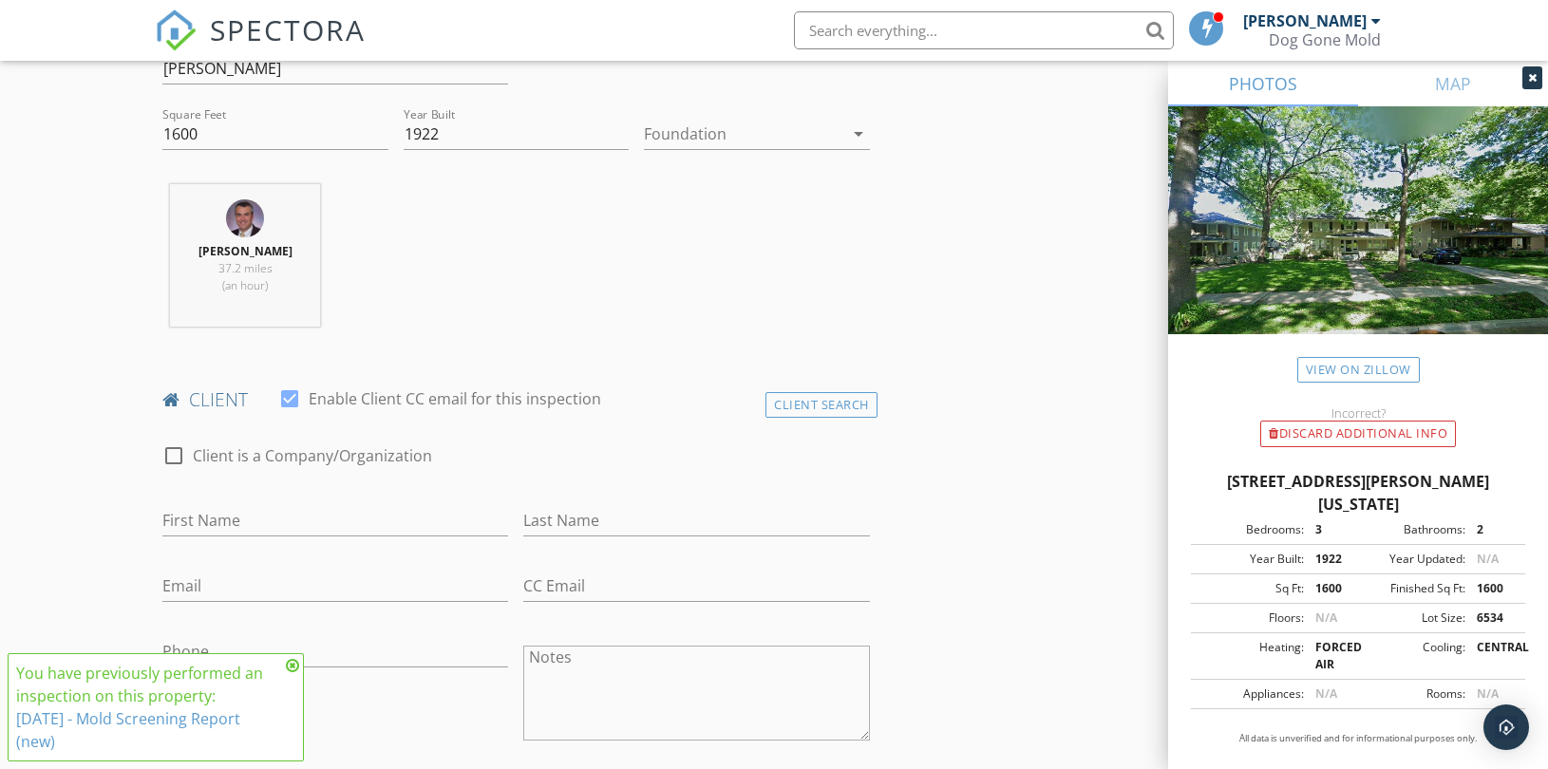
scroll to position [632, 0]
drag, startPoint x: 811, startPoint y: 401, endPoint x: 771, endPoint y: 411, distance: 41.2
click at [811, 401] on div "Client Search" at bounding box center [821, 404] width 112 height 26
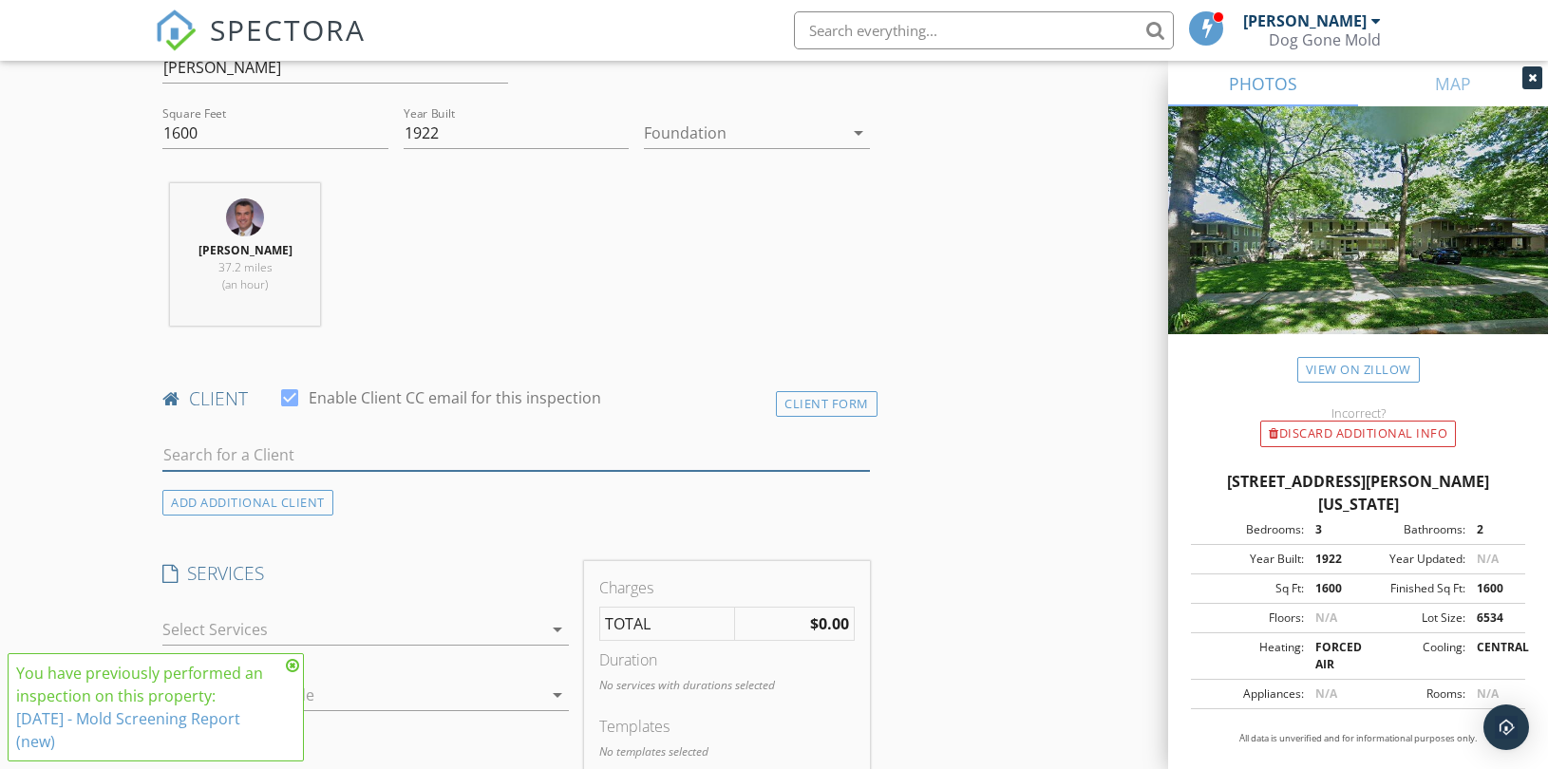
click at [316, 461] on input "text" at bounding box center [516, 455] width 708 height 31
paste input "[PERSON_NAME]"
type input "[PERSON_NAME]"
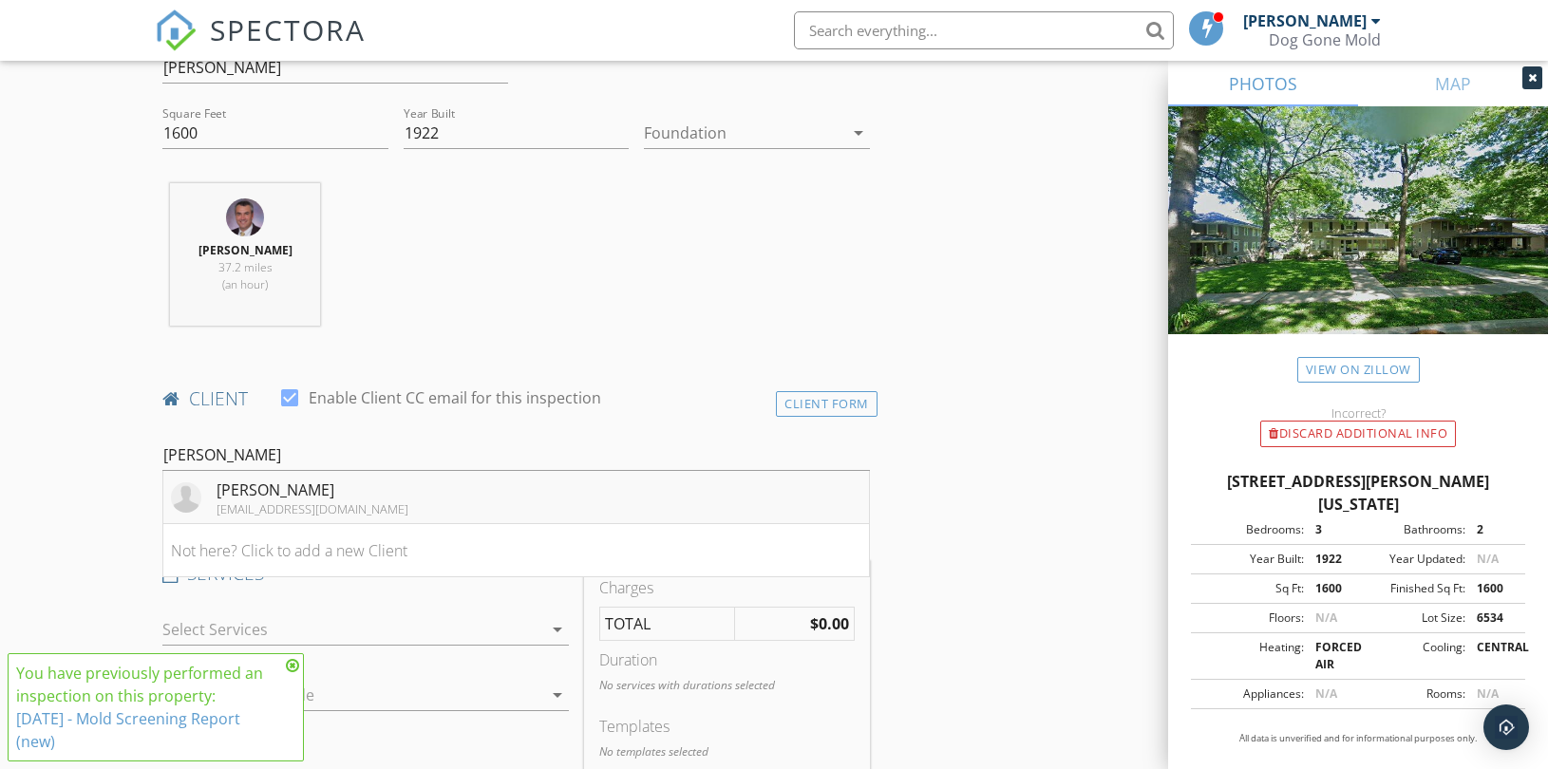
click at [321, 492] on div "[PERSON_NAME]" at bounding box center [313, 490] width 192 height 23
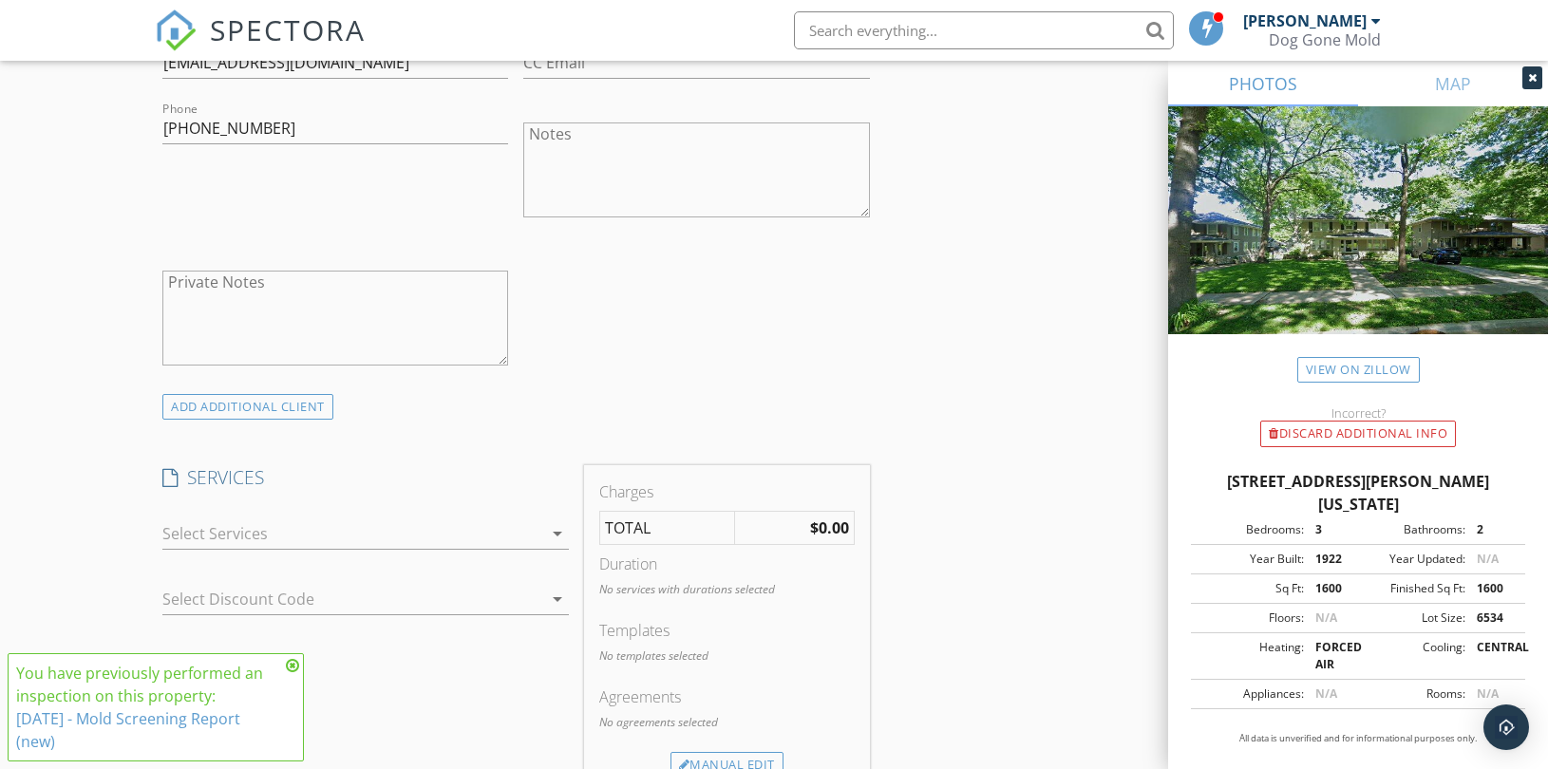
scroll to position [1161, 0]
click at [560, 527] on icon "arrow_drop_down" at bounding box center [557, 528] width 23 height 23
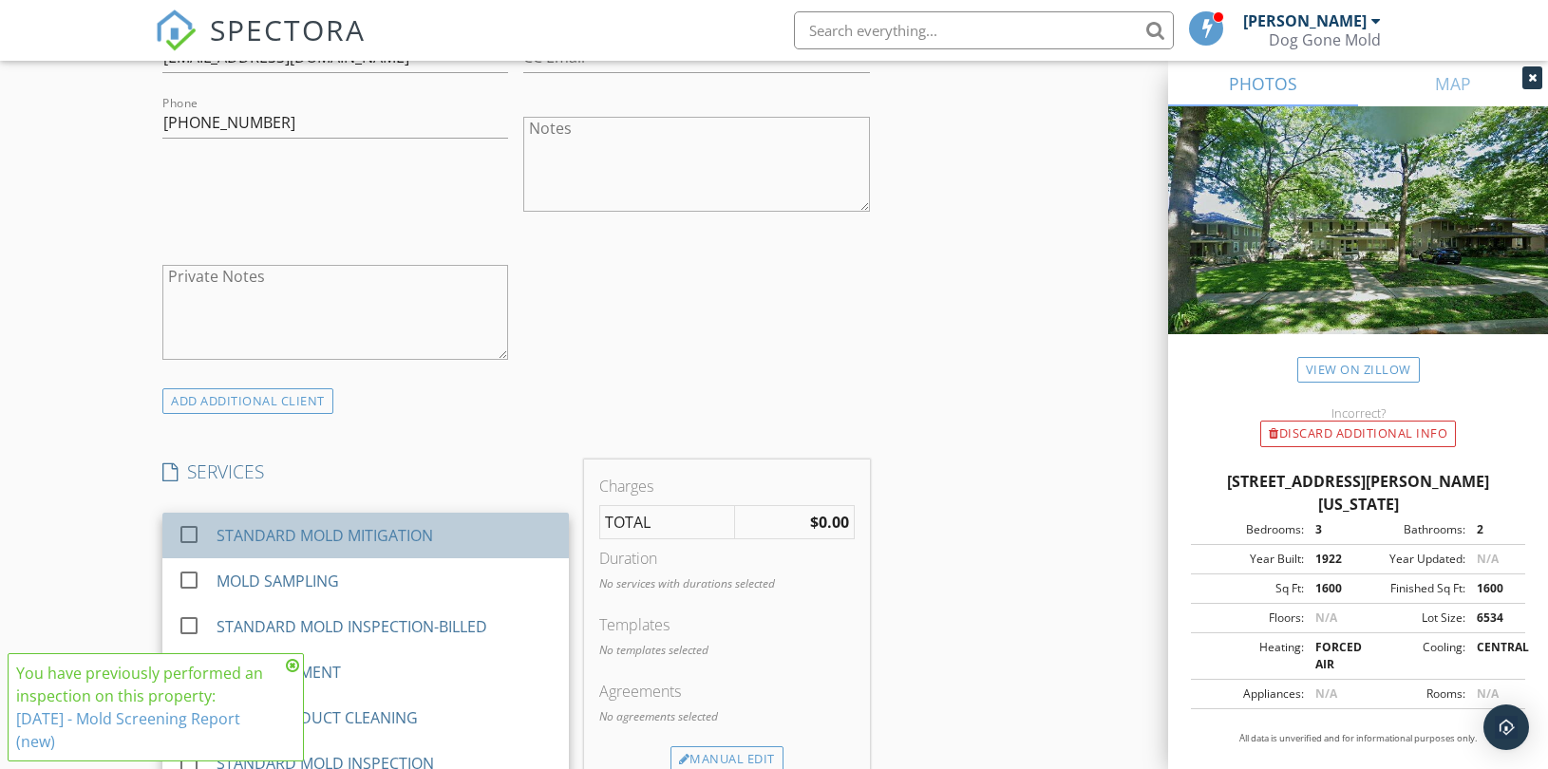
click at [392, 529] on div "STANDARD MOLD MITIGATION" at bounding box center [325, 535] width 217 height 23
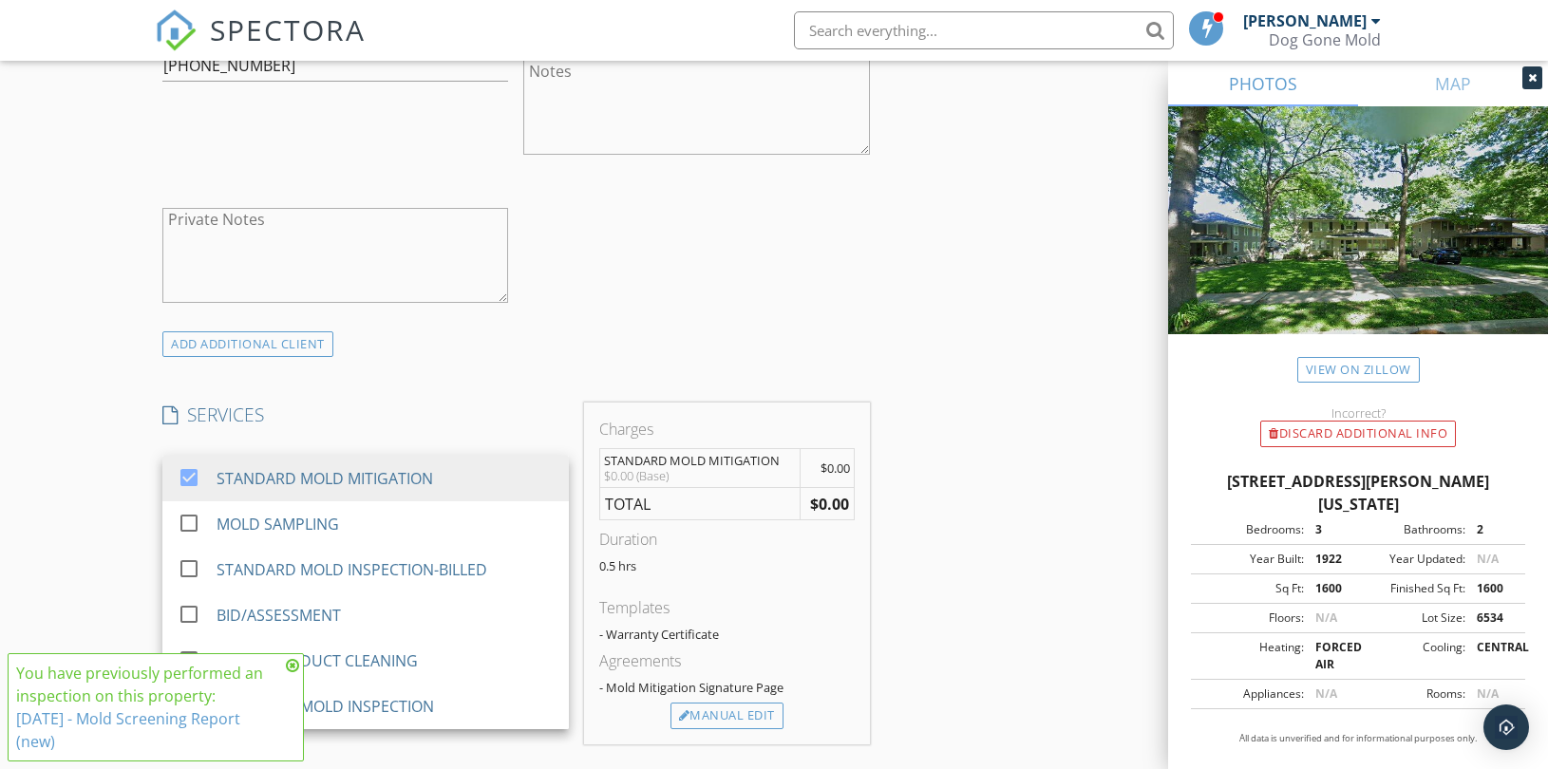
scroll to position [1266, 0]
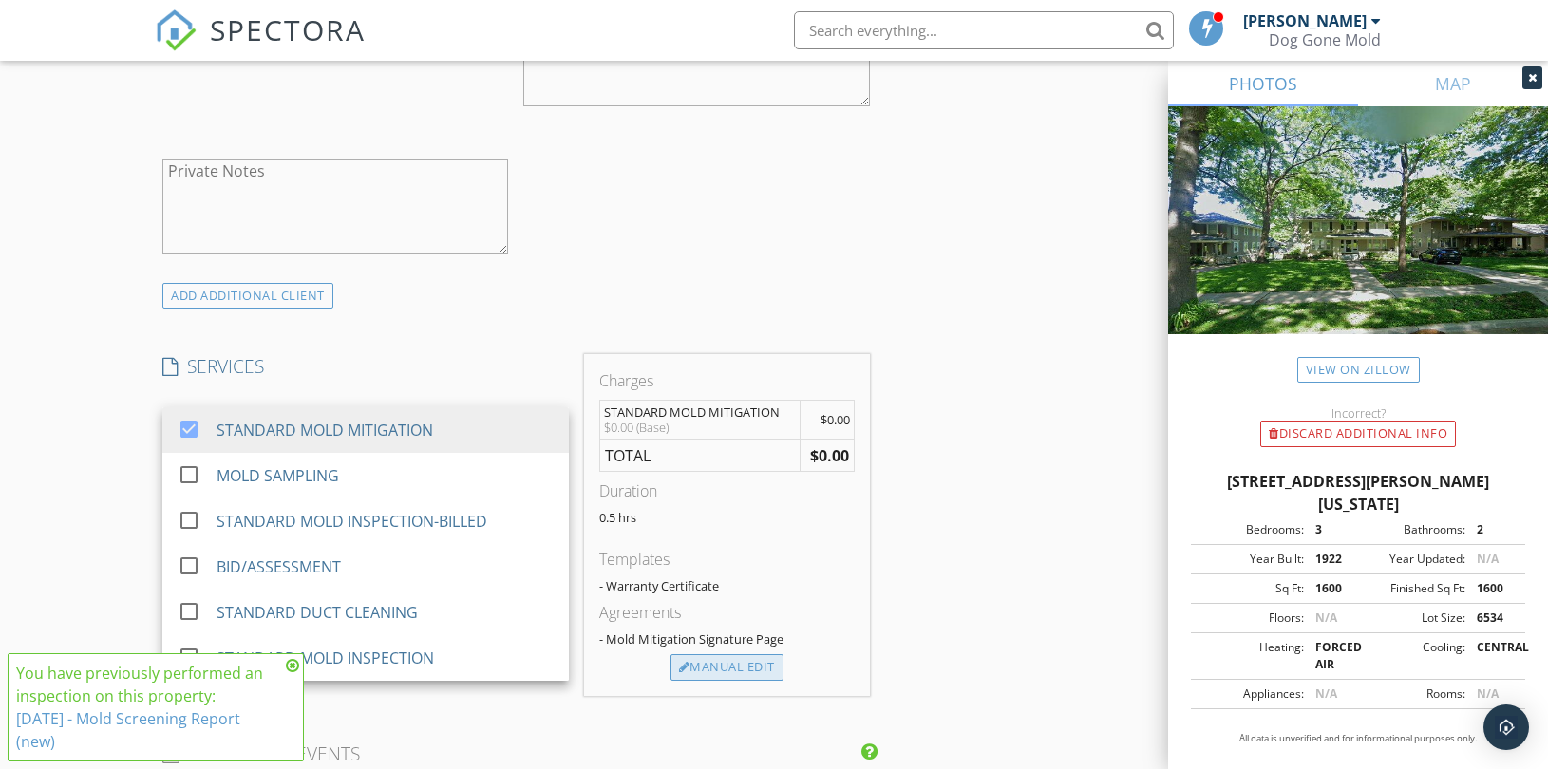
click at [726, 667] on div "Manual Edit" at bounding box center [726, 667] width 113 height 27
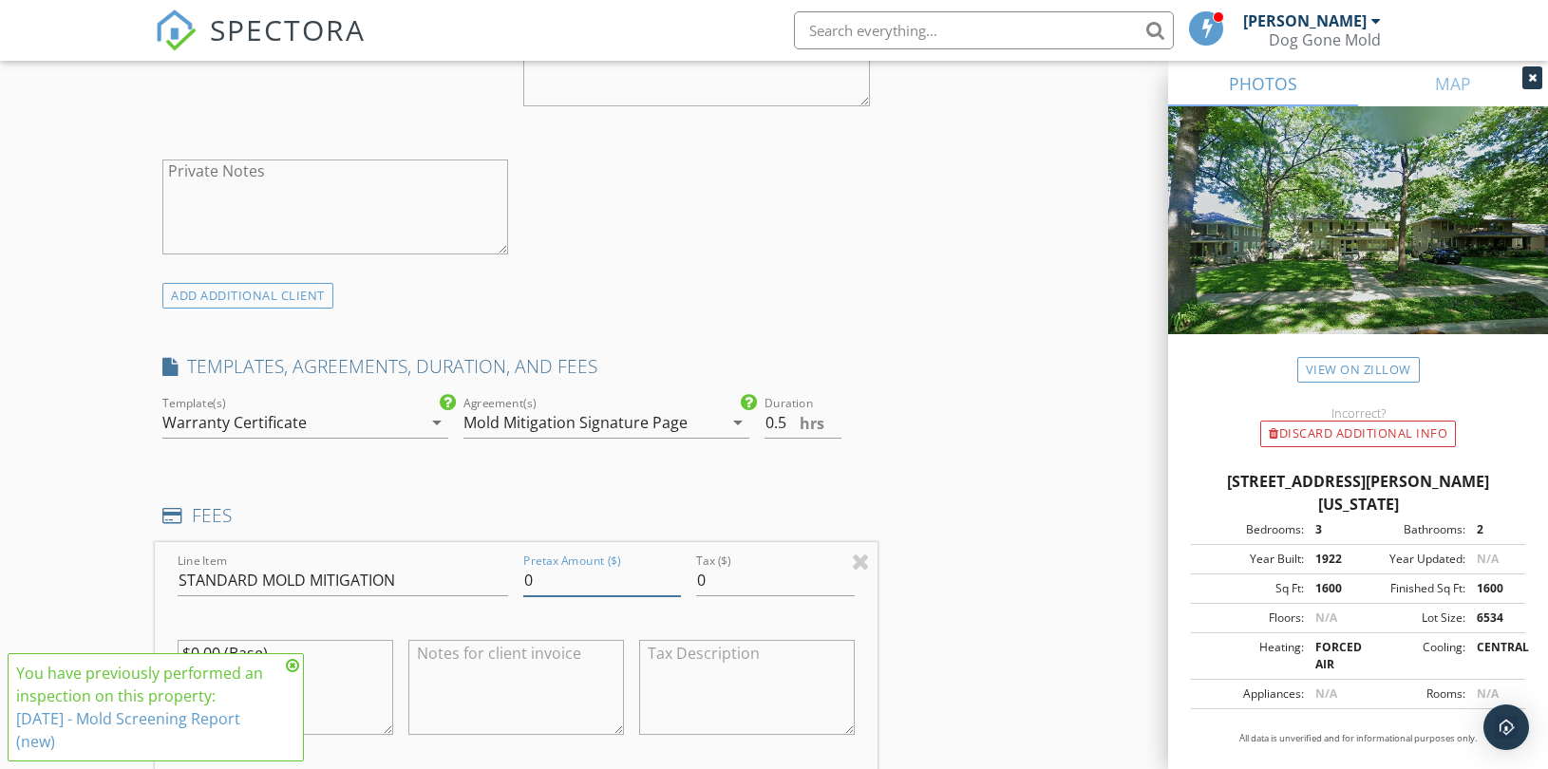
drag, startPoint x: 555, startPoint y: 584, endPoint x: 462, endPoint y: 574, distance: 92.7
click at [462, 574] on div "Line Item STANDARD MOLD MITIGATION Pretax Amount ($) 0 Tax ($) 0 $0.00 (Base)" at bounding box center [516, 656] width 723 height 229
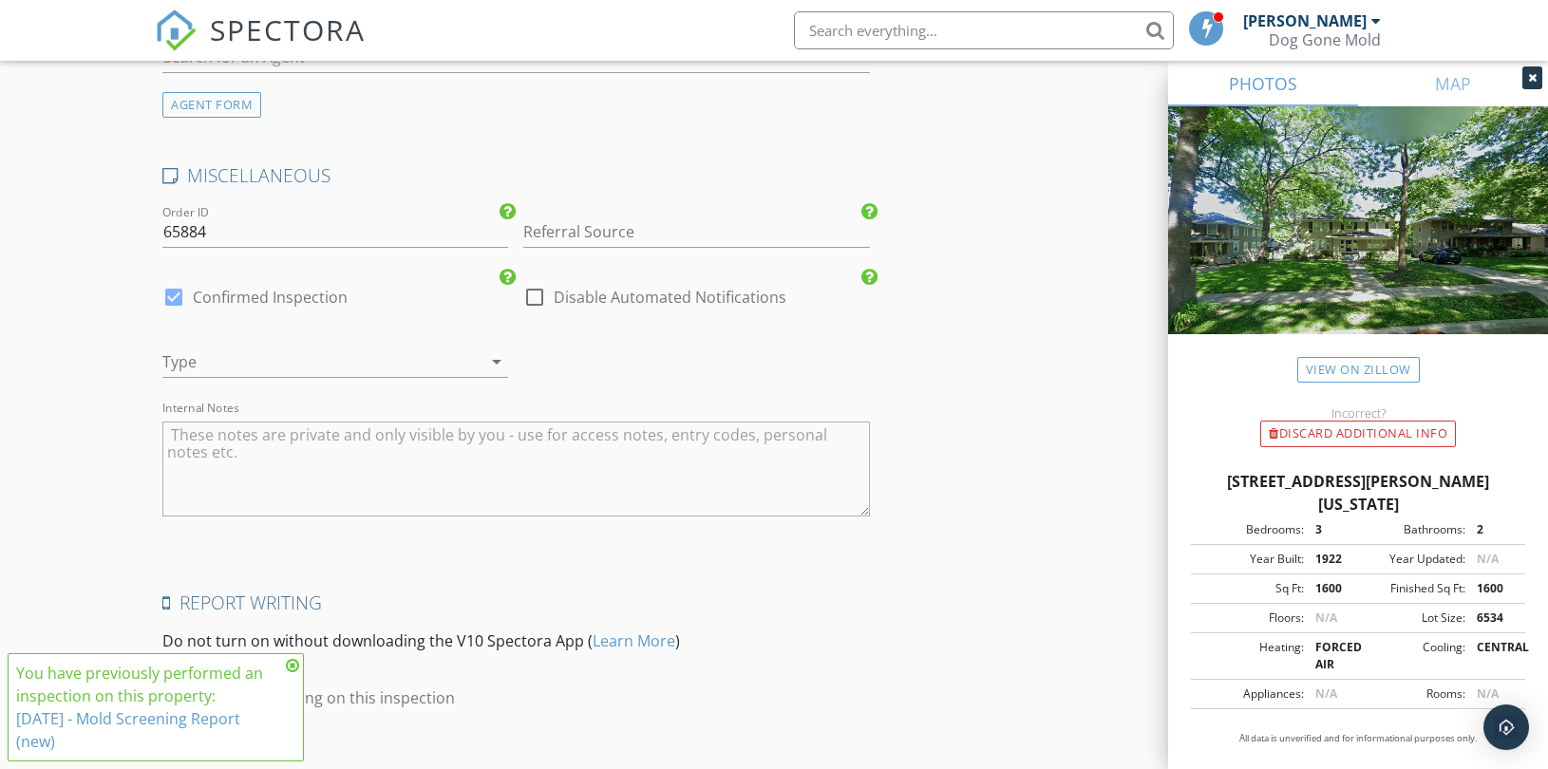
scroll to position [2884, 0]
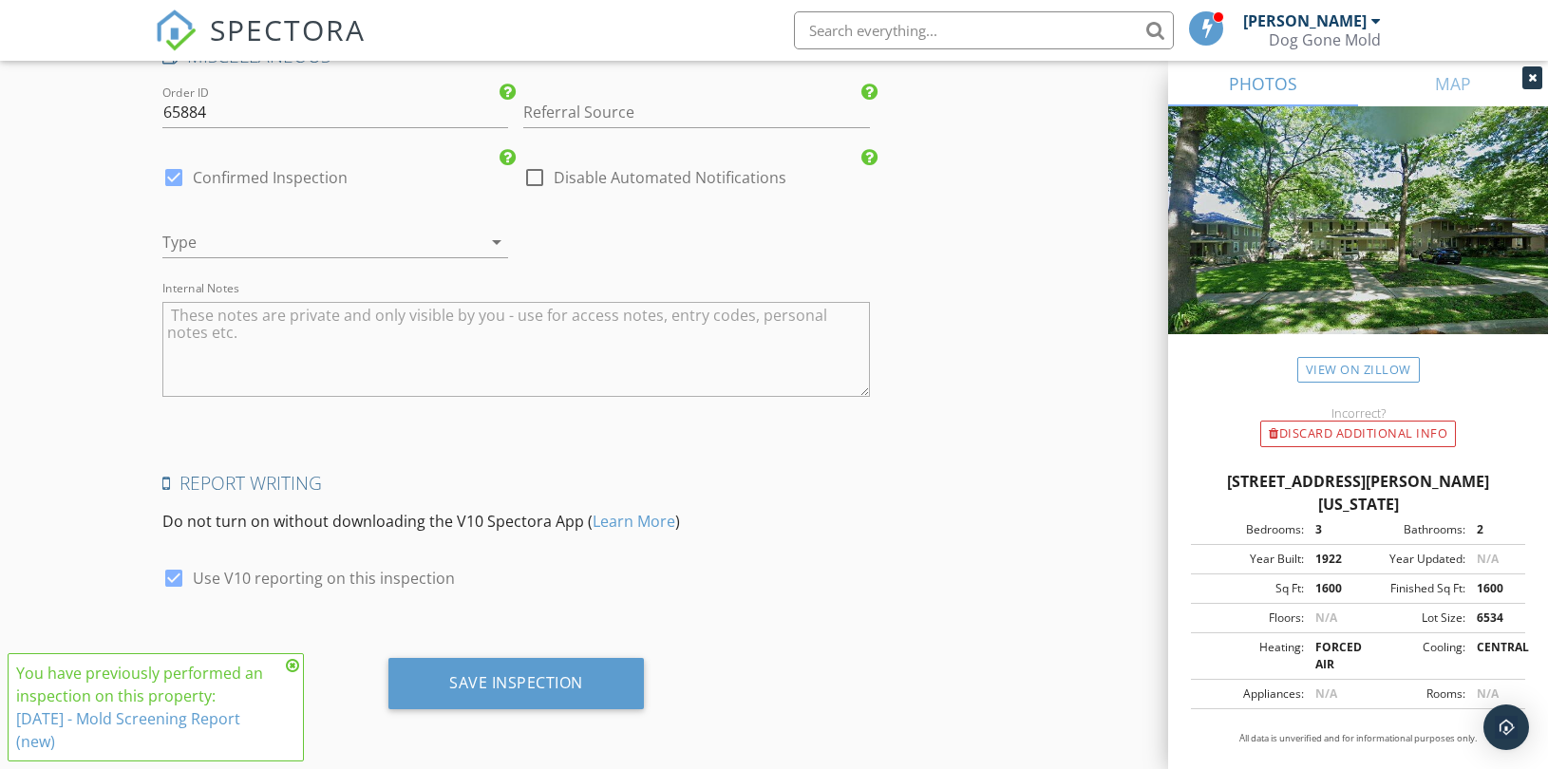
type input "2179.98"
click at [484, 237] on div "arrow_drop_down" at bounding box center [494, 242] width 27 height 23
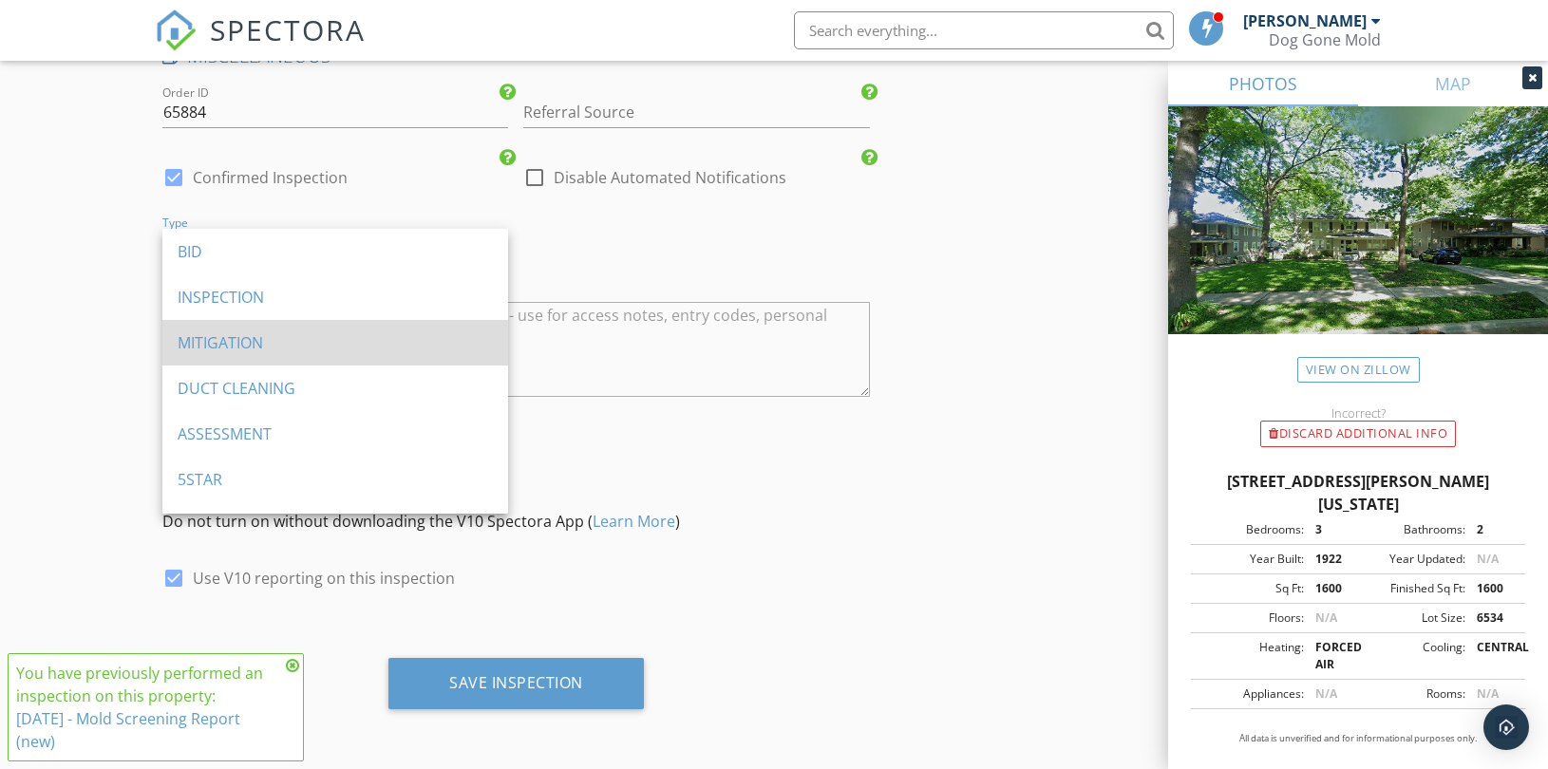
click at [220, 340] on div "MITIGATION" at bounding box center [335, 342] width 315 height 23
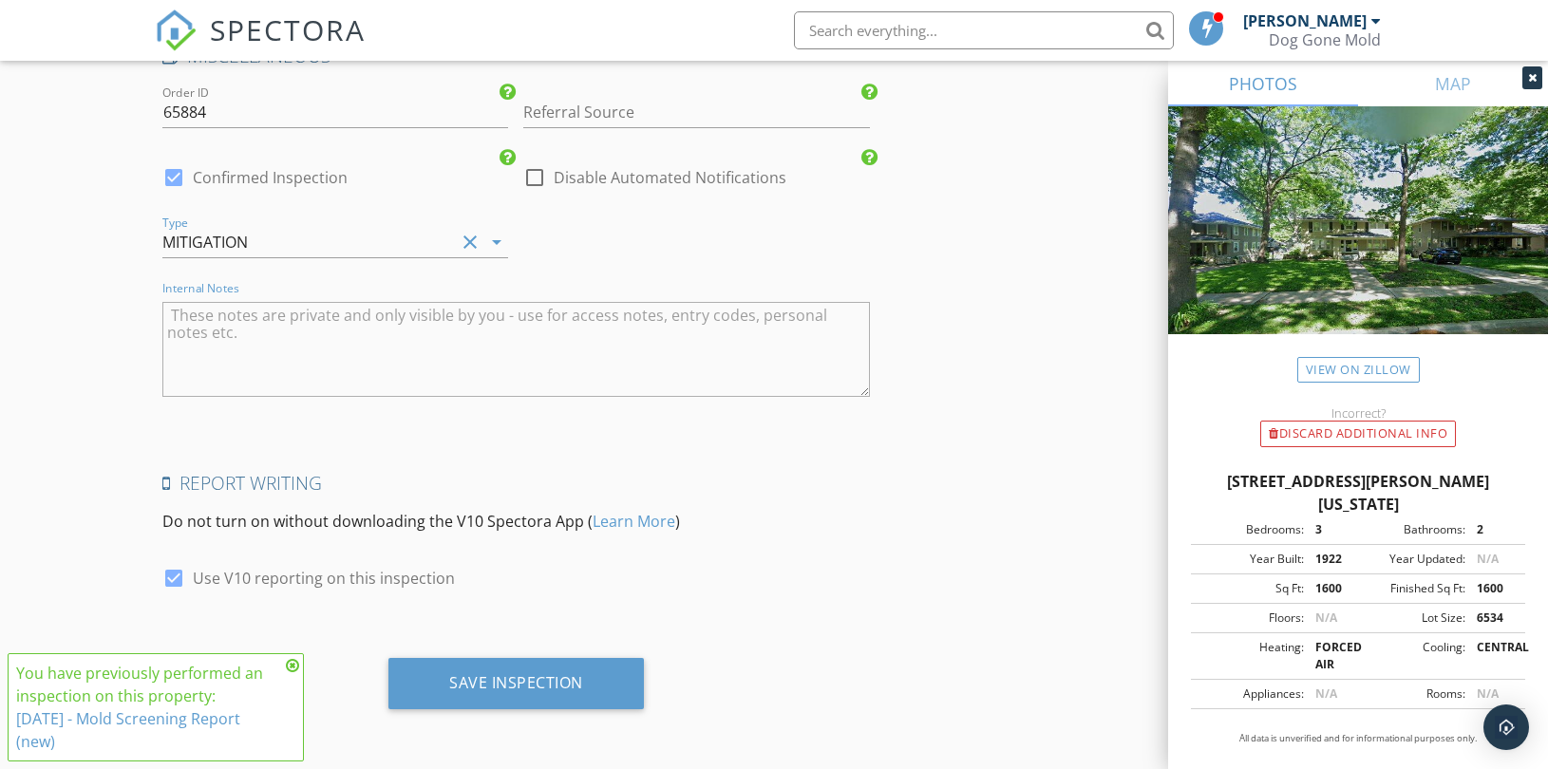
click at [268, 338] on textarea "Internal Notes" at bounding box center [516, 349] width 708 height 95
paste textarea "DUCTS DGM NO DUMP"
type textarea "DUCTS DGM NO DUMP"
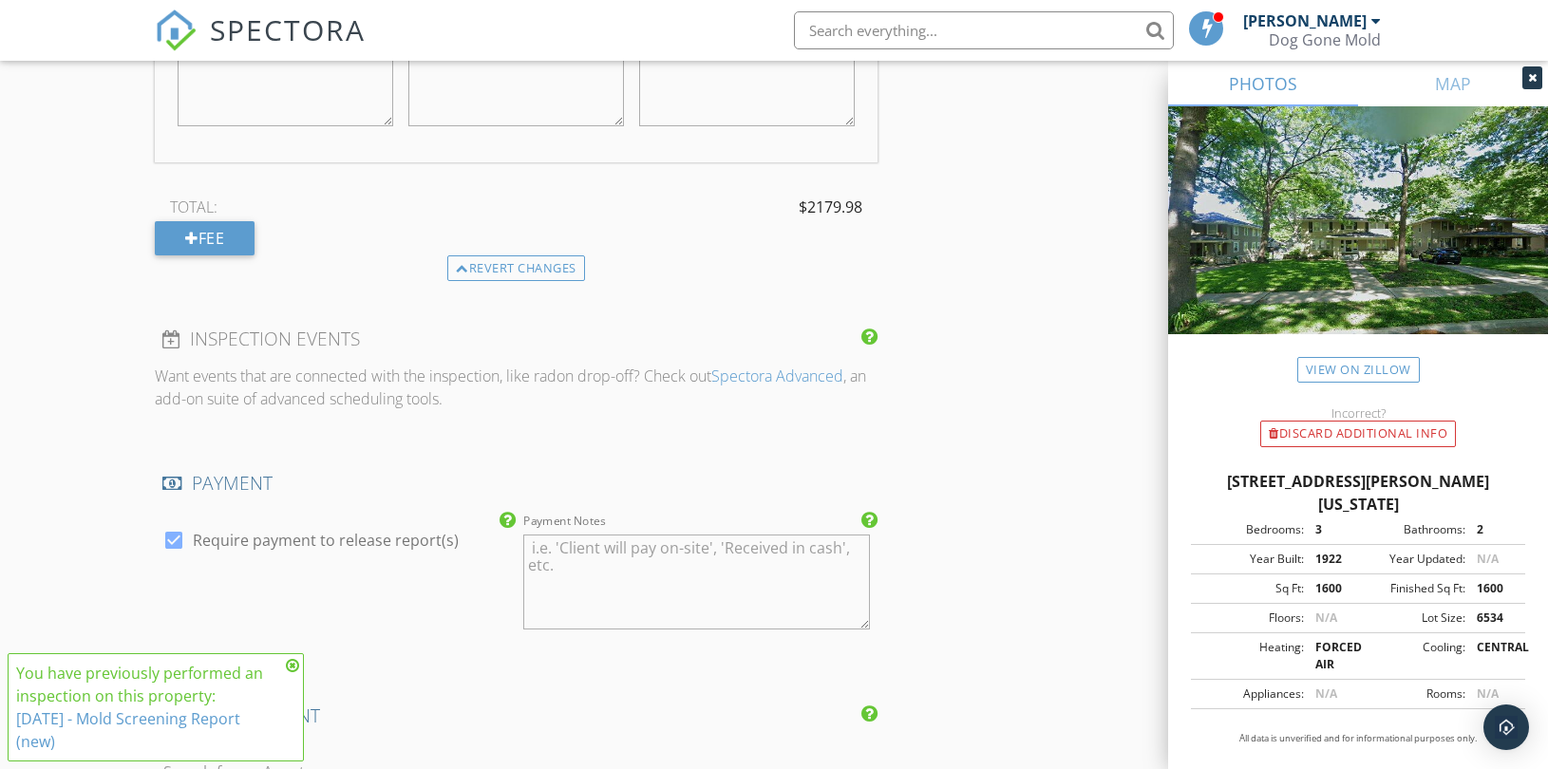
scroll to position [1618, 0]
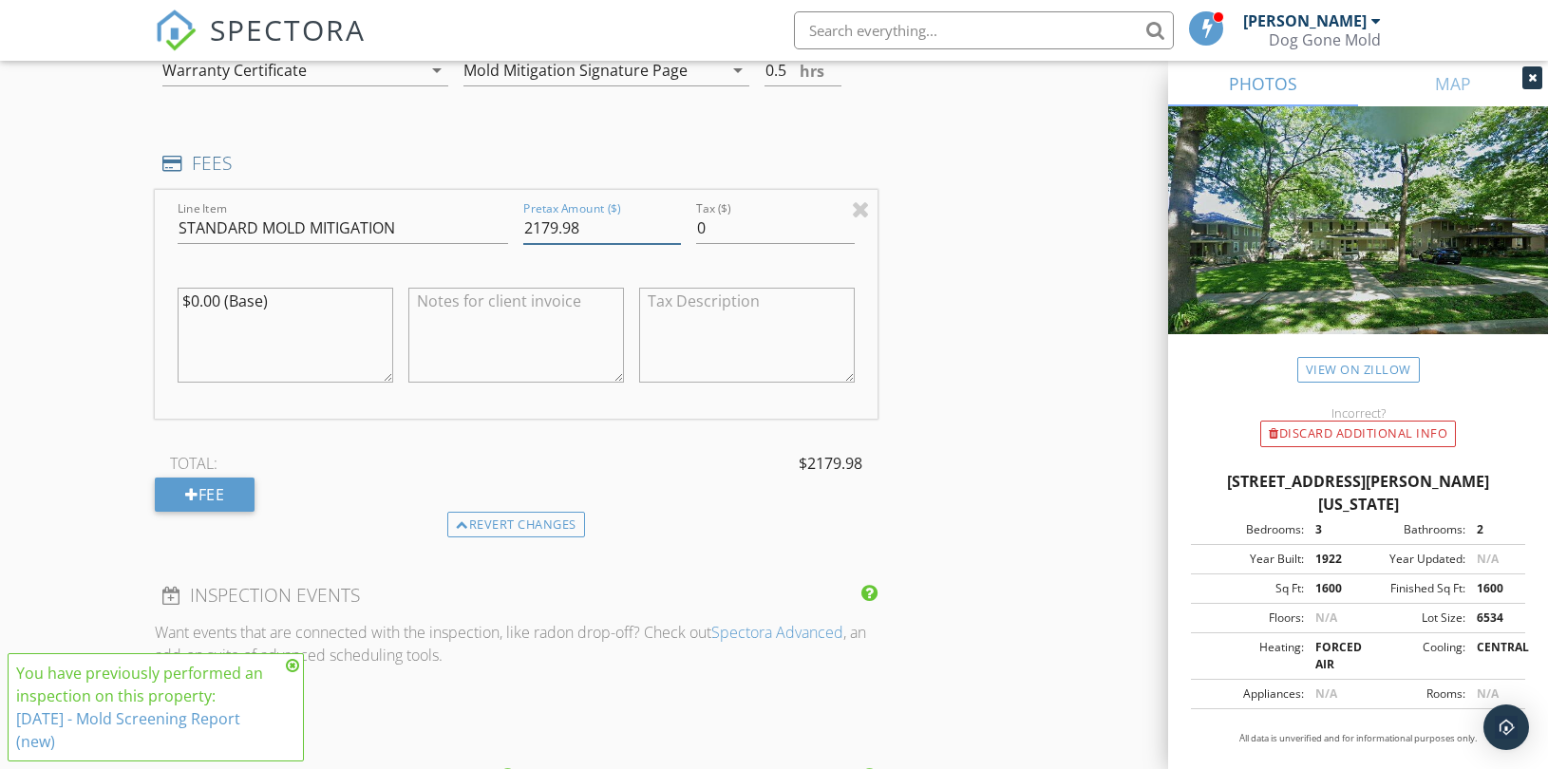
drag, startPoint x: 576, startPoint y: 224, endPoint x: 555, endPoint y: 223, distance: 20.9
click at [556, 223] on input "2179.98" at bounding box center [602, 228] width 158 height 31
drag, startPoint x: 545, startPoint y: 223, endPoint x: 614, endPoint y: 224, distance: 68.4
click at [614, 224] on input "2179.98" at bounding box center [602, 228] width 158 height 31
type input "2180"
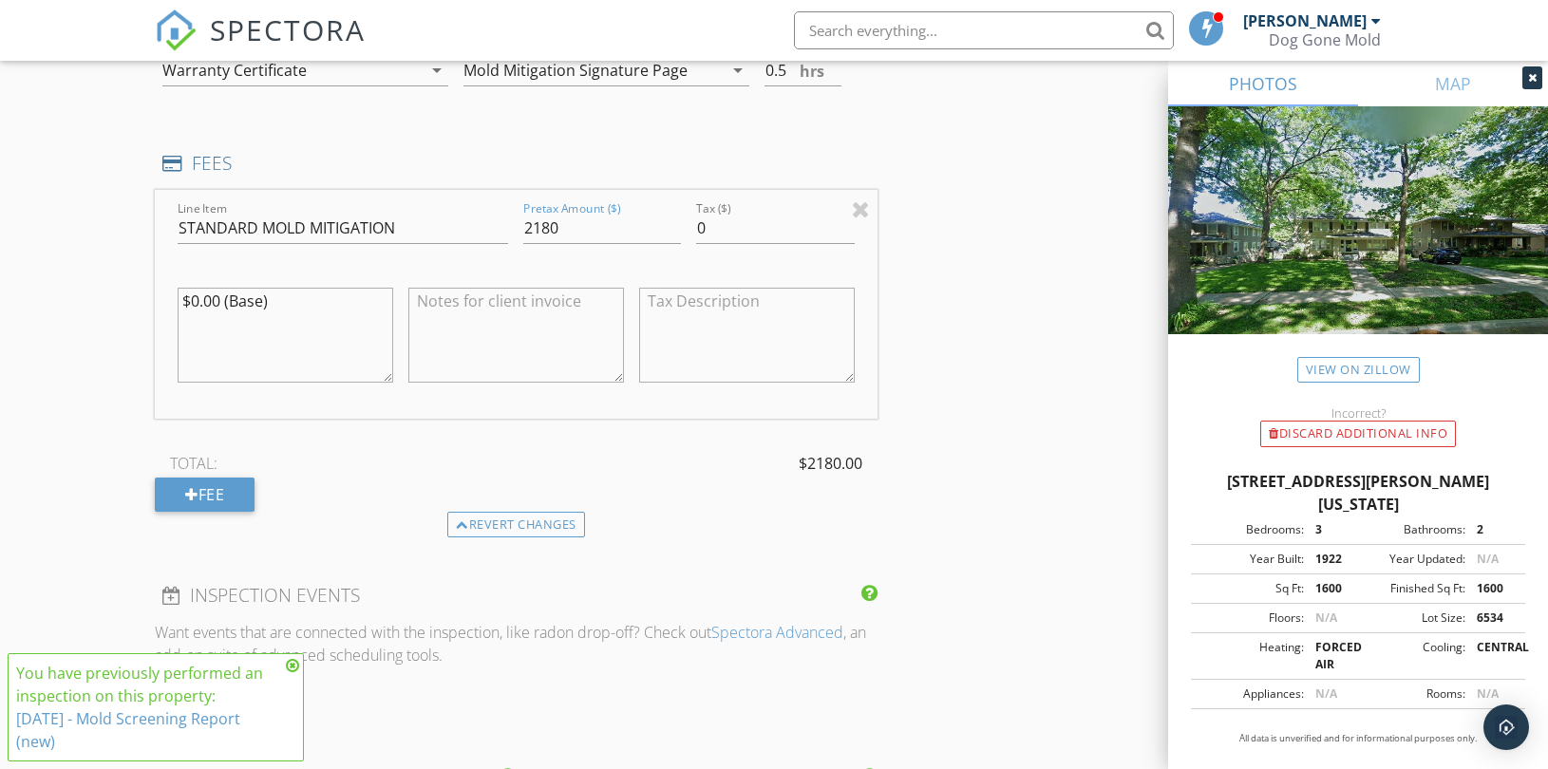
click at [1019, 349] on div "INSPECTOR(S) check_box_outline_blank Bryan Bolding check_box_outline_blank Mich…" at bounding box center [774, 295] width 1238 height 3387
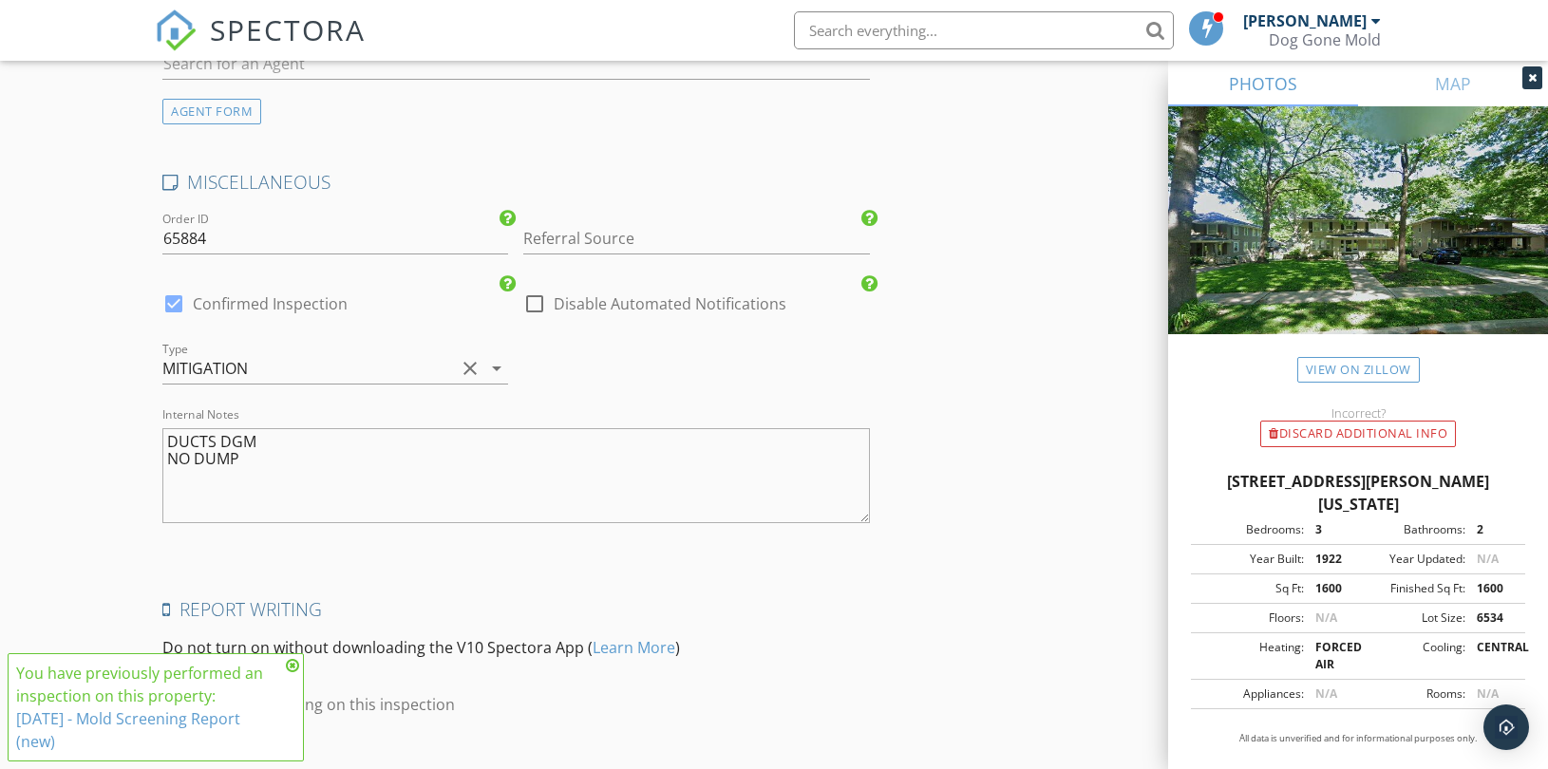
scroll to position [2884, 0]
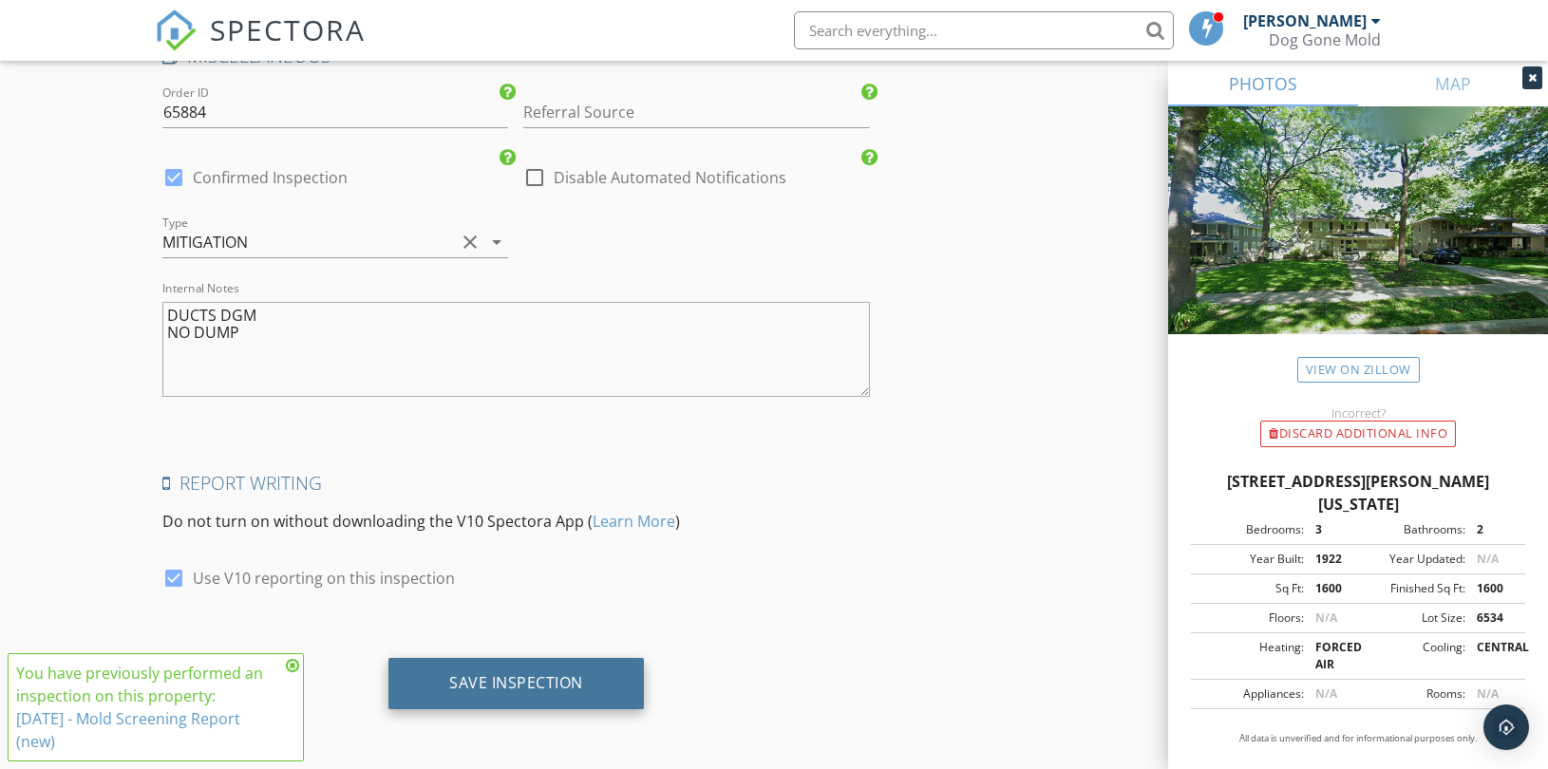
click at [526, 680] on div "Save Inspection" at bounding box center [516, 682] width 134 height 19
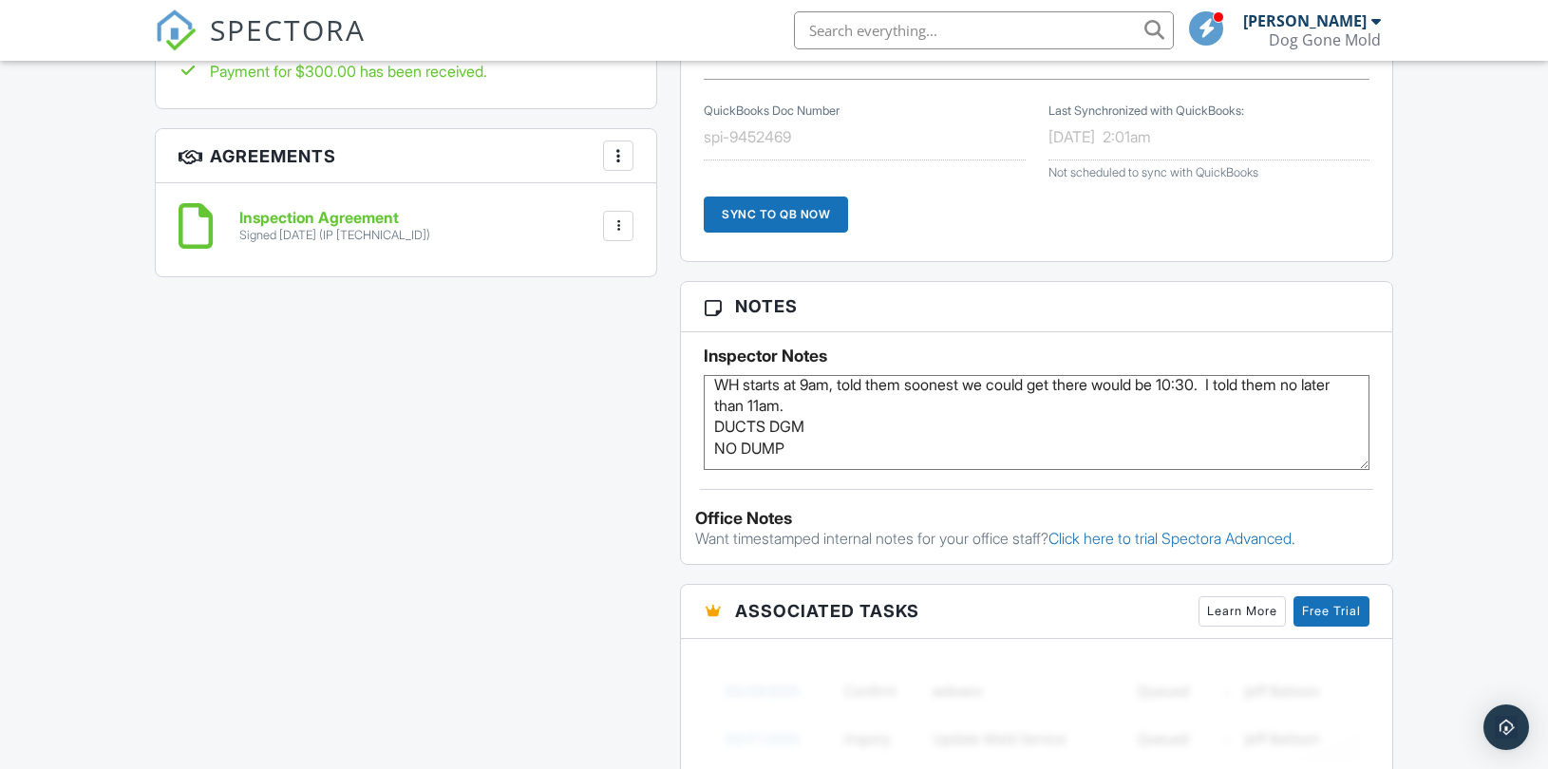
drag, startPoint x: 812, startPoint y: 457, endPoint x: 703, endPoint y: 429, distance: 112.6
click at [703, 429] on div "Inspector Notes WH starts at 9am, told them soonest we could get there would be…" at bounding box center [1036, 401] width 711 height 138
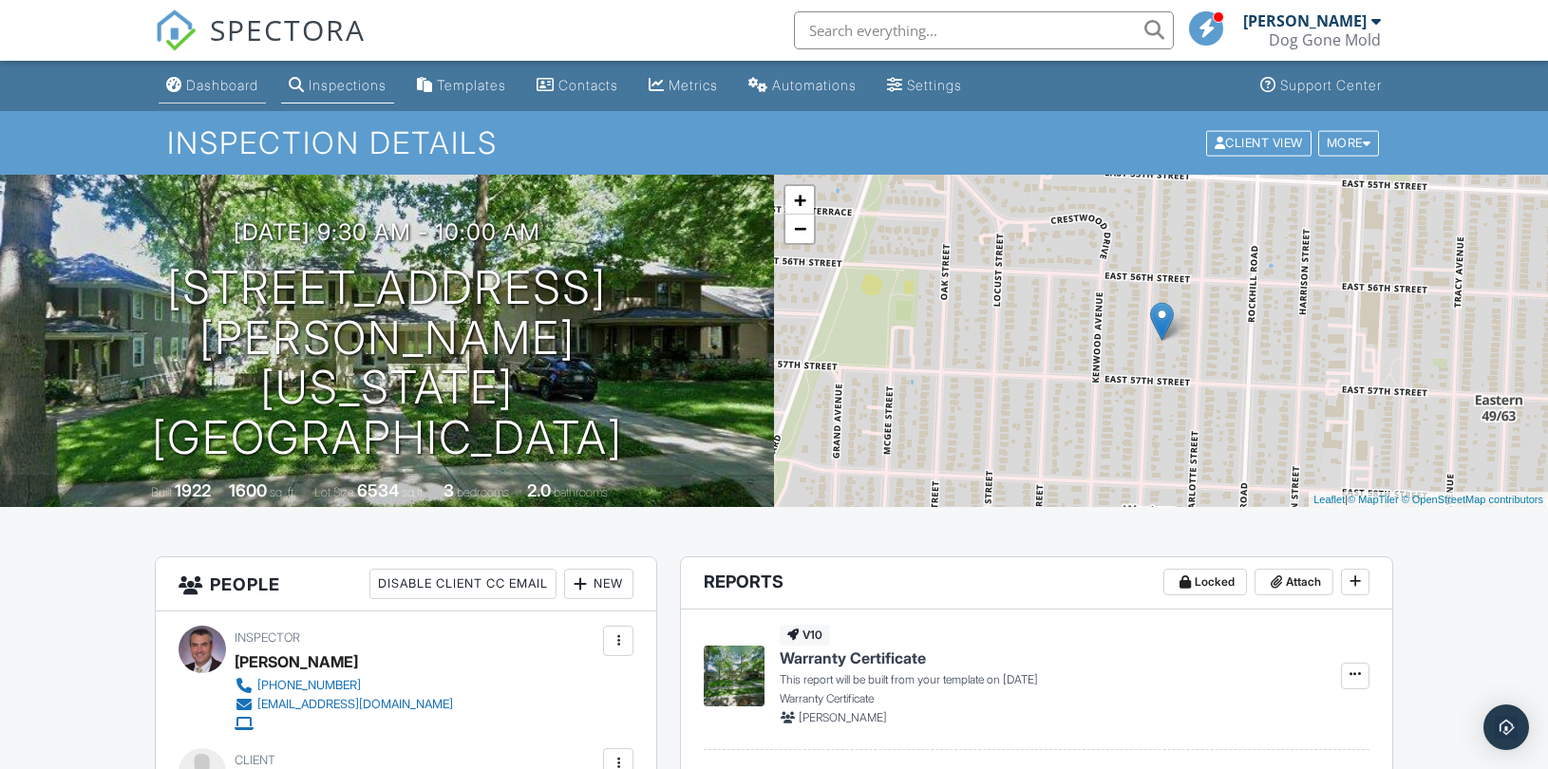
click at [214, 77] on div "Dashboard" at bounding box center [222, 85] width 72 height 16
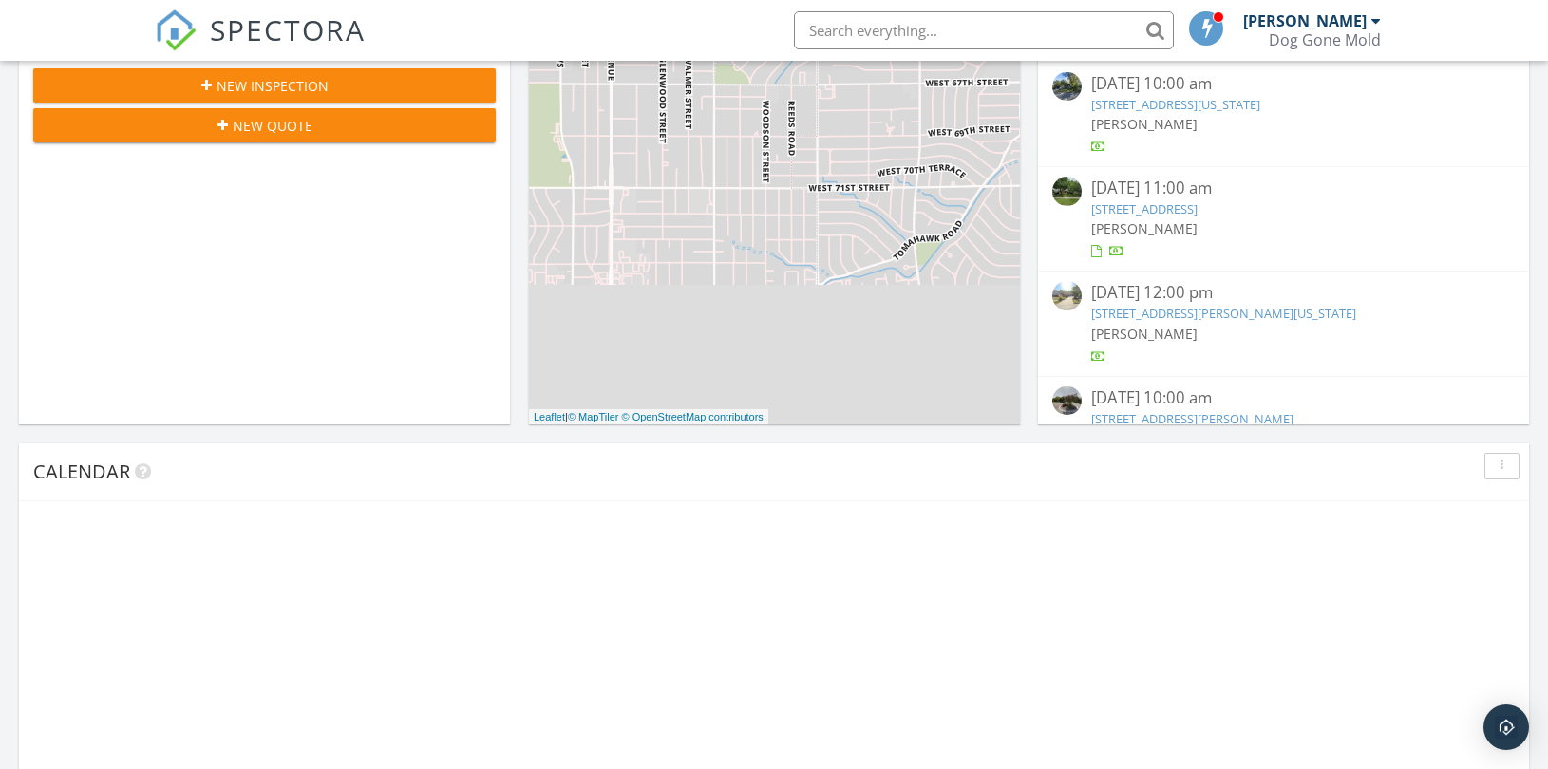
scroll to position [632, 0]
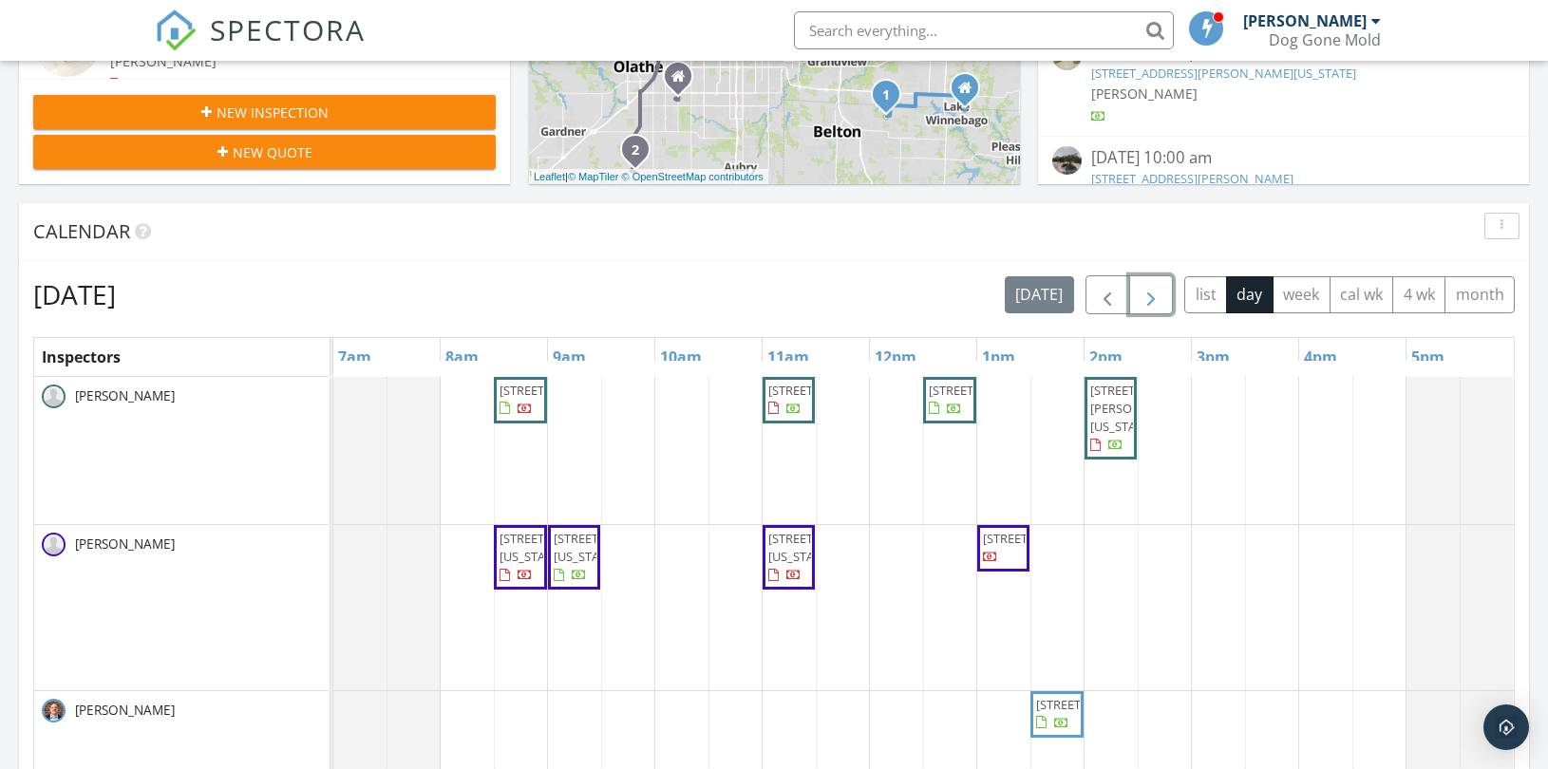
click at [1153, 298] on span "button" at bounding box center [1151, 295] width 23 height 23
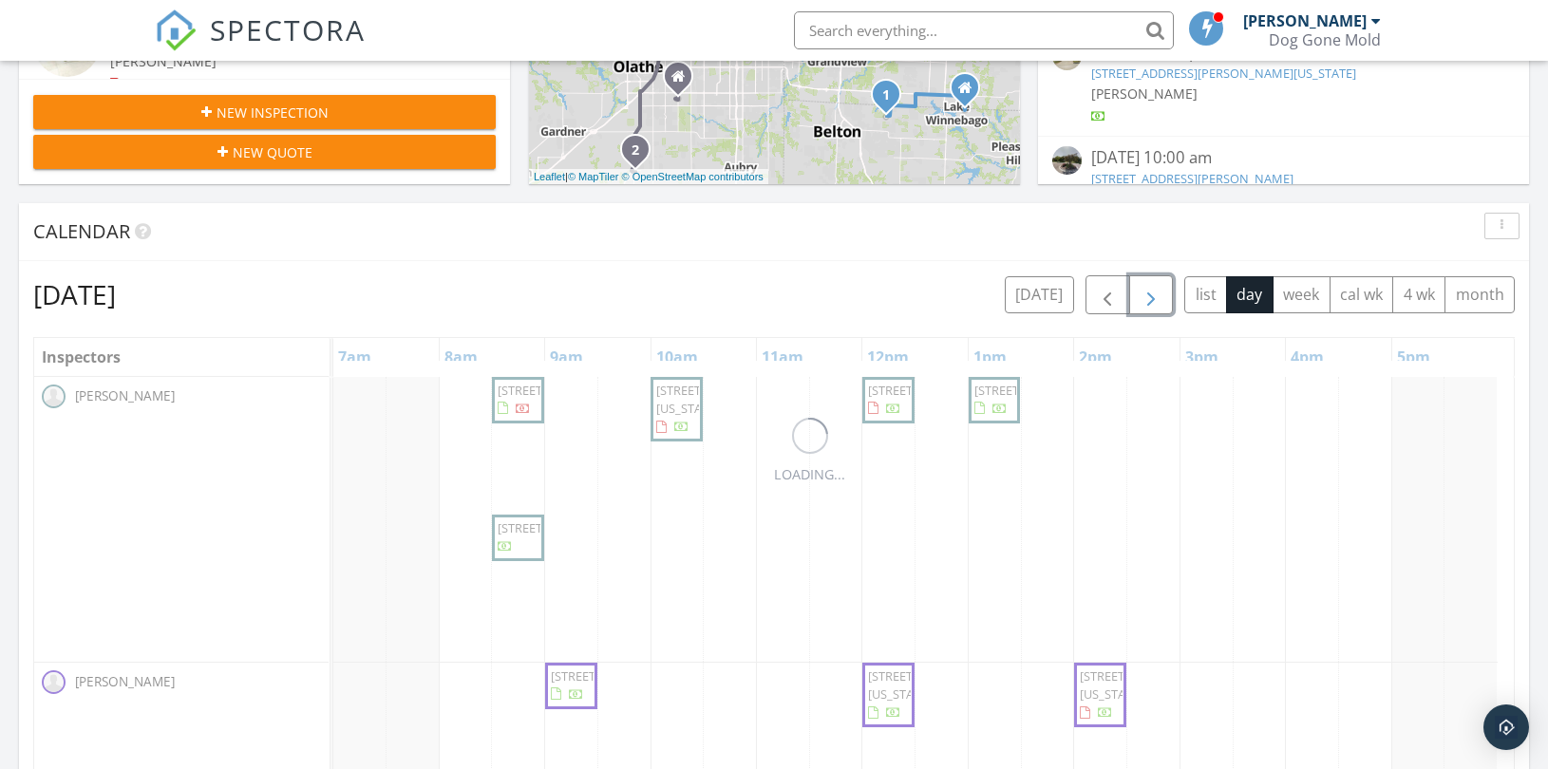
click at [1153, 298] on span "button" at bounding box center [1151, 295] width 23 height 23
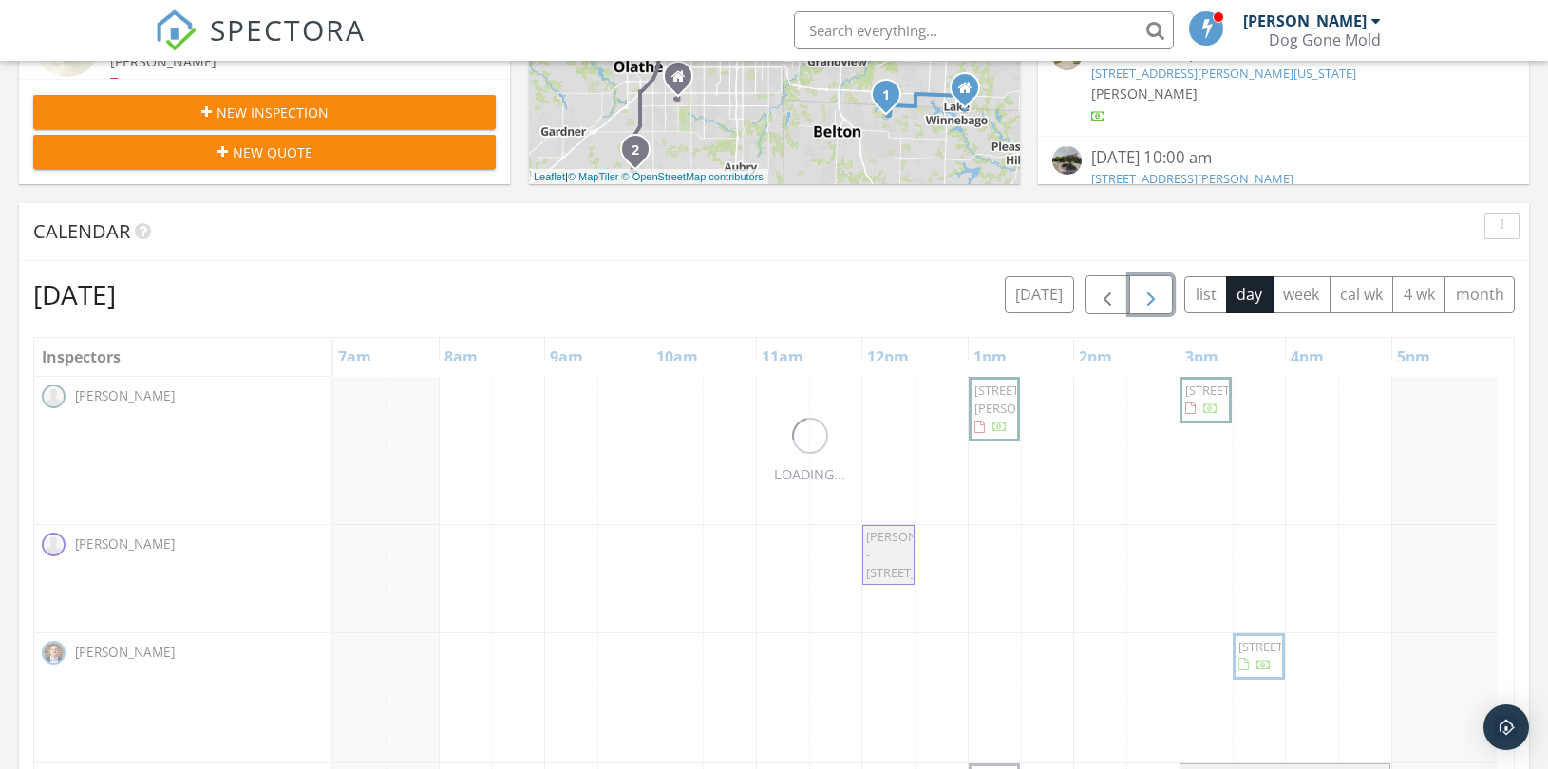
click at [1153, 298] on span "button" at bounding box center [1151, 295] width 23 height 23
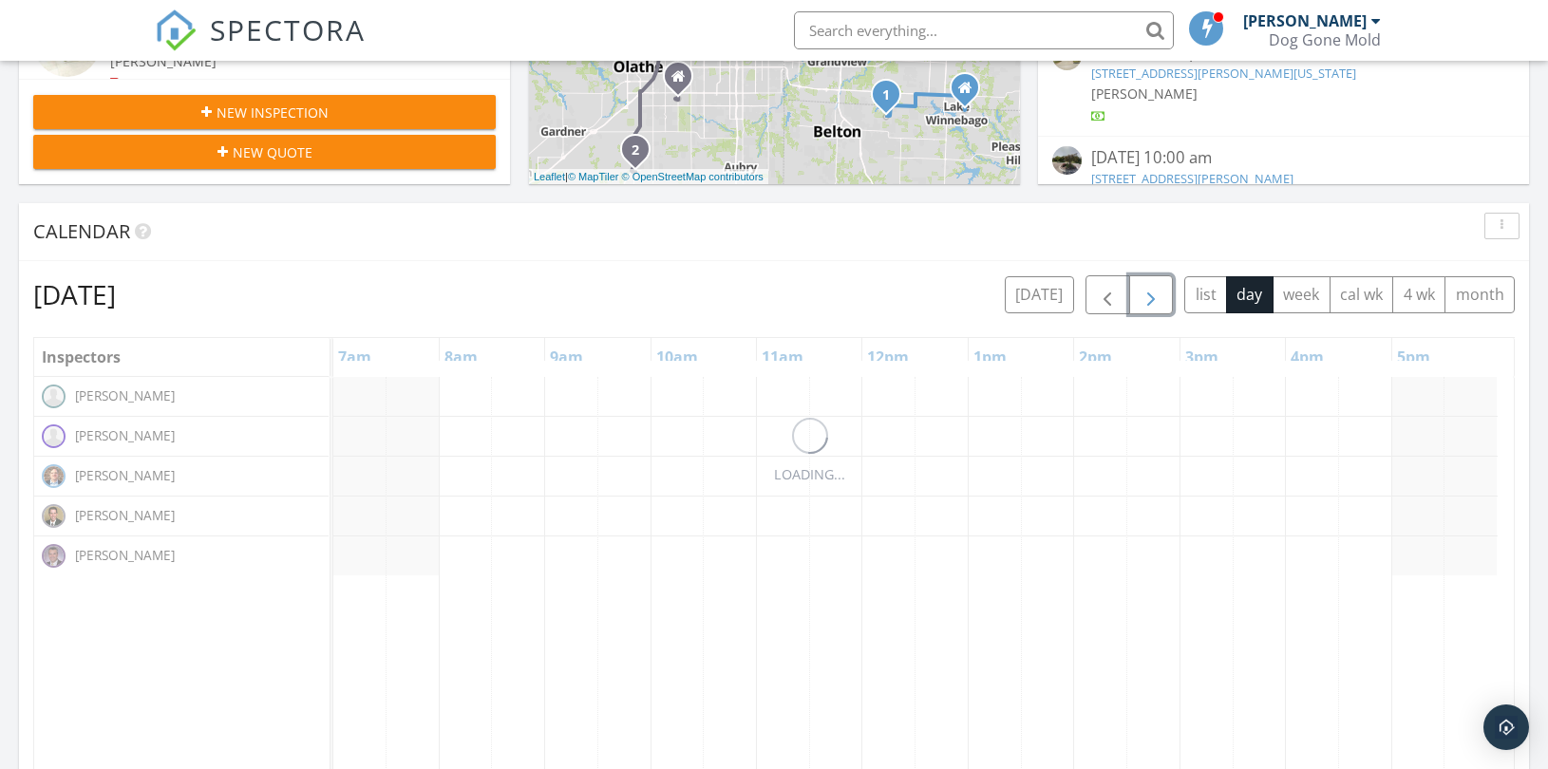
click at [1153, 298] on span "button" at bounding box center [1151, 295] width 23 height 23
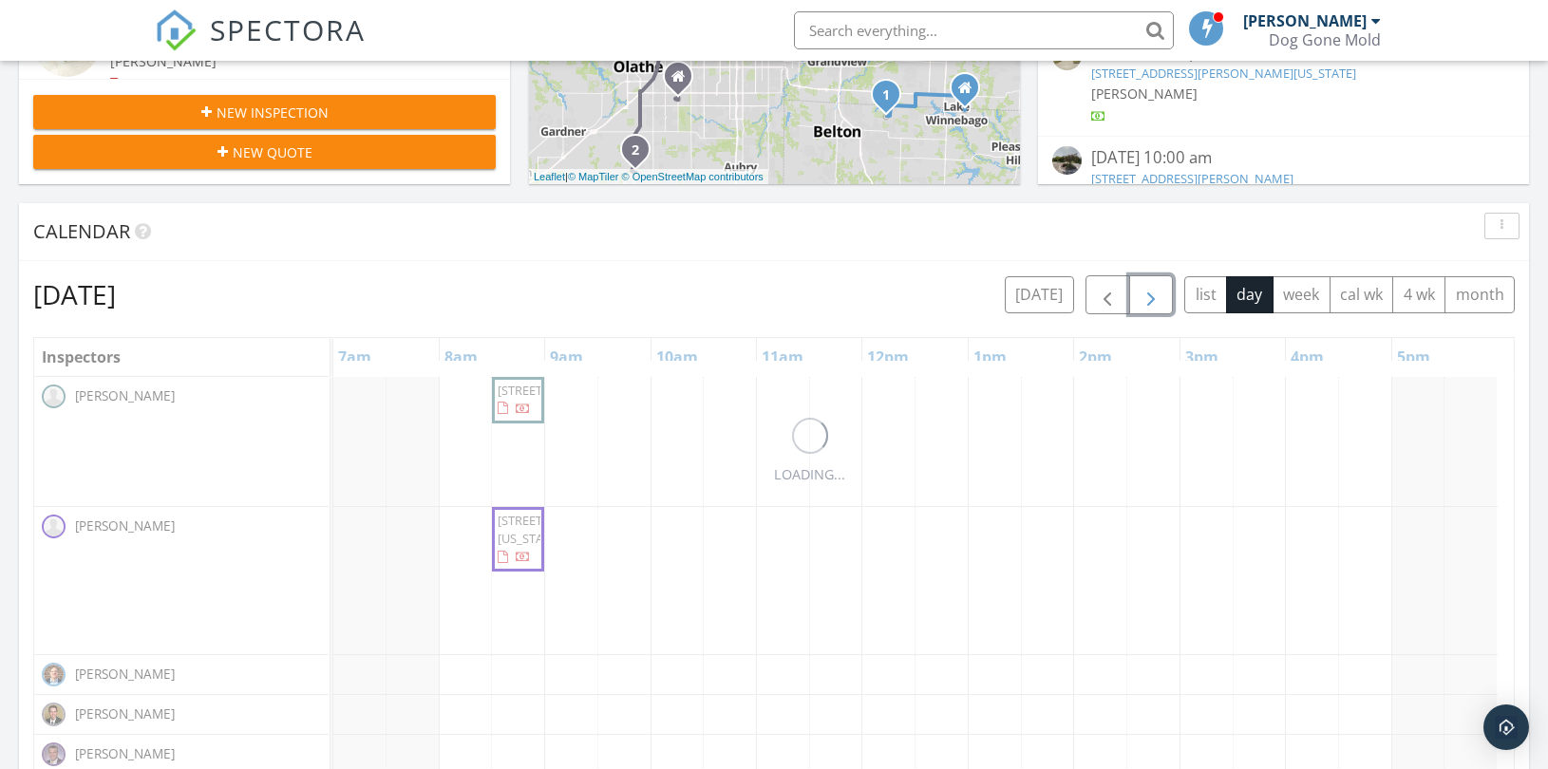
click at [1153, 298] on span "button" at bounding box center [1151, 295] width 23 height 23
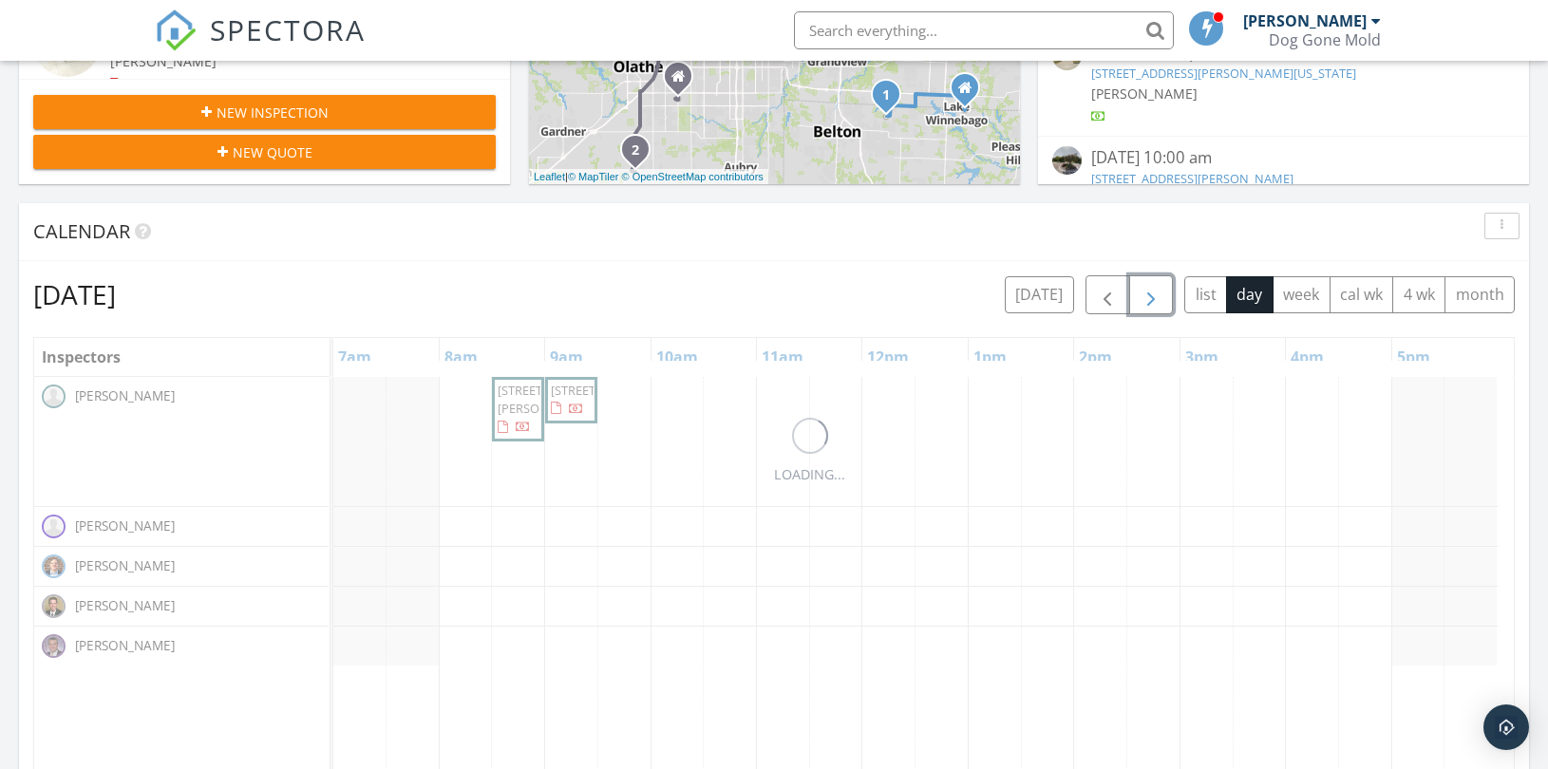
click at [1153, 298] on span "button" at bounding box center [1151, 295] width 23 height 23
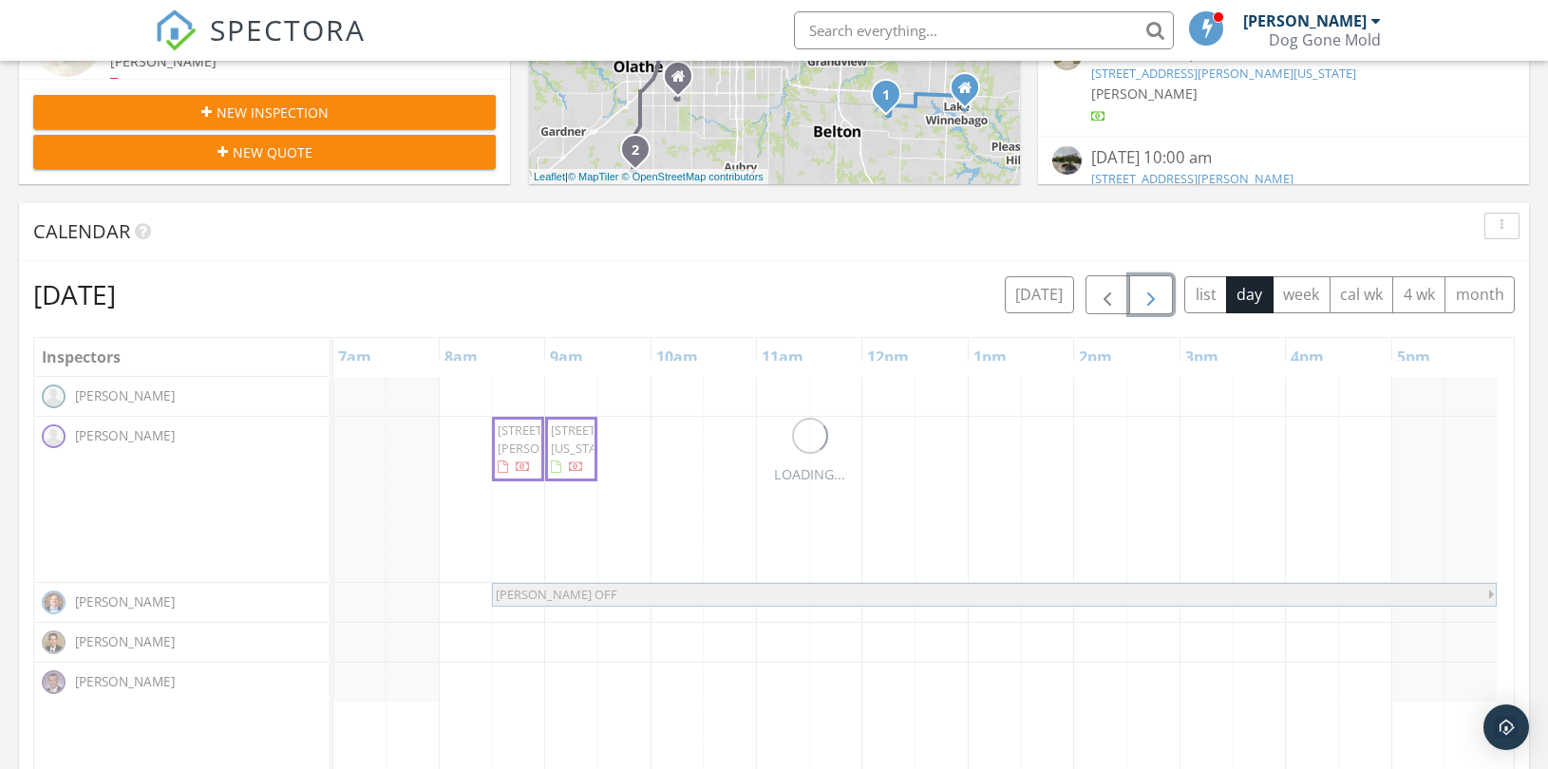
click at [1153, 298] on span "button" at bounding box center [1151, 295] width 23 height 23
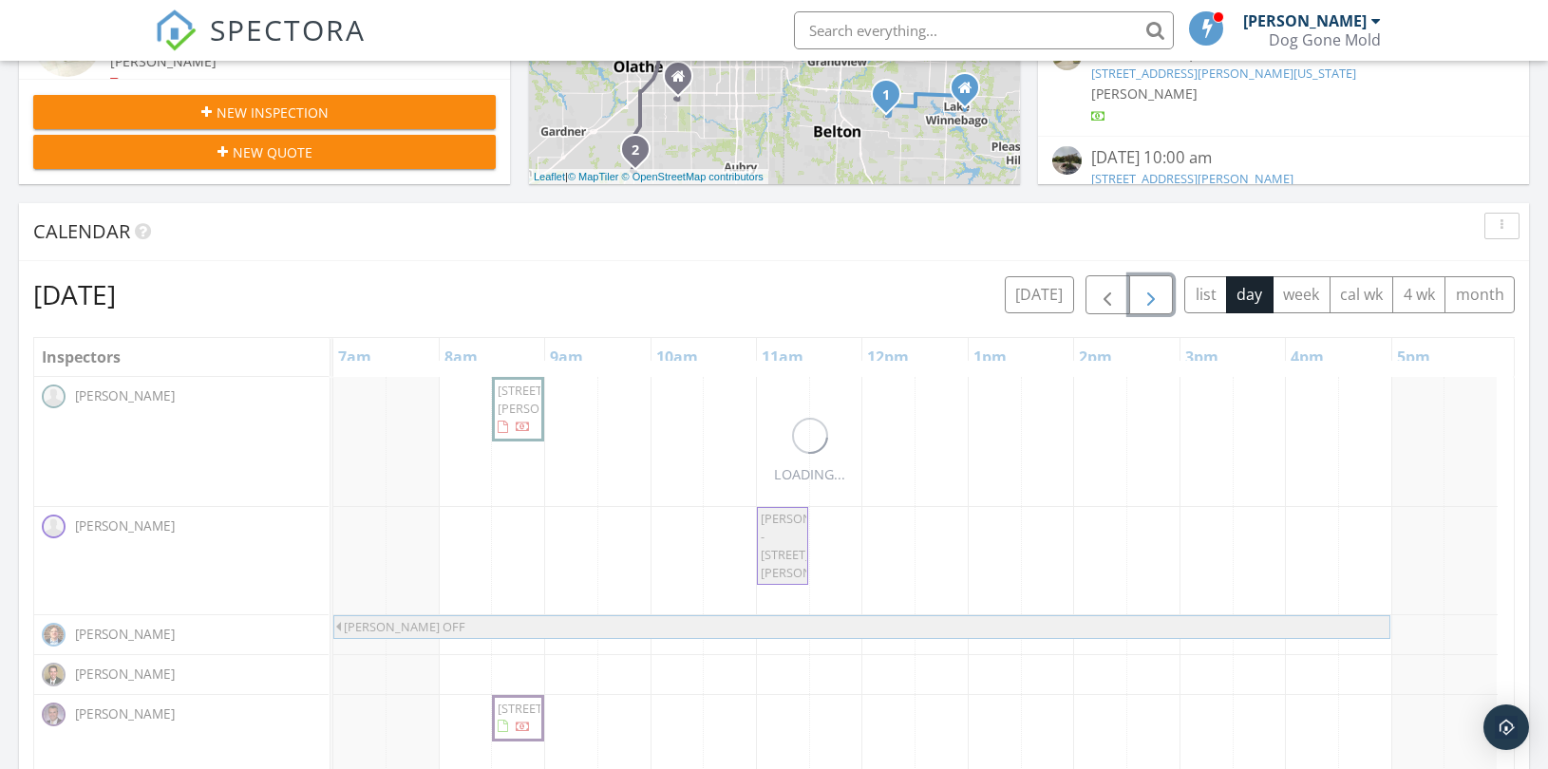
click at [1153, 298] on span "button" at bounding box center [1151, 295] width 23 height 23
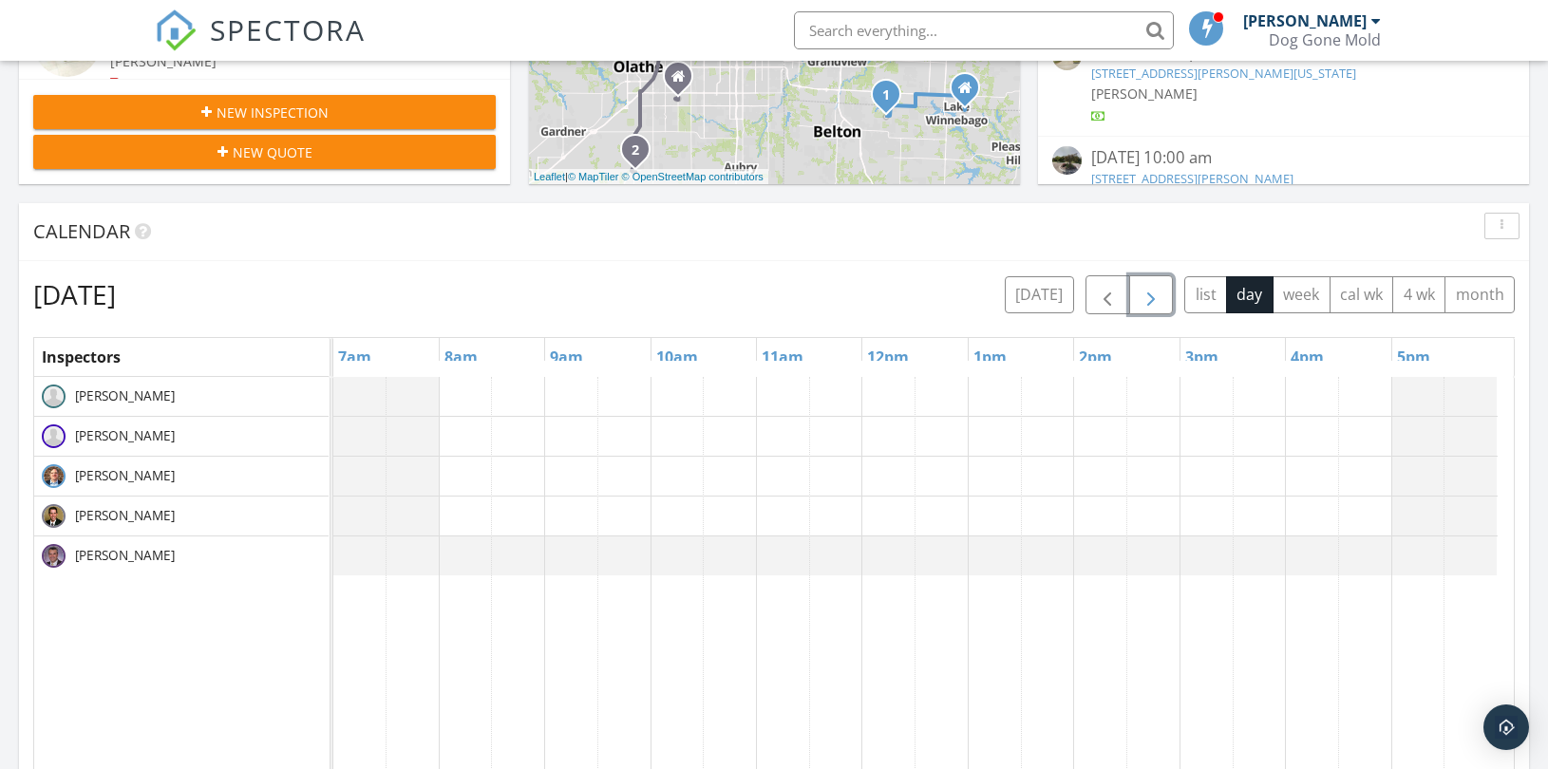
click at [1153, 298] on span "button" at bounding box center [1151, 295] width 23 height 23
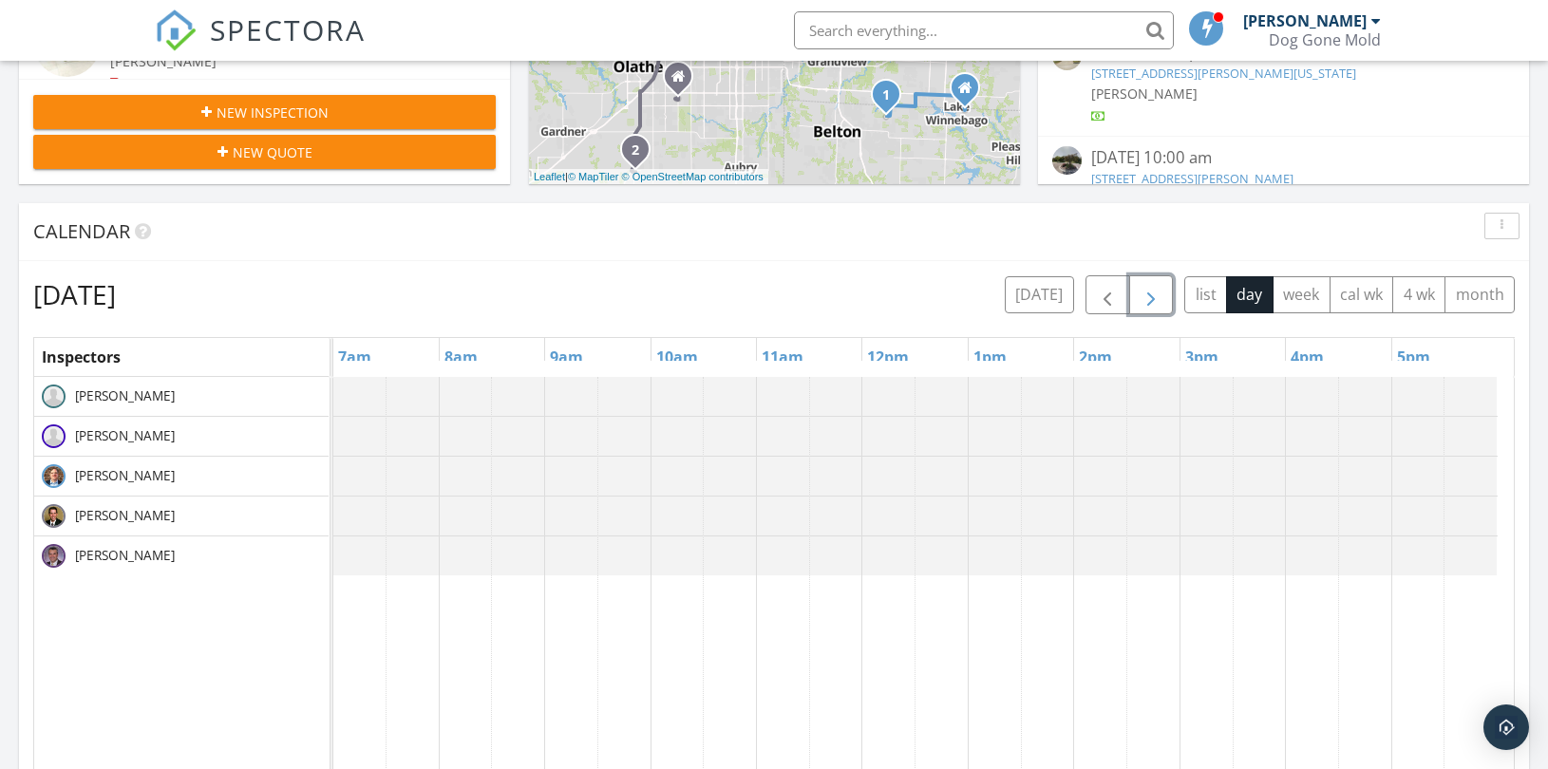
click at [1153, 298] on span "button" at bounding box center [1151, 295] width 23 height 23
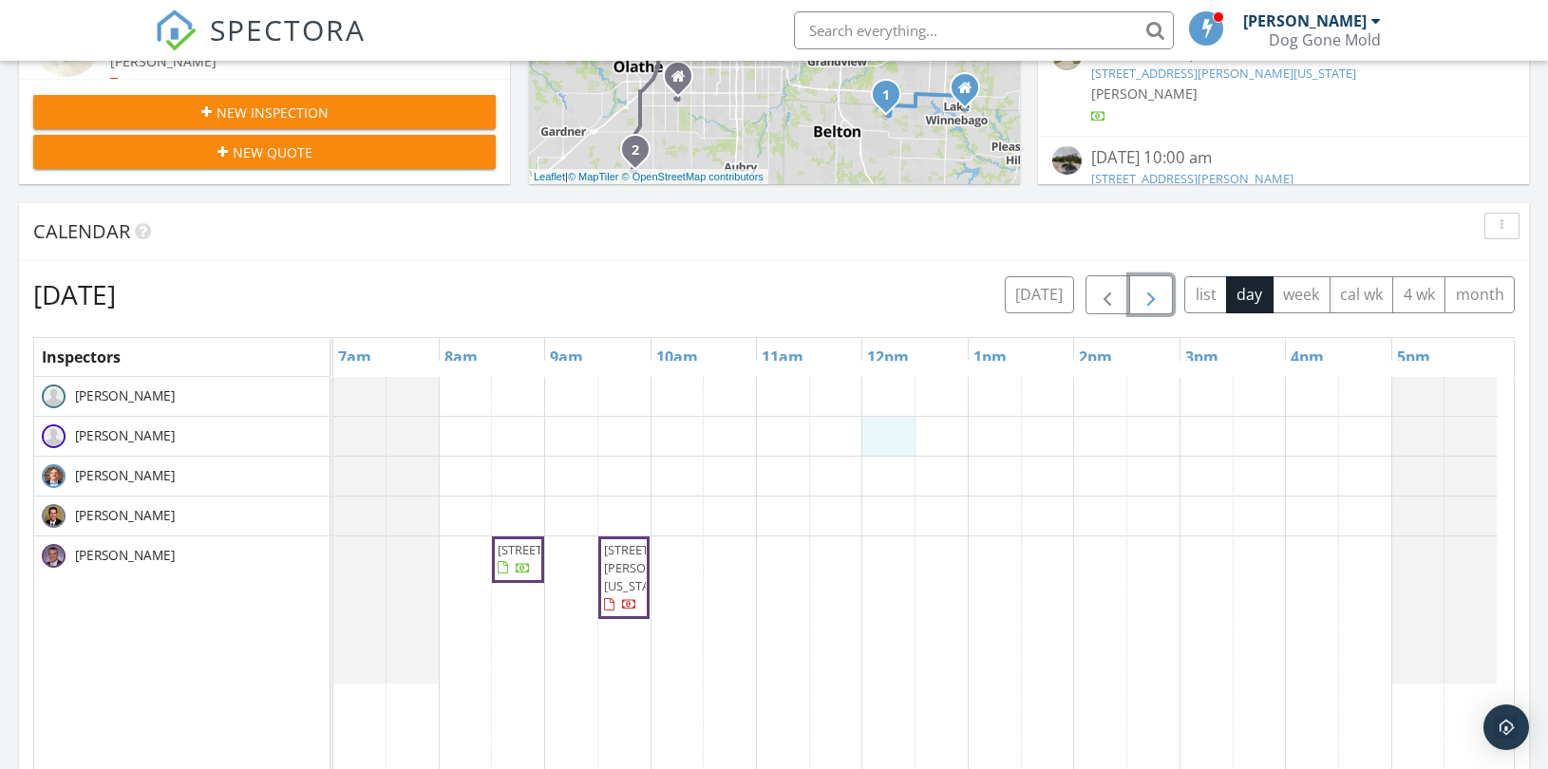
click at [905, 434] on div "[STREET_ADDRESS] [STREET_ADDRESS][PERSON_NAME][US_STATE]" at bounding box center [923, 744] width 1180 height 734
click at [896, 382] on link "Event" at bounding box center [887, 385] width 98 height 30
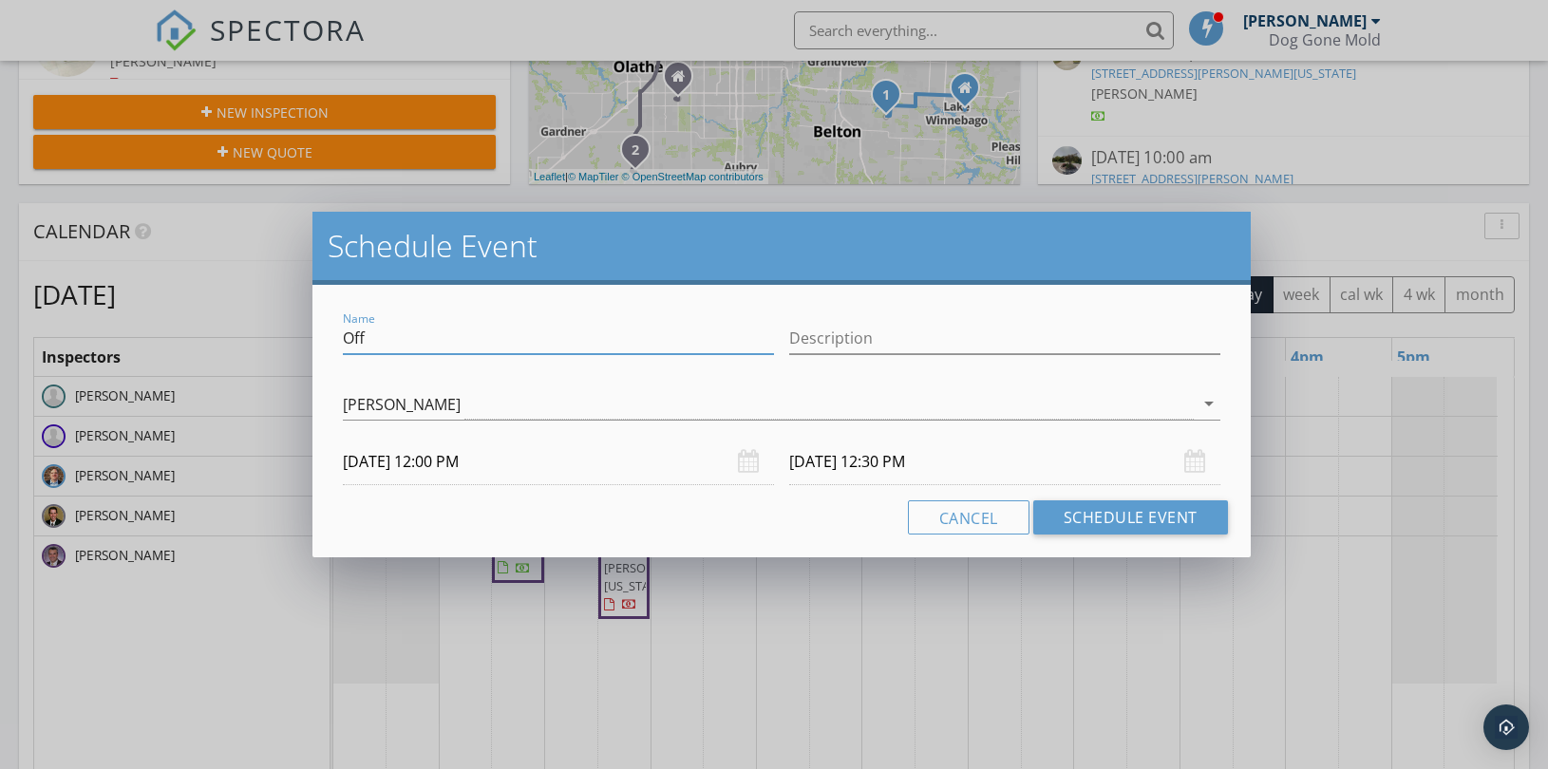
drag, startPoint x: 397, startPoint y: 334, endPoint x: 293, endPoint y: 334, distance: 104.5
click at [293, 334] on div "Schedule Event Name Off Description [PERSON_NAME] arrow_drop_down [DATE] 12:00 …" at bounding box center [774, 384] width 1548 height 769
paste input "[PERSON_NAME] - [STREET_ADDRESS][PERSON_NAME]"
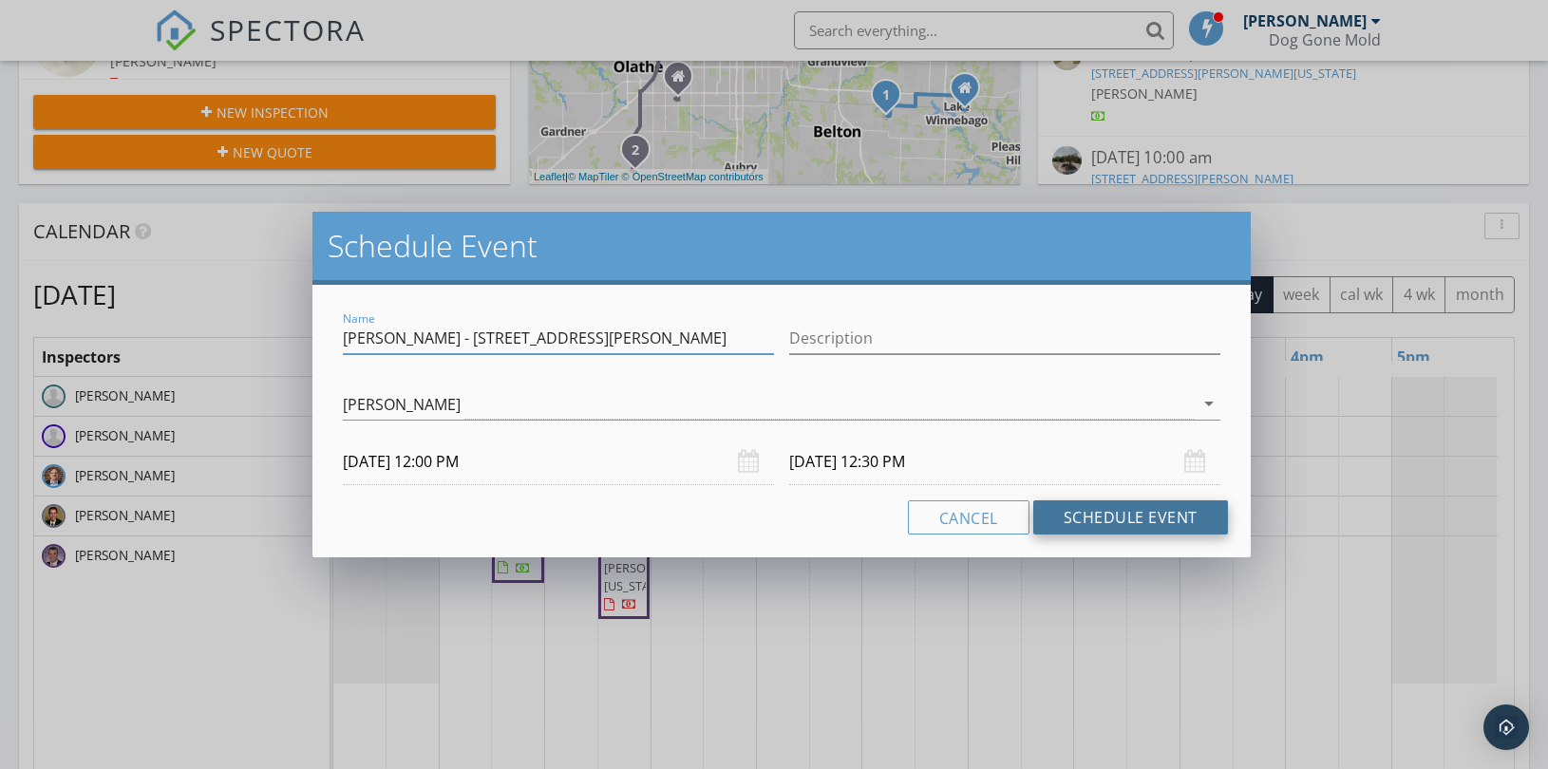
type input "[PERSON_NAME] - [STREET_ADDRESS][PERSON_NAME]"
click at [1099, 514] on button "Schedule Event" at bounding box center [1130, 517] width 195 height 34
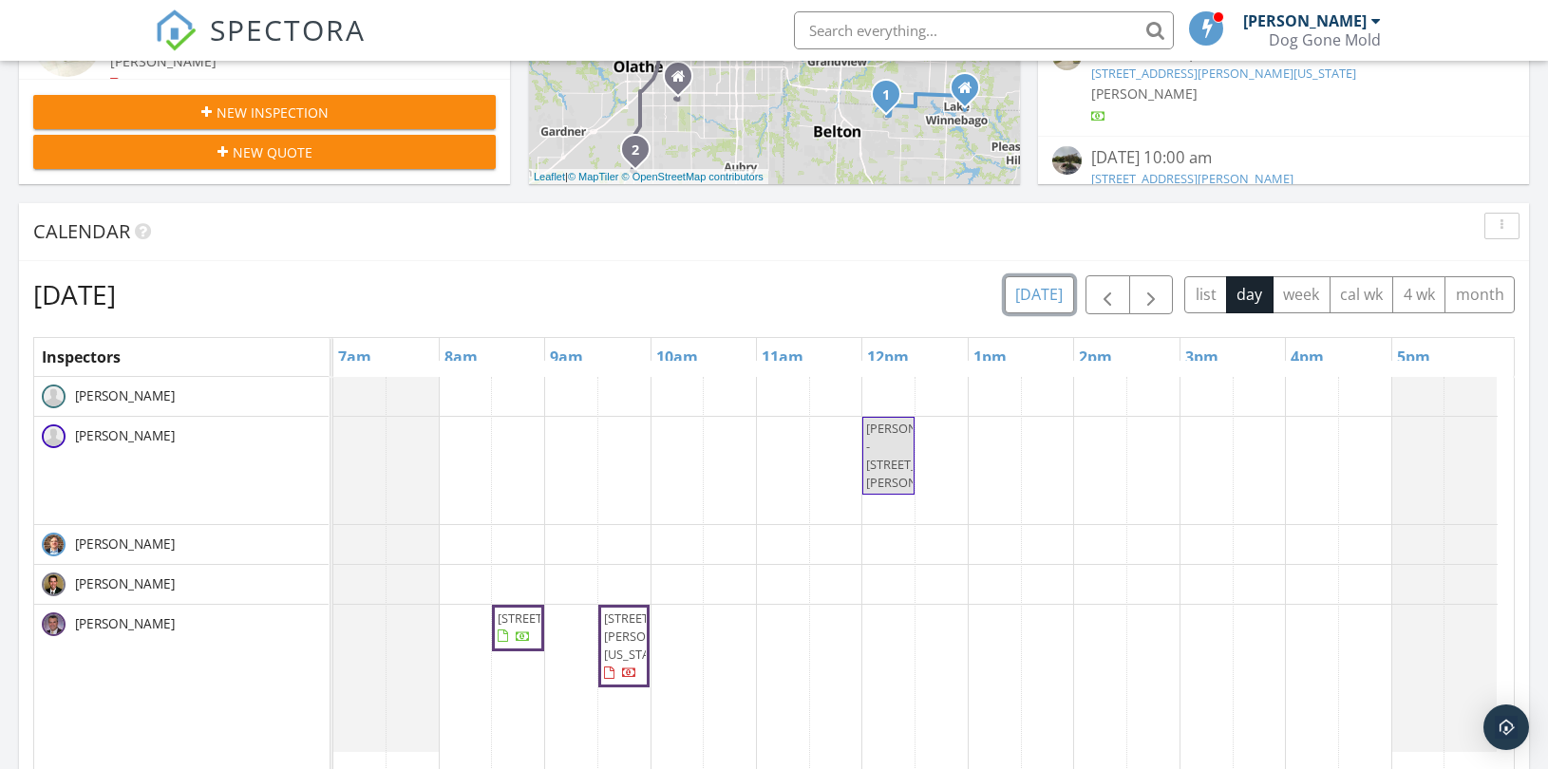
click at [1028, 292] on button "[DATE]" at bounding box center [1039, 294] width 69 height 37
